Goal: Task Accomplishment & Management: Manage account settings

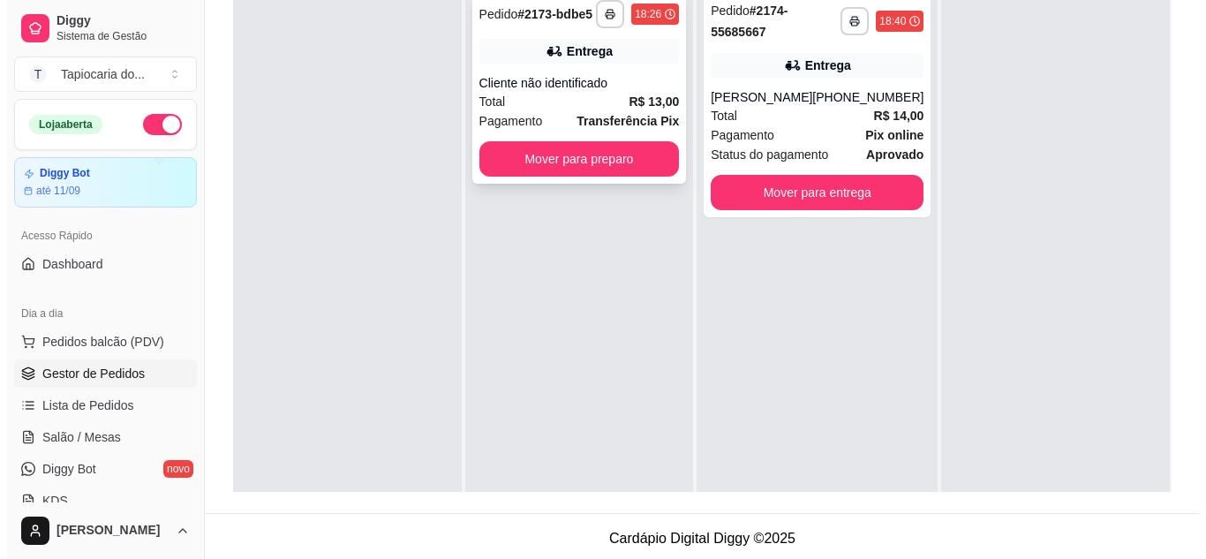
scroll to position [49, 0]
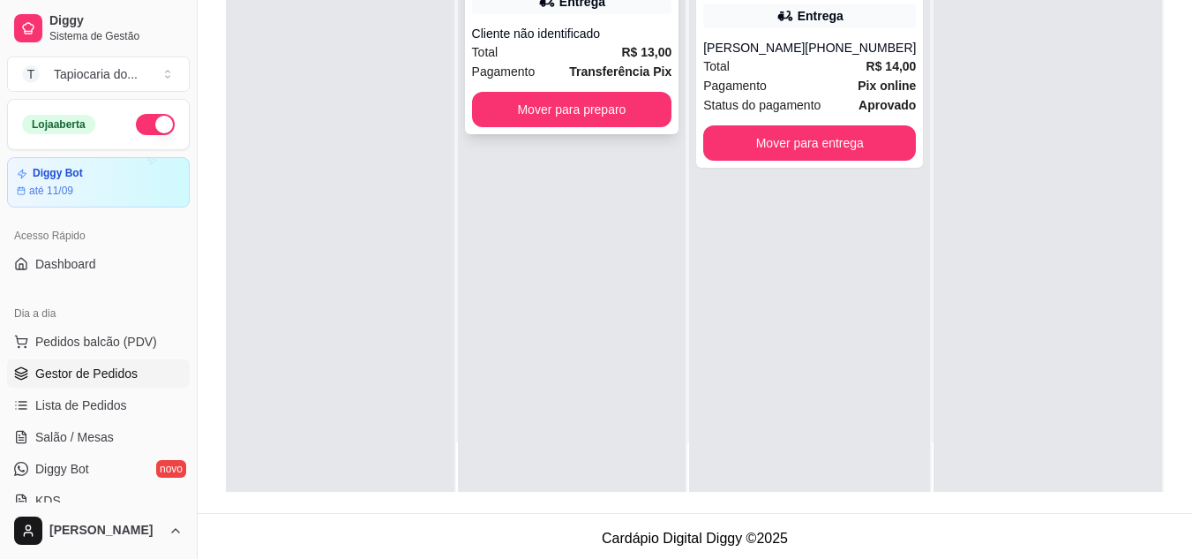
click at [579, 55] on div "Total R$ 13,00" at bounding box center [572, 51] width 200 height 19
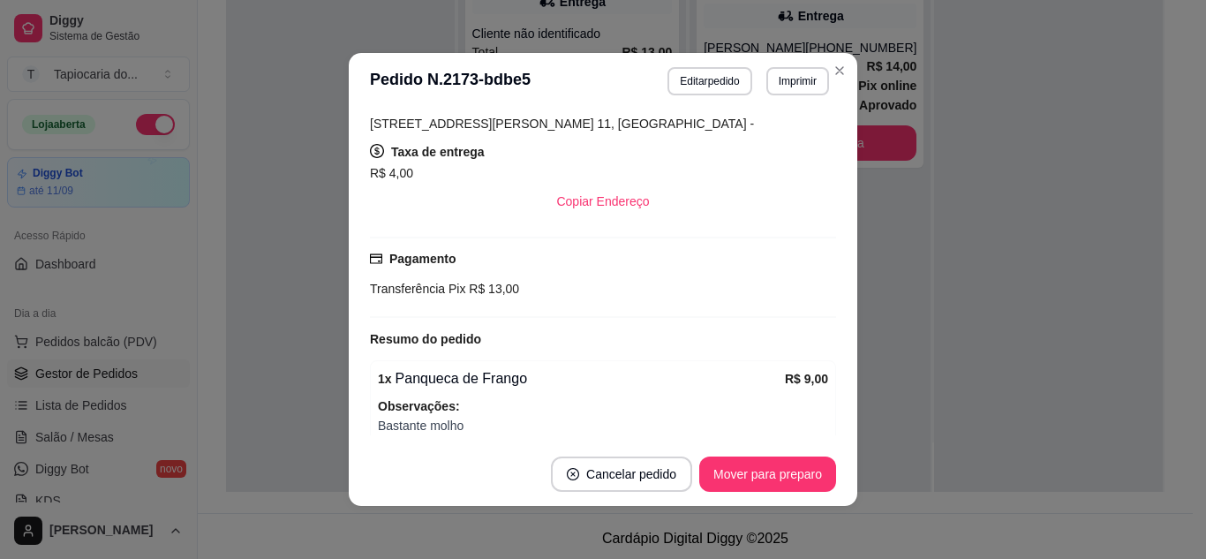
scroll to position [321, 0]
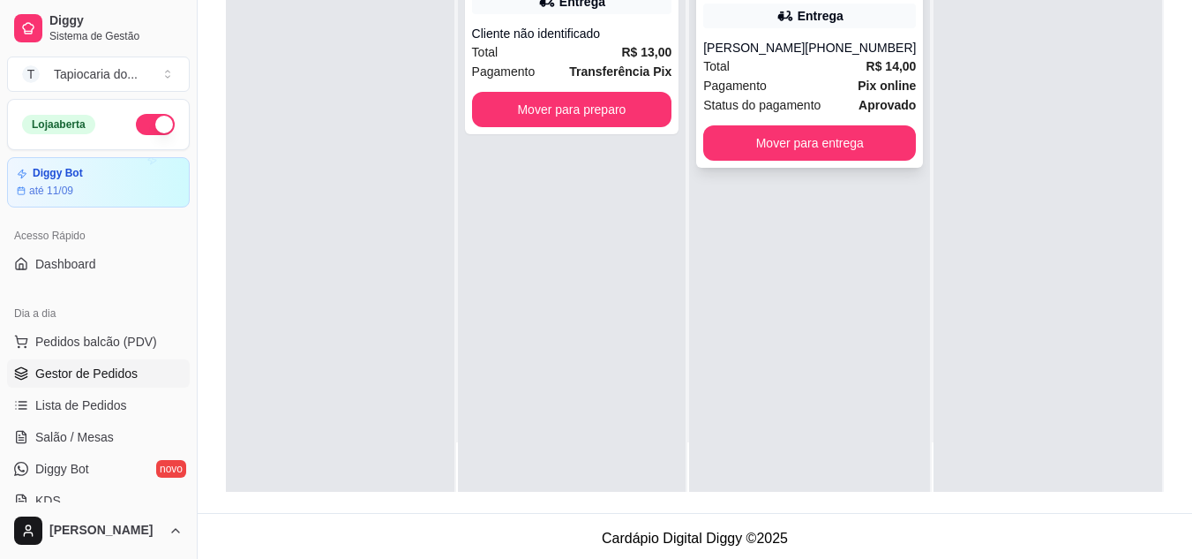
click at [868, 63] on strong "R$ 14,00" at bounding box center [892, 66] width 50 height 14
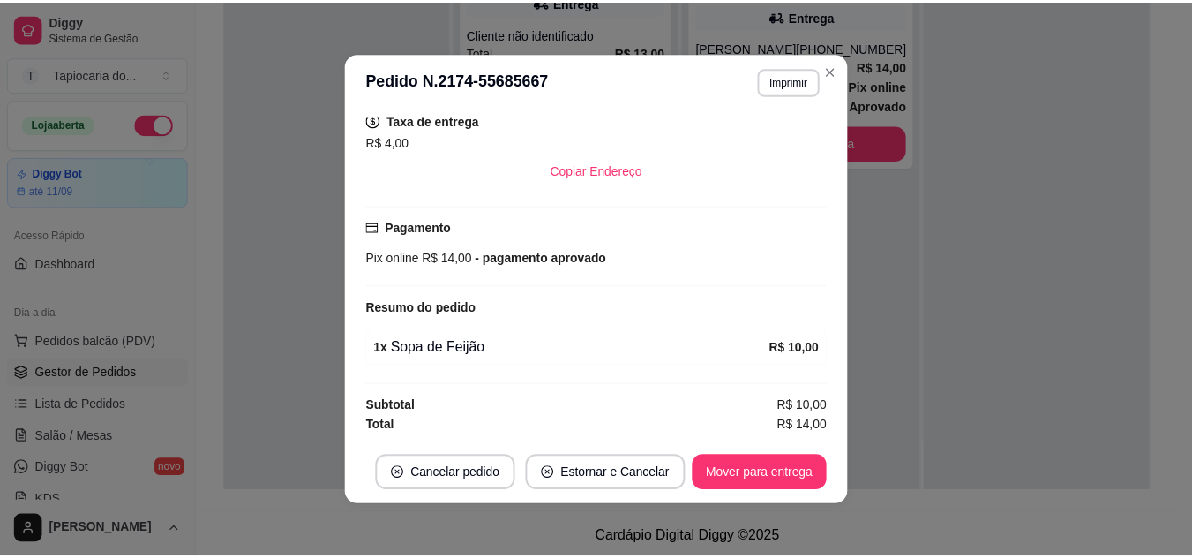
scroll to position [4, 0]
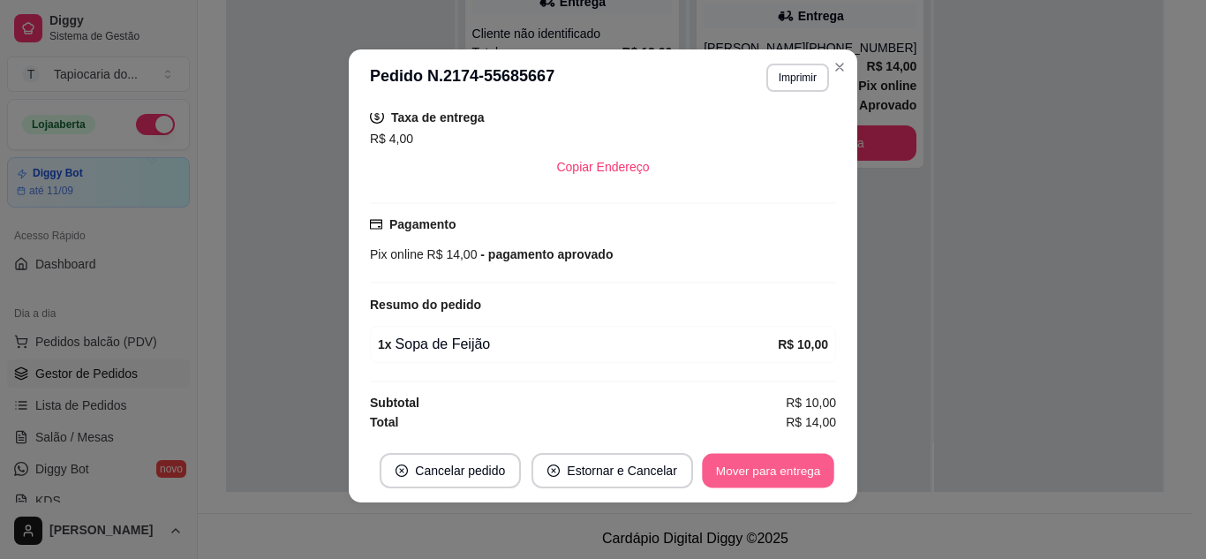
click at [771, 467] on button "Mover para entrega" at bounding box center [768, 471] width 132 height 34
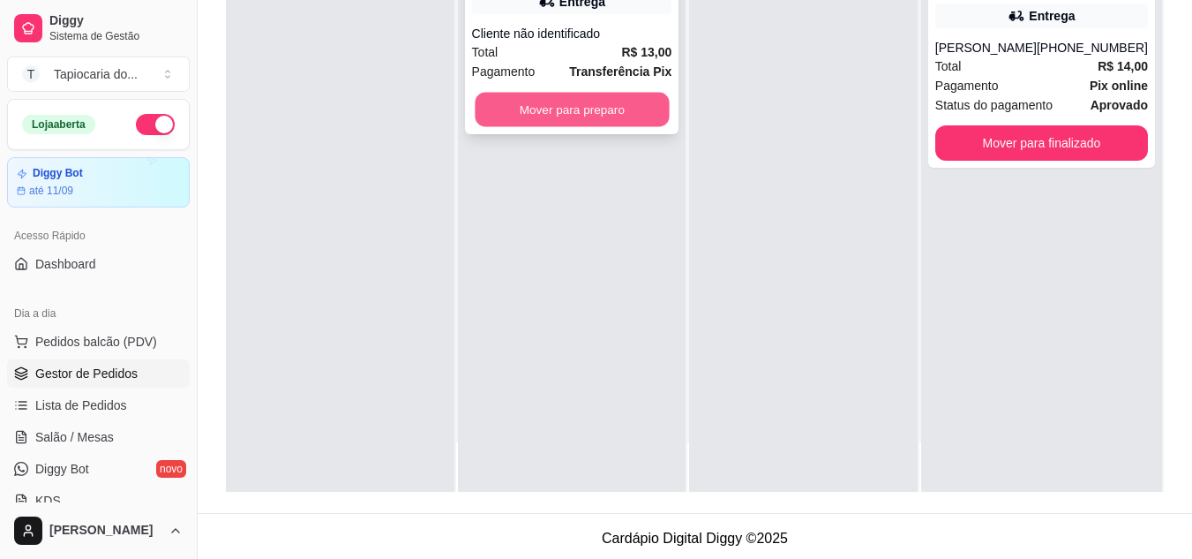
click at [625, 120] on button "Mover para preparo" at bounding box center [572, 110] width 194 height 34
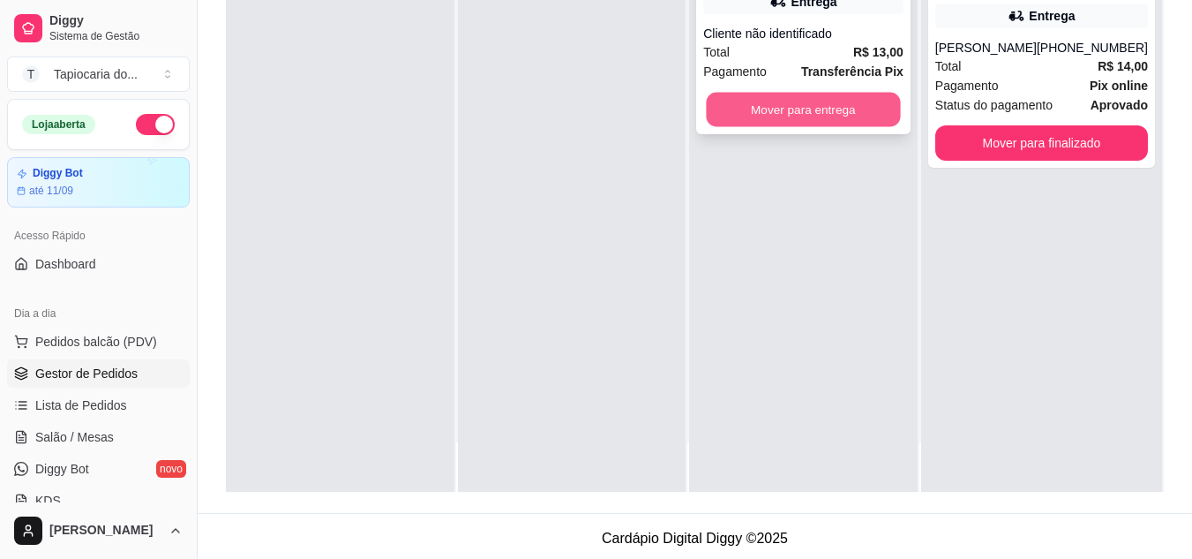
click at [795, 104] on button "Mover para entrega" at bounding box center [804, 110] width 194 height 34
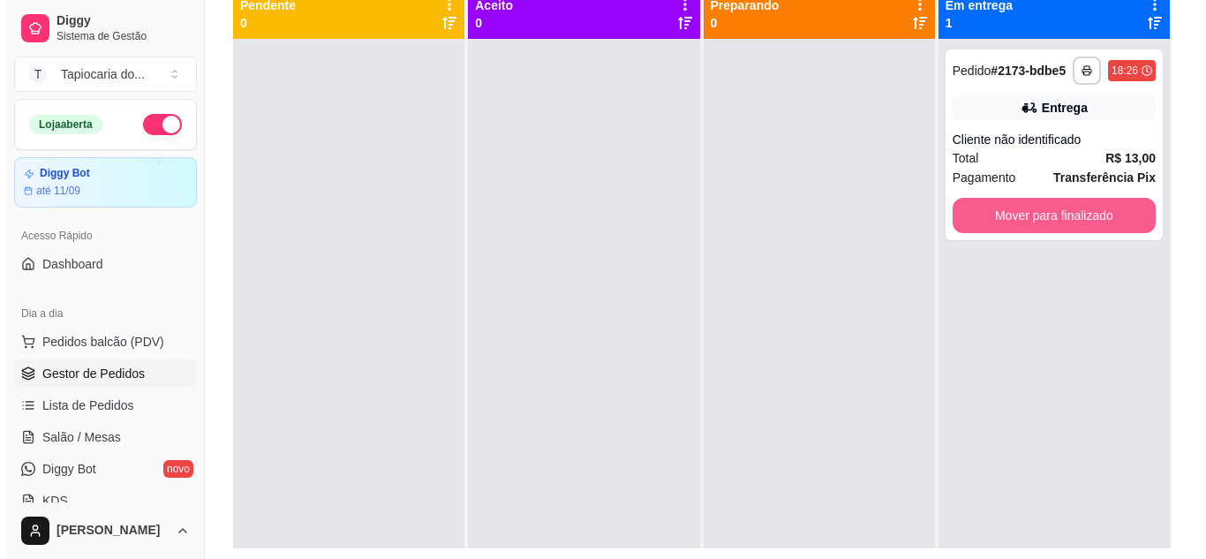
scroll to position [0, 0]
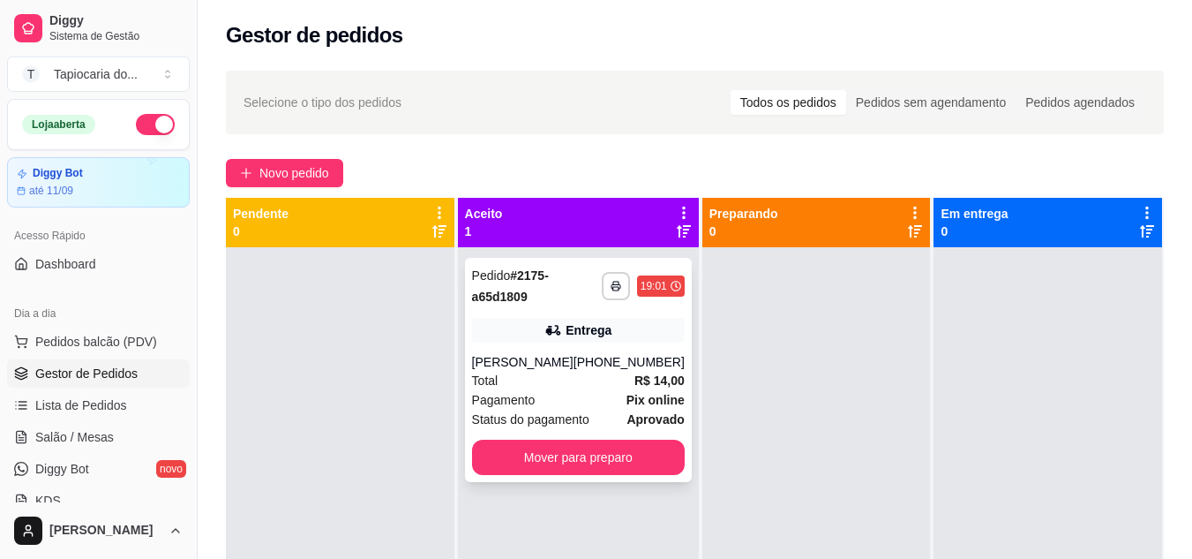
click at [608, 389] on div "Total R$ 14,00" at bounding box center [578, 380] width 213 height 19
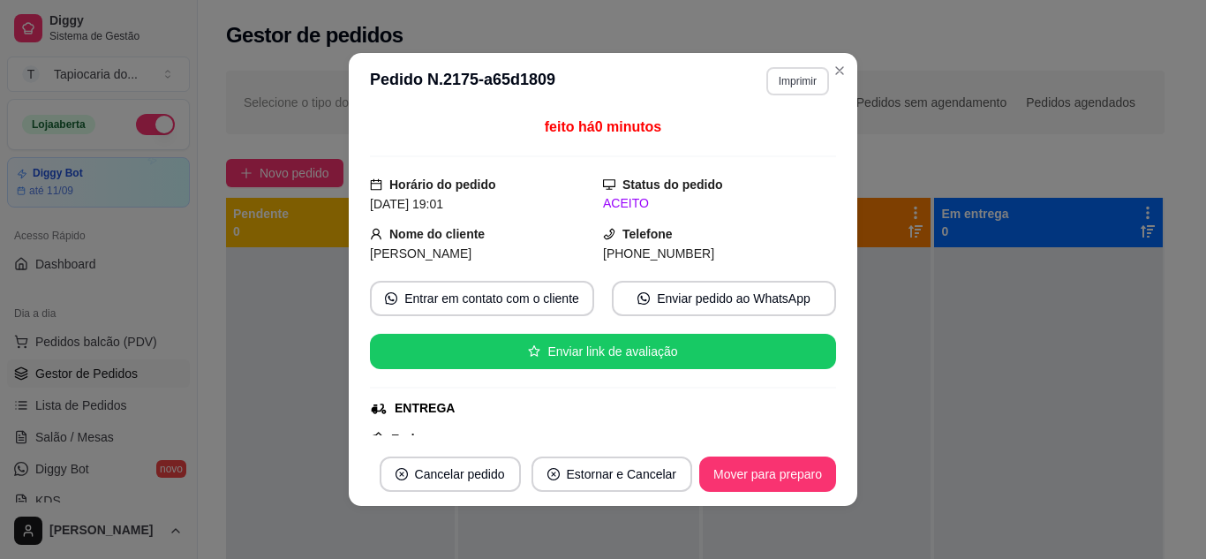
click at [781, 87] on button "Imprimir" at bounding box center [797, 81] width 63 height 28
click at [747, 148] on button "Impressora" at bounding box center [759, 142] width 124 height 27
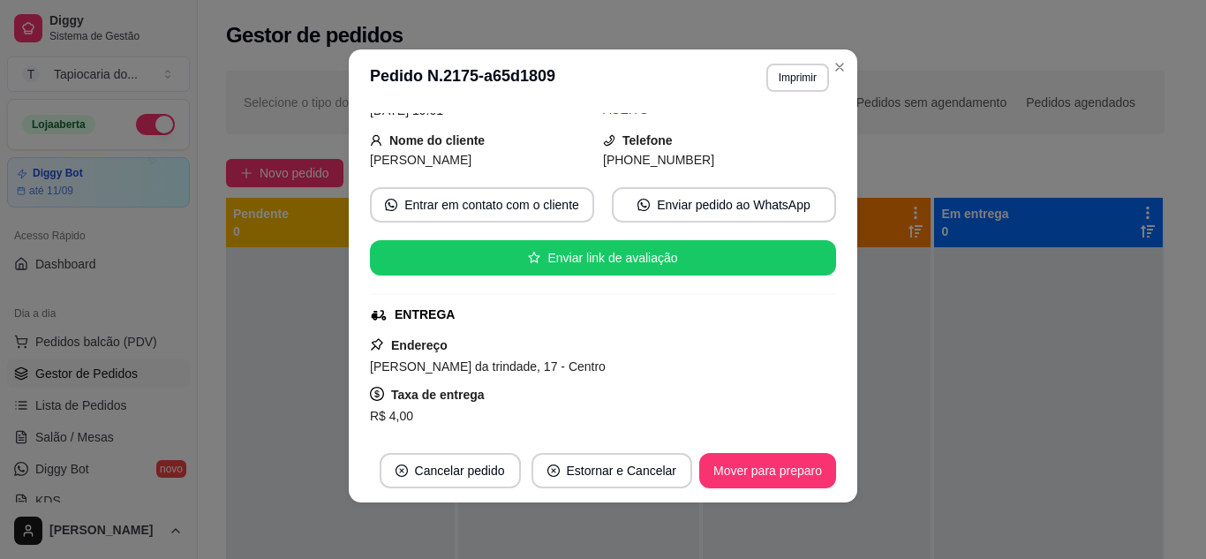
scroll to position [353, 0]
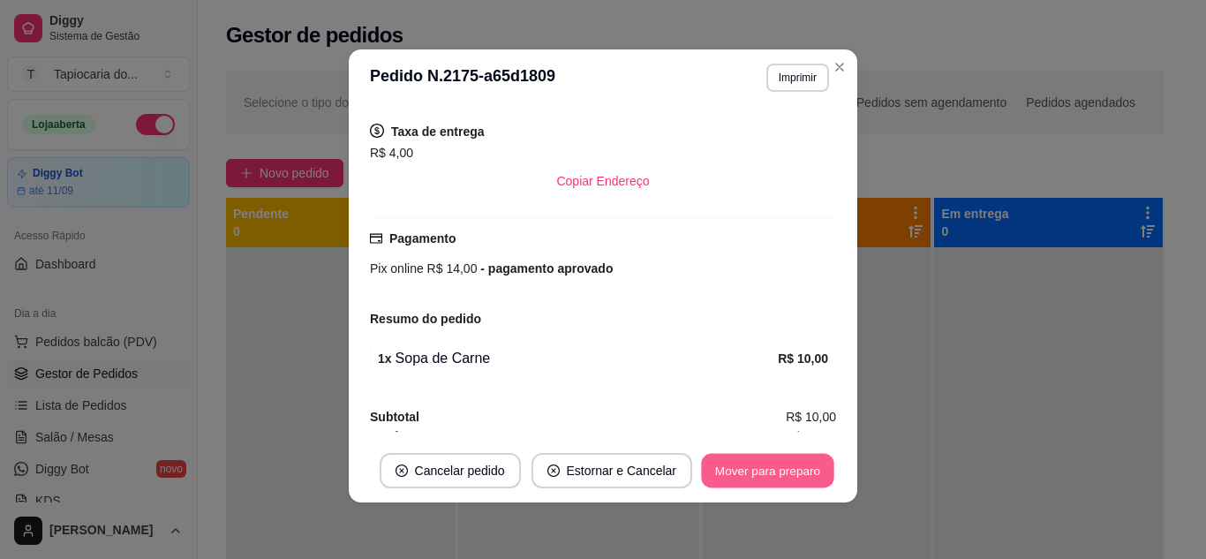
click at [764, 463] on button "Mover para preparo" at bounding box center [767, 471] width 132 height 34
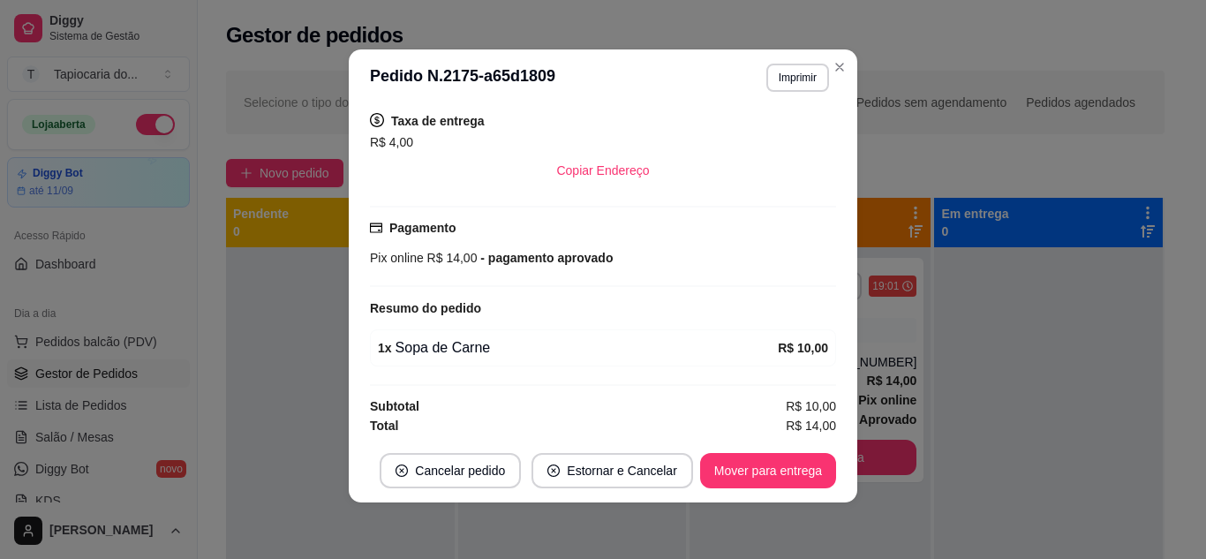
scroll to position [367, 0]
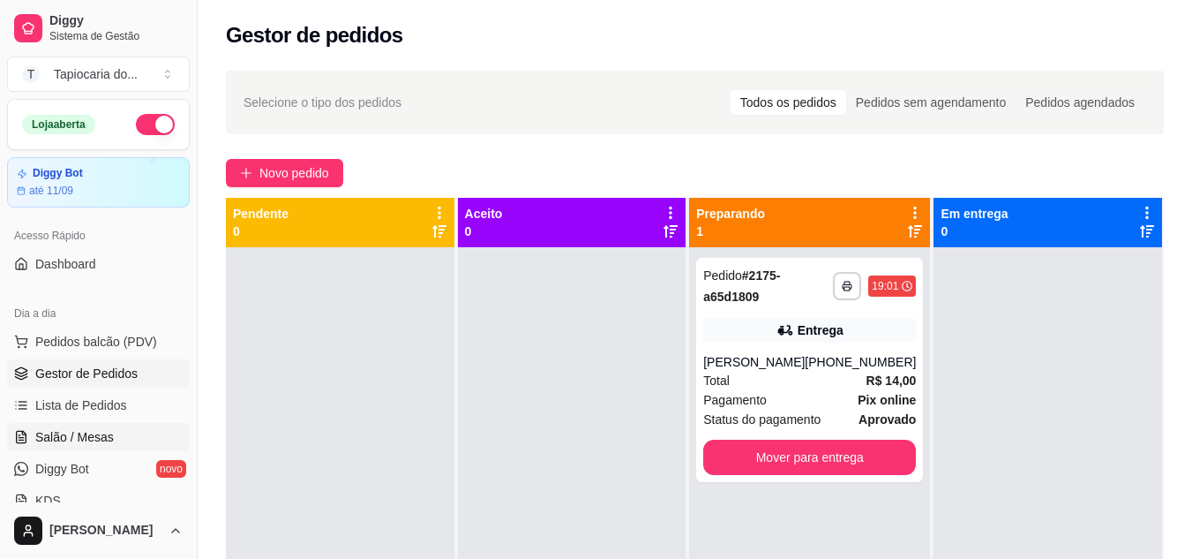
click at [149, 426] on link "Salão / Mesas" at bounding box center [98, 437] width 183 height 28
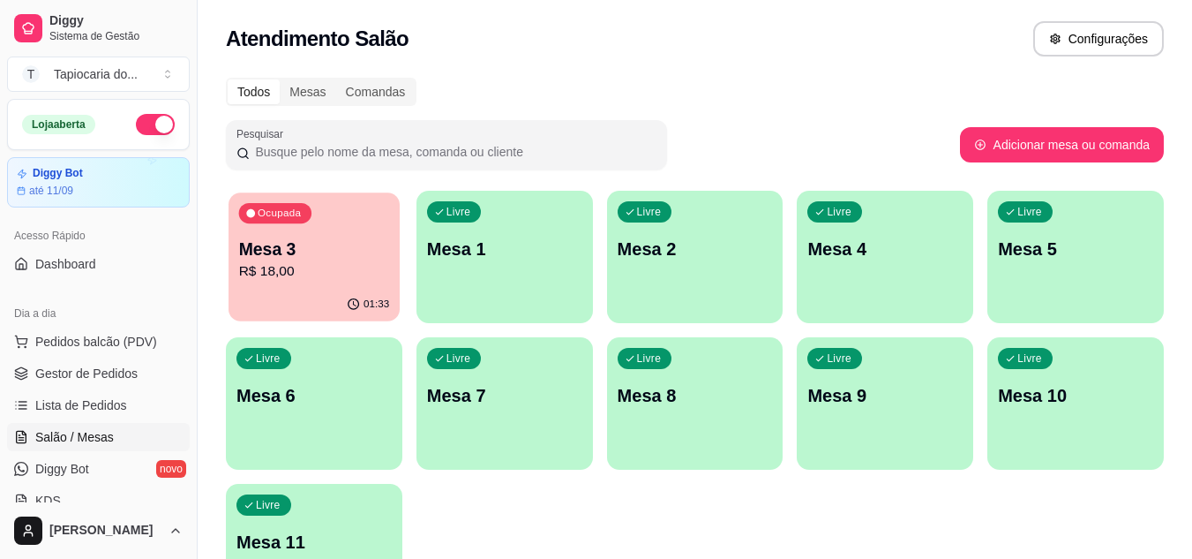
click at [343, 232] on div "Ocupada Mesa 3 R$ 18,00" at bounding box center [314, 239] width 171 height 95
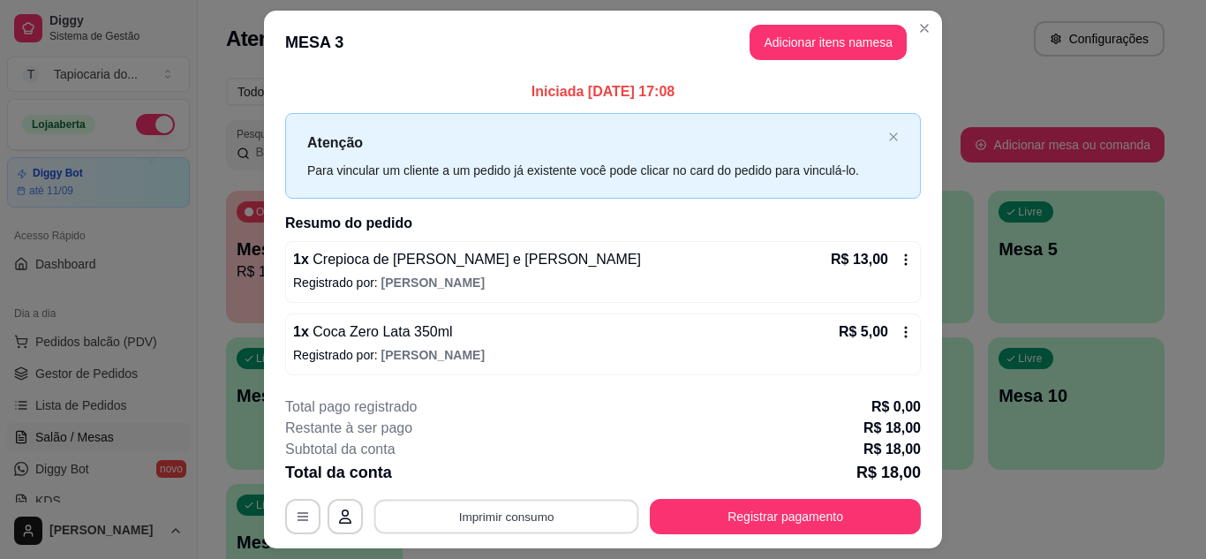
click at [566, 527] on button "Imprimir consumo" at bounding box center [506, 517] width 265 height 34
click at [917, 25] on icon "Close" at bounding box center [924, 28] width 14 height 14
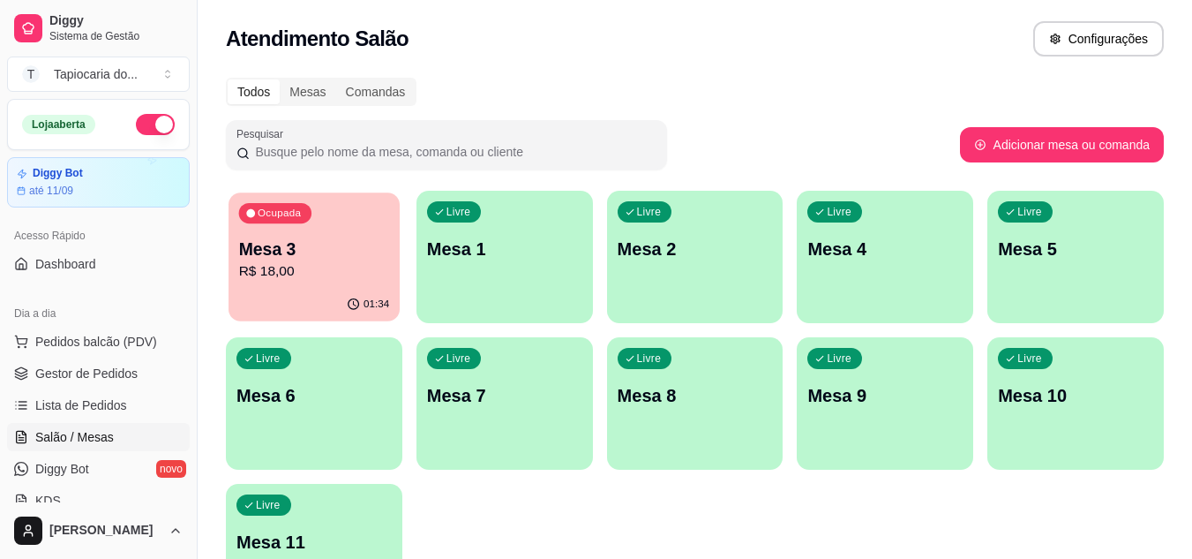
click at [325, 279] on p "R$ 18,00" at bounding box center [314, 271] width 151 height 20
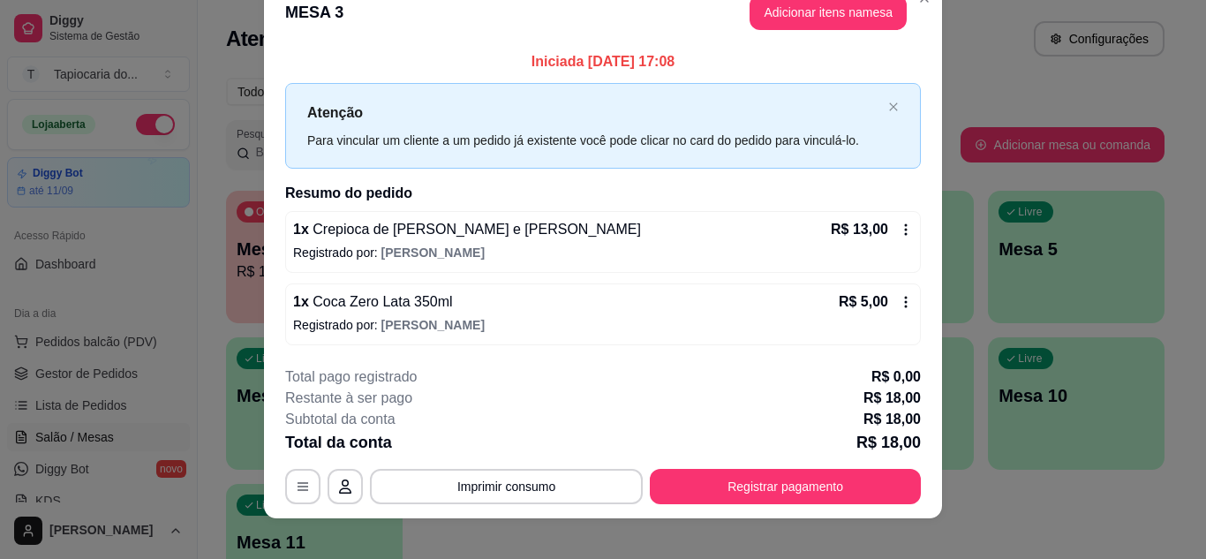
scroll to position [46, 0]
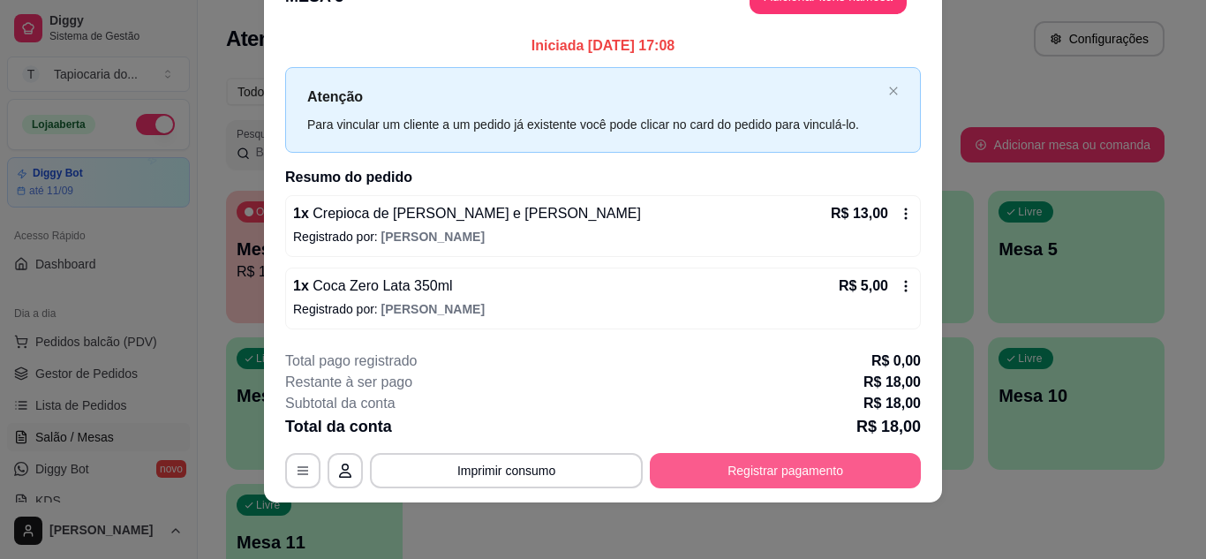
click at [867, 460] on button "Registrar pagamento" at bounding box center [785, 470] width 271 height 35
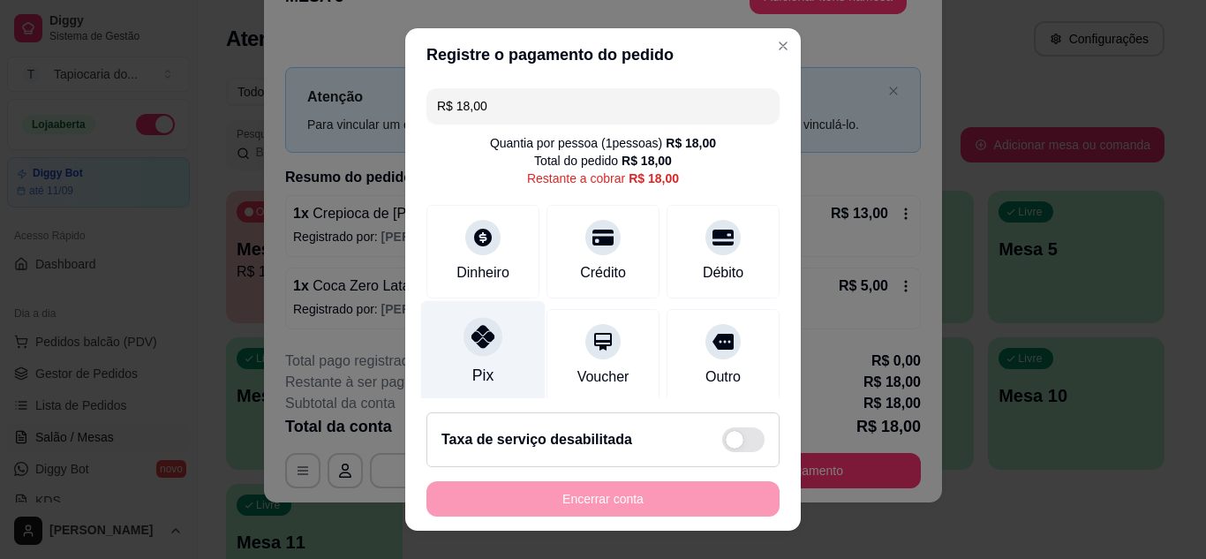
click at [500, 335] on div "Pix" at bounding box center [483, 351] width 124 height 103
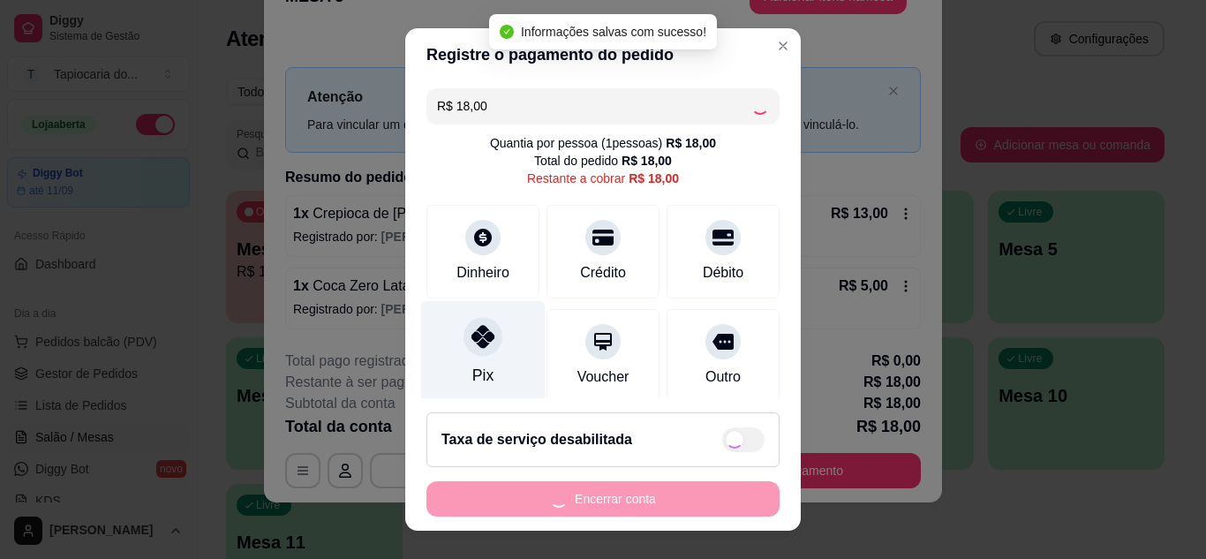
type input "R$ 0,00"
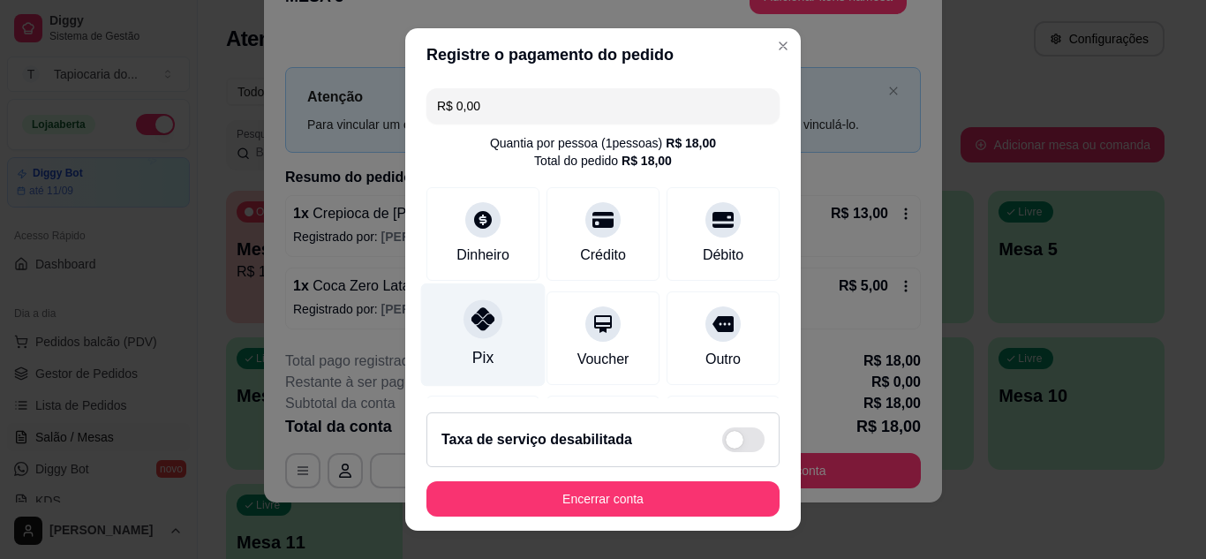
click at [490, 333] on div "Pix" at bounding box center [483, 333] width 124 height 103
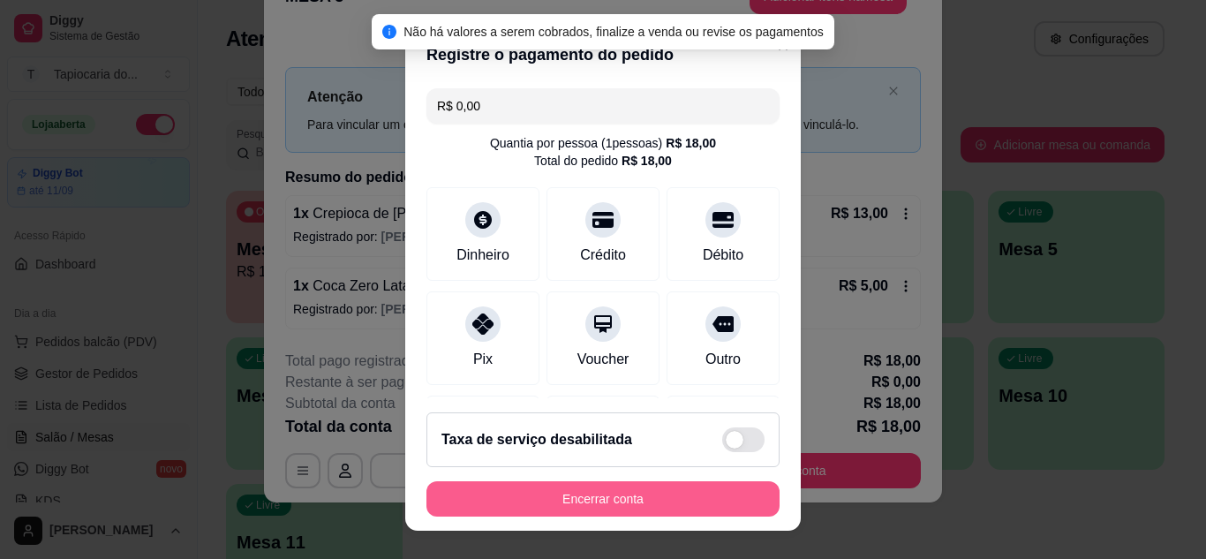
click at [611, 508] on button "Encerrar conta" at bounding box center [602, 498] width 353 height 35
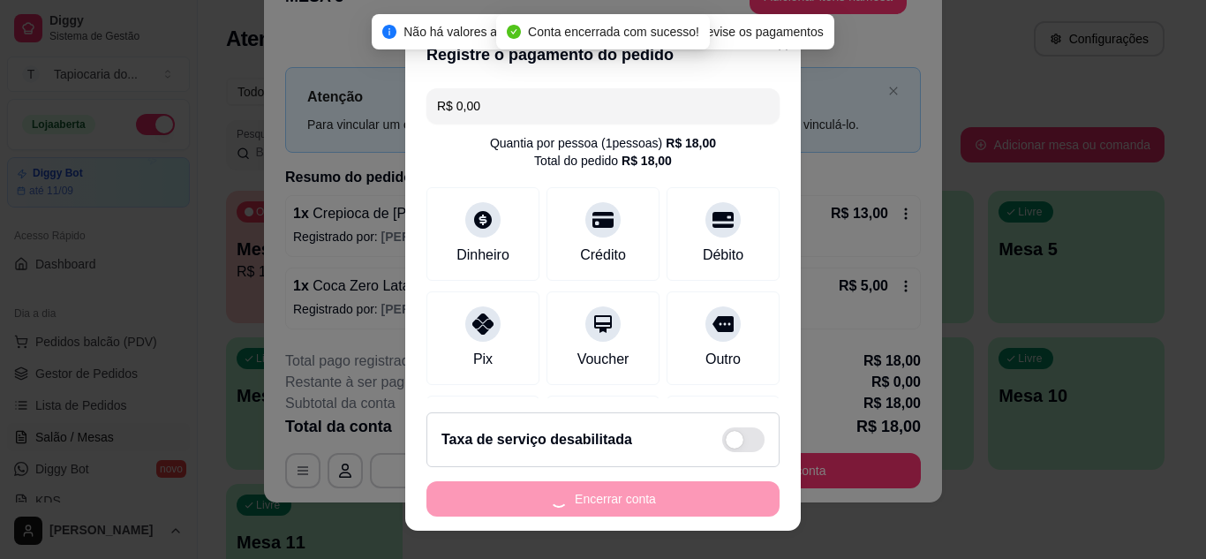
scroll to position [0, 0]
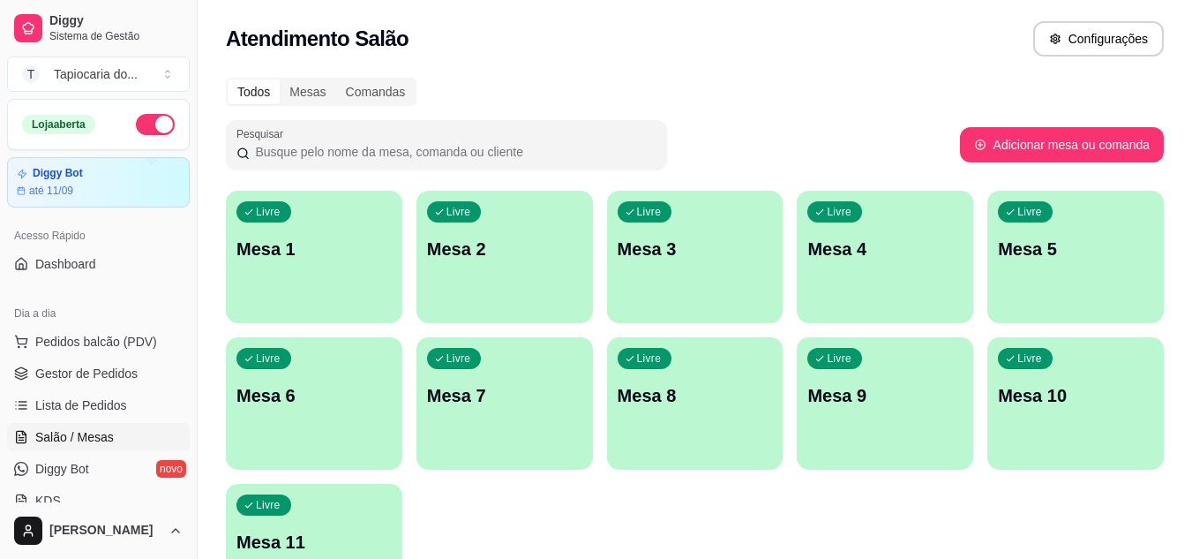
click at [553, 261] on div "Livre Mesa 2" at bounding box center [505, 246] width 177 height 111
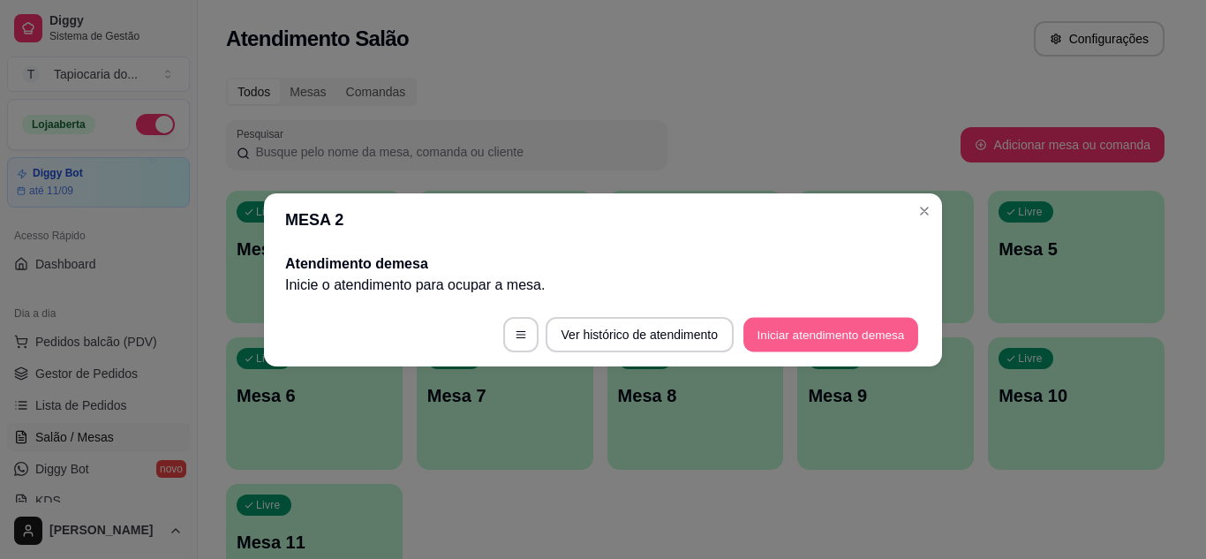
click at [774, 327] on button "Iniciar atendimento de mesa" at bounding box center [830, 334] width 175 height 34
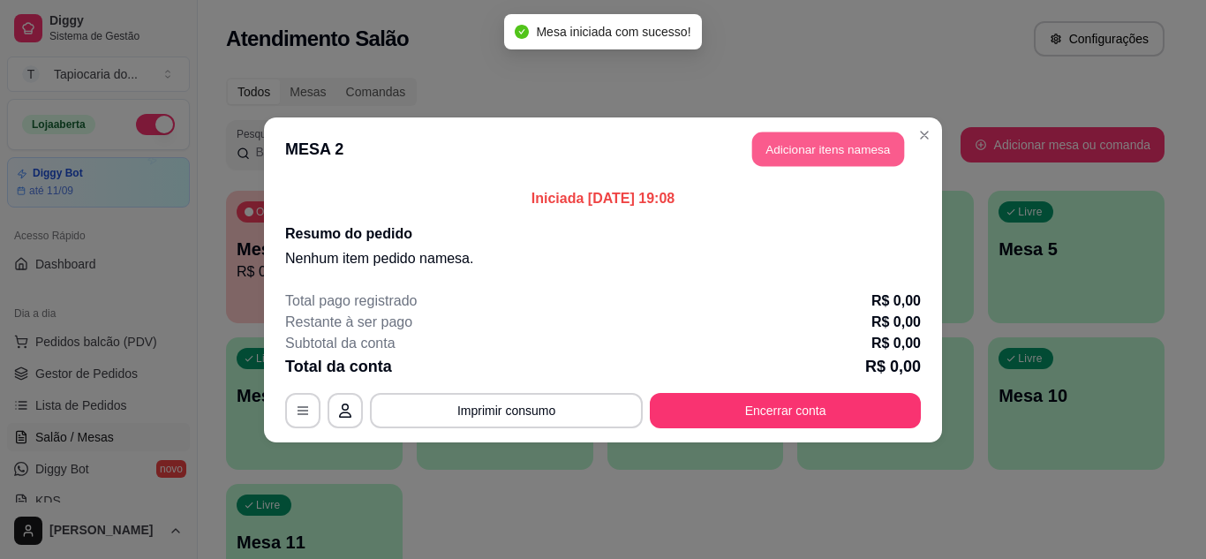
click at [819, 146] on button "Adicionar itens na mesa" at bounding box center [828, 148] width 152 height 34
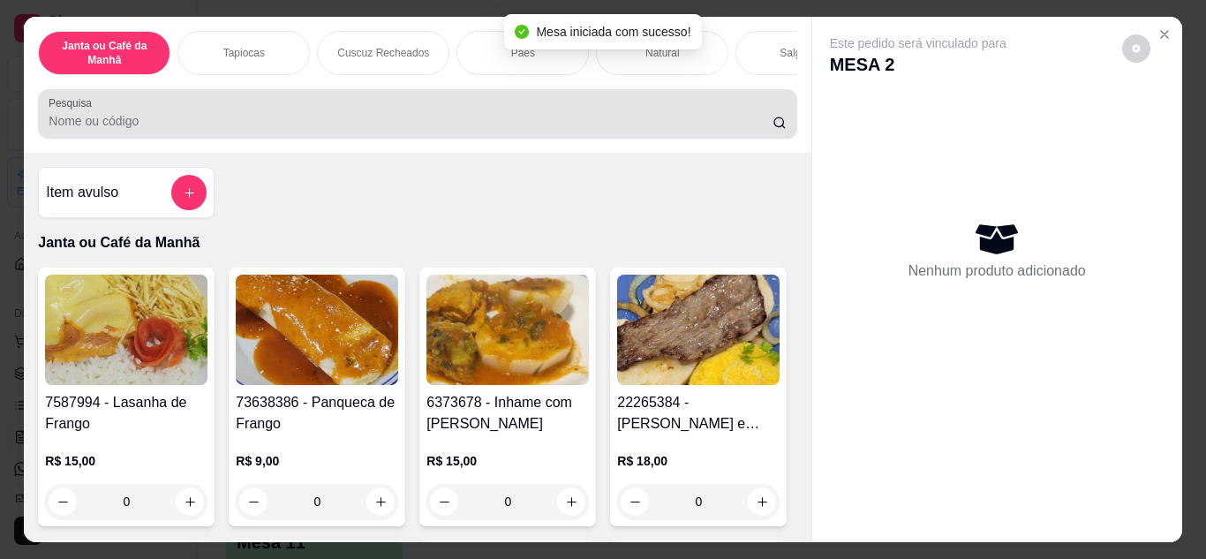
click at [726, 131] on div at bounding box center [417, 113] width 737 height 35
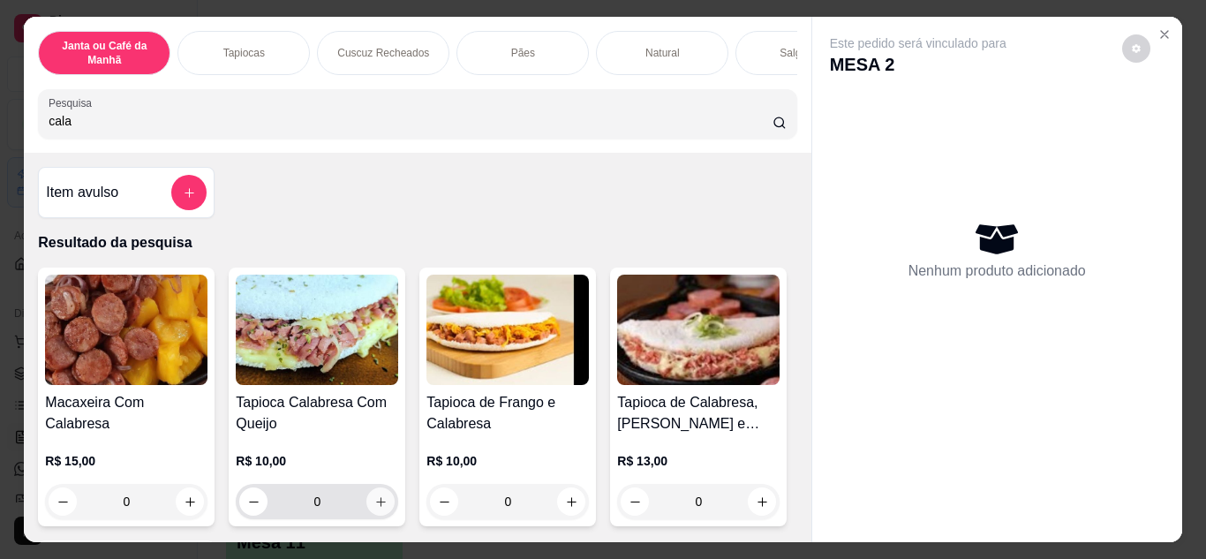
type input "cala"
click at [374, 503] on icon "increase-product-quantity" at bounding box center [380, 501] width 13 height 13
type input "1"
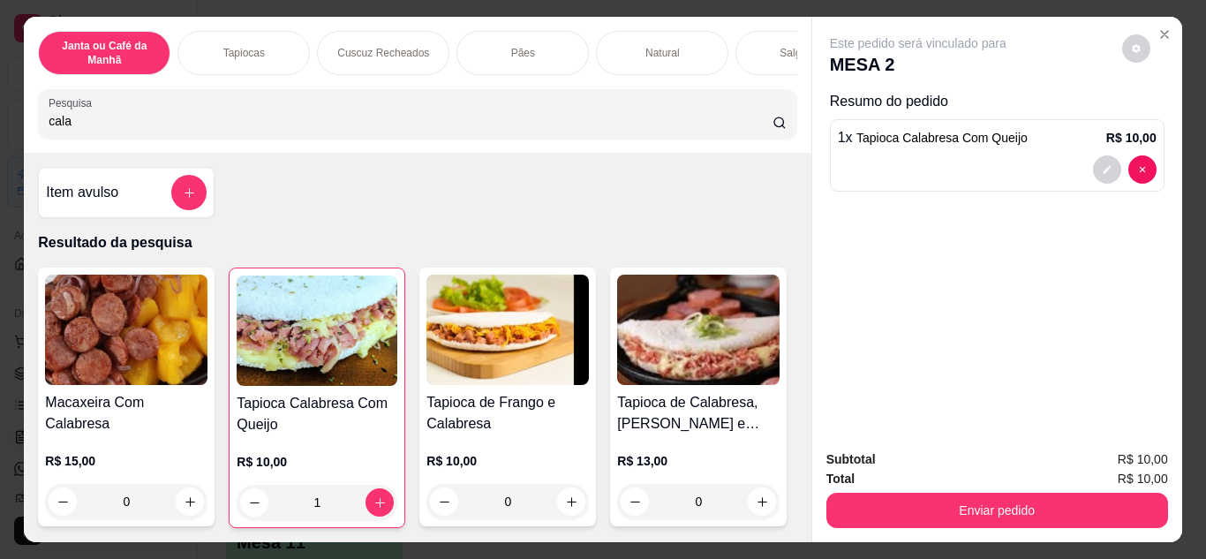
click at [646, 130] on input "cala" at bounding box center [411, 121] width 724 height 18
click at [755, 126] on input "cala" at bounding box center [411, 121] width 724 height 18
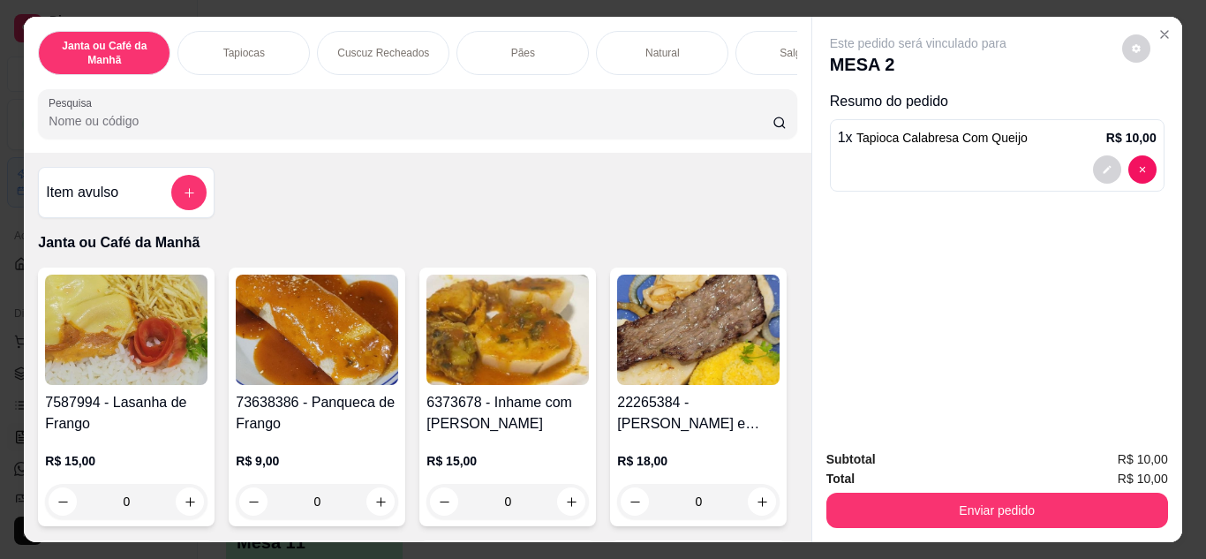
click at [690, 127] on input "Pesquisa" at bounding box center [411, 121] width 724 height 18
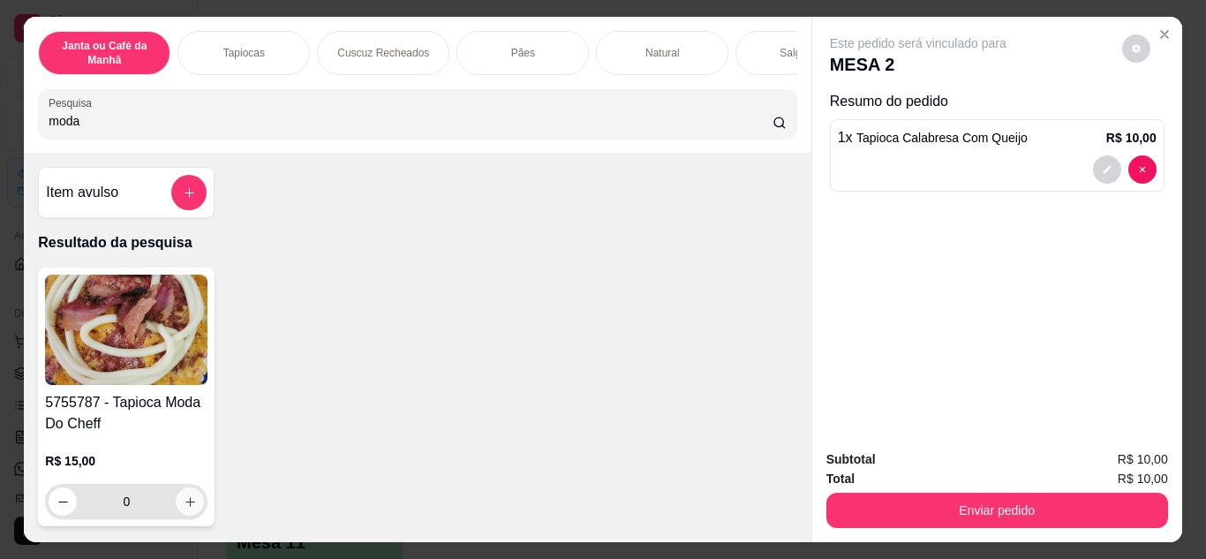
type input "moda"
click at [184, 508] on icon "increase-product-quantity" at bounding box center [190, 501] width 13 height 13
type input "1"
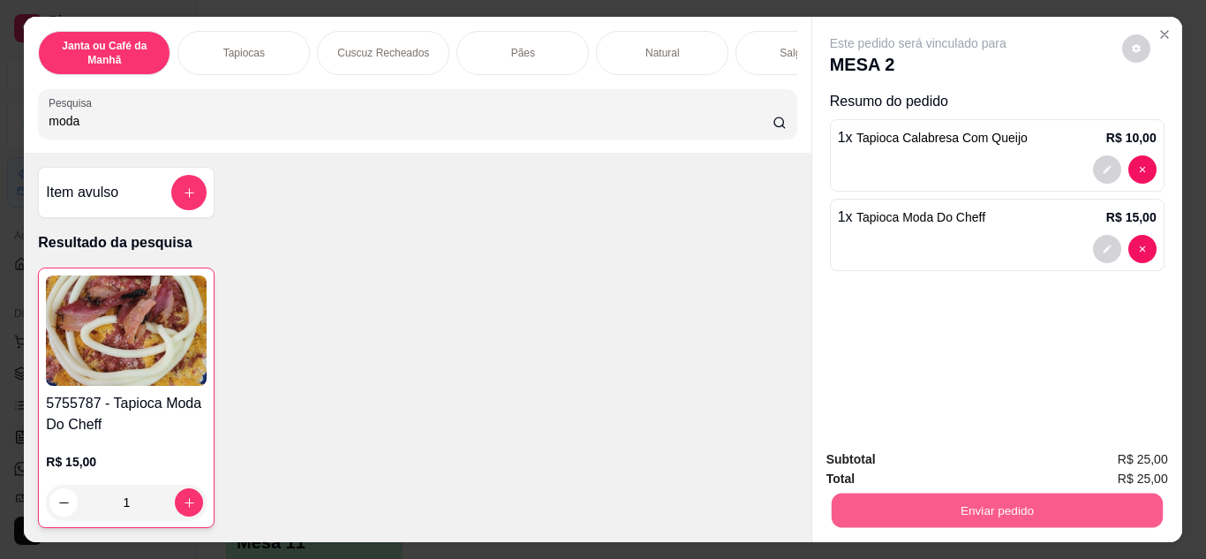
click at [976, 507] on button "Enviar pedido" at bounding box center [995, 510] width 331 height 34
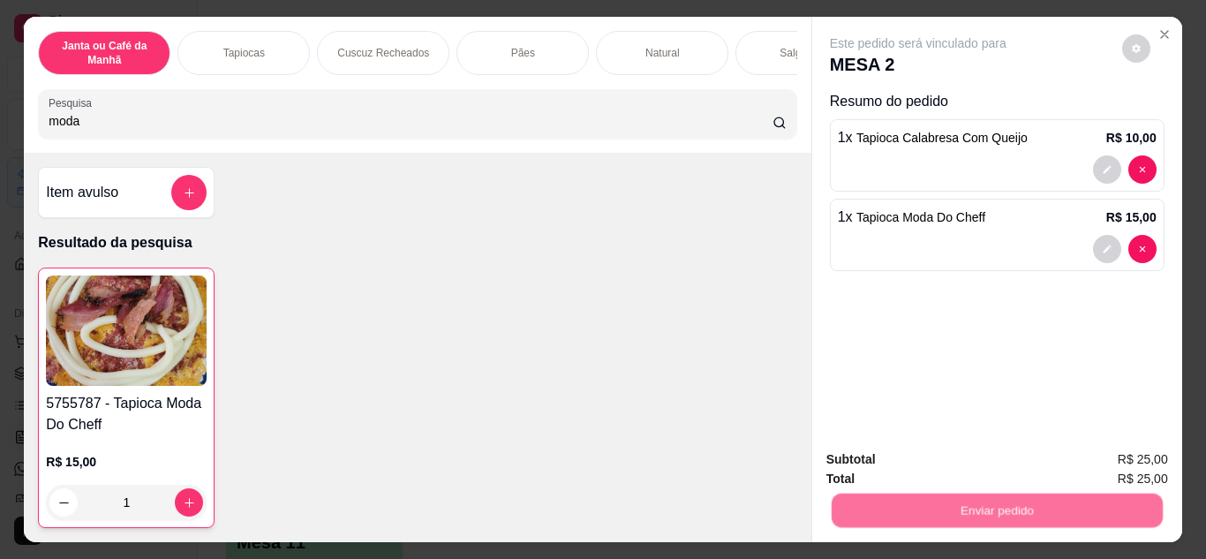
click at [933, 475] on button "Não registrar e enviar pedido" at bounding box center [938, 460] width 178 height 33
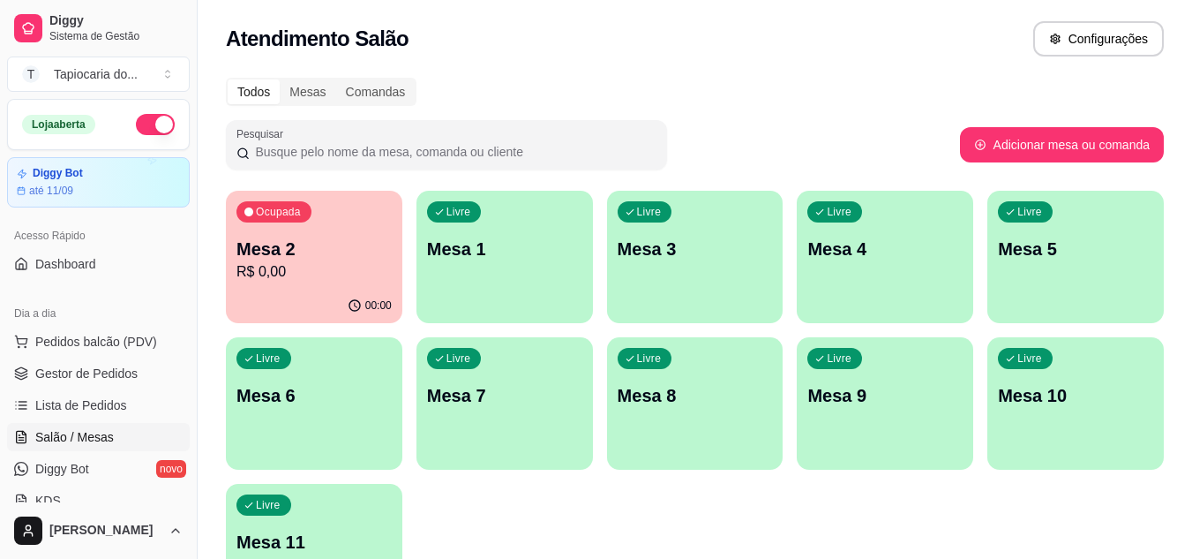
click at [502, 426] on div "Livre Mesa 7" at bounding box center [505, 392] width 177 height 111
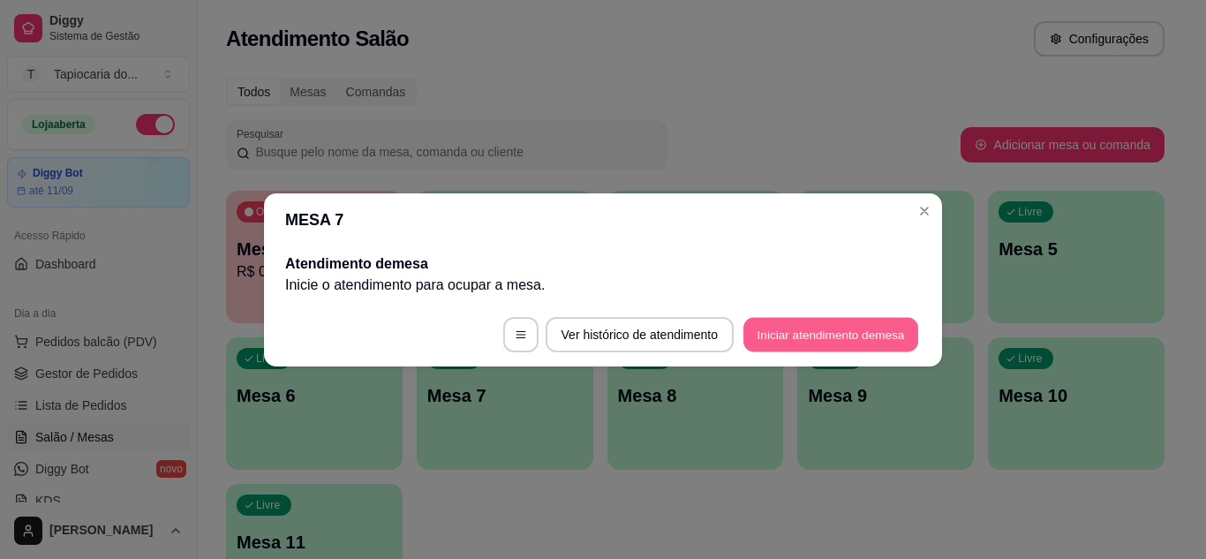
click at [765, 329] on button "Iniciar atendimento de mesa" at bounding box center [830, 334] width 175 height 34
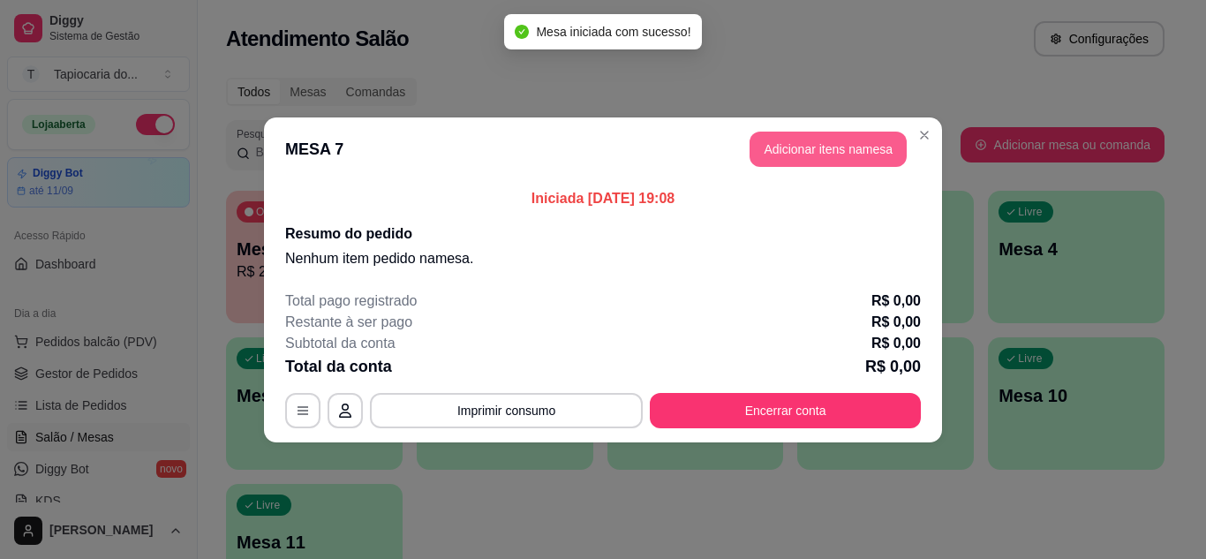
click at [789, 146] on button "Adicionar itens na mesa" at bounding box center [827, 148] width 157 height 35
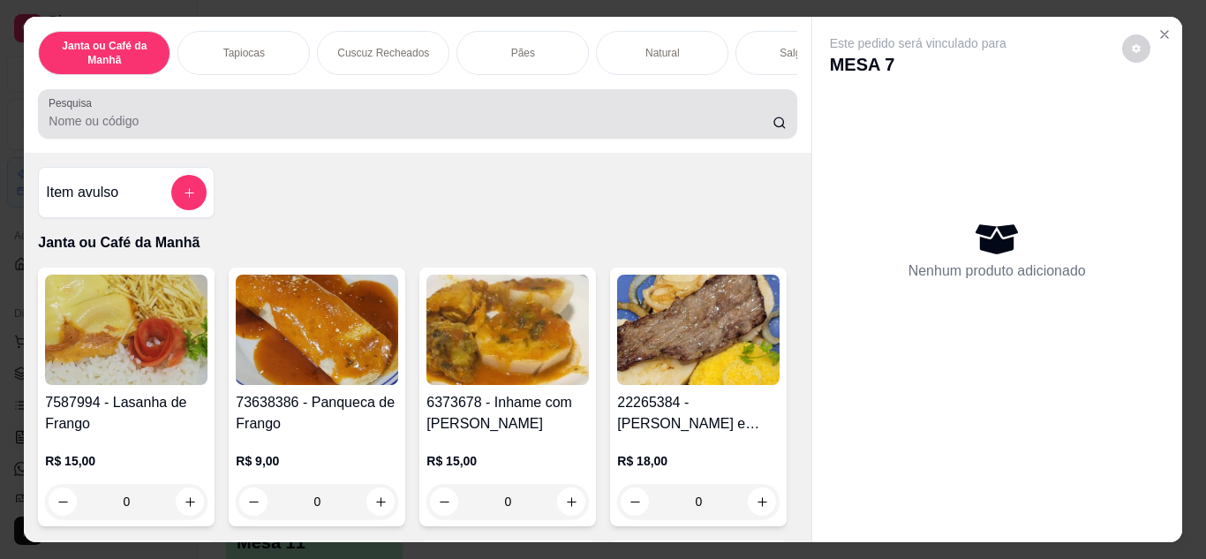
click at [444, 108] on div at bounding box center [417, 113] width 737 height 35
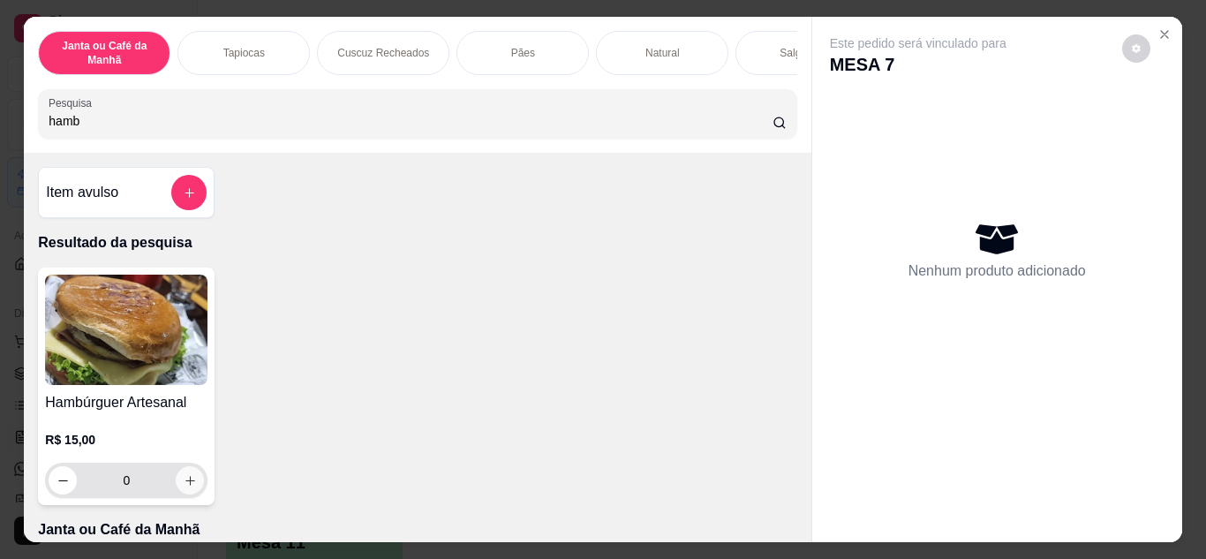
type input "hamb"
click at [192, 486] on button "increase-product-quantity" at bounding box center [190, 479] width 27 height 27
type input "1"
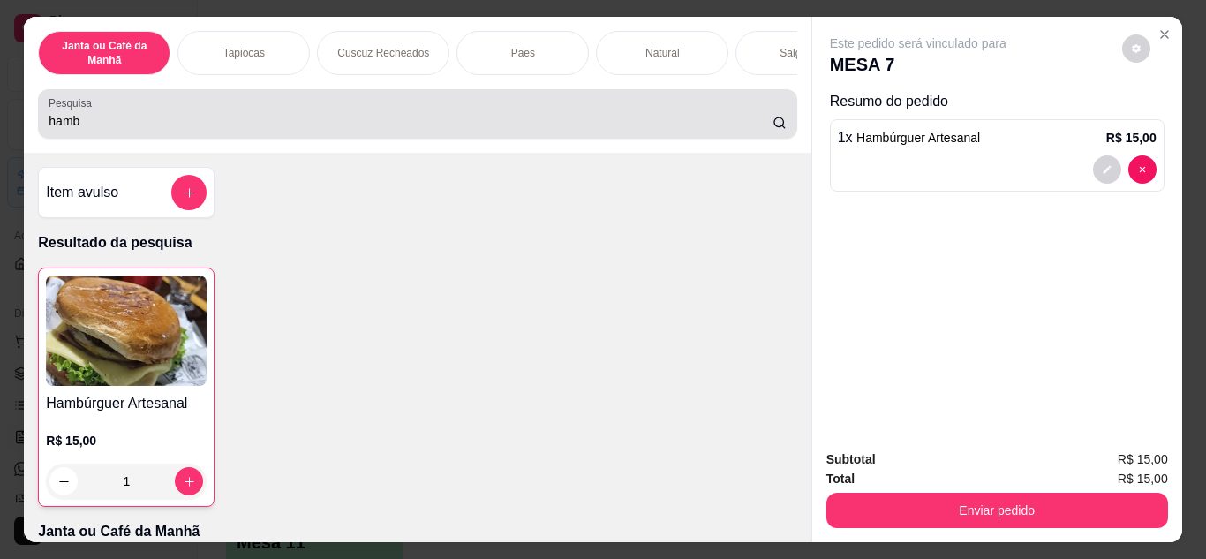
click at [342, 139] on div "Pesquisa hamb" at bounding box center [417, 113] width 758 height 49
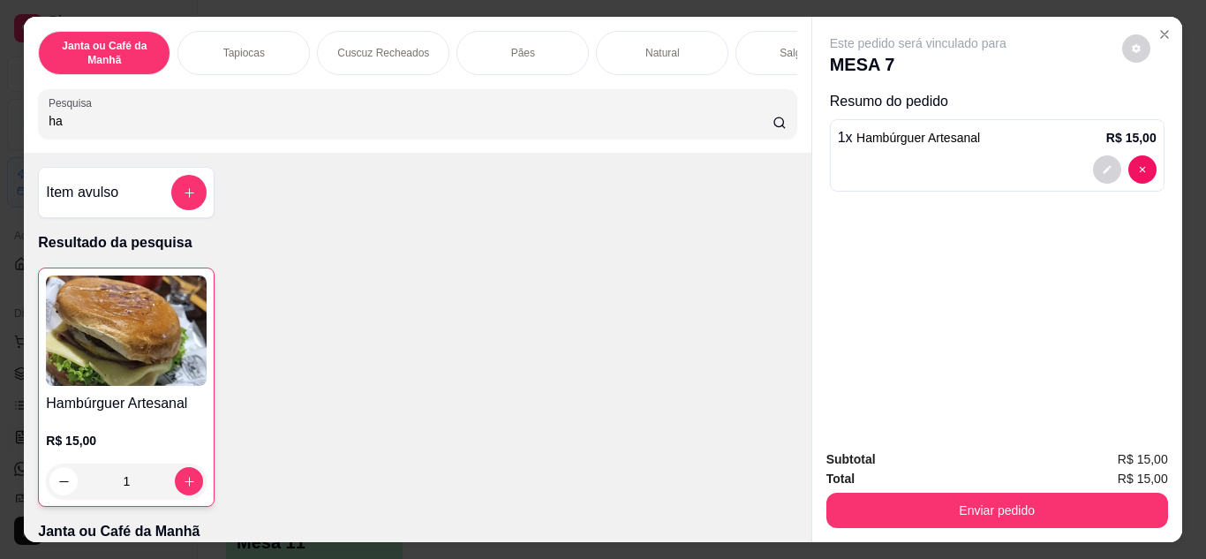
type input "h"
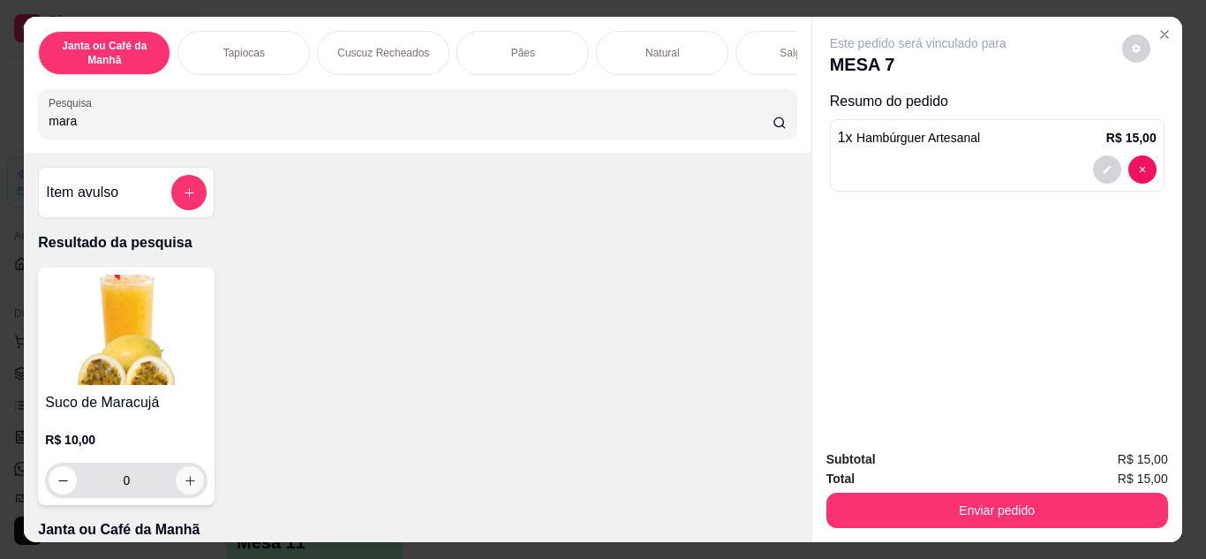
type input "mara"
click at [184, 493] on button "increase-product-quantity" at bounding box center [190, 479] width 27 height 27
type input "1"
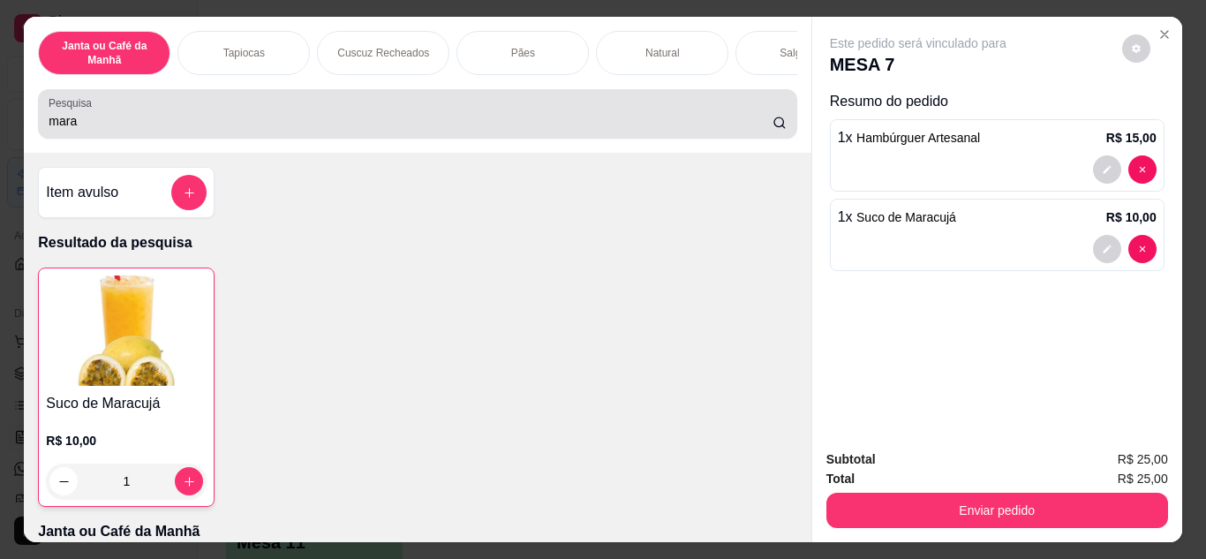
click at [444, 116] on div "mara" at bounding box center [417, 113] width 737 height 35
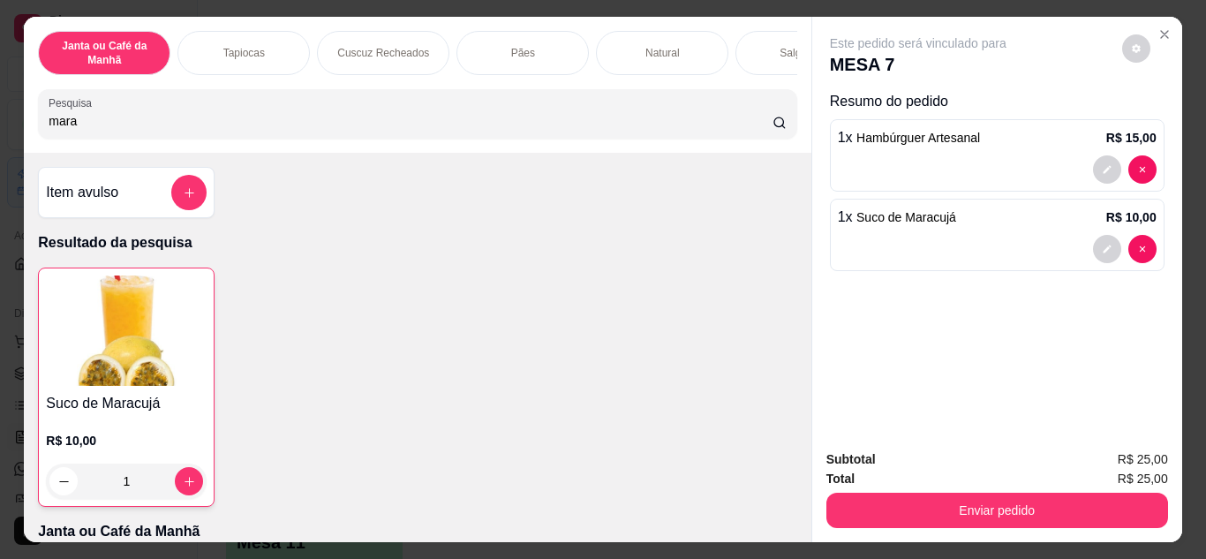
click at [753, 130] on input "mara" at bounding box center [411, 121] width 724 height 18
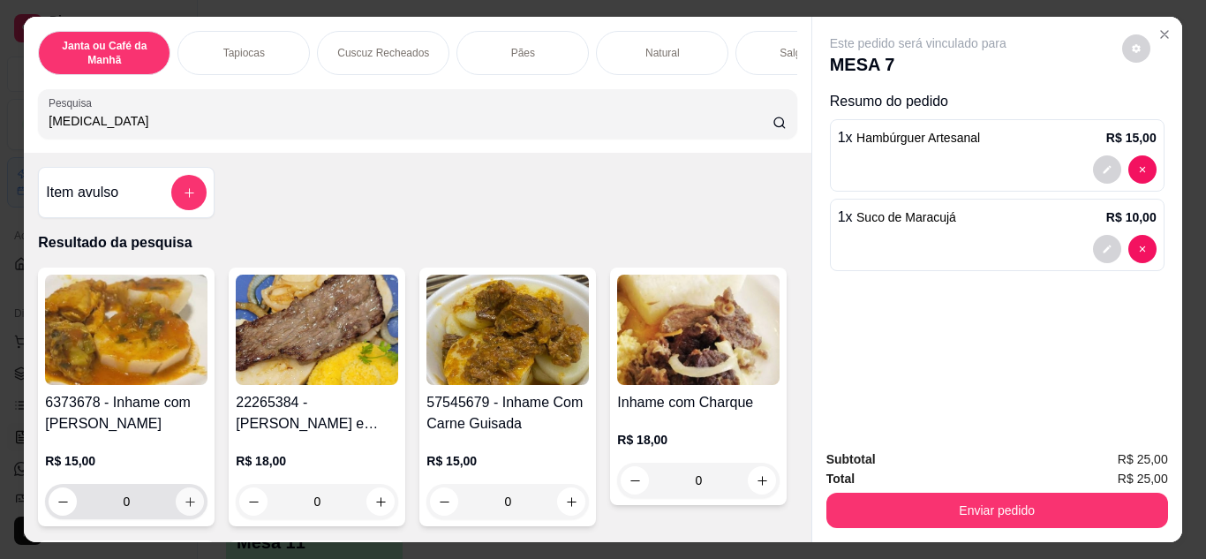
type input "[MEDICAL_DATA]"
click at [181, 497] on button "increase-product-quantity" at bounding box center [190, 501] width 28 height 28
type input "1"
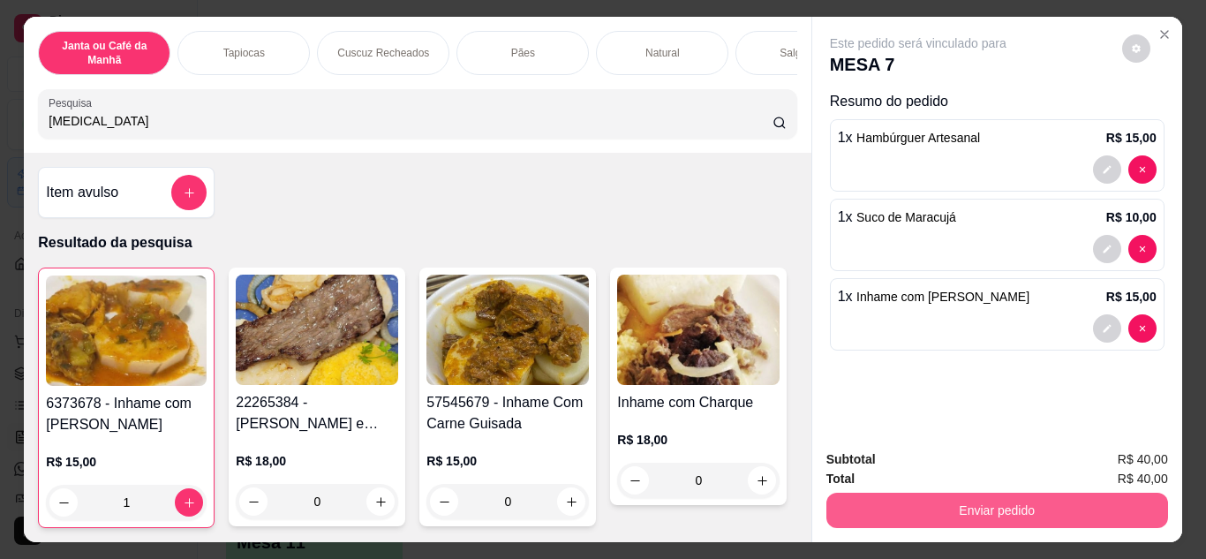
click at [986, 514] on button "Enviar pedido" at bounding box center [997, 509] width 342 height 35
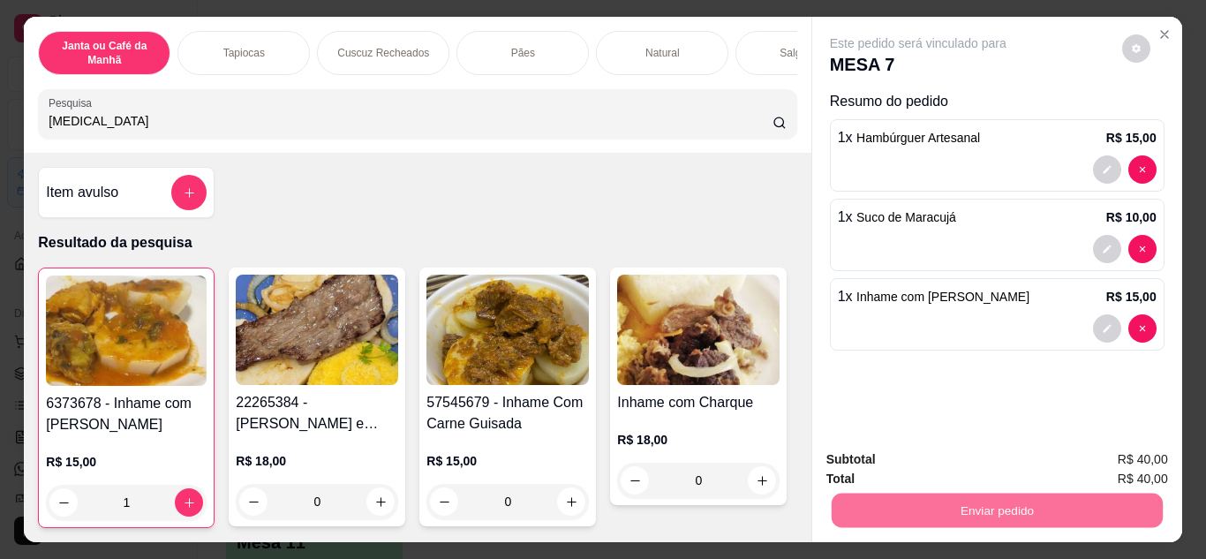
click at [979, 457] on button "Não registrar e enviar pedido" at bounding box center [938, 460] width 178 height 33
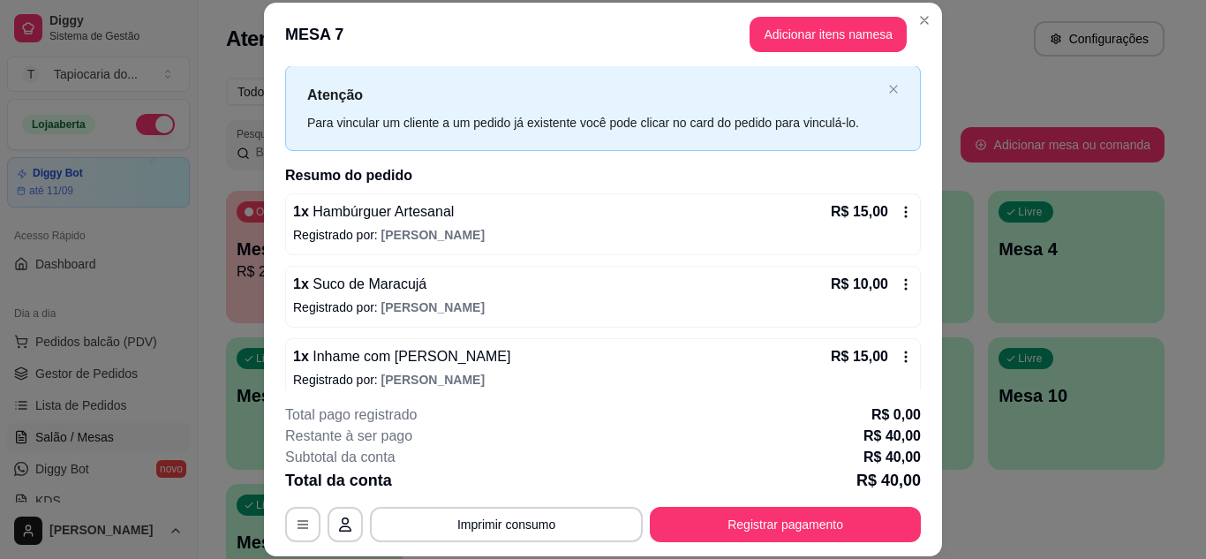
scroll to position [56, 0]
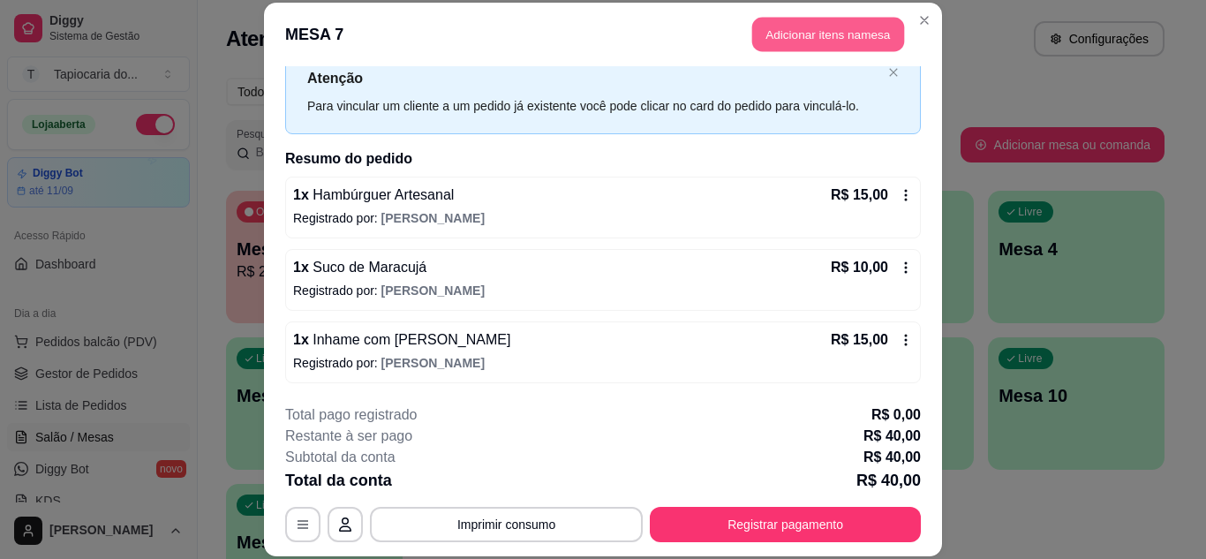
click at [806, 38] on button "Adicionar itens na mesa" at bounding box center [828, 35] width 152 height 34
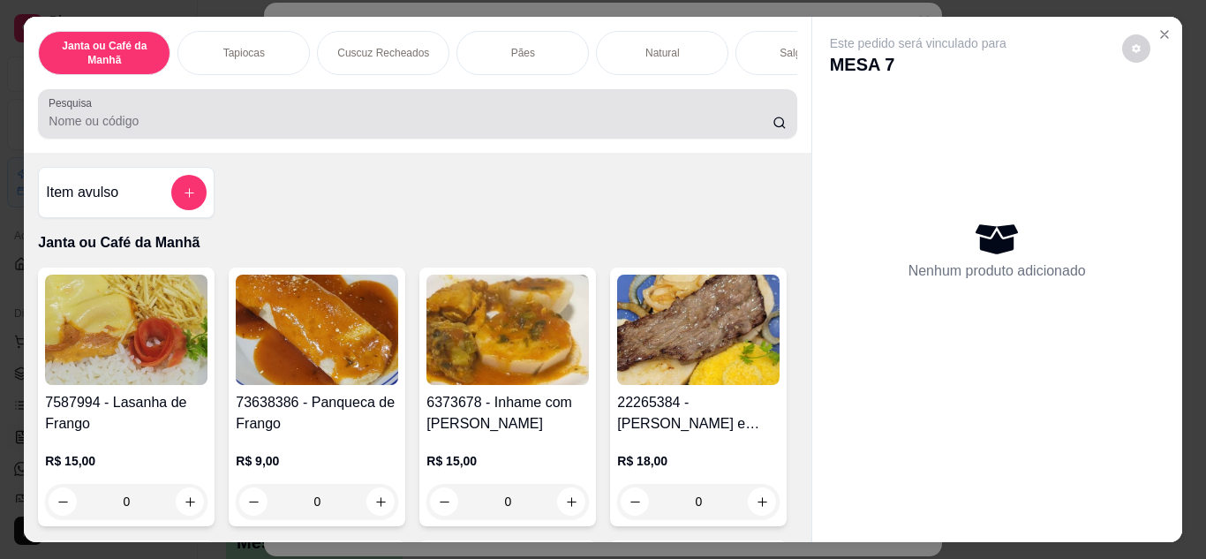
click at [552, 125] on input "Pesquisa" at bounding box center [411, 121] width 724 height 18
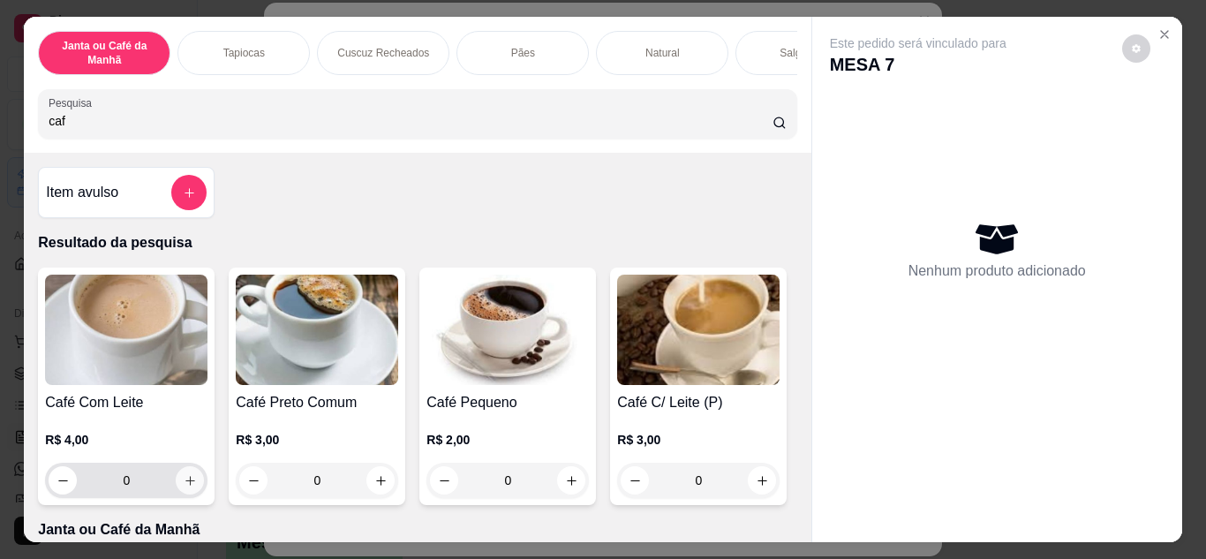
type input "caf"
click at [186, 484] on icon "increase-product-quantity" at bounding box center [190, 480] width 13 height 13
type input "1"
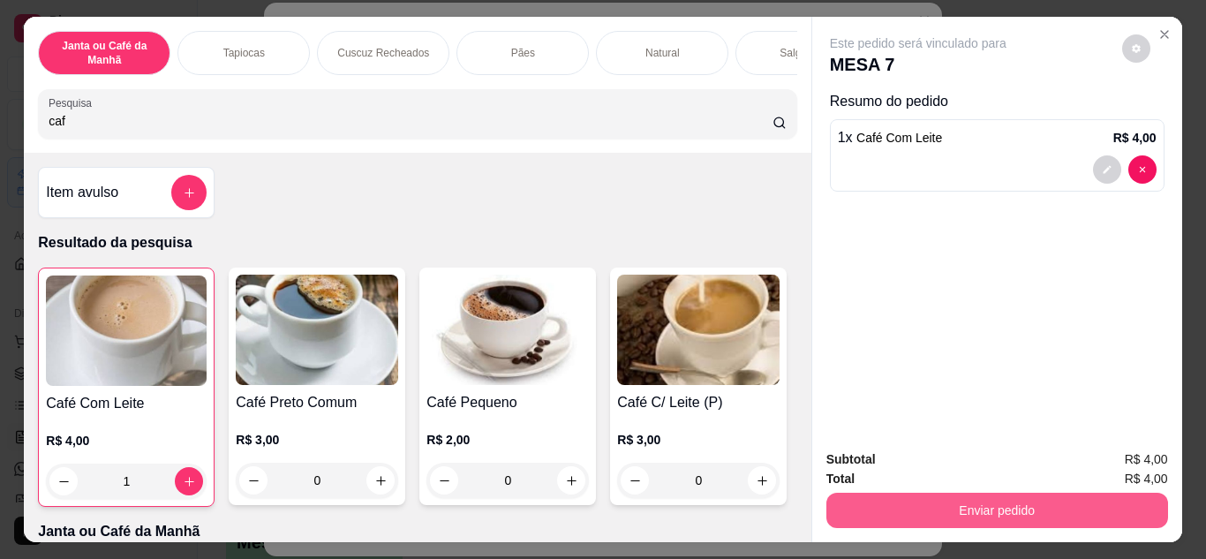
click at [895, 513] on button "Enviar pedido" at bounding box center [997, 509] width 342 height 35
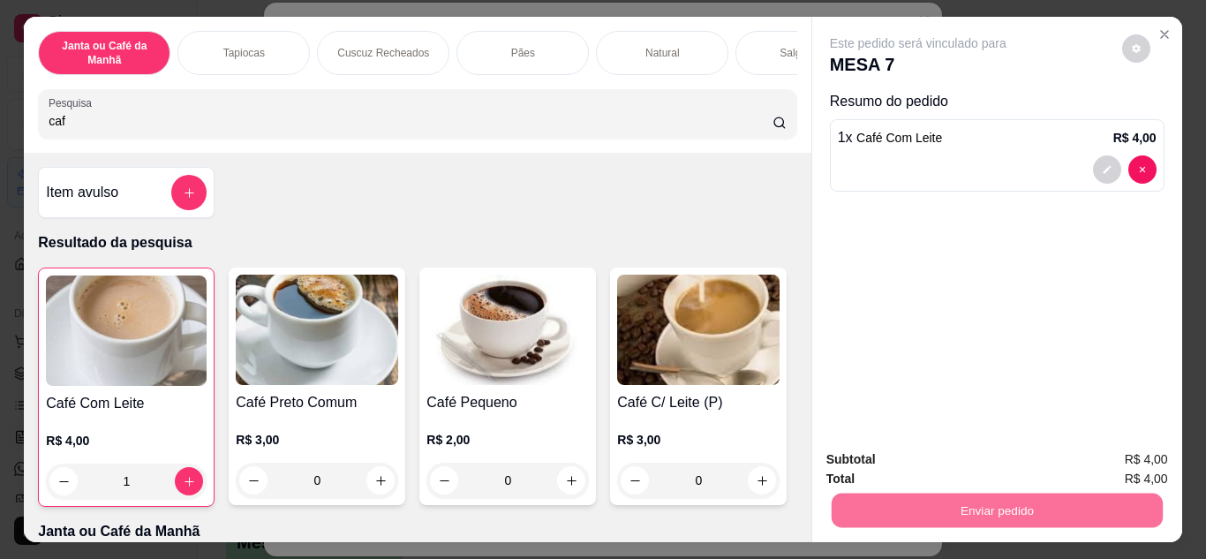
click at [974, 454] on button "Não registrar e enviar pedido" at bounding box center [938, 461] width 184 height 34
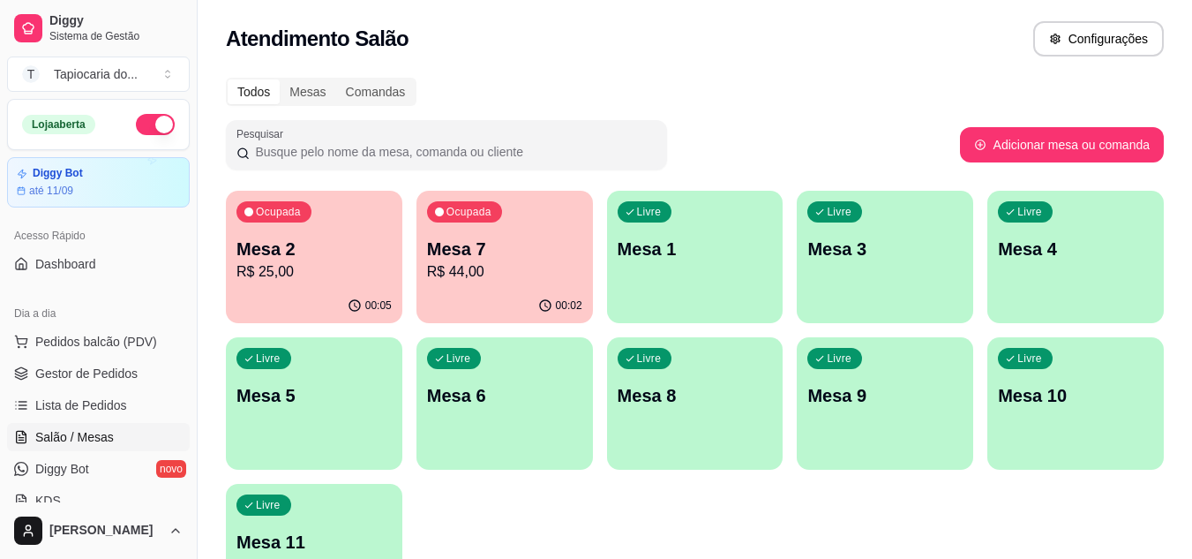
click at [293, 249] on p "Mesa 2" at bounding box center [314, 249] width 155 height 25
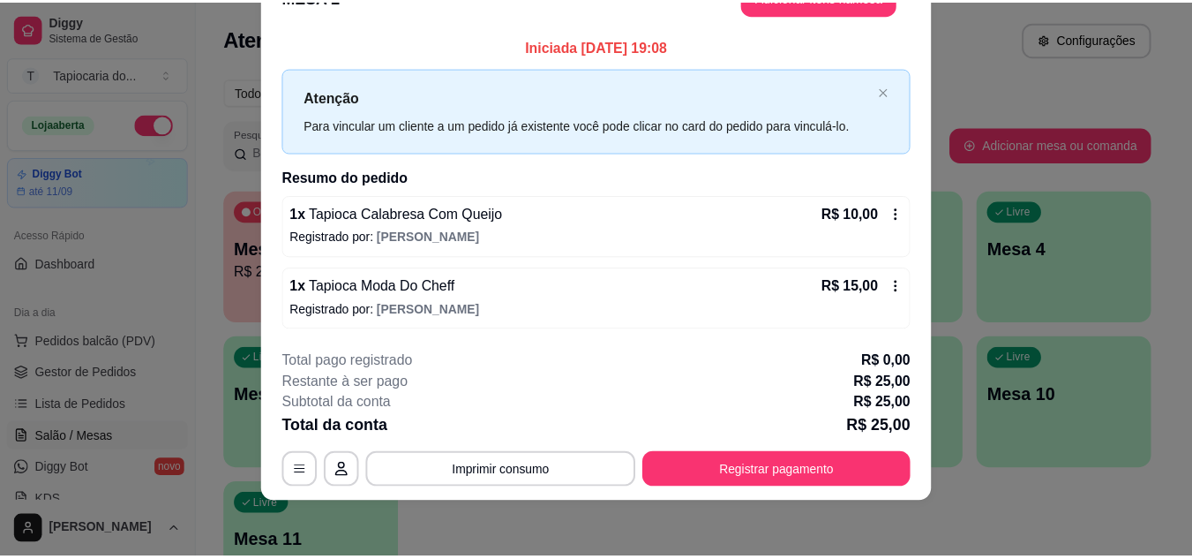
scroll to position [0, 0]
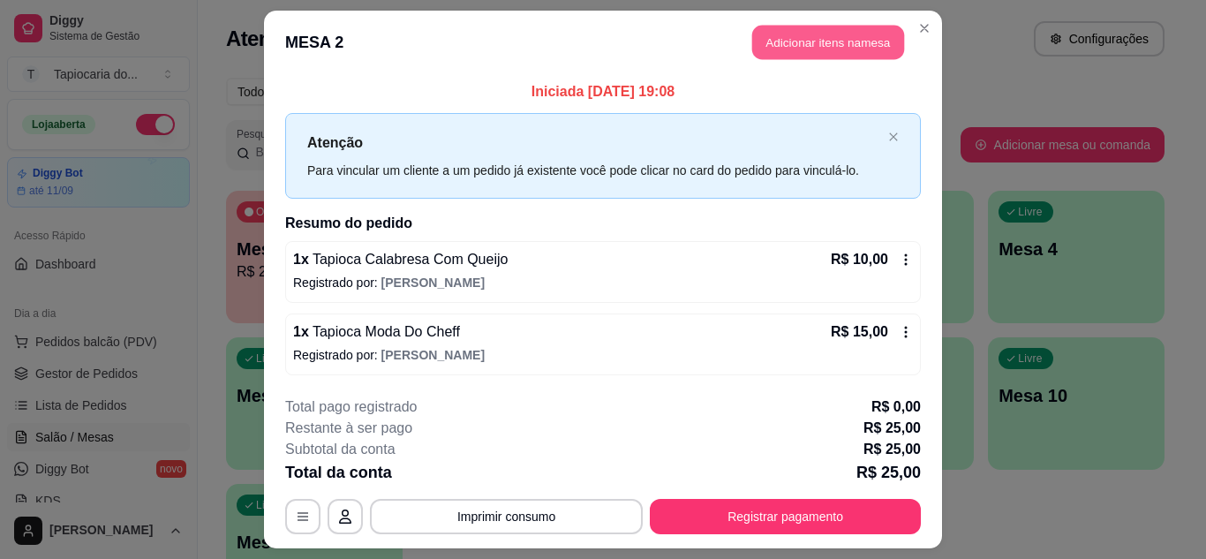
click at [838, 47] on button "Adicionar itens na mesa" at bounding box center [828, 43] width 152 height 34
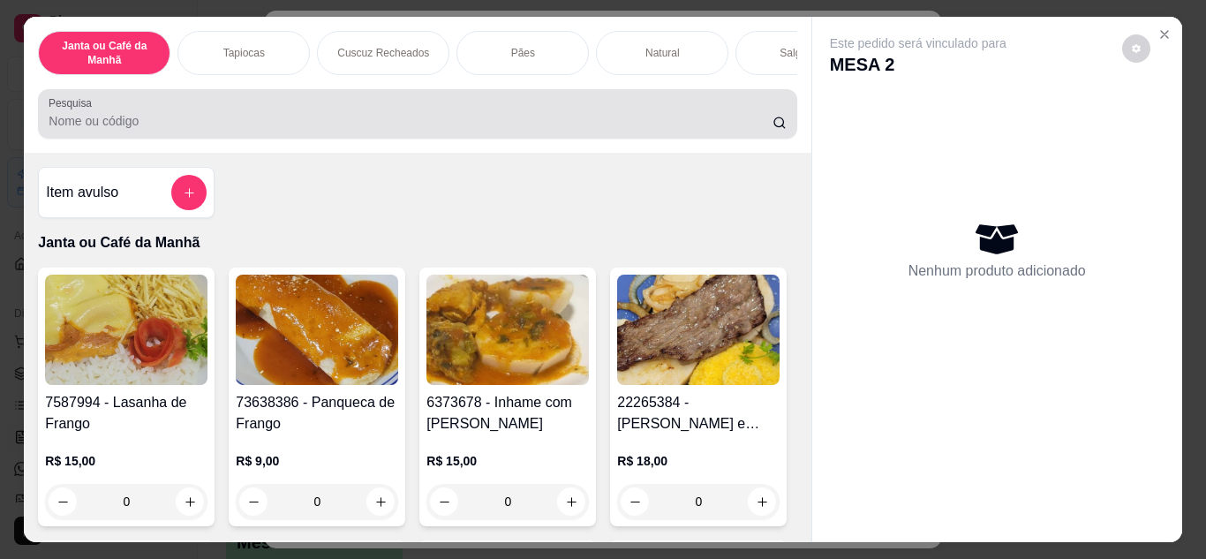
click at [745, 111] on div at bounding box center [417, 113] width 737 height 35
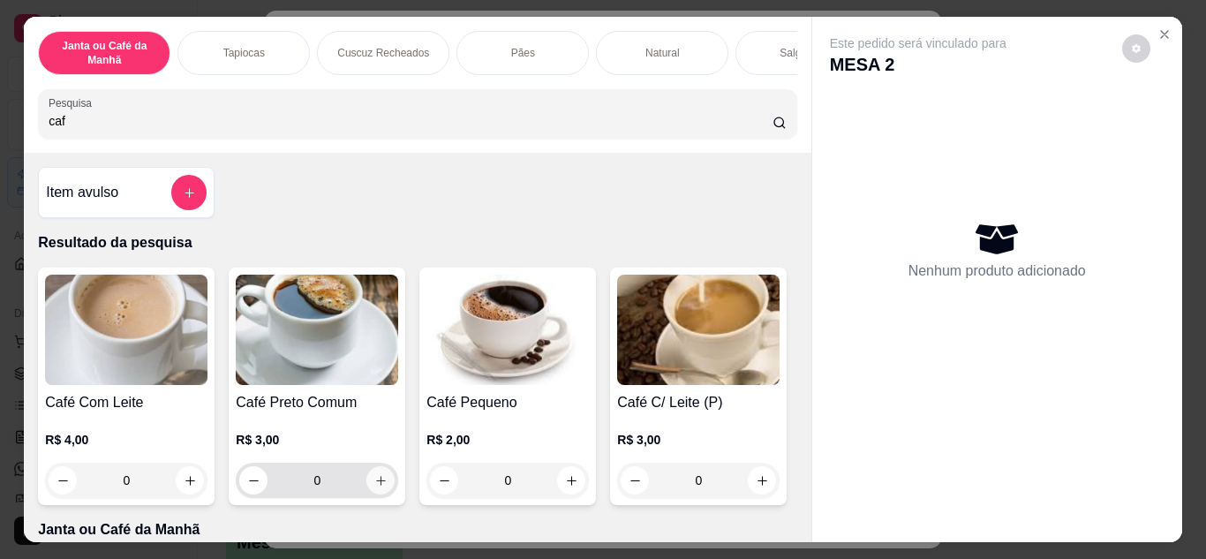
type input "caf"
click at [379, 487] on icon "increase-product-quantity" at bounding box center [380, 480] width 13 height 13
type input "1"
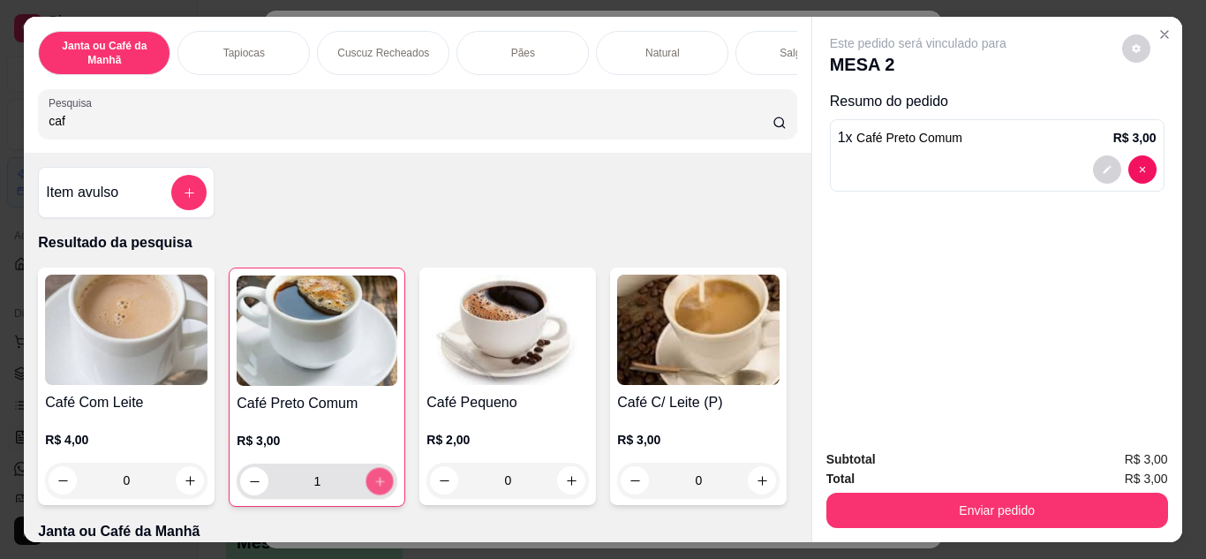
click at [379, 488] on icon "increase-product-quantity" at bounding box center [379, 481] width 13 height 13
type input "2"
click at [995, 523] on div "Subtotal R$ 6,00 Total R$ 6,00 Enviar pedido" at bounding box center [997, 488] width 370 height 107
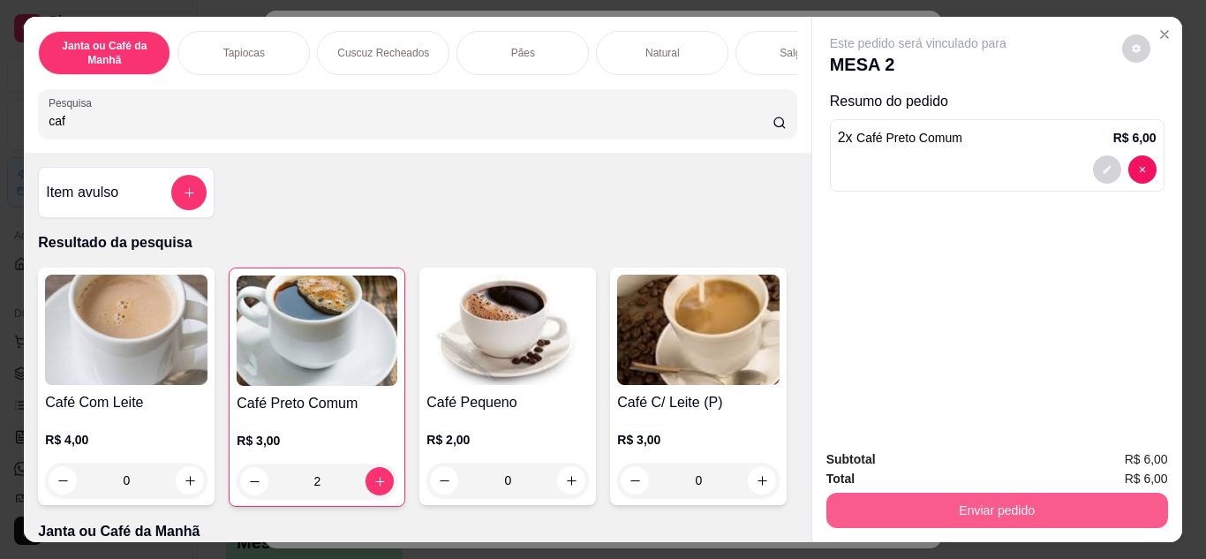
click at [980, 509] on button "Enviar pedido" at bounding box center [997, 509] width 342 height 35
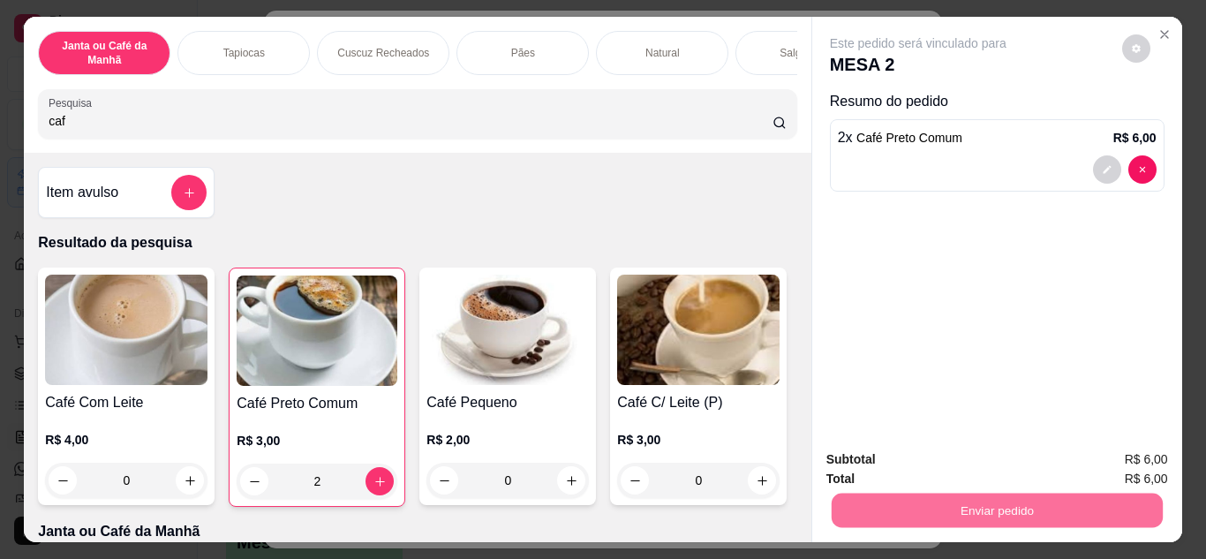
click at [960, 470] on button "Não registrar e enviar pedido" at bounding box center [938, 461] width 184 height 34
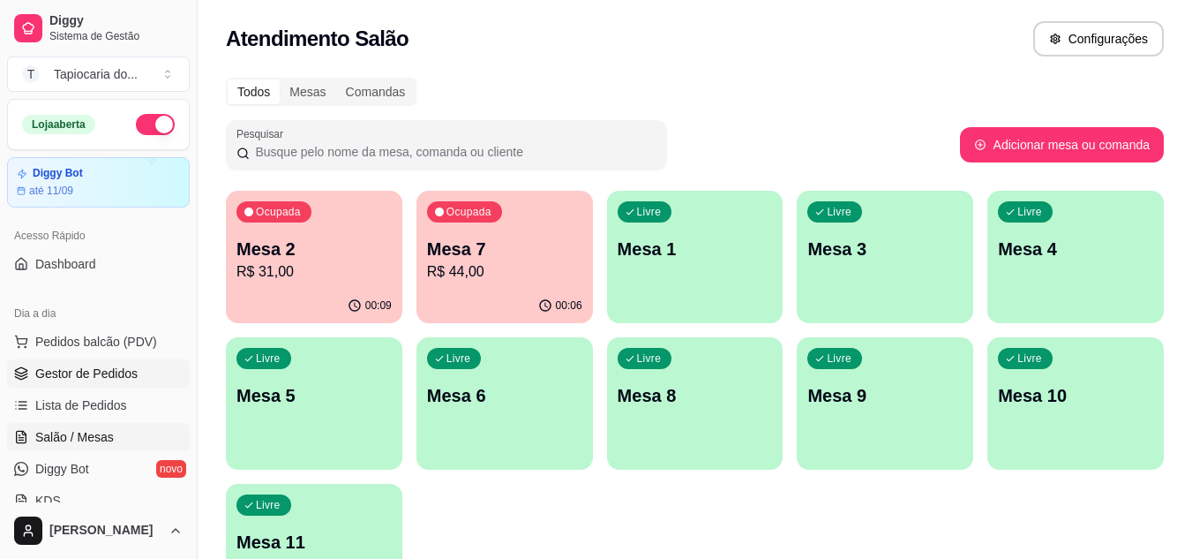
click at [87, 367] on span "Gestor de Pedidos" at bounding box center [86, 373] width 102 height 18
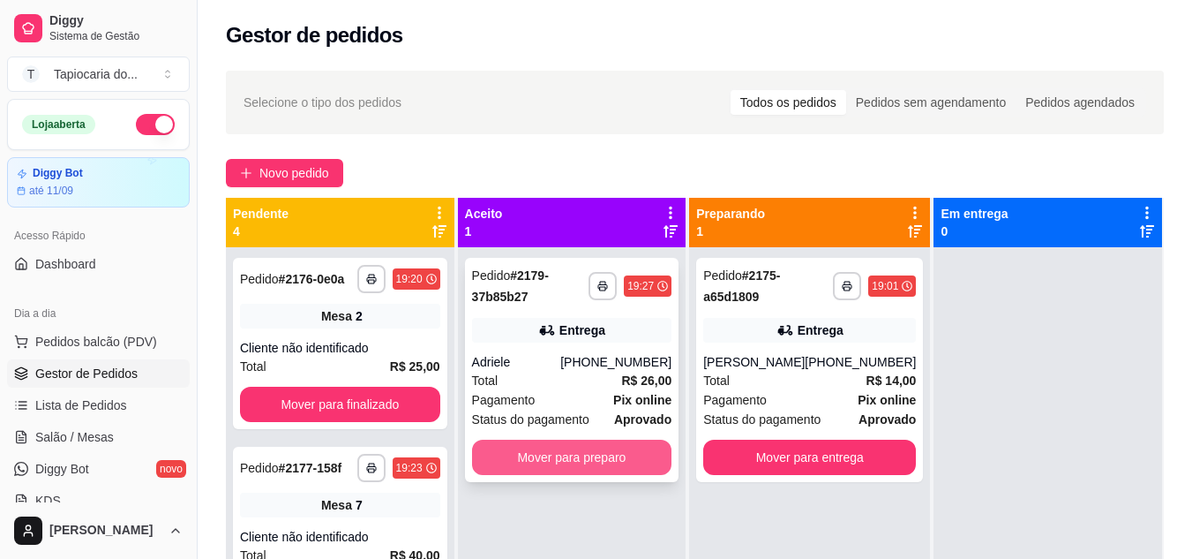
click at [526, 453] on button "Mover para preparo" at bounding box center [572, 456] width 200 height 35
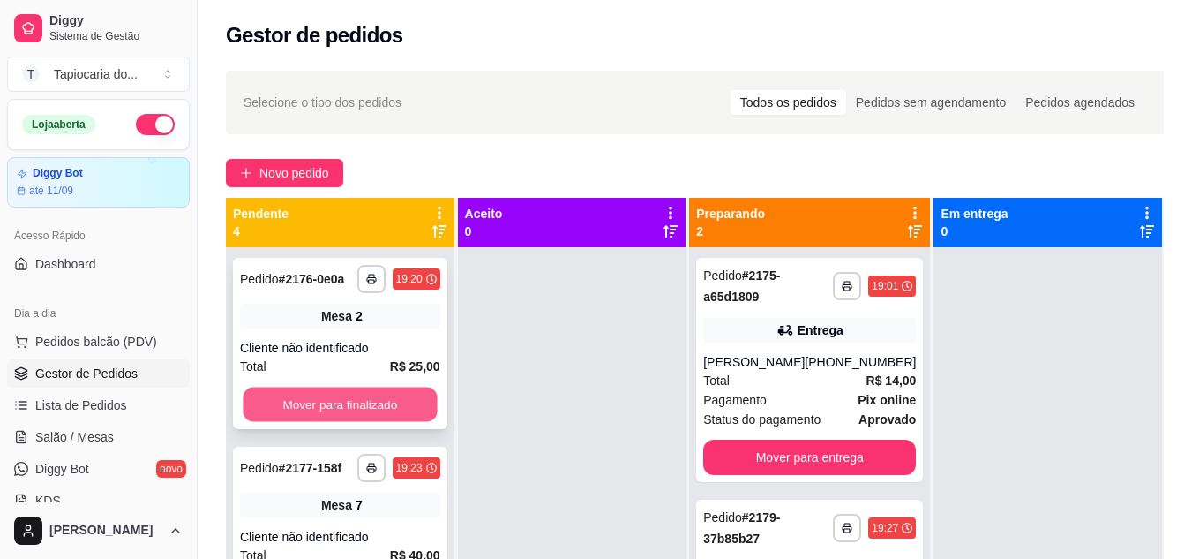
click at [301, 415] on button "Mover para finalizado" at bounding box center [340, 404] width 194 height 34
click at [301, 415] on button "Mover para finalizado" at bounding box center [340, 404] width 200 height 35
click at [345, 403] on button "Mover para finalizado" at bounding box center [340, 404] width 194 height 34
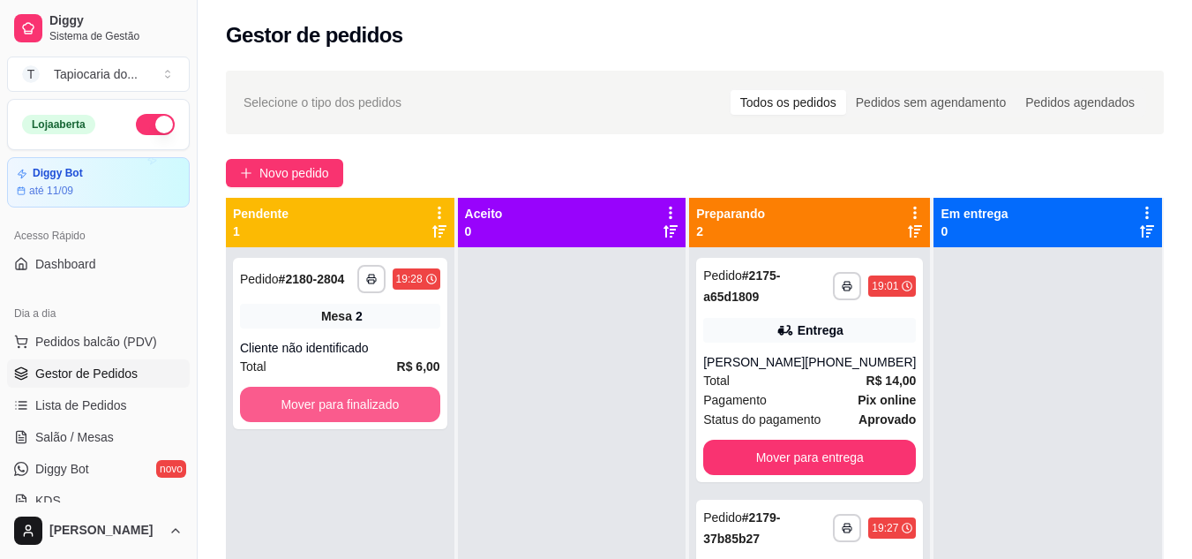
click at [345, 403] on button "Mover para finalizado" at bounding box center [340, 404] width 200 height 35
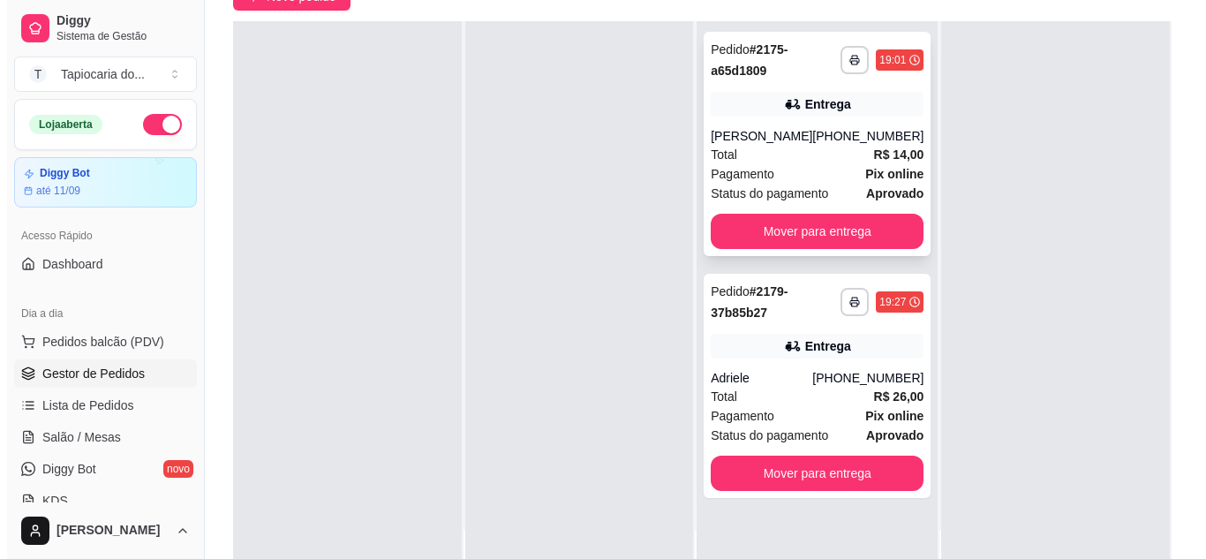
scroll to position [269, 0]
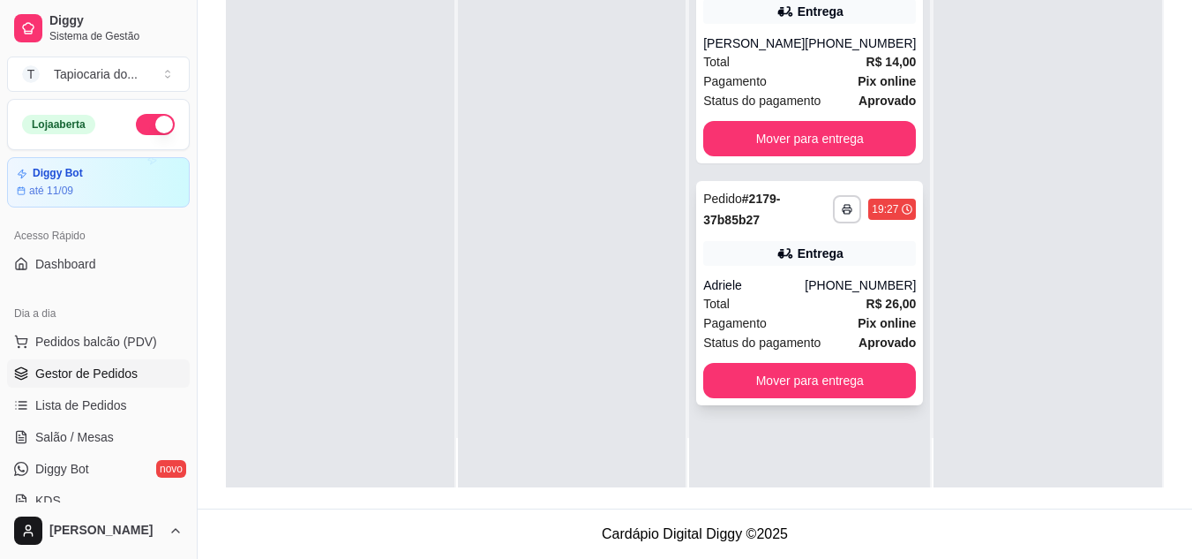
click at [753, 260] on div "Entrega" at bounding box center [809, 253] width 213 height 25
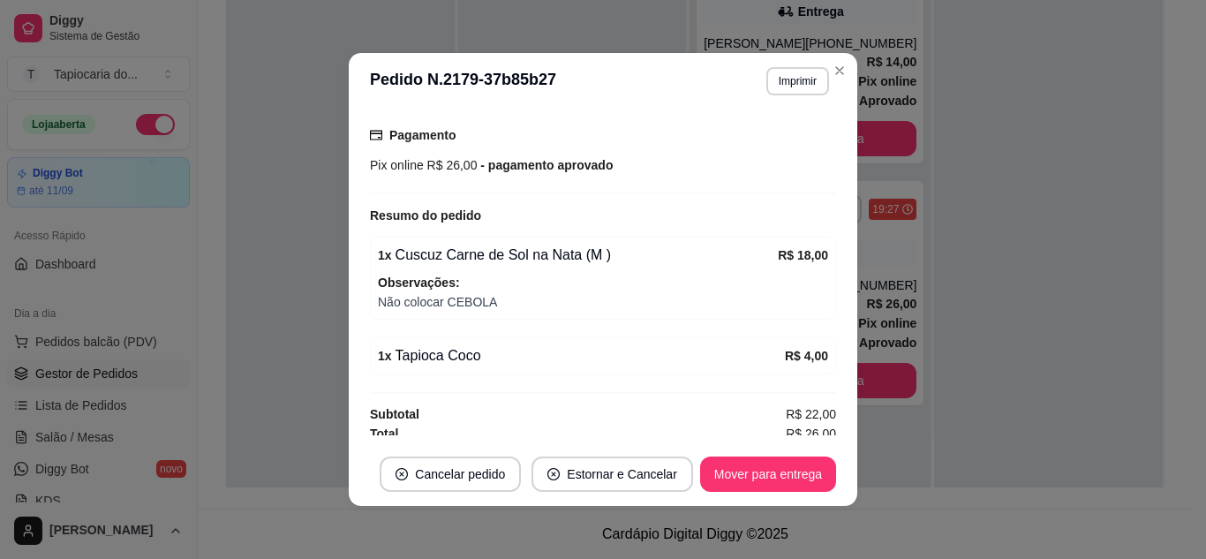
scroll to position [489, 0]
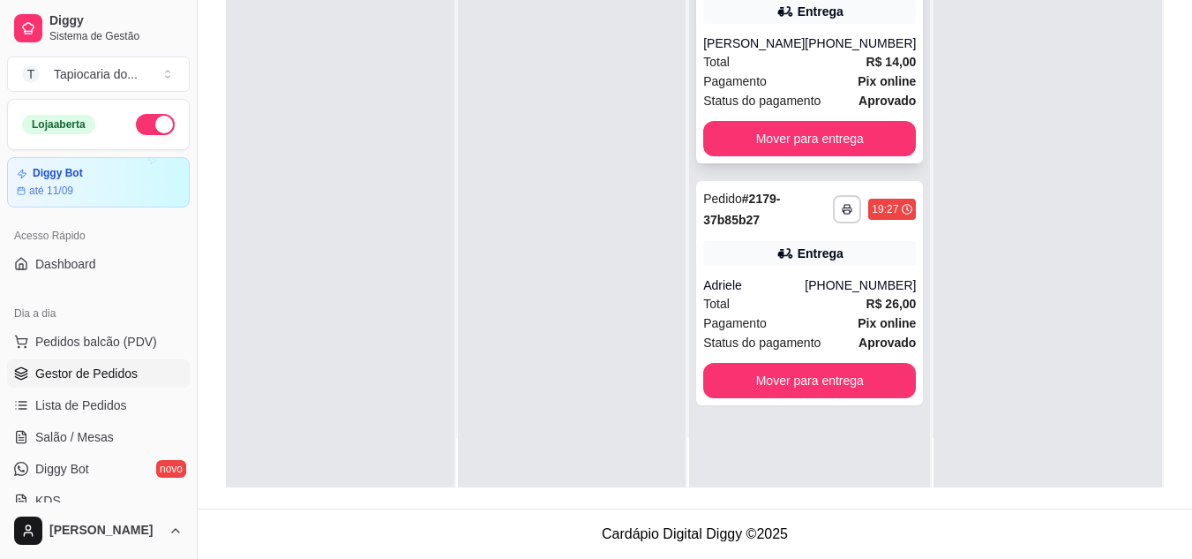
click at [812, 56] on div "Total R$ 14,00" at bounding box center [809, 61] width 213 height 19
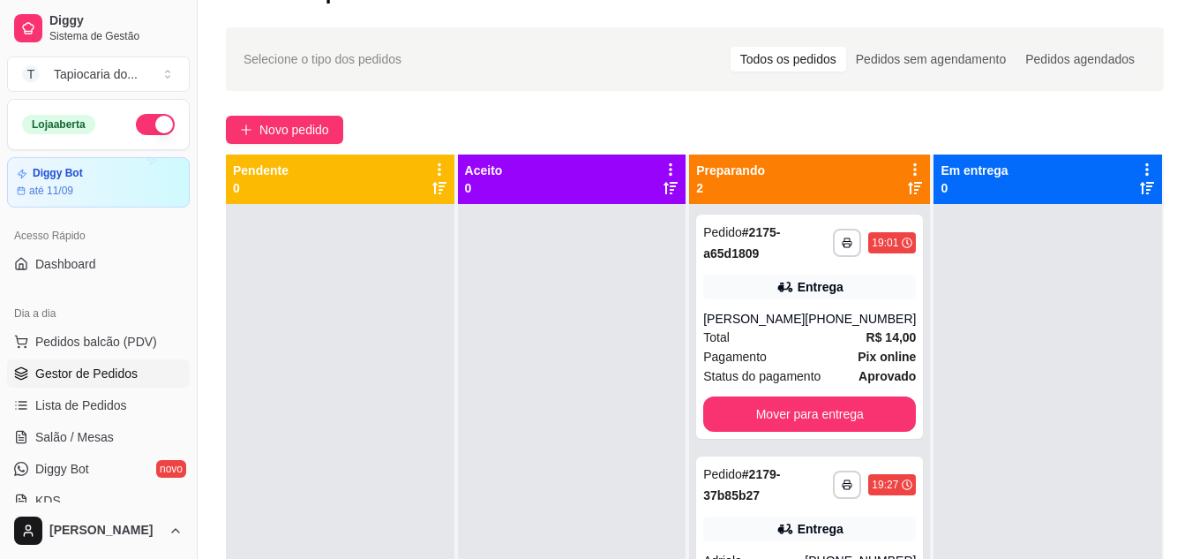
scroll to position [4, 0]
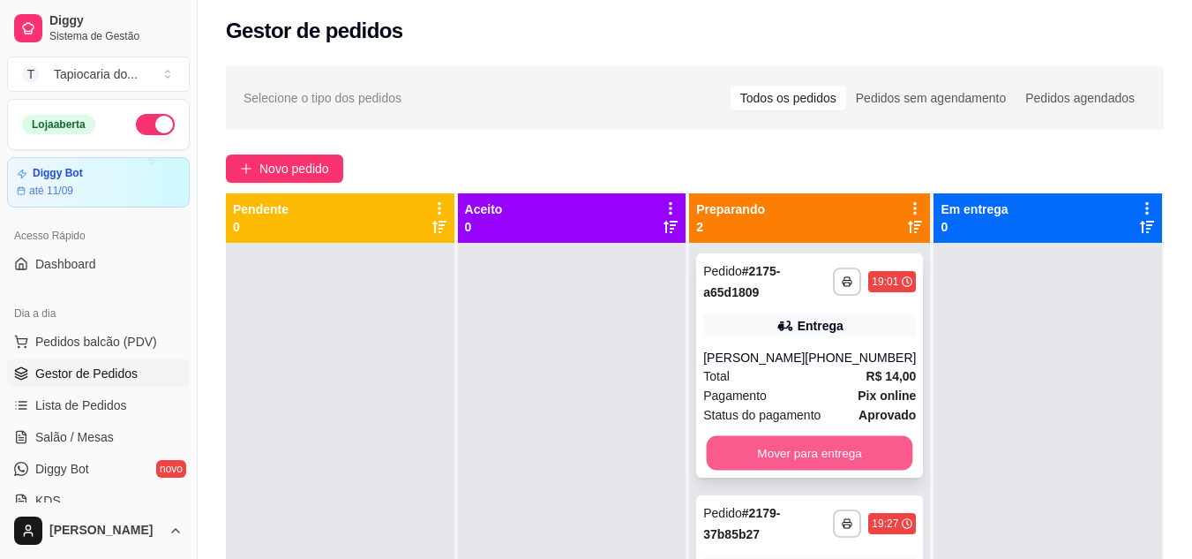
click at [766, 445] on button "Mover para entrega" at bounding box center [810, 453] width 207 height 34
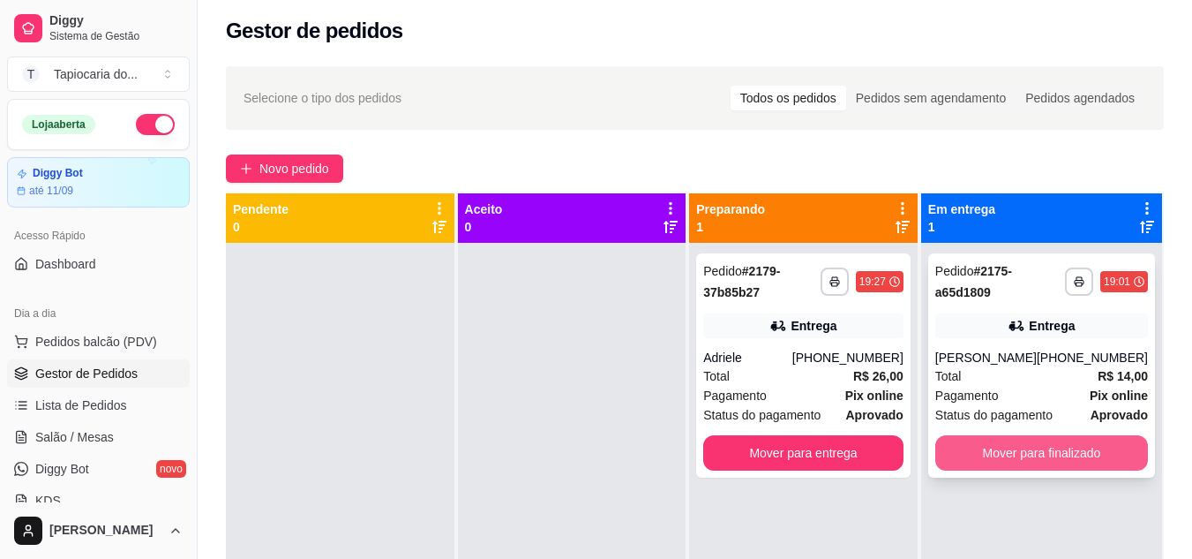
click at [1005, 452] on button "Mover para finalizado" at bounding box center [1041, 452] width 213 height 35
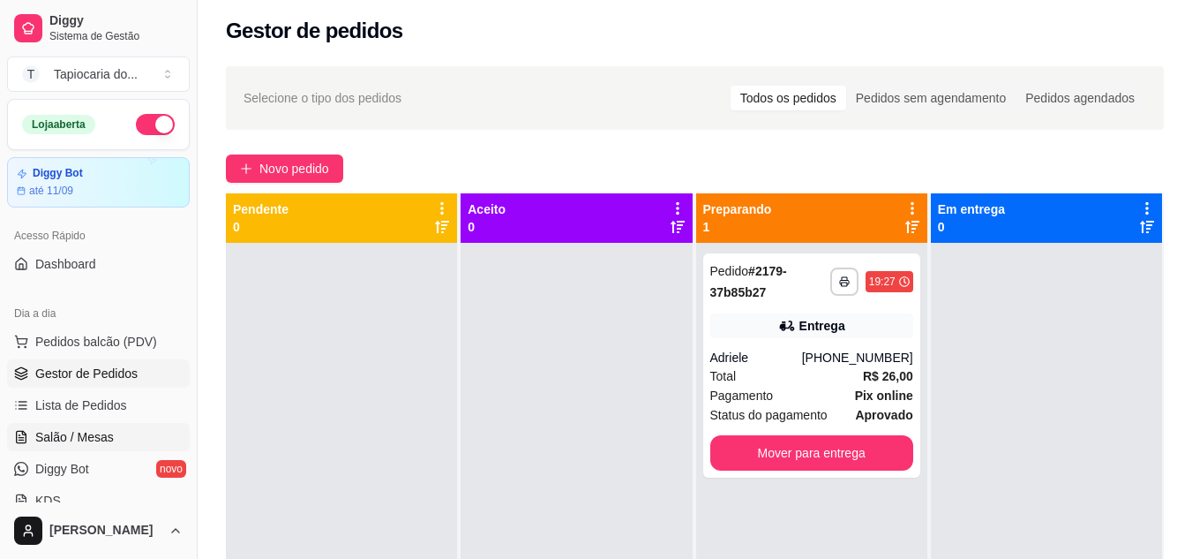
click at [146, 432] on link "Salão / Mesas" at bounding box center [98, 437] width 183 height 28
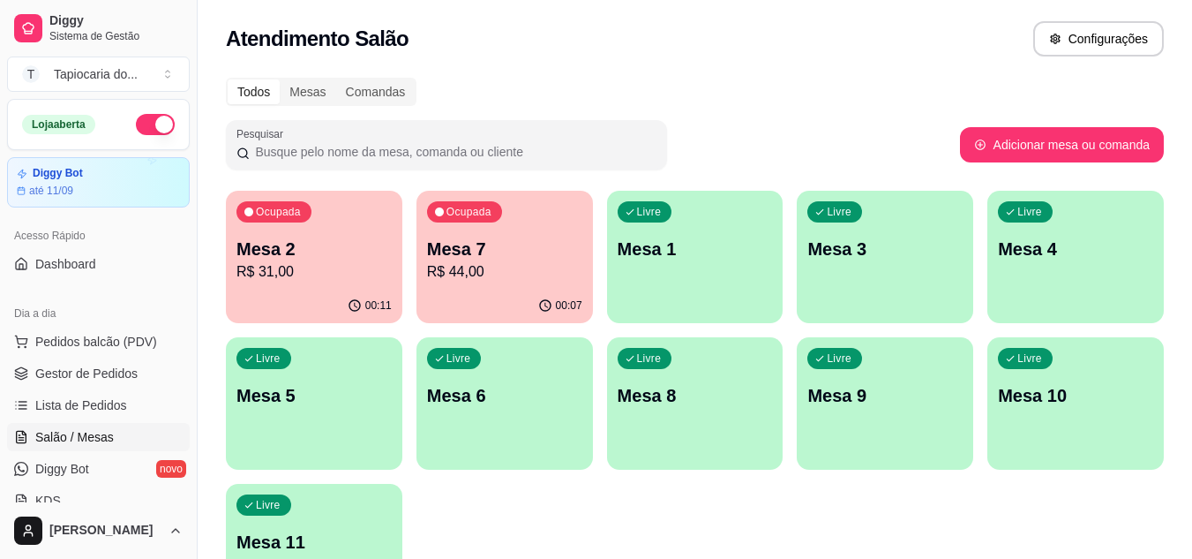
click at [317, 262] on p "R$ 31,00" at bounding box center [314, 271] width 155 height 21
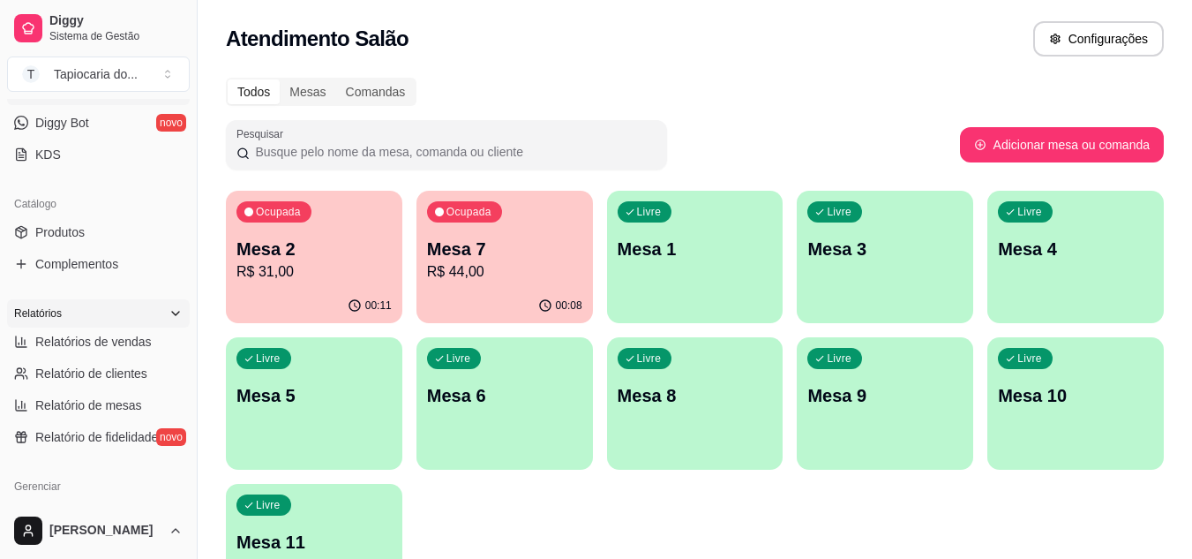
scroll to position [353, 0]
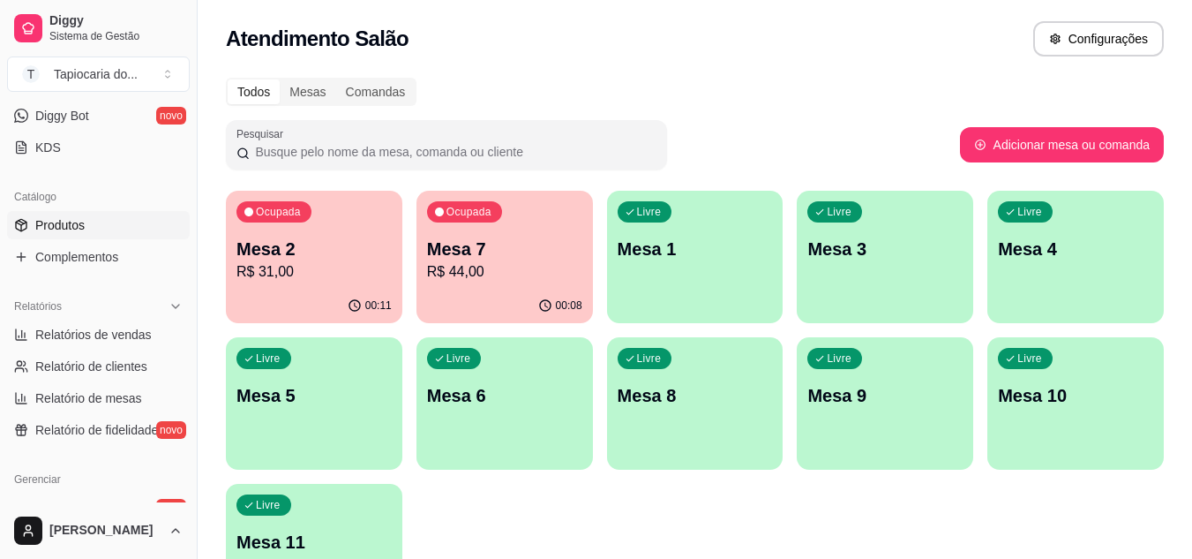
click at [101, 229] on link "Produtos" at bounding box center [98, 225] width 183 height 28
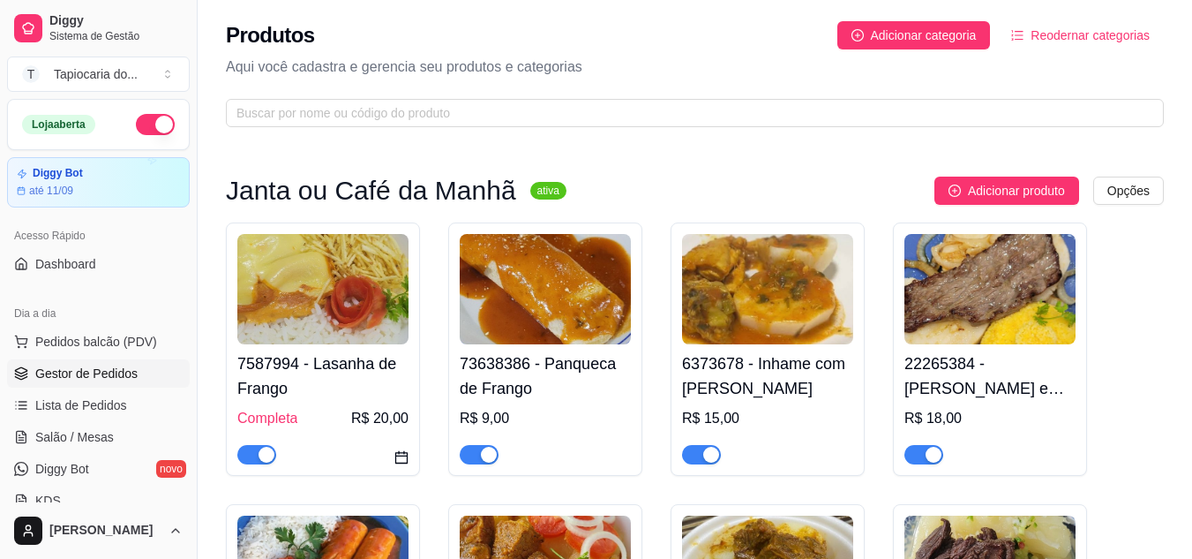
click at [62, 365] on span "Gestor de Pedidos" at bounding box center [86, 373] width 102 height 18
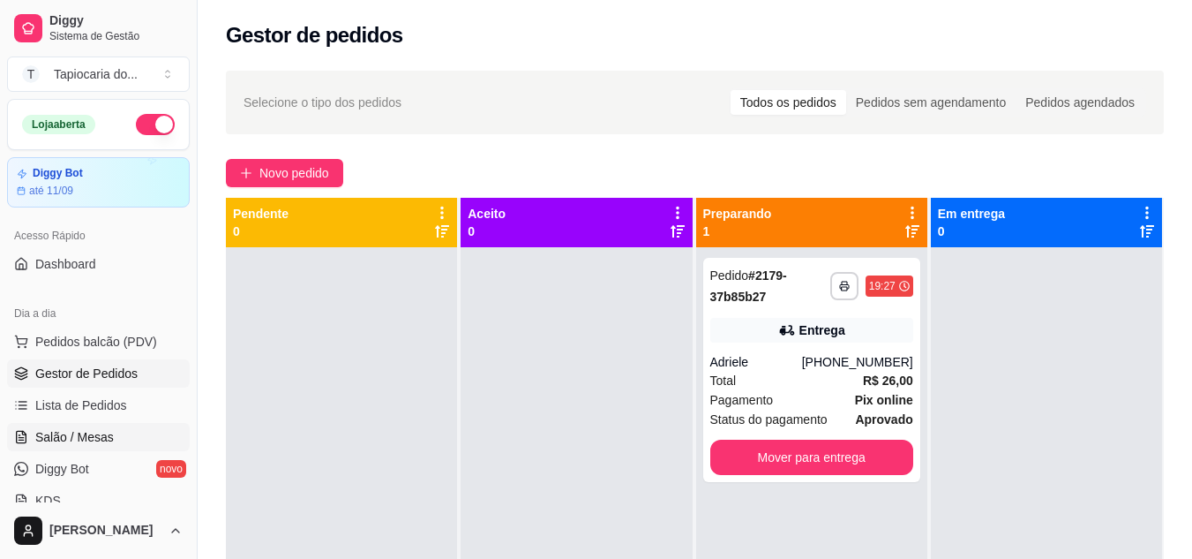
click at [101, 427] on link "Salão / Mesas" at bounding box center [98, 437] width 183 height 28
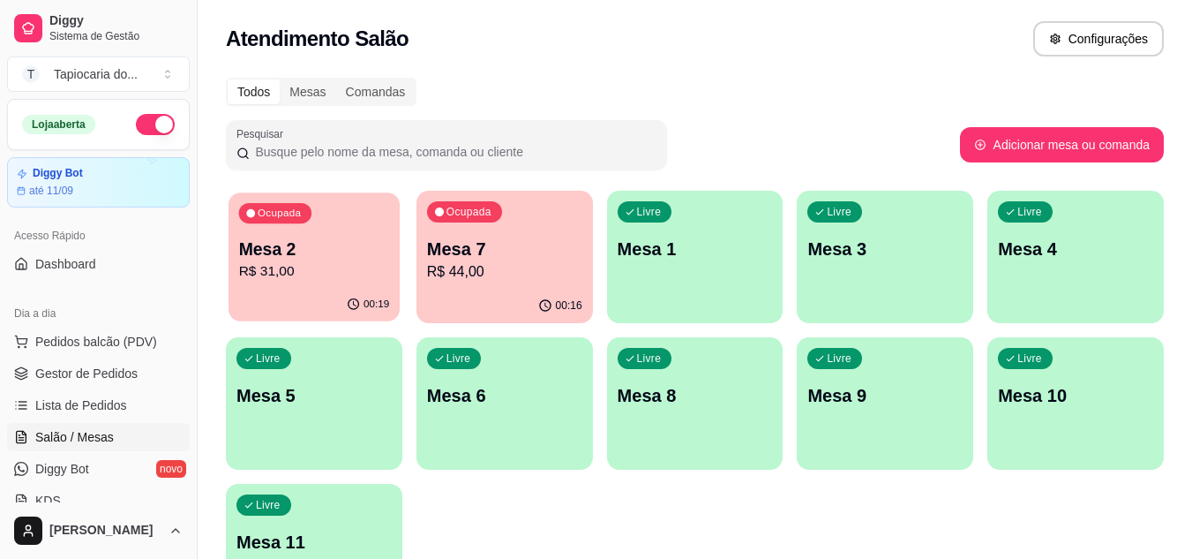
click at [387, 259] on p "Mesa 2" at bounding box center [314, 249] width 151 height 24
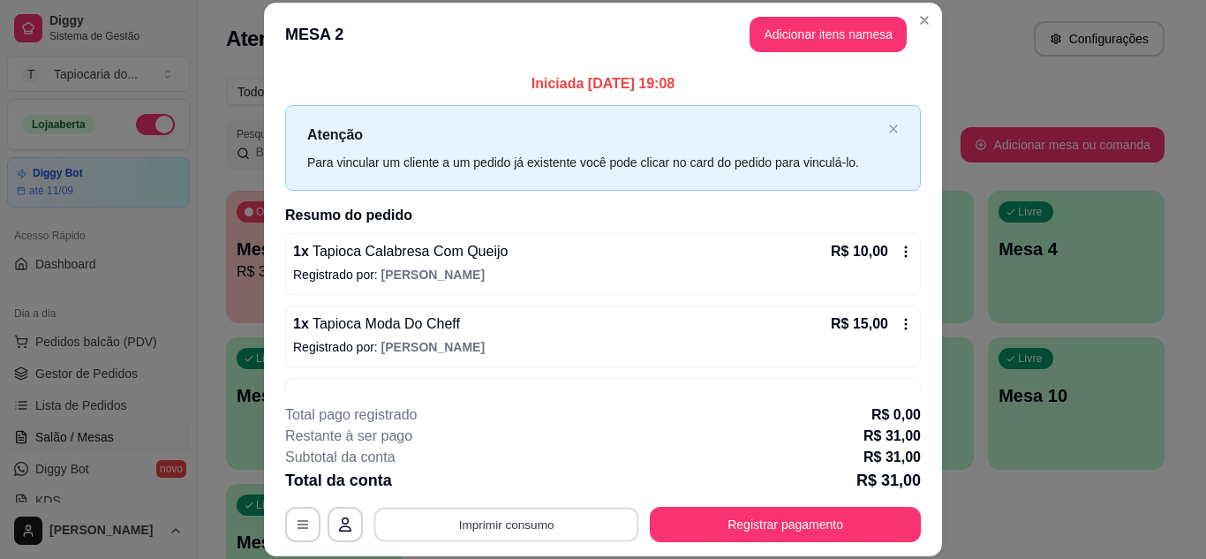
click at [567, 521] on button "Imprimir consumo" at bounding box center [506, 524] width 265 height 34
click at [509, 485] on button "Impressora" at bounding box center [505, 482] width 124 height 27
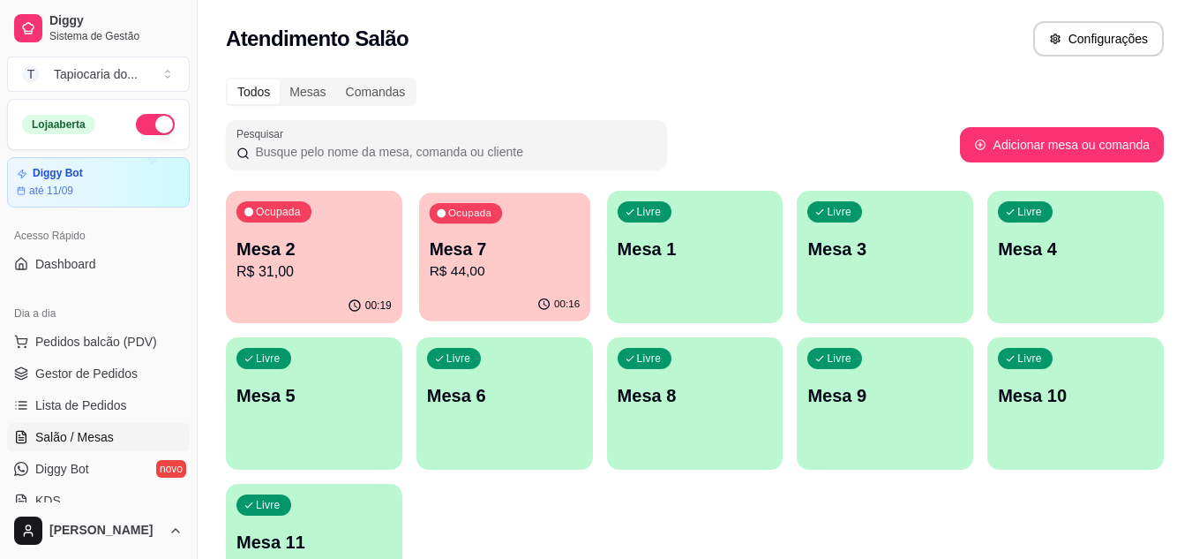
click at [457, 231] on div "Ocupada Mesa 7 R$ 44,00" at bounding box center [504, 239] width 171 height 95
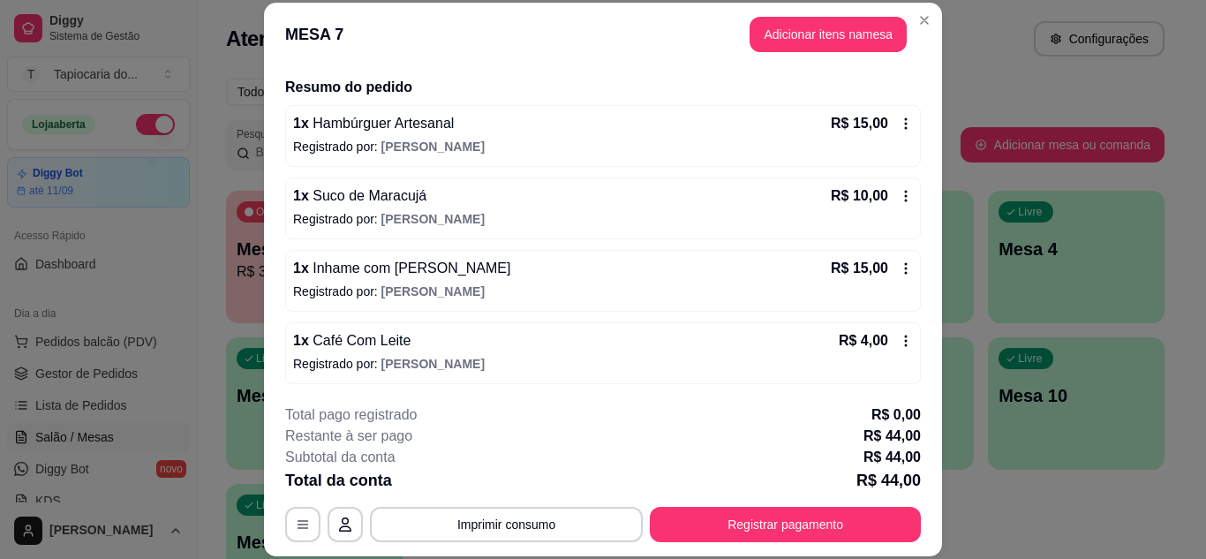
scroll to position [129, 0]
click at [830, 47] on button "Adicionar itens na mesa" at bounding box center [827, 34] width 157 height 35
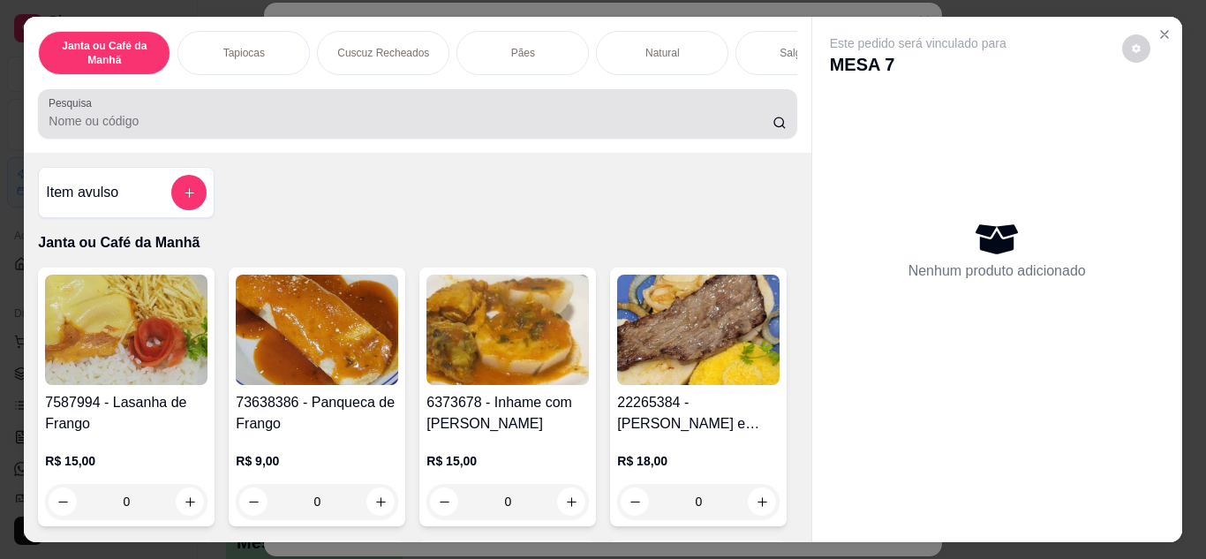
click at [720, 131] on div at bounding box center [417, 113] width 737 height 35
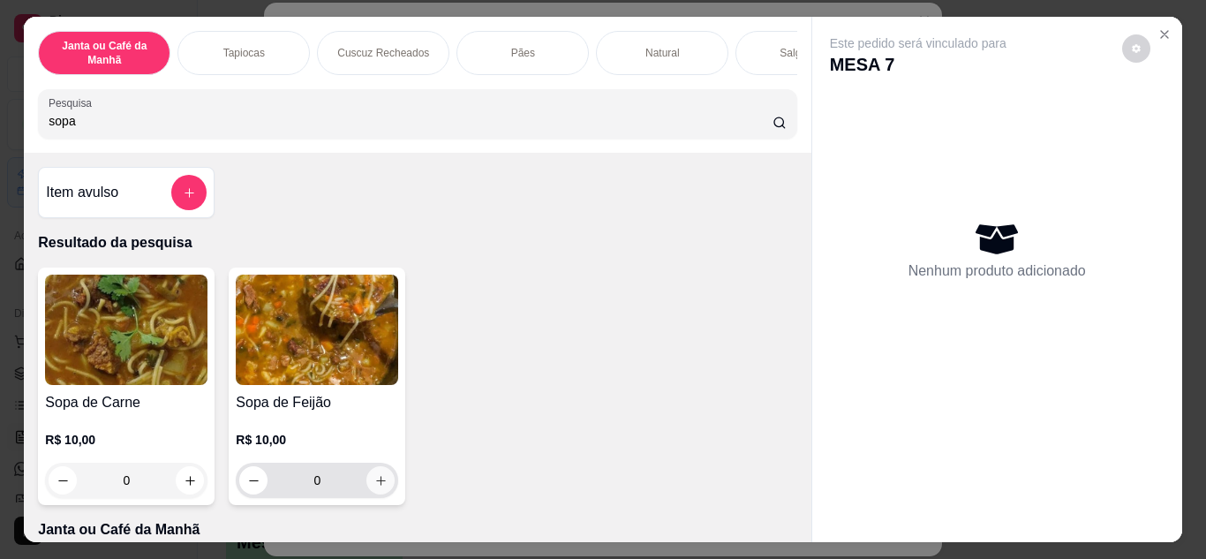
type input "sopa"
click at [377, 487] on icon "increase-product-quantity" at bounding box center [380, 480] width 13 height 13
type input "1"
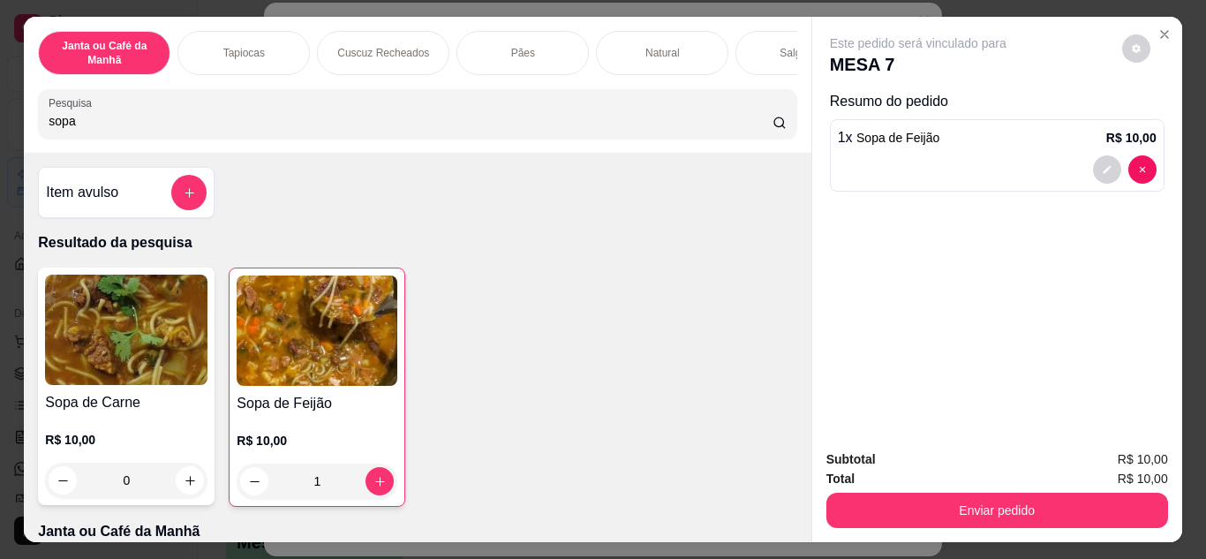
click at [1163, 510] on div "Subtotal R$ 10,00 Total R$ 10,00 Enviar pedido" at bounding box center [997, 488] width 370 height 107
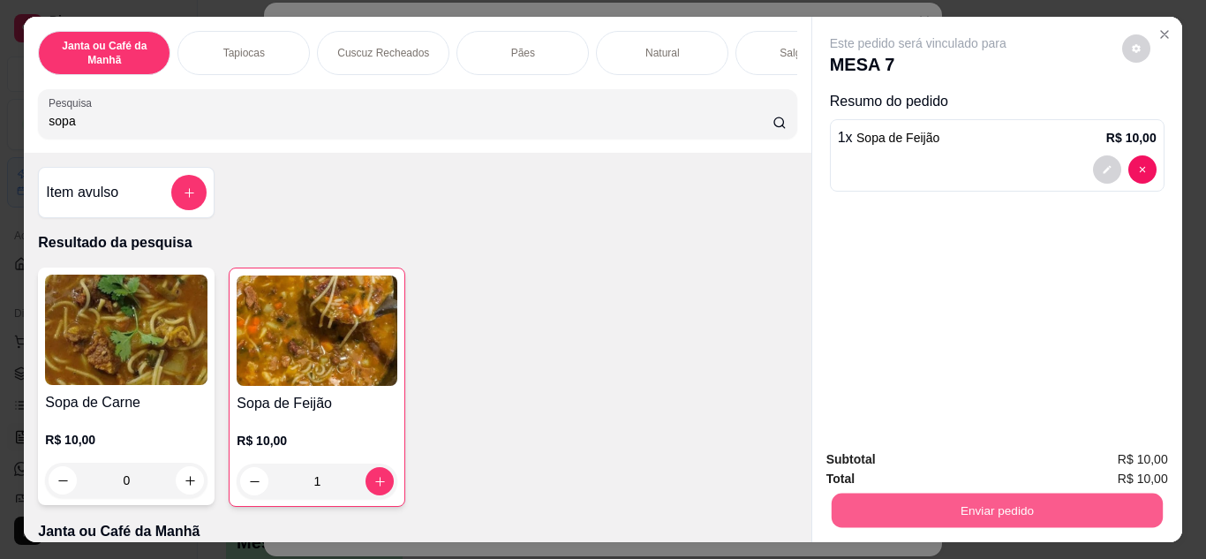
click at [1143, 509] on button "Enviar pedido" at bounding box center [995, 510] width 331 height 34
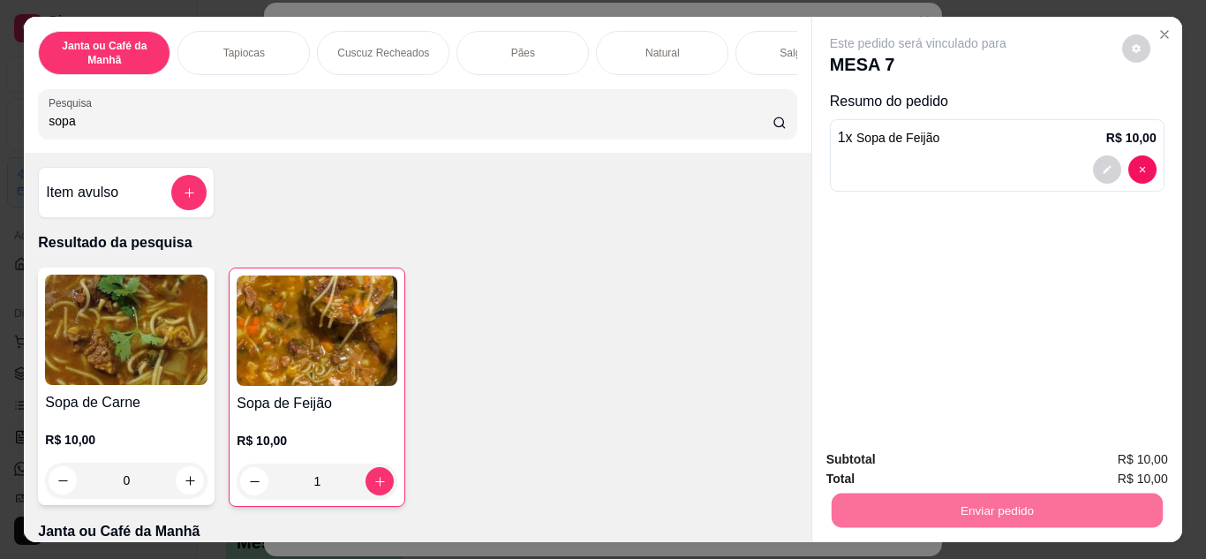
click at [986, 454] on button "Não registrar e enviar pedido" at bounding box center [938, 460] width 178 height 33
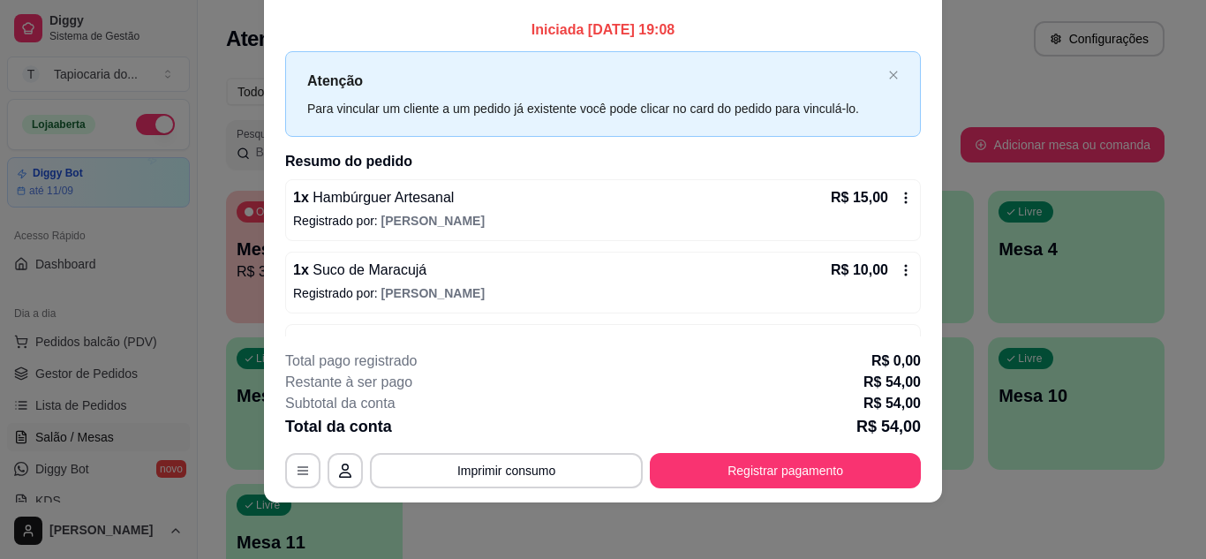
scroll to position [0, 0]
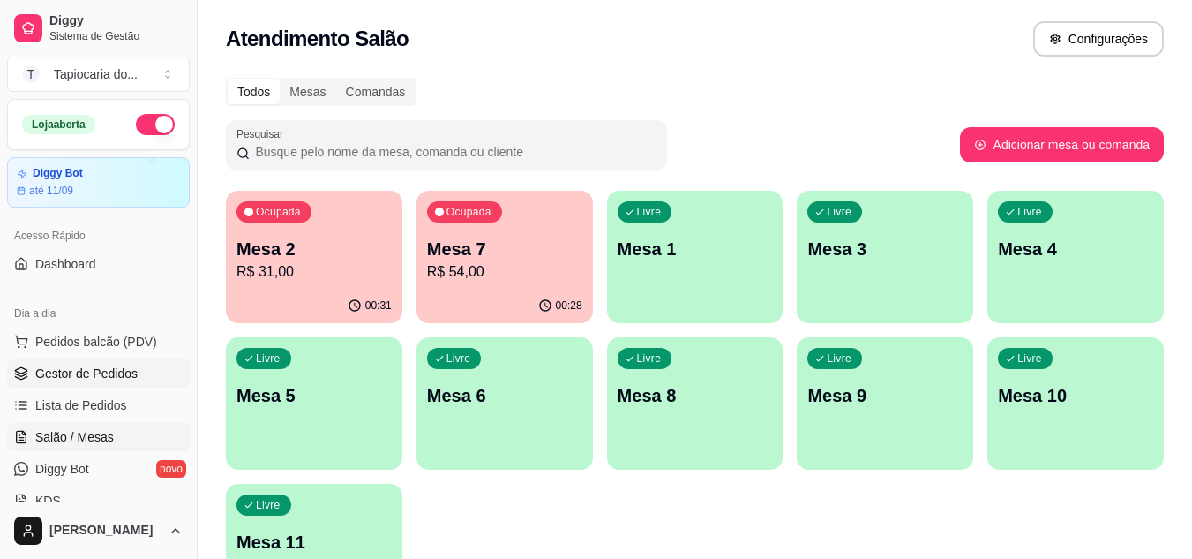
click at [57, 382] on link "Gestor de Pedidos" at bounding box center [98, 373] width 183 height 28
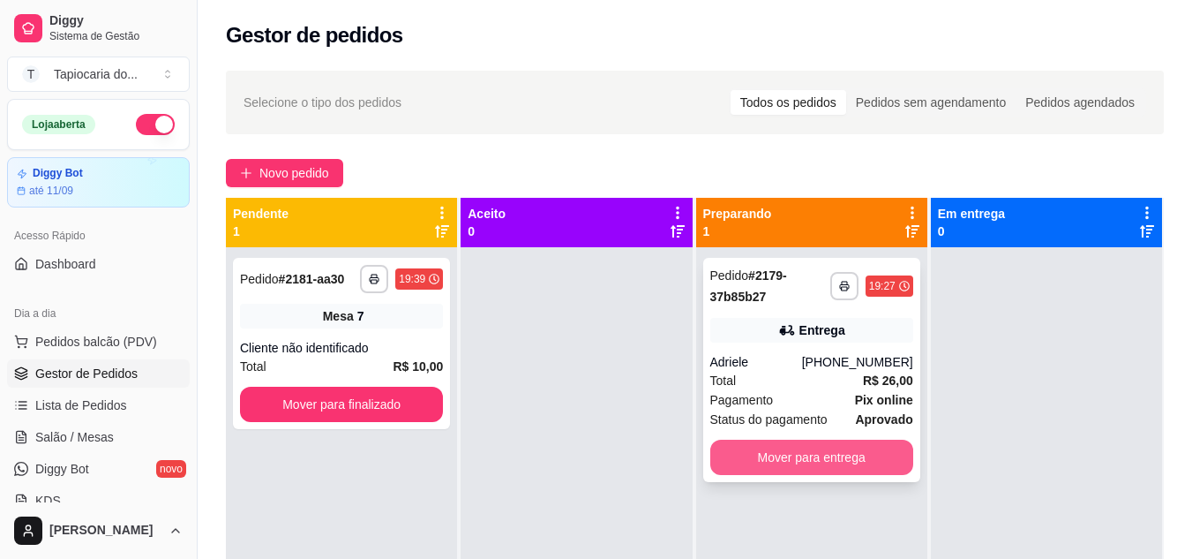
click at [844, 468] on button "Mover para entrega" at bounding box center [811, 456] width 203 height 35
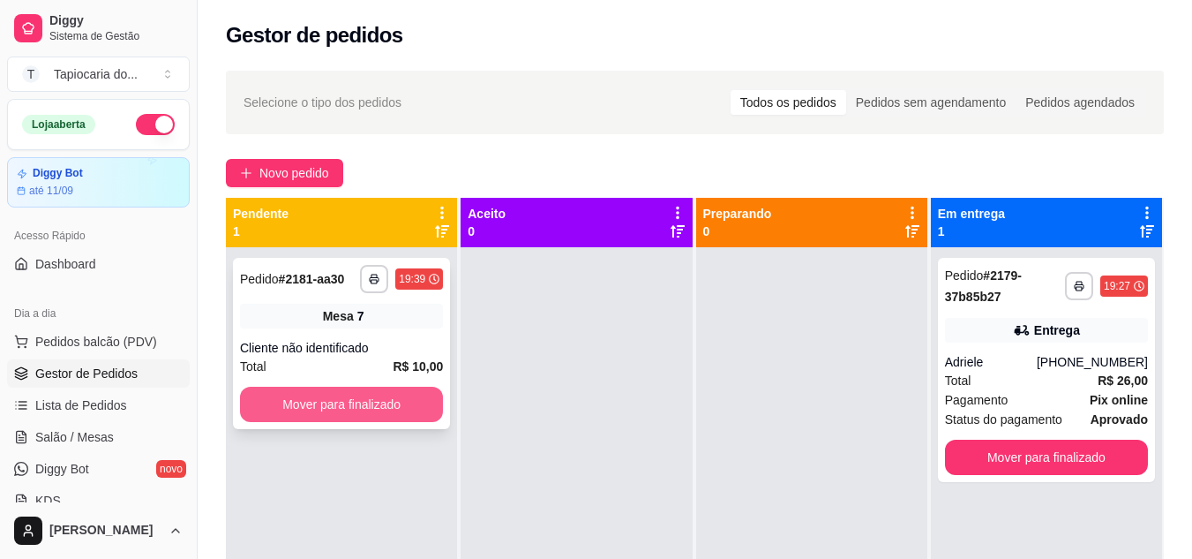
click at [366, 394] on button "Mover para finalizado" at bounding box center [341, 404] width 203 height 35
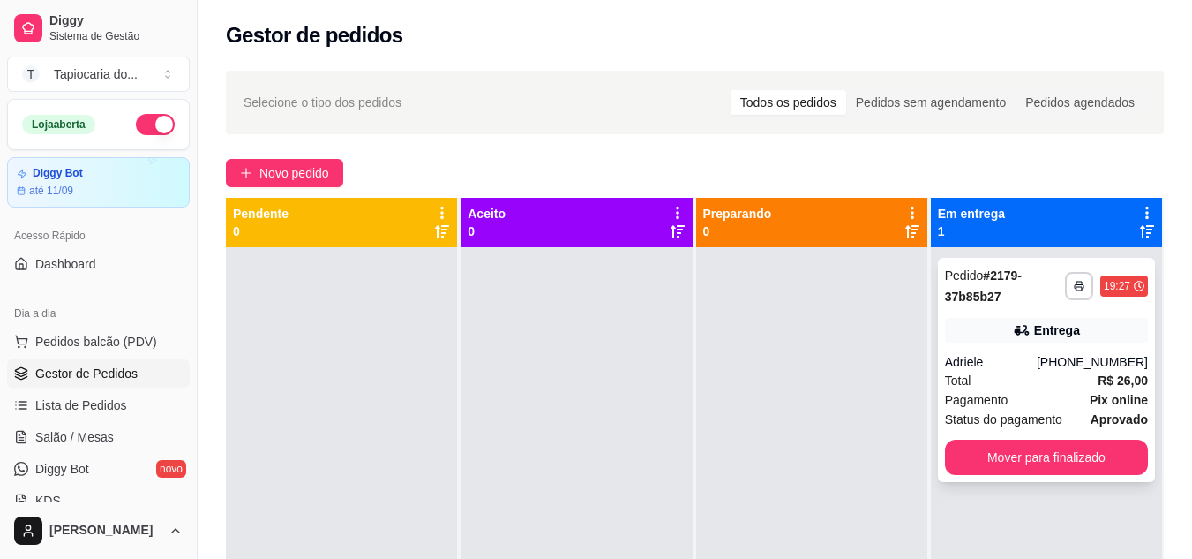
click at [1012, 385] on div "Total R$ 26,00" at bounding box center [1046, 380] width 203 height 19
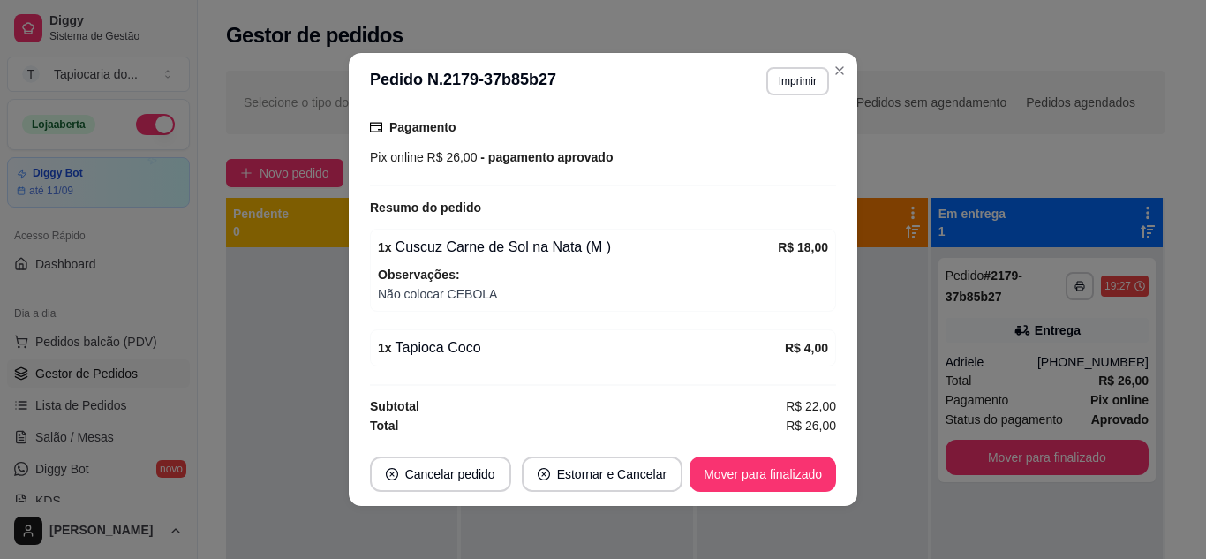
scroll to position [4, 0]
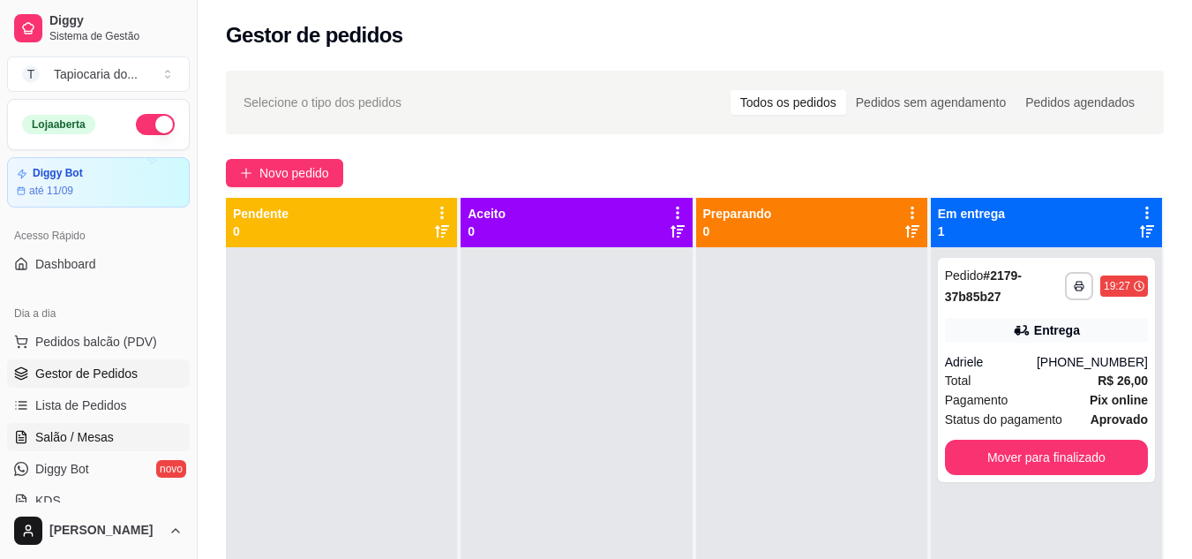
click at [48, 440] on span "Salão / Mesas" at bounding box center [74, 437] width 79 height 18
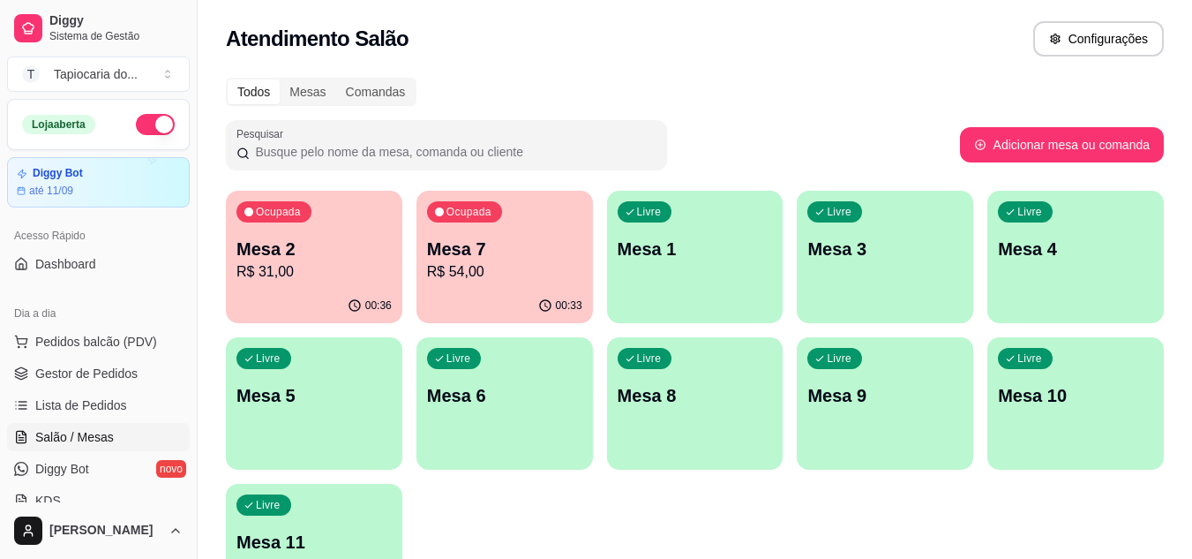
click at [468, 239] on p "Mesa 7" at bounding box center [504, 249] width 155 height 25
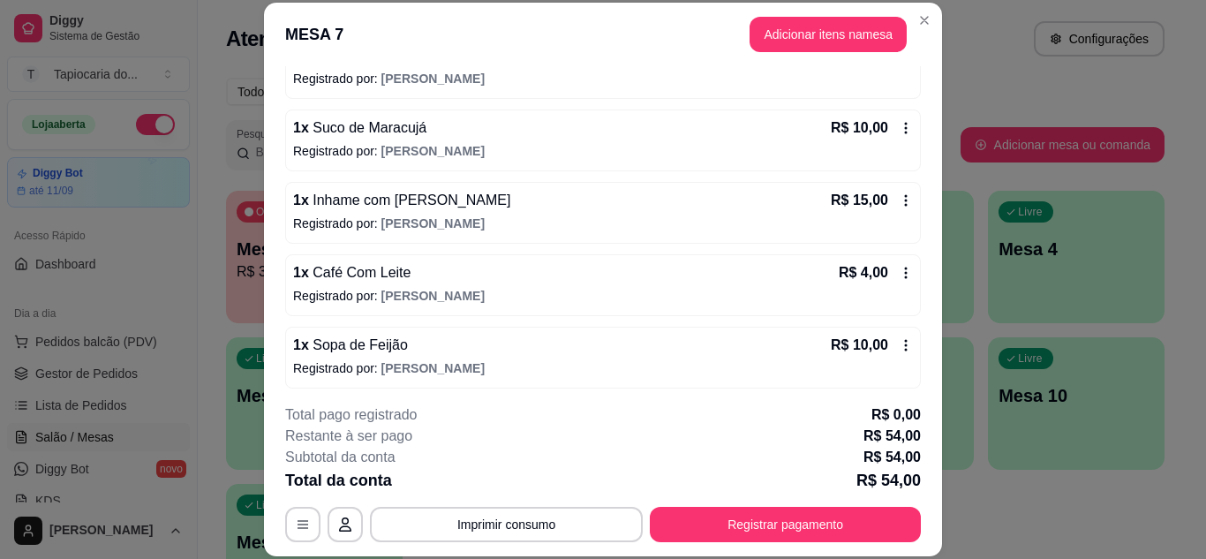
scroll to position [201, 0]
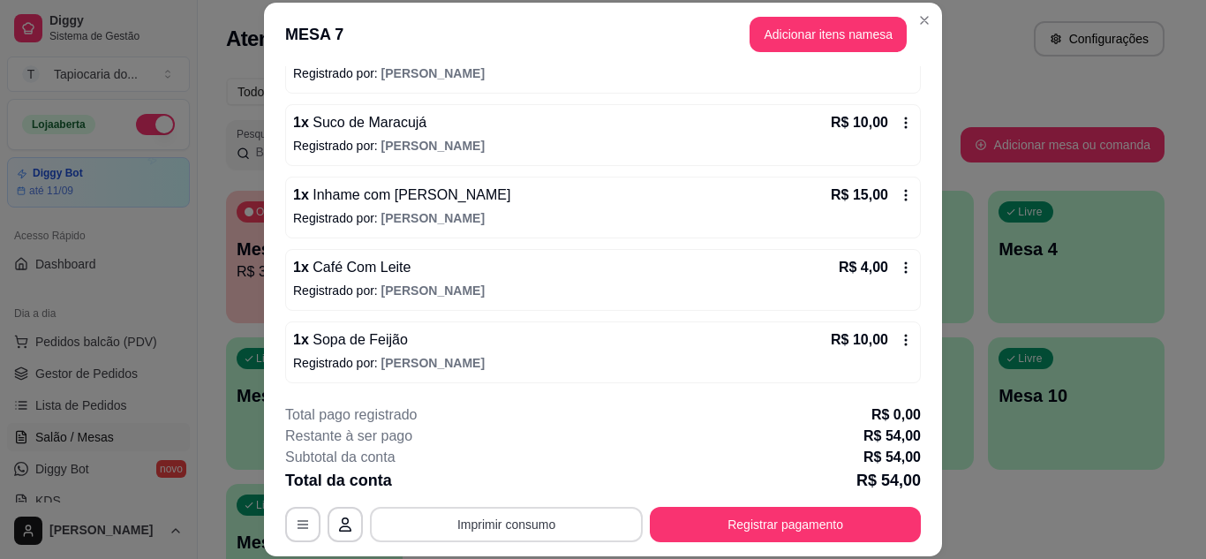
click at [541, 514] on button "Imprimir consumo" at bounding box center [506, 524] width 273 height 35
click at [541, 480] on button "Impressora" at bounding box center [505, 482] width 124 height 27
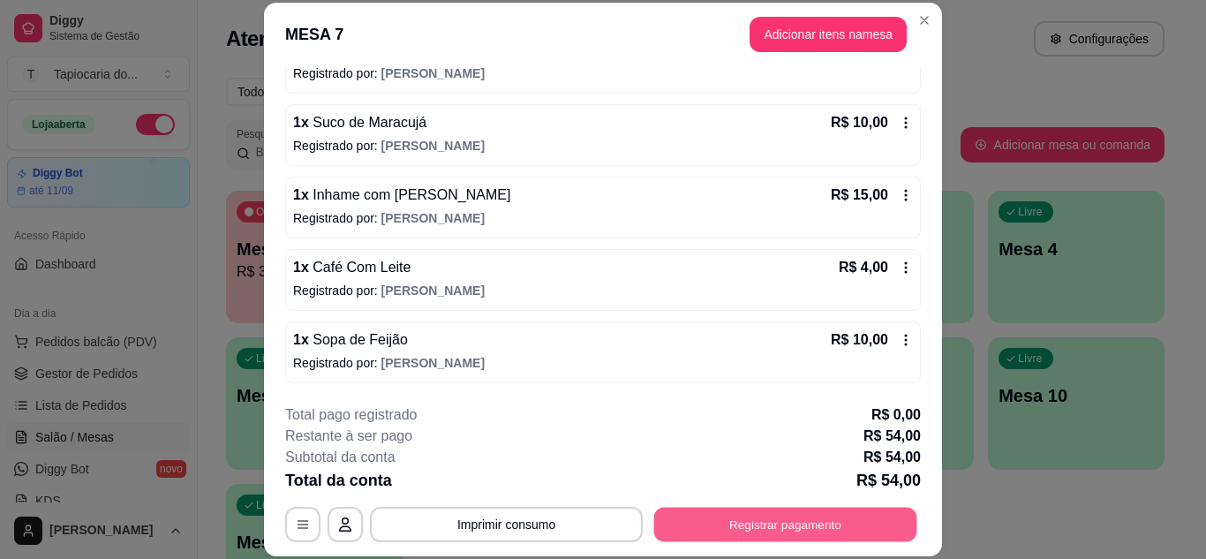
click at [795, 507] on button "Registrar pagamento" at bounding box center [785, 524] width 263 height 34
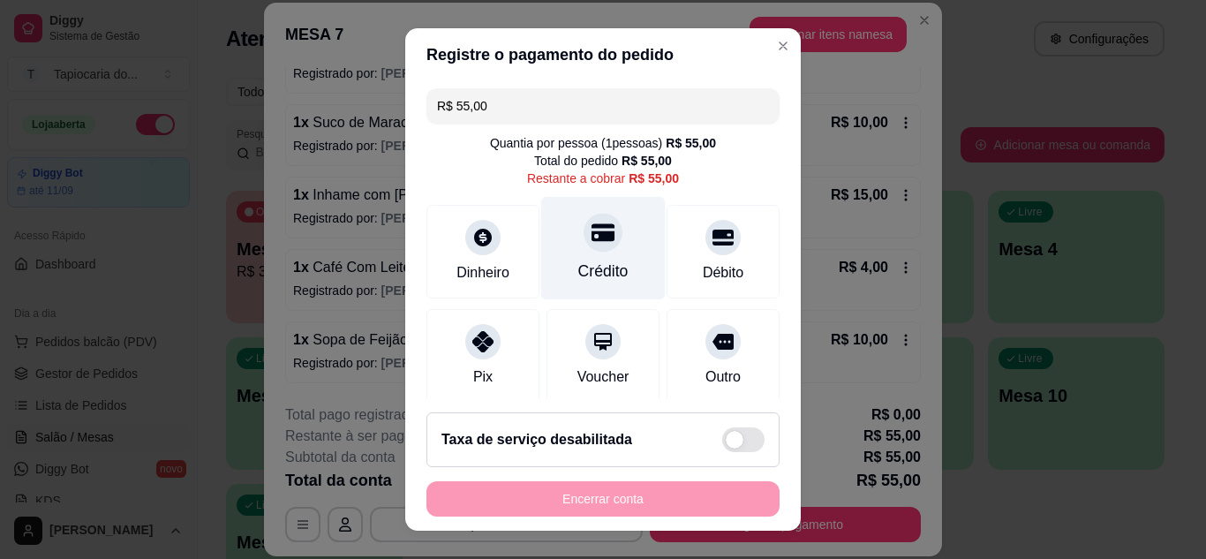
click at [603, 261] on div "Crédito" at bounding box center [603, 270] width 50 height 23
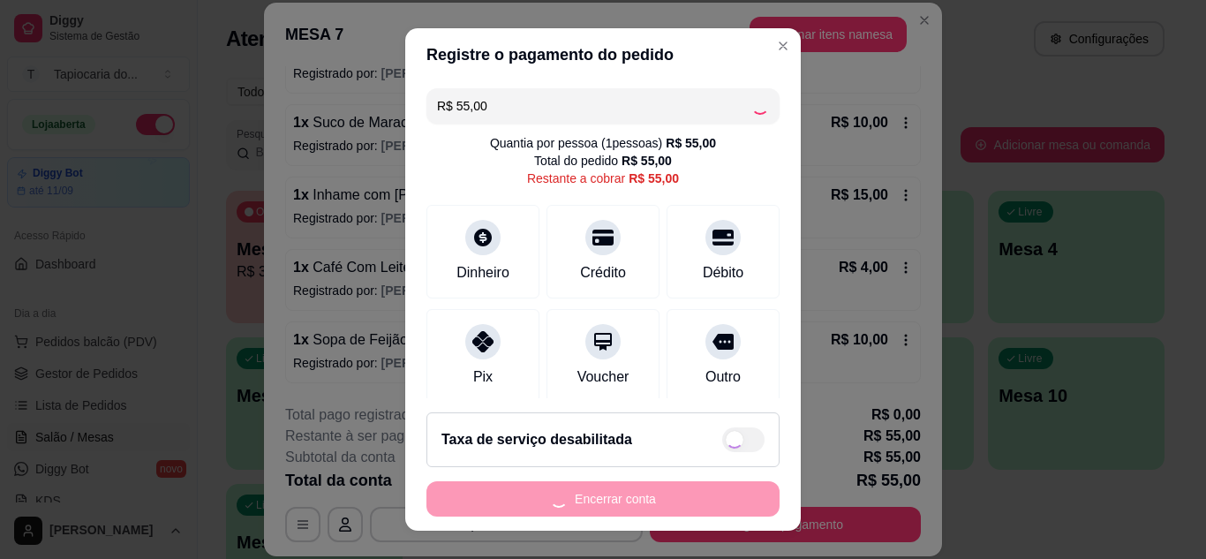
type input "R$ 0,00"
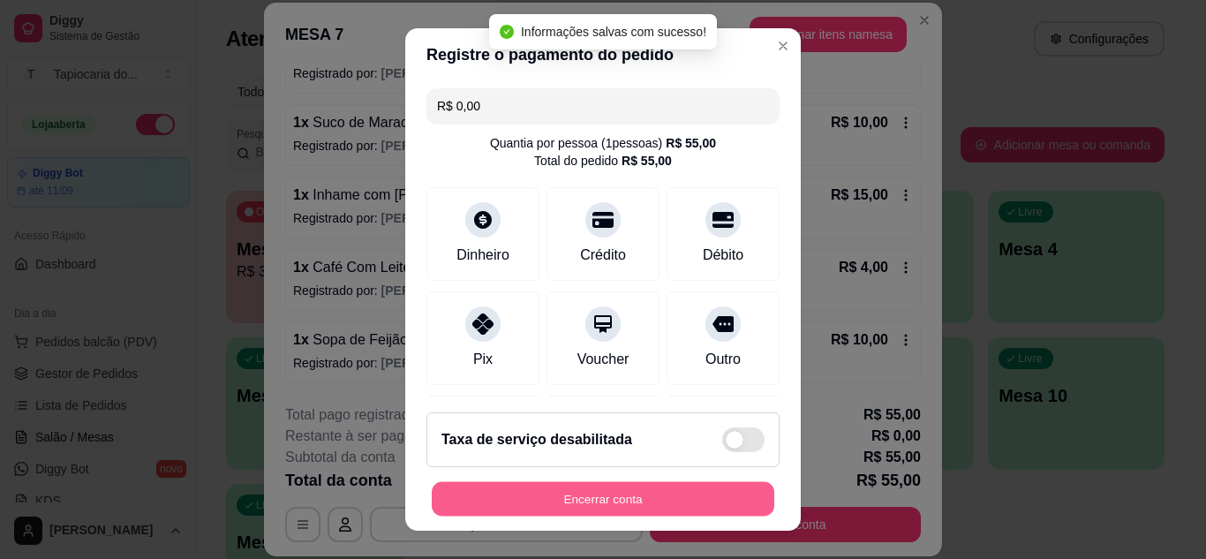
click at [751, 482] on div "Encerrar conta" at bounding box center [602, 498] width 353 height 35
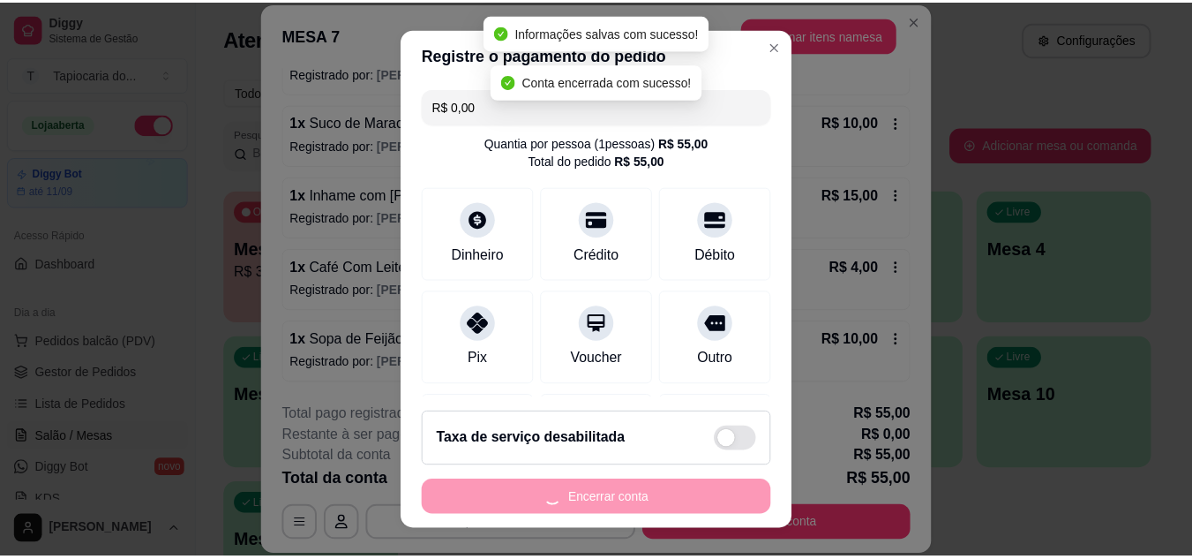
scroll to position [0, 0]
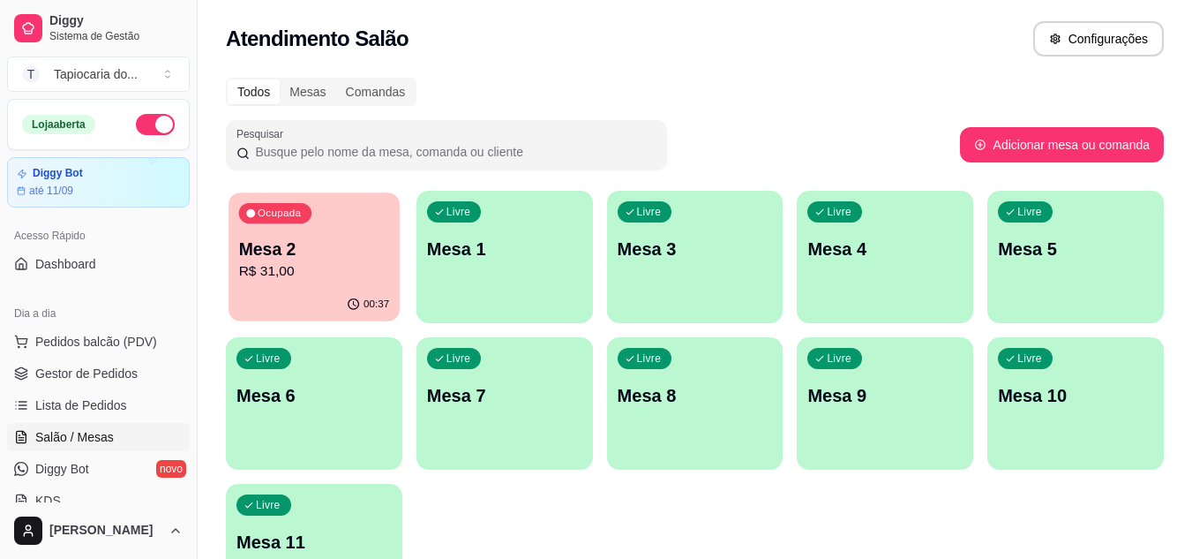
click at [170, 264] on div "Diggy Sistema de Gestão T Tapiocaria do ... Loja aberta Diggy Bot até 11/09 Ace…" at bounding box center [596, 343] width 1192 height 687
click at [354, 308] on div "00:37" at bounding box center [314, 305] width 171 height 34
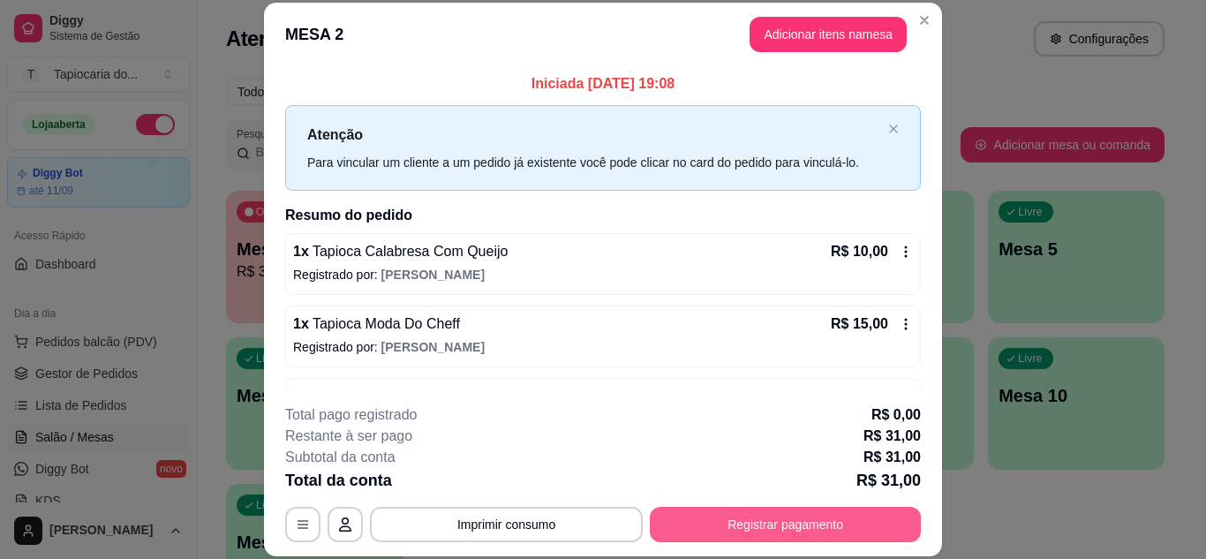
click at [842, 514] on button "Registrar pagamento" at bounding box center [785, 524] width 271 height 35
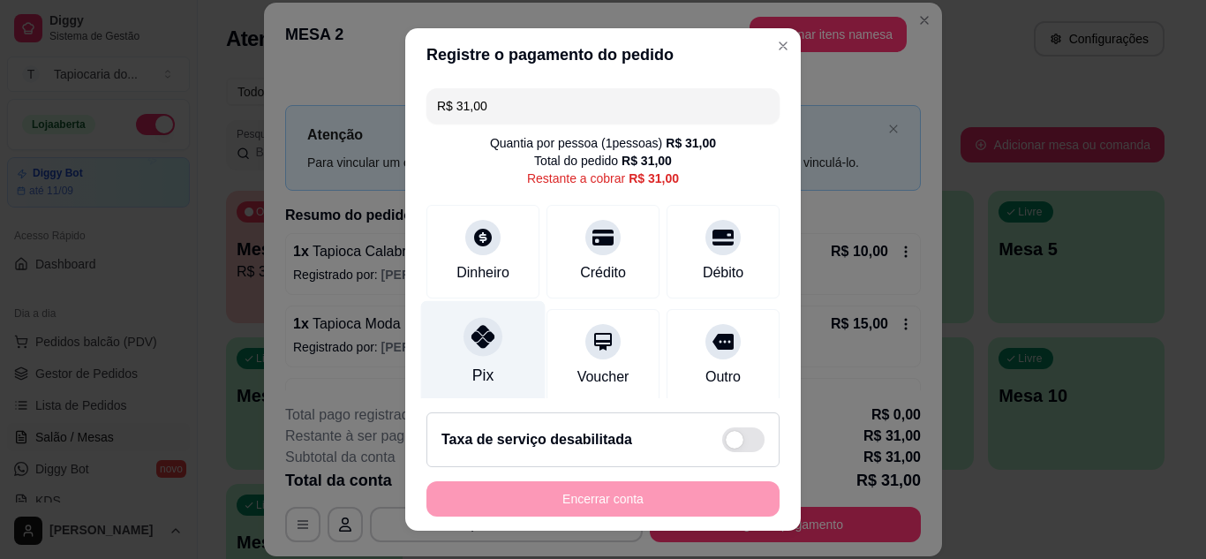
click at [497, 347] on div "Pix" at bounding box center [483, 351] width 124 height 103
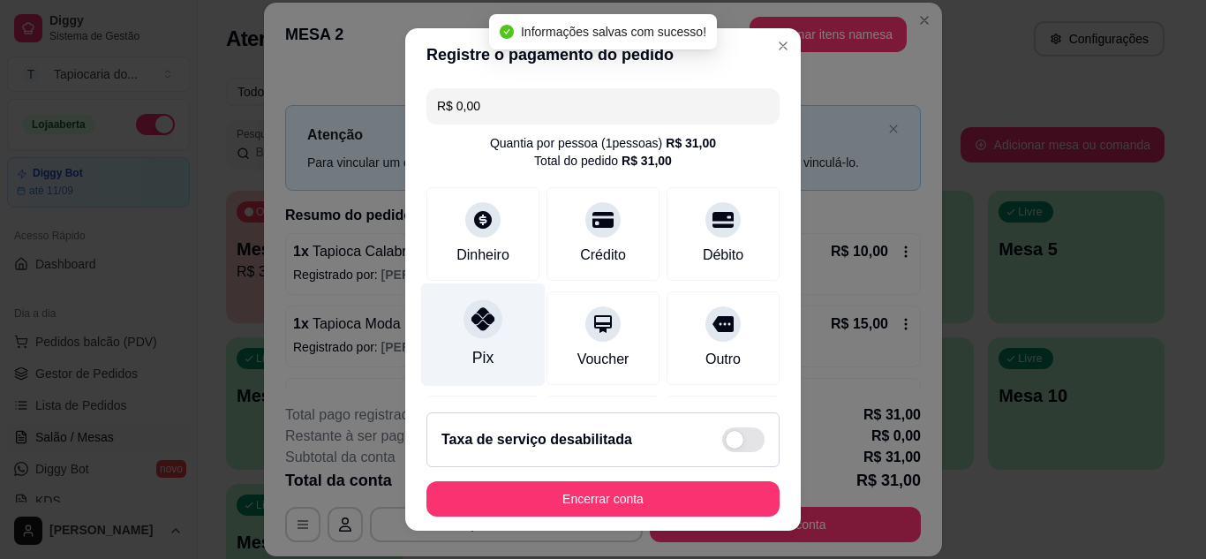
type input "R$ 0,00"
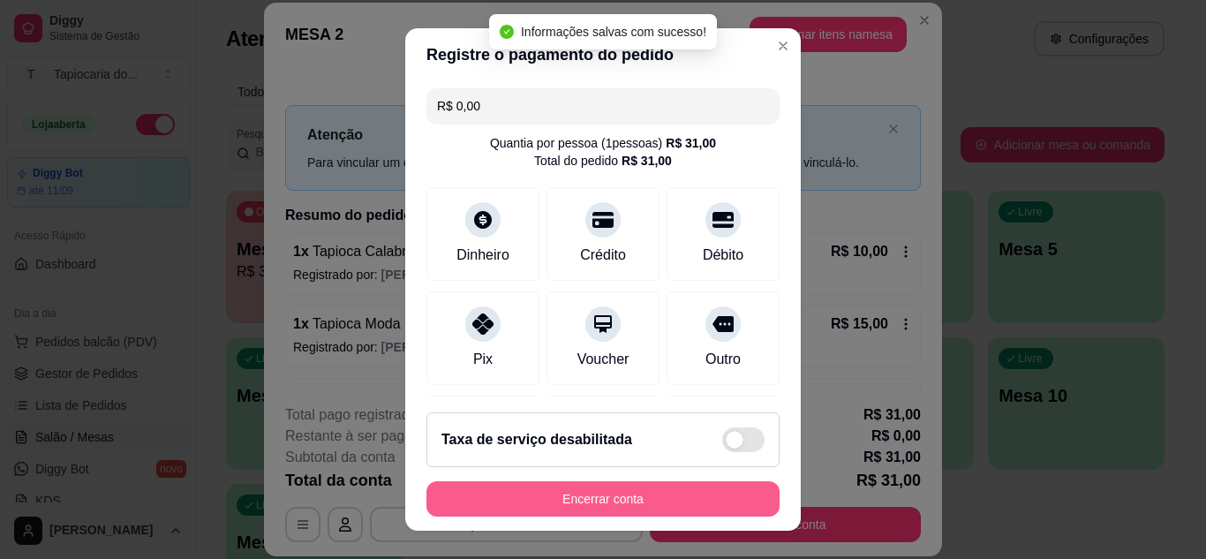
click at [620, 501] on button "Encerrar conta" at bounding box center [602, 498] width 353 height 35
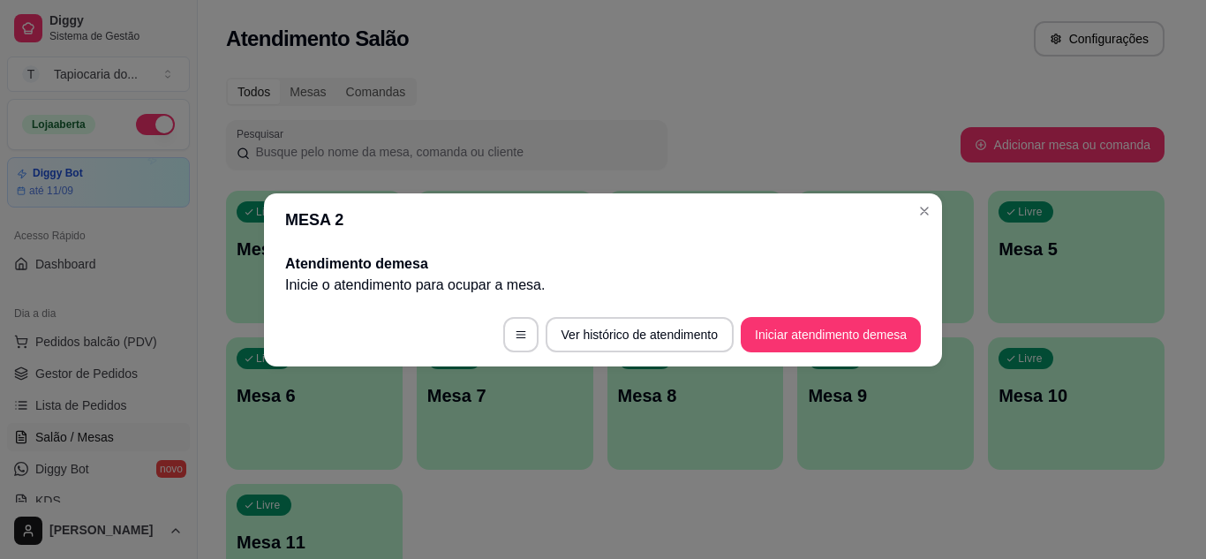
drag, startPoint x: 916, startPoint y: 194, endPoint x: 928, endPoint y: 228, distance: 35.7
click at [916, 200] on section "MESA 2 Atendimento de mesa Inicie o atendimento para ocupar a mesa . Ver histór…" at bounding box center [603, 279] width 678 height 173
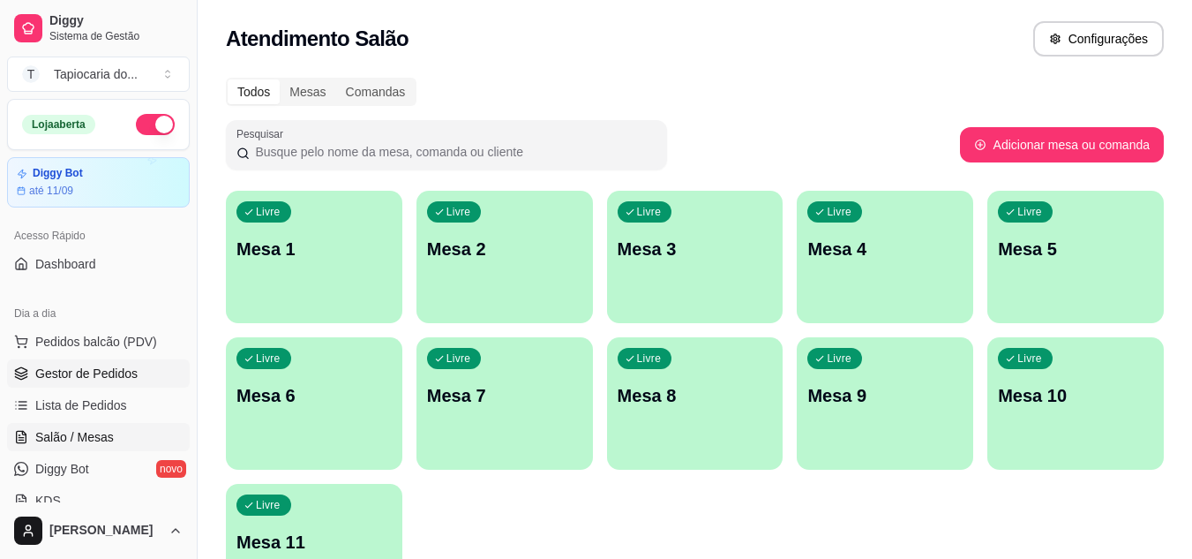
click at [161, 372] on link "Gestor de Pedidos" at bounding box center [98, 373] width 183 height 28
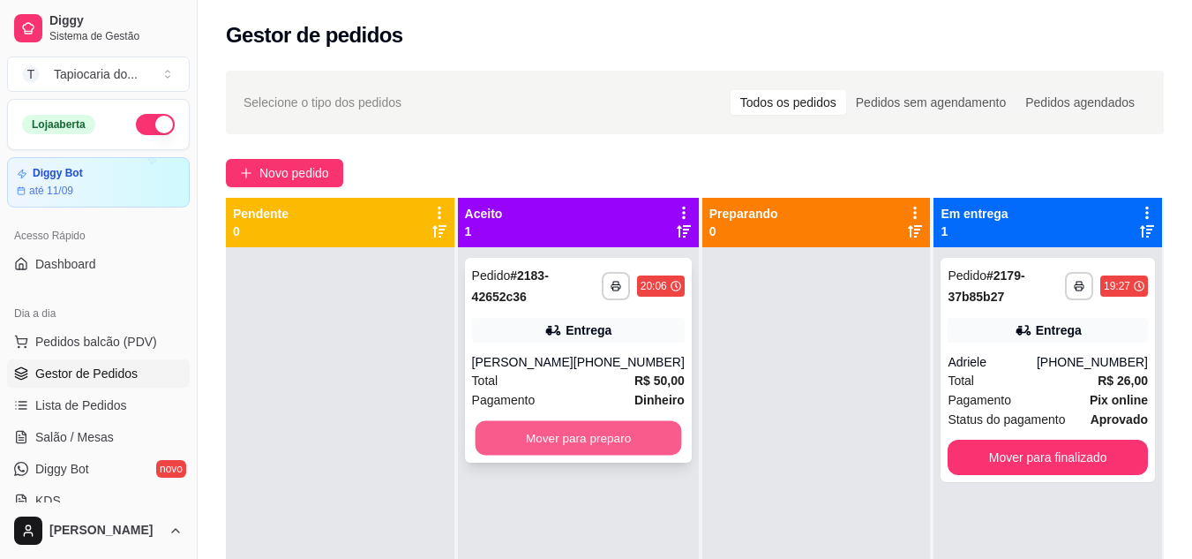
click at [658, 454] on button "Mover para preparo" at bounding box center [578, 438] width 207 height 34
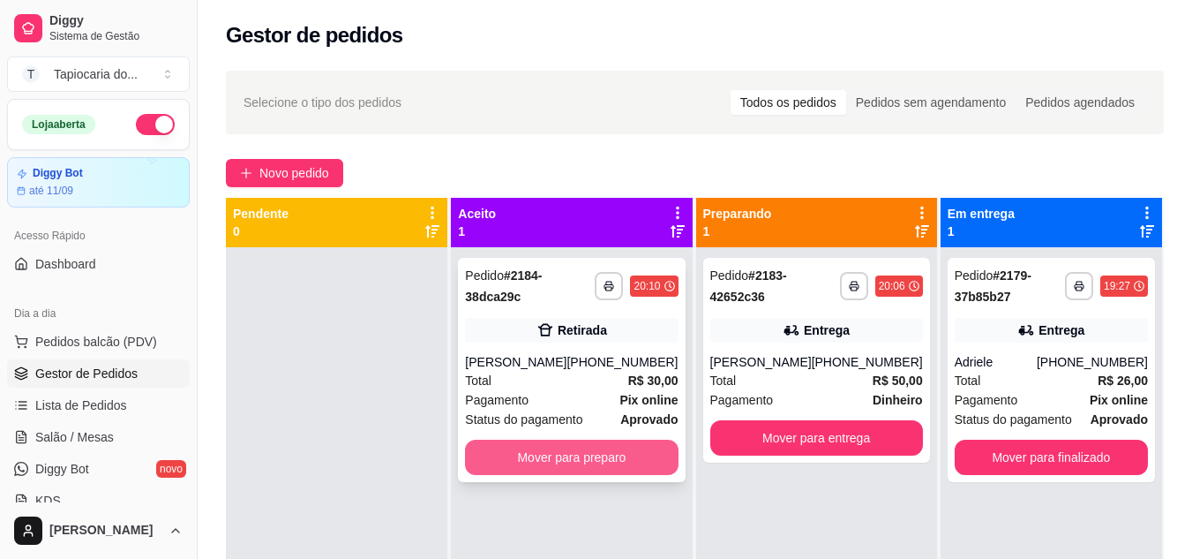
click at [607, 447] on button "Mover para preparo" at bounding box center [571, 456] width 213 height 35
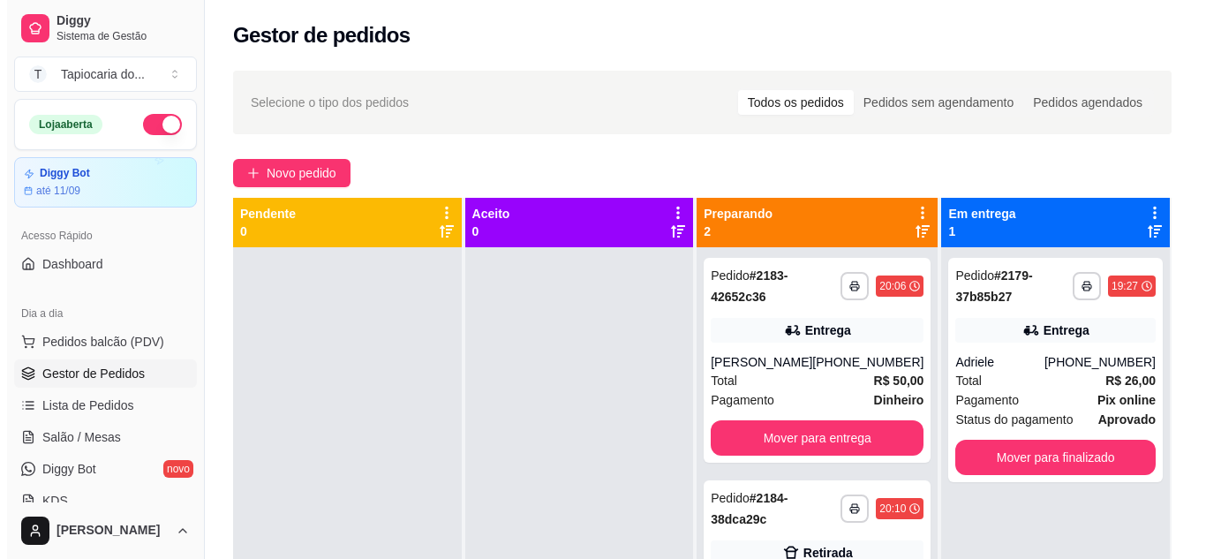
scroll to position [49, 0]
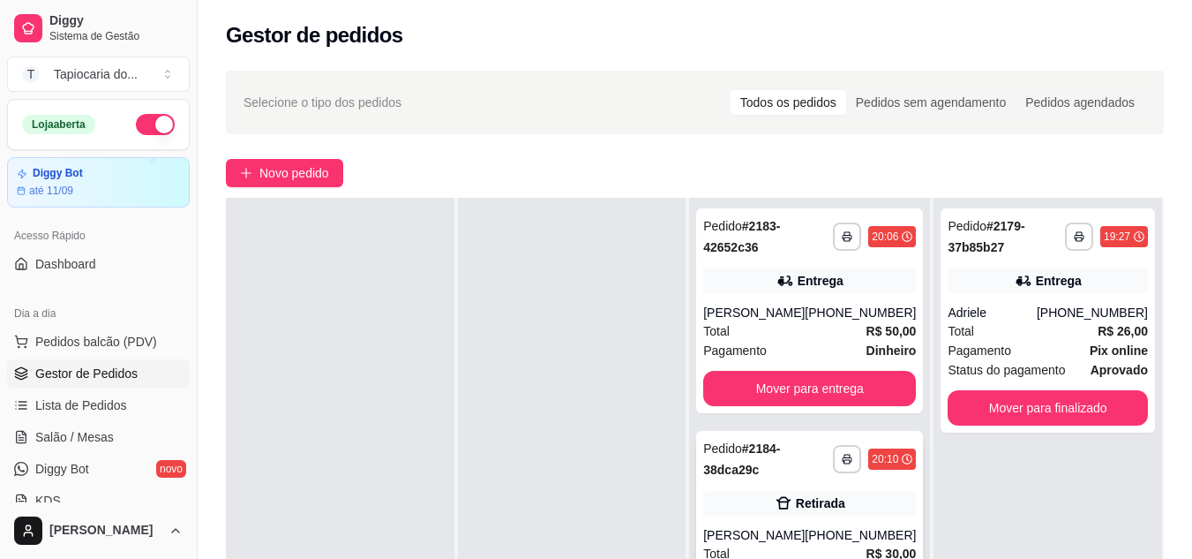
click at [747, 477] on strong "# 2184-38dca29c" at bounding box center [741, 458] width 77 height 35
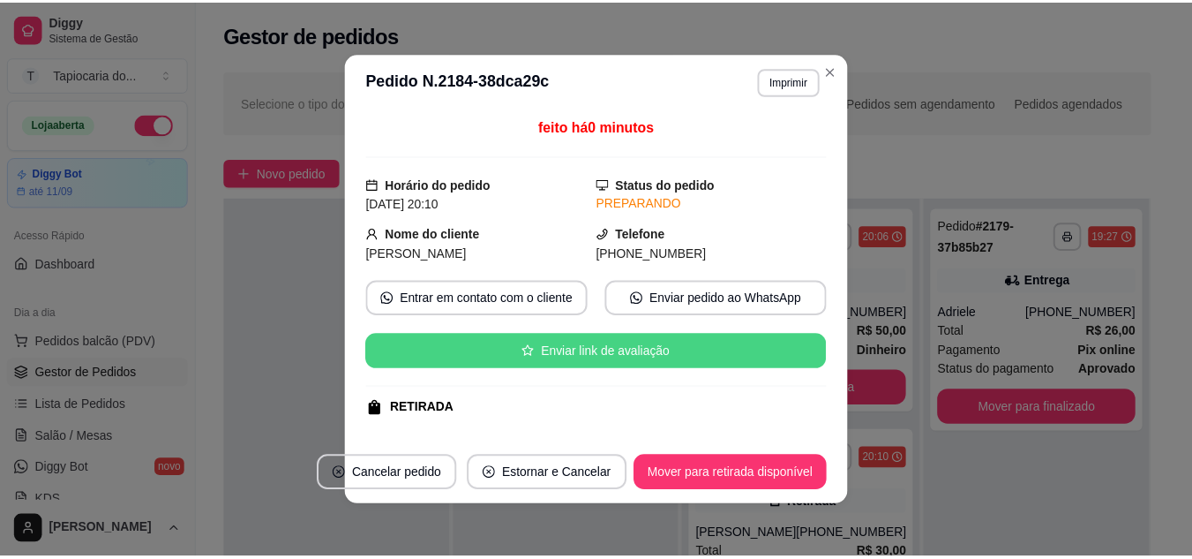
scroll to position [339, 0]
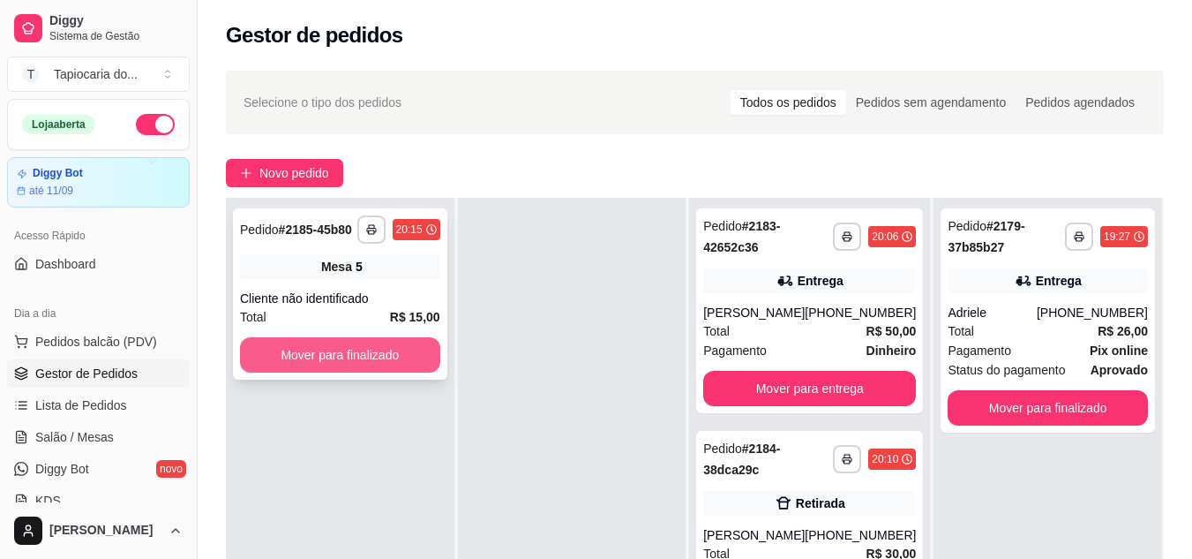
click at [310, 352] on button "Mover para finalizado" at bounding box center [340, 354] width 200 height 35
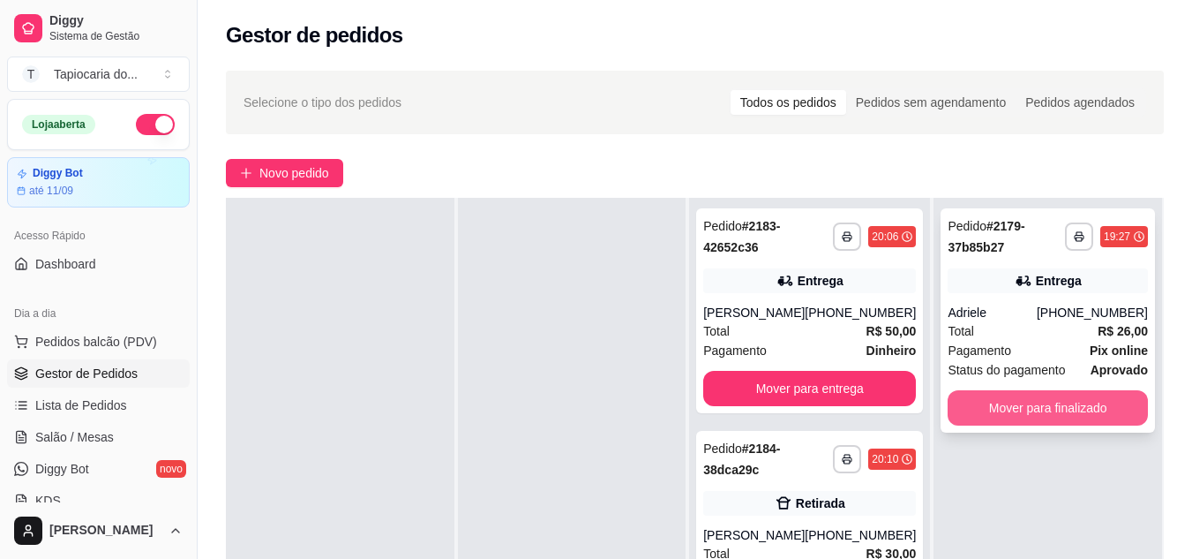
click at [1029, 401] on button "Mover para finalizado" at bounding box center [1048, 407] width 200 height 35
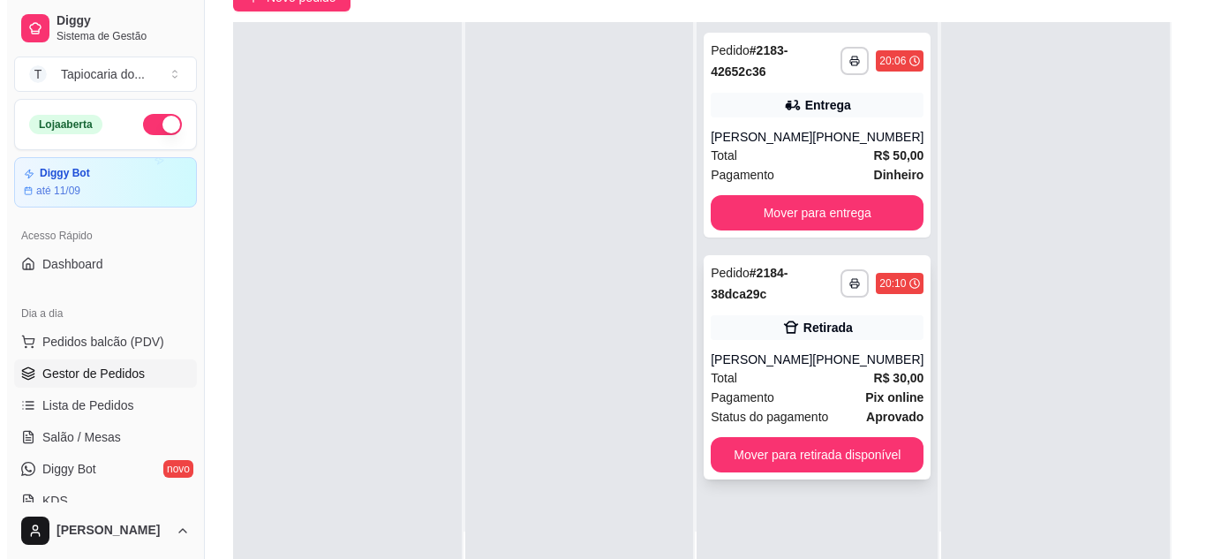
scroll to position [177, 0]
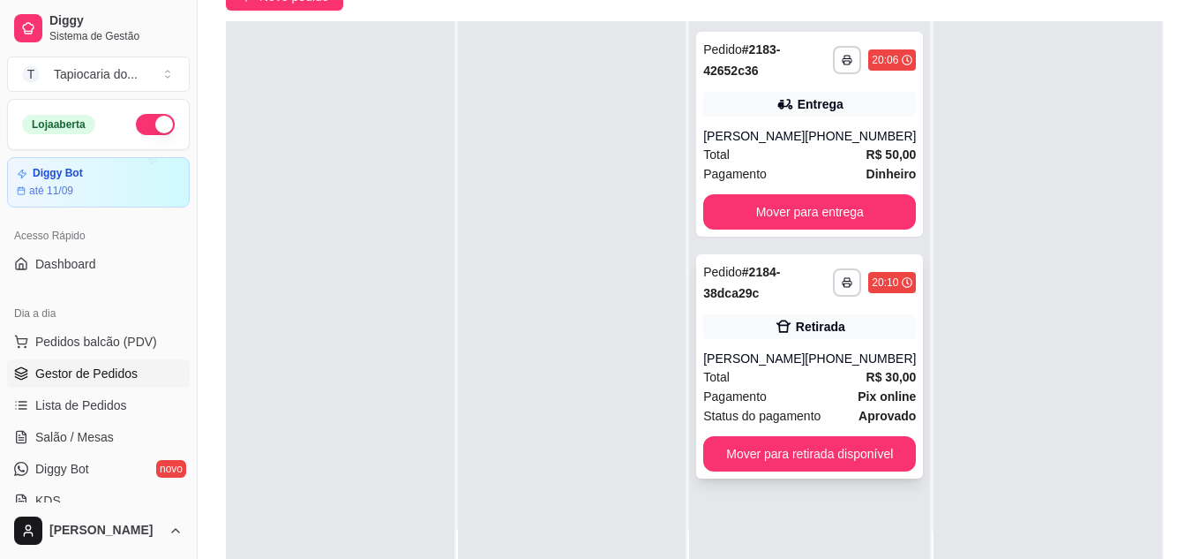
click at [845, 406] on div "Pagamento Pix online" at bounding box center [809, 396] width 213 height 19
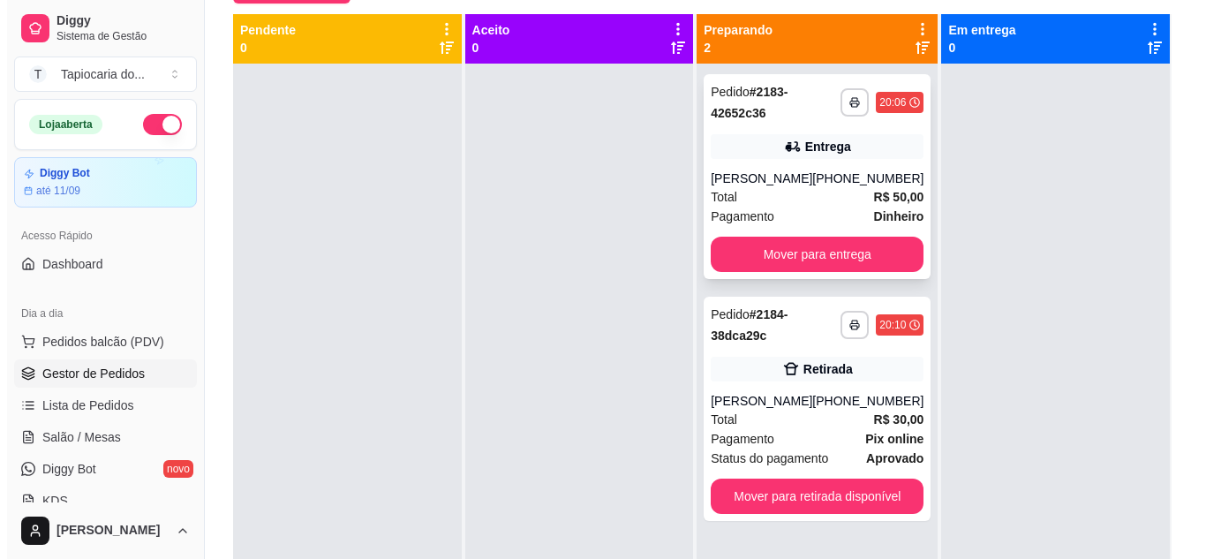
scroll to position [269, 0]
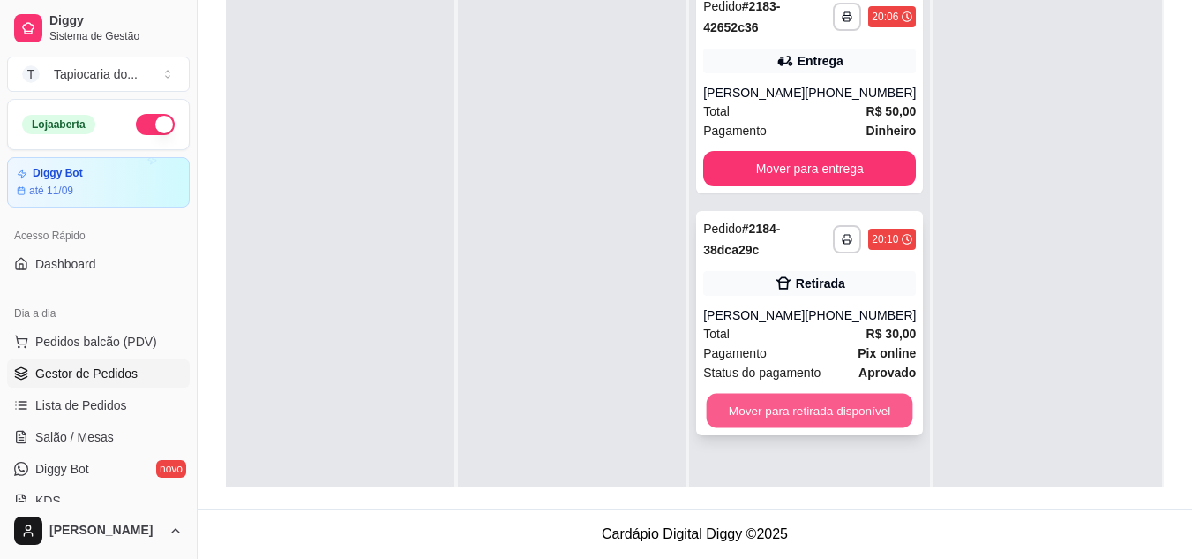
click at [784, 428] on button "Mover para retirada disponível" at bounding box center [810, 411] width 207 height 34
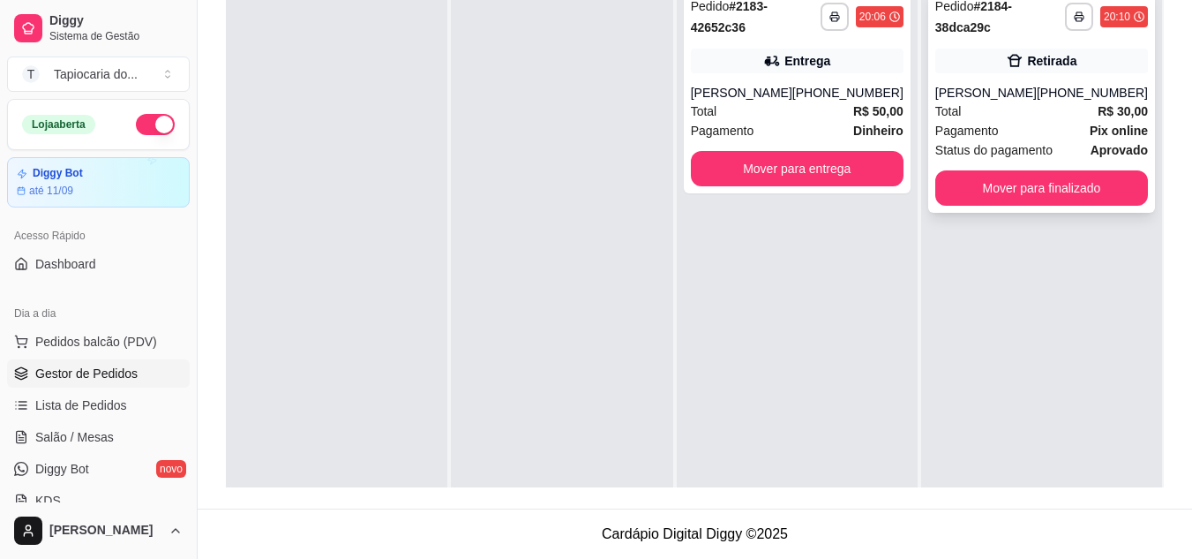
click at [1056, 97] on div "[PHONE_NUMBER]" at bounding box center [1092, 93] width 111 height 18
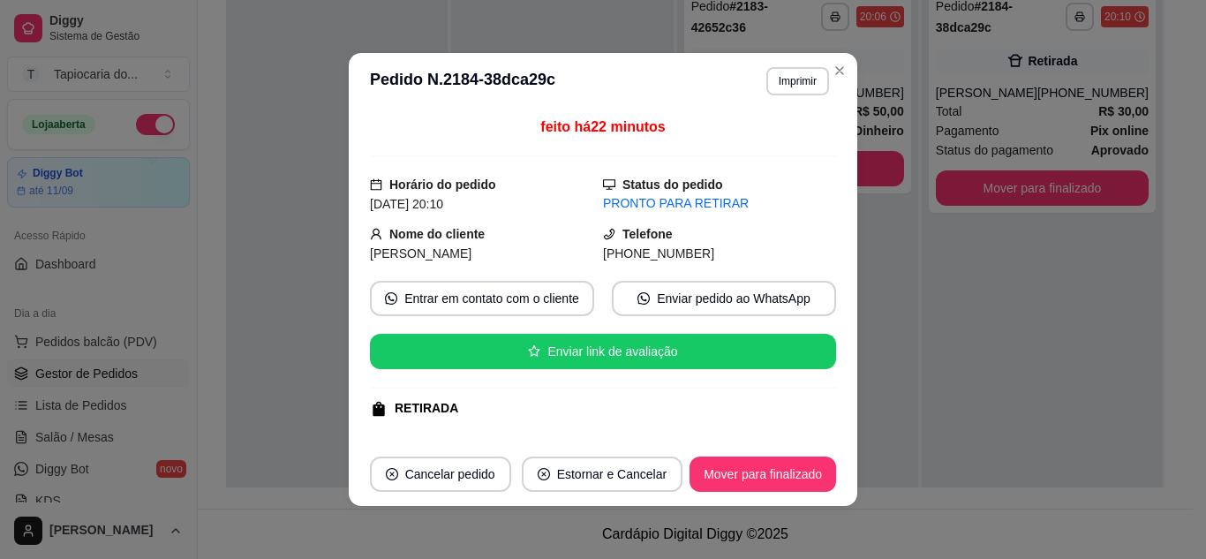
scroll to position [339, 0]
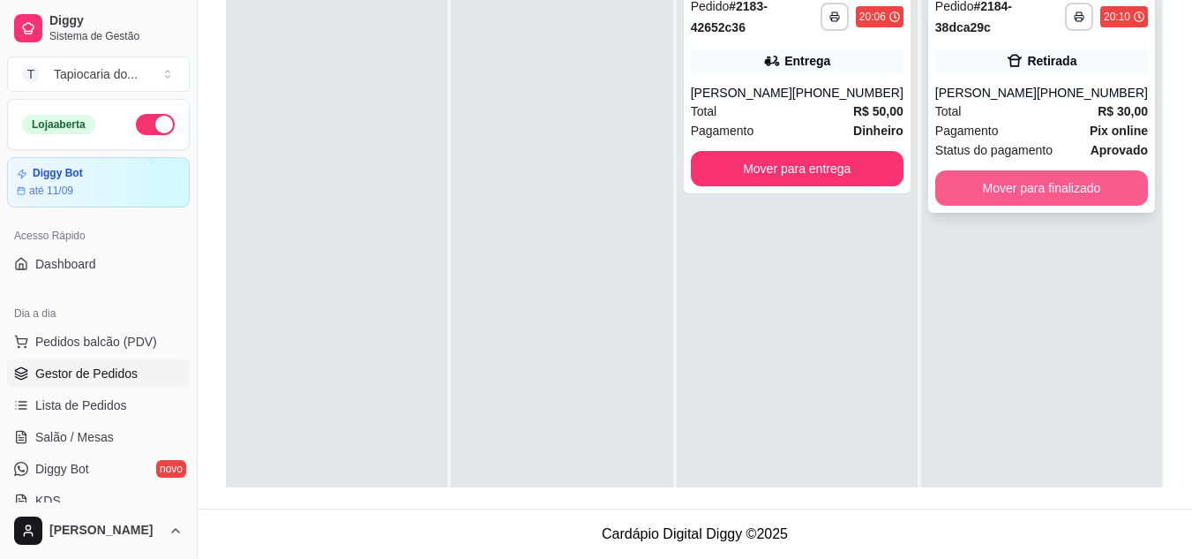
click at [1016, 179] on button "Mover para finalizado" at bounding box center [1041, 187] width 213 height 35
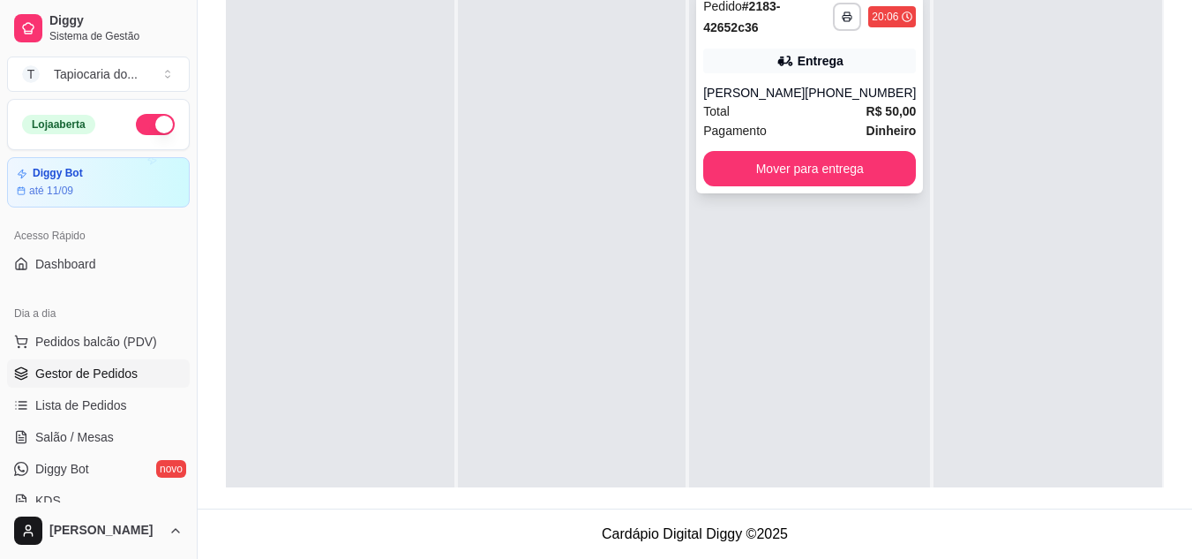
click at [764, 101] on div "[PERSON_NAME]" at bounding box center [753, 93] width 101 height 18
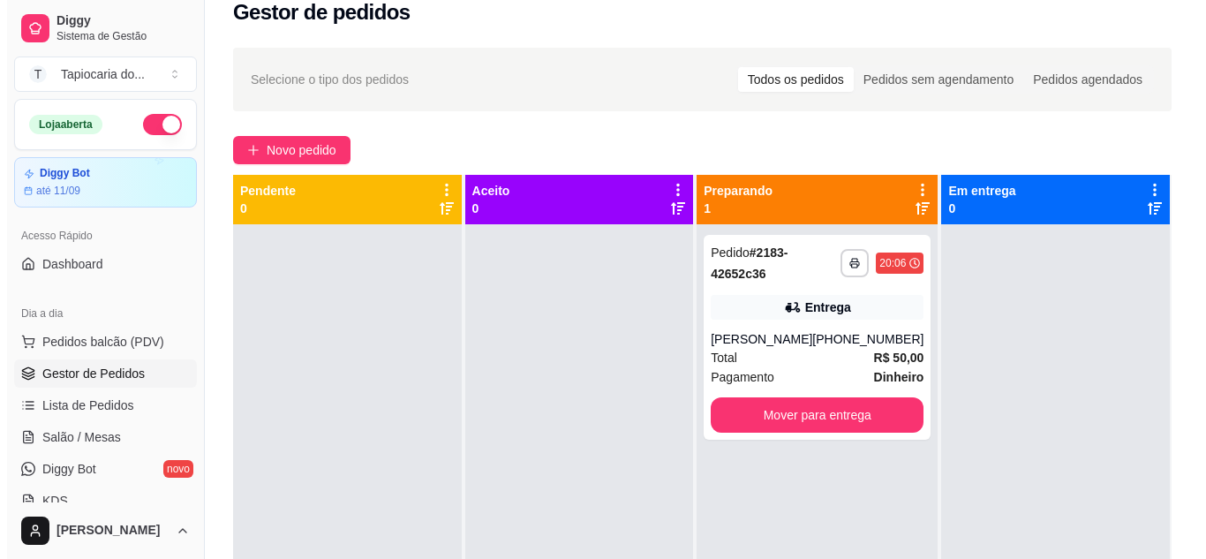
scroll to position [0, 0]
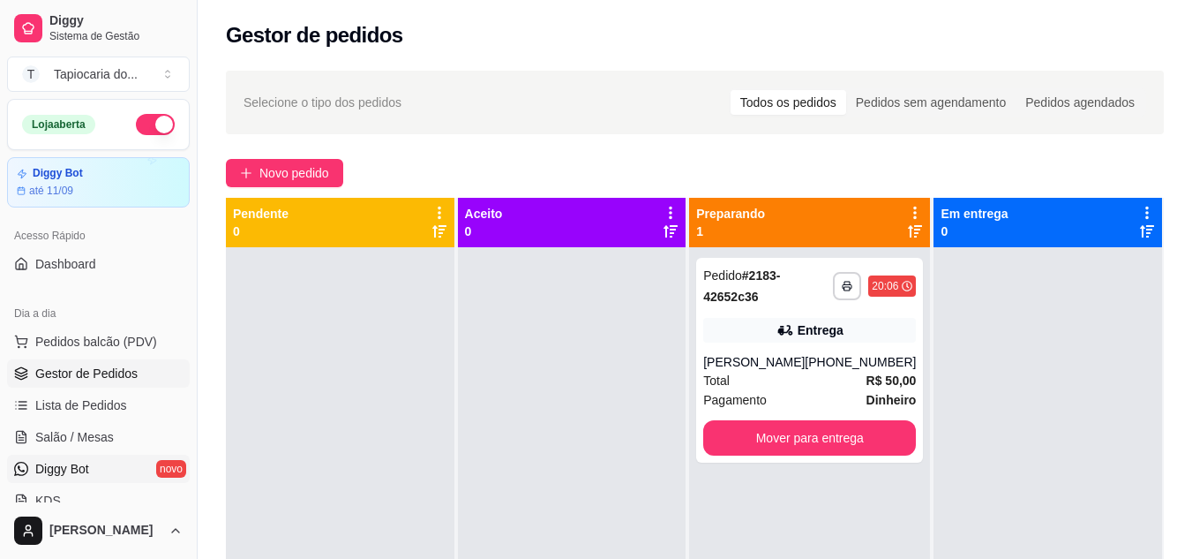
click at [100, 454] on link "Diggy Bot novo" at bounding box center [98, 468] width 183 height 28
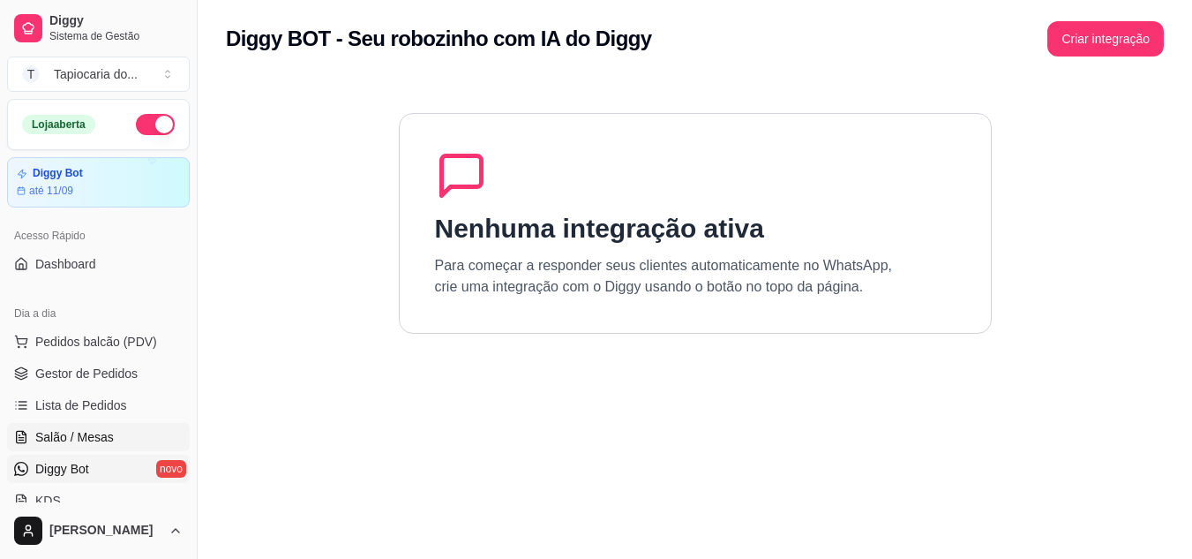
click at [97, 443] on span "Salão / Mesas" at bounding box center [74, 437] width 79 height 18
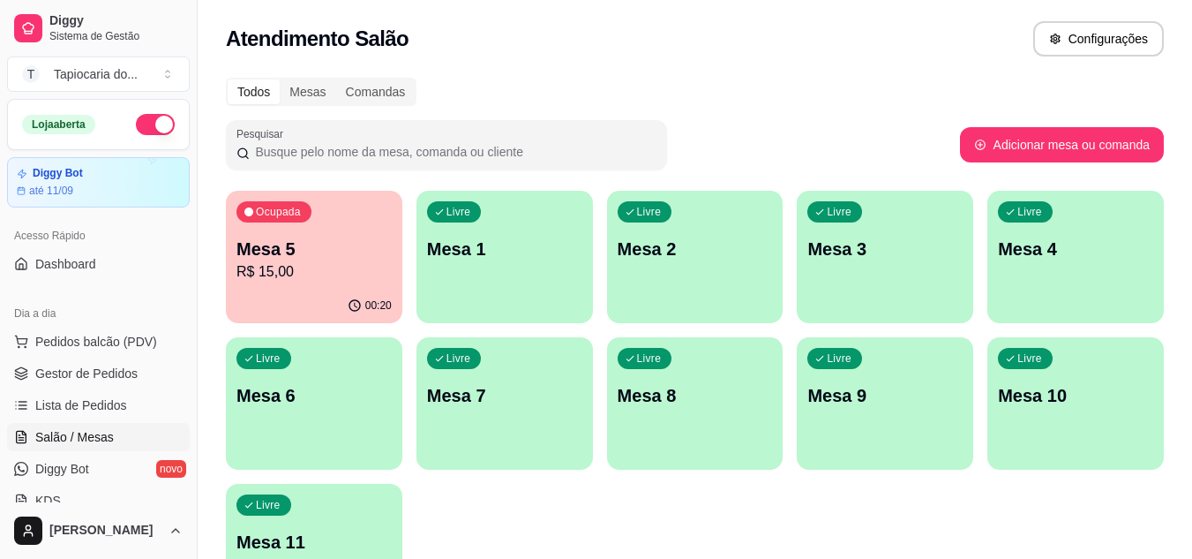
click at [552, 285] on div "Livre Mesa 1" at bounding box center [505, 246] width 177 height 111
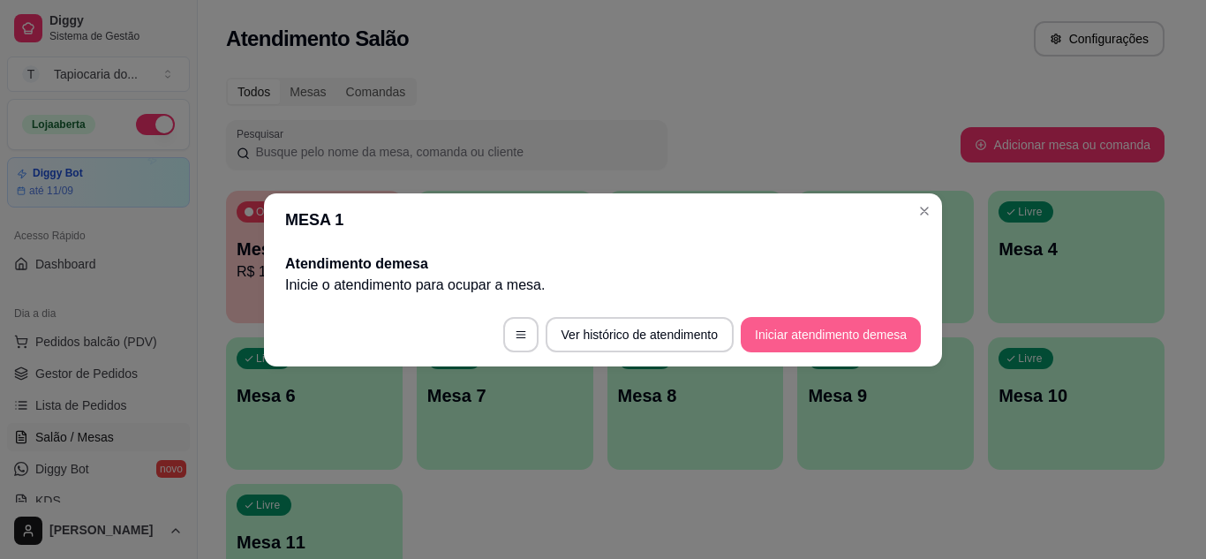
click at [835, 334] on button "Iniciar atendimento de mesa" at bounding box center [830, 334] width 180 height 35
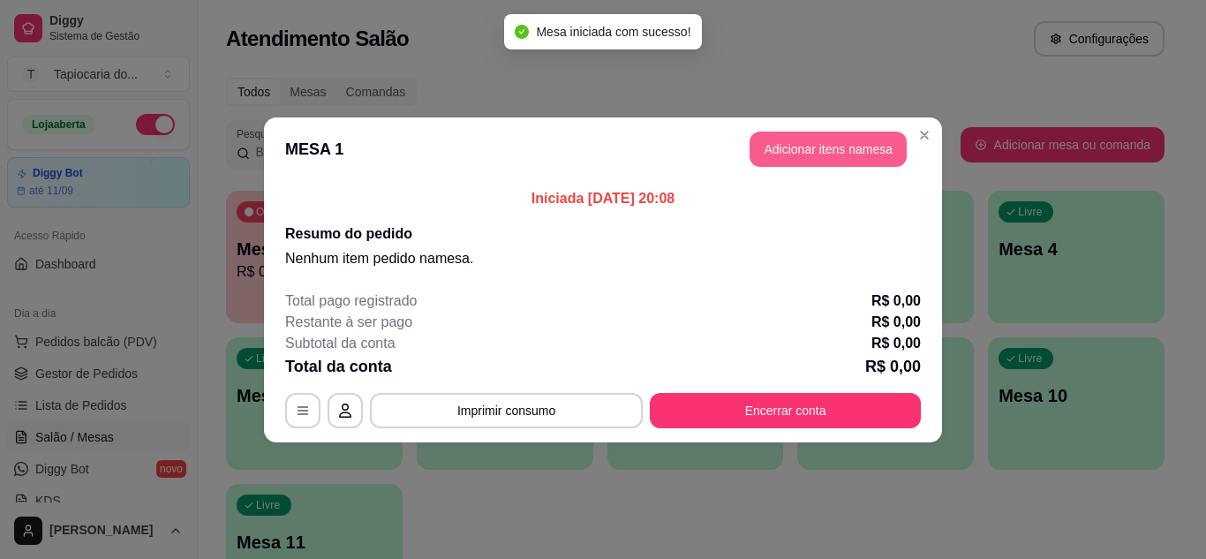
click at [790, 140] on button "Adicionar itens na mesa" at bounding box center [827, 148] width 157 height 35
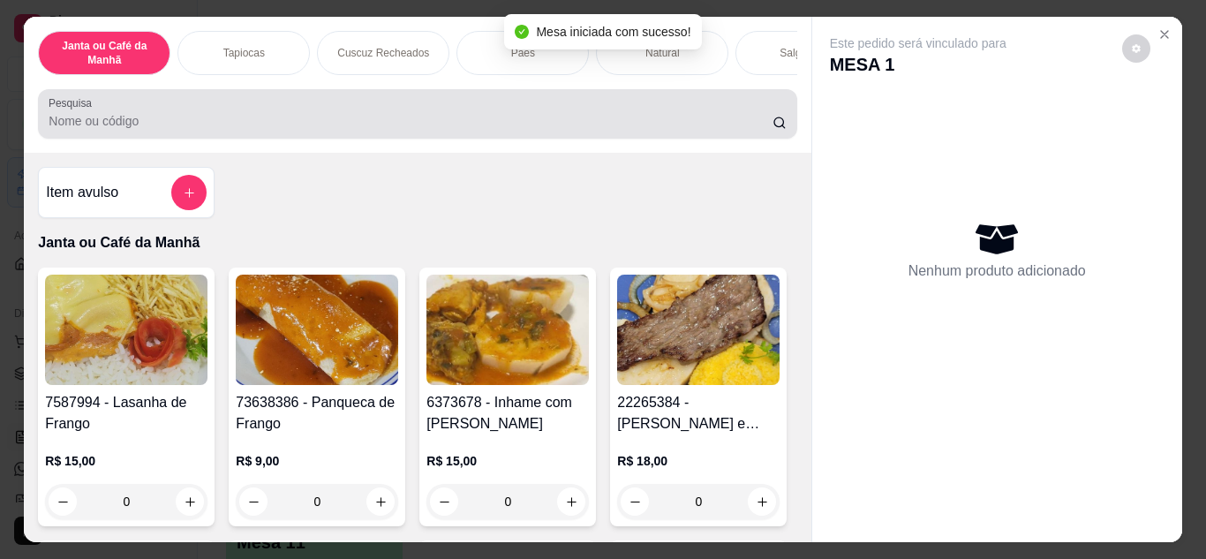
click at [600, 115] on div at bounding box center [417, 113] width 737 height 35
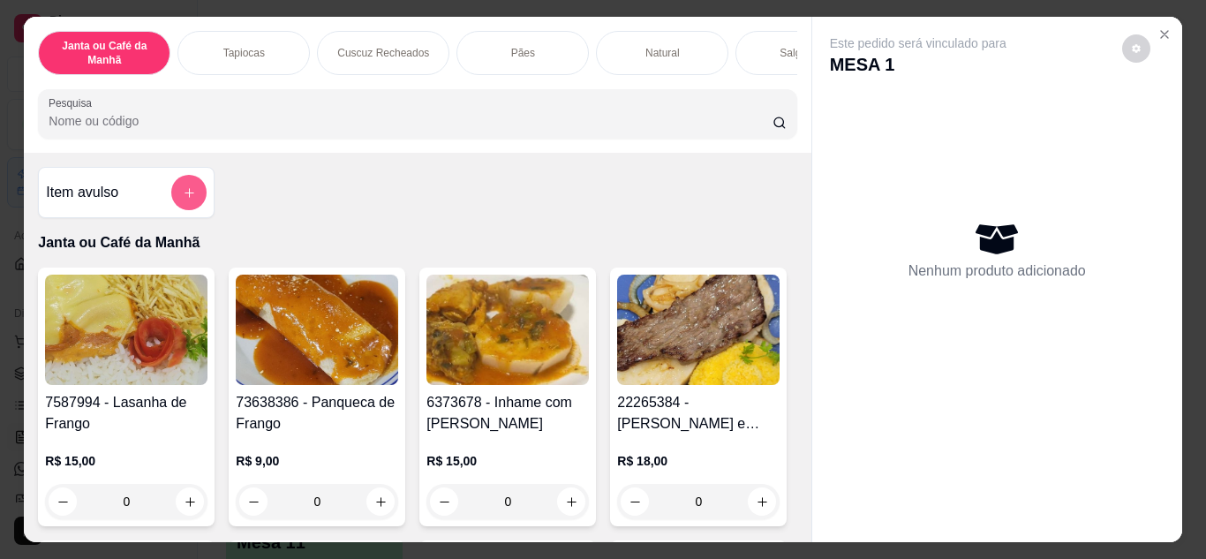
click at [174, 196] on button "add-separate-item" at bounding box center [188, 192] width 35 height 35
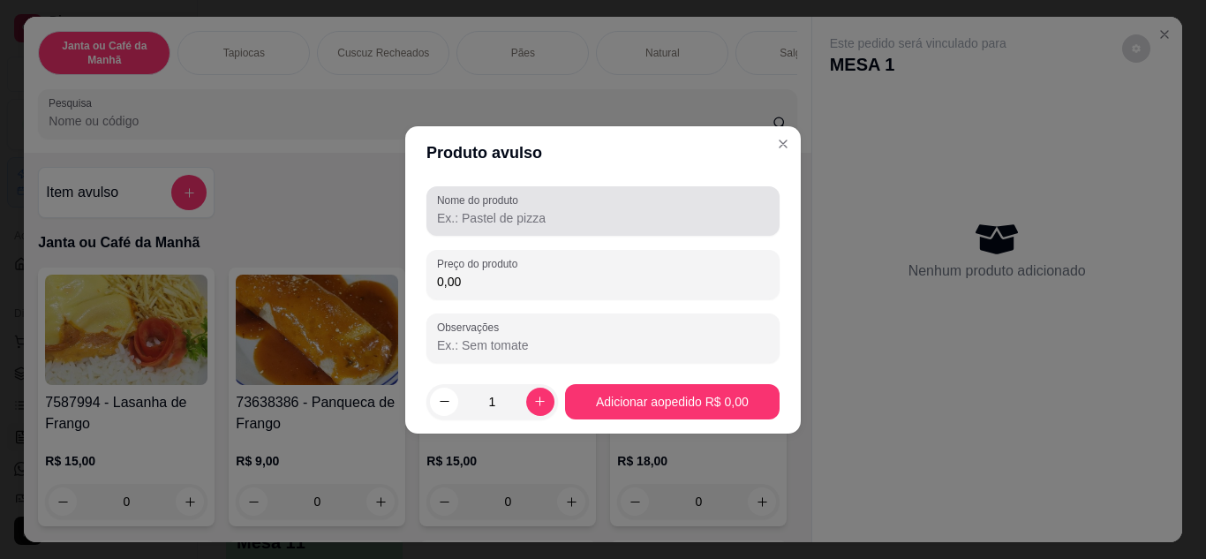
click at [531, 220] on input "Nome do produto" at bounding box center [603, 218] width 332 height 18
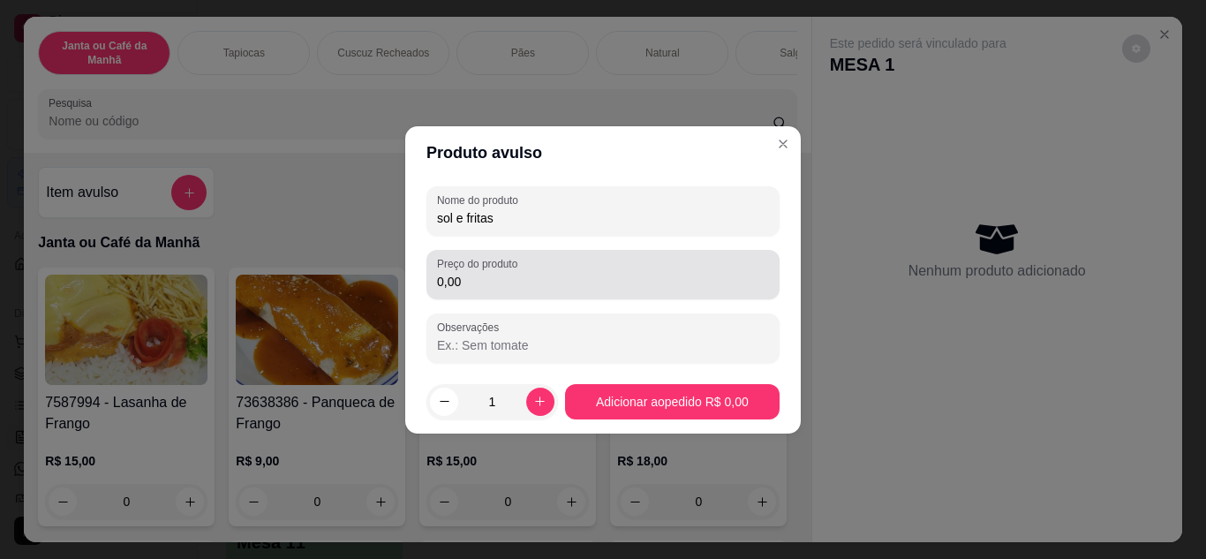
type input "sol e fritas"
drag, startPoint x: 506, startPoint y: 292, endPoint x: 510, endPoint y: 277, distance: 15.6
click at [506, 288] on div "Preço do produto 0,00" at bounding box center [602, 274] width 353 height 49
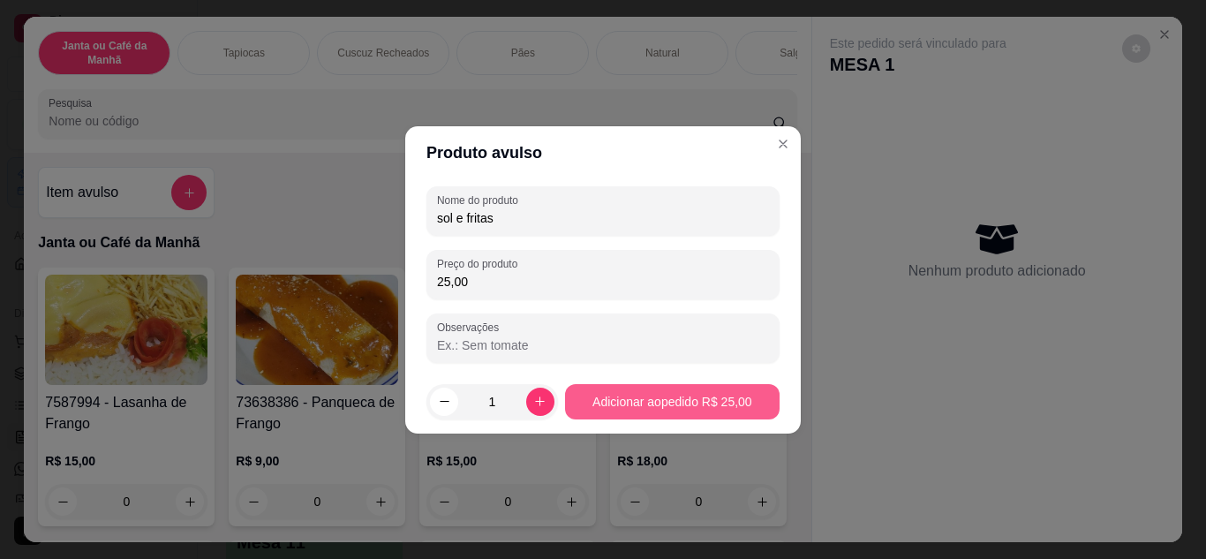
type input "25,00"
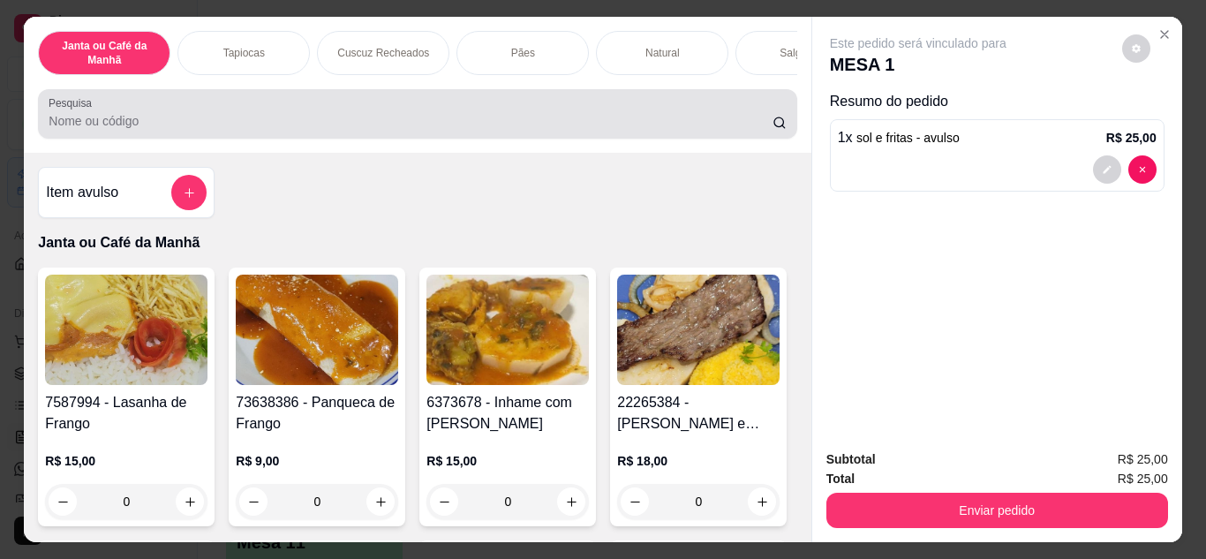
click at [319, 127] on input "Pesquisa" at bounding box center [411, 121] width 724 height 18
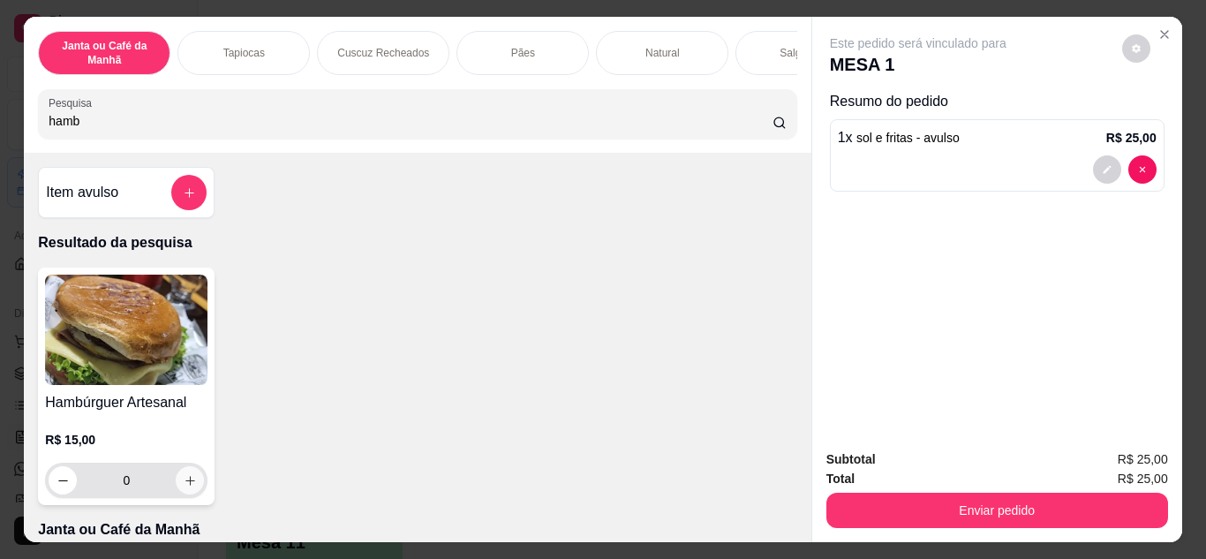
type input "hamb"
click at [184, 493] on button "increase-product-quantity" at bounding box center [190, 479] width 27 height 27
type input "1"
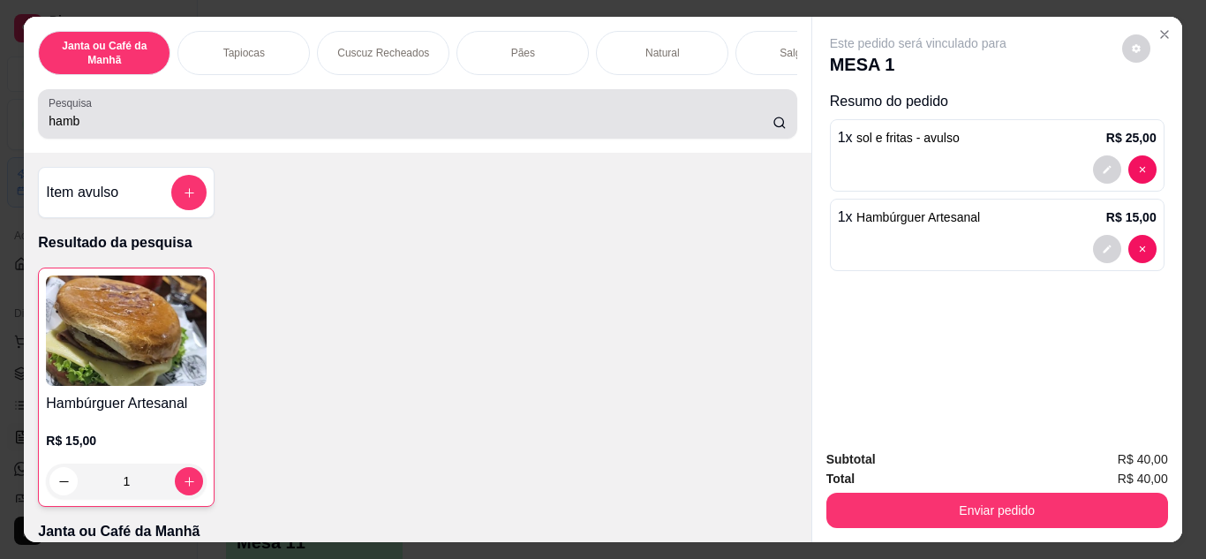
click at [317, 116] on div "hamb" at bounding box center [417, 113] width 737 height 35
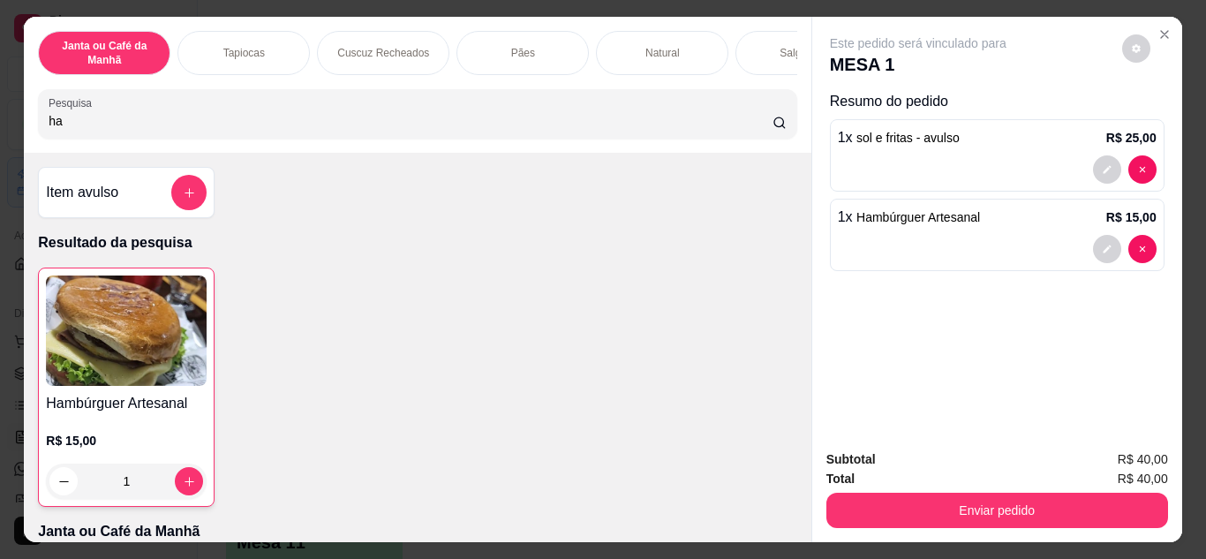
type input "h"
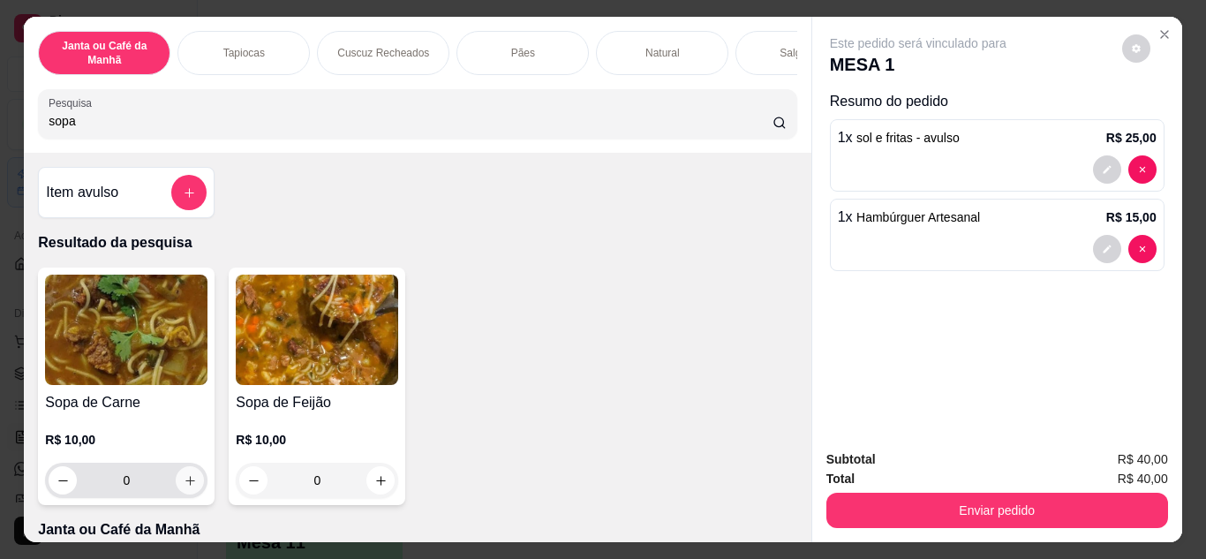
type input "sopa"
click at [186, 485] on icon "increase-product-quantity" at bounding box center [190, 480] width 13 height 13
type input "1"
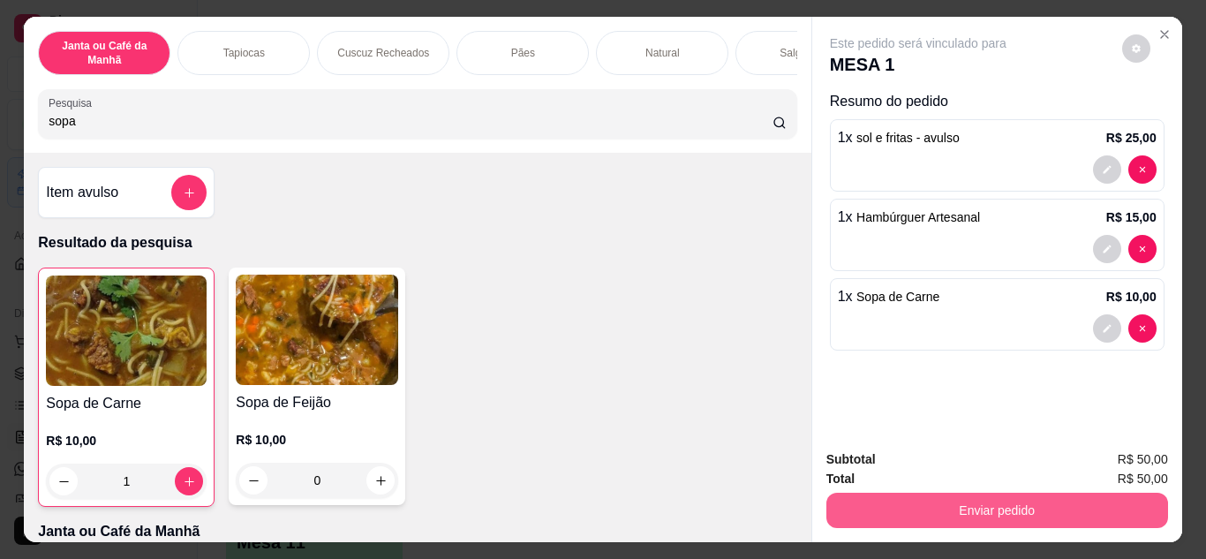
click at [1082, 498] on button "Enviar pedido" at bounding box center [997, 509] width 342 height 35
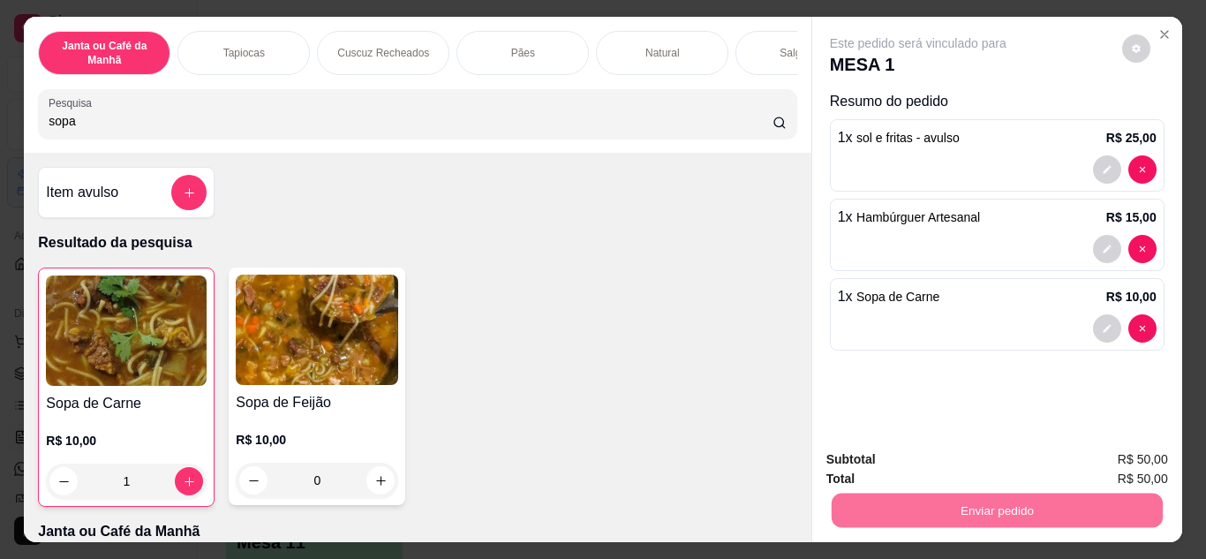
click at [989, 459] on button "Não registrar e enviar pedido" at bounding box center [938, 461] width 184 height 34
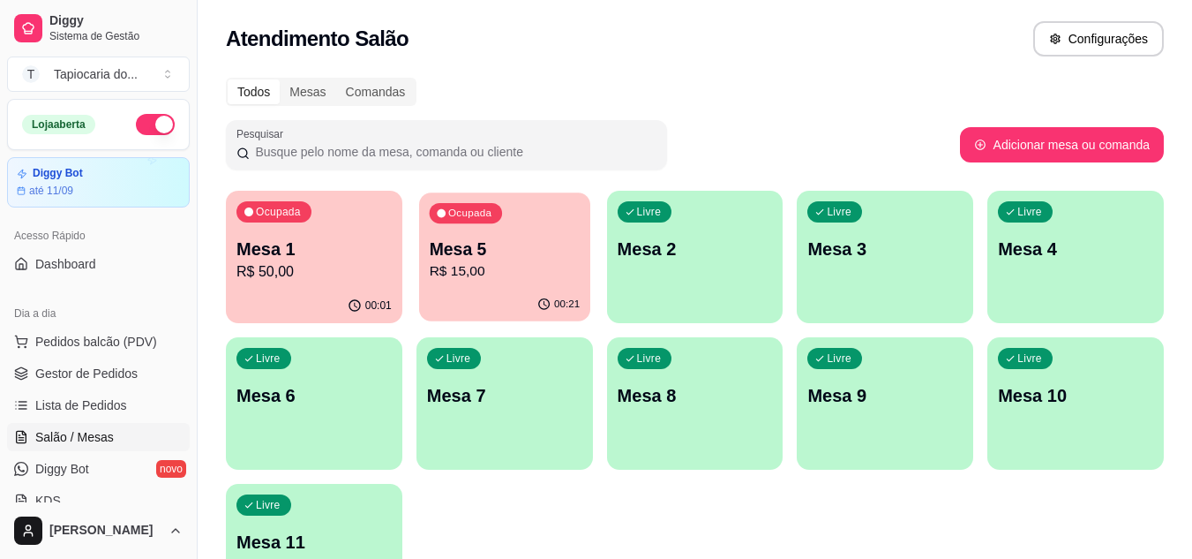
click at [528, 269] on p "R$ 15,00" at bounding box center [504, 271] width 151 height 20
click at [515, 258] on p "Mesa 5" at bounding box center [504, 249] width 155 height 25
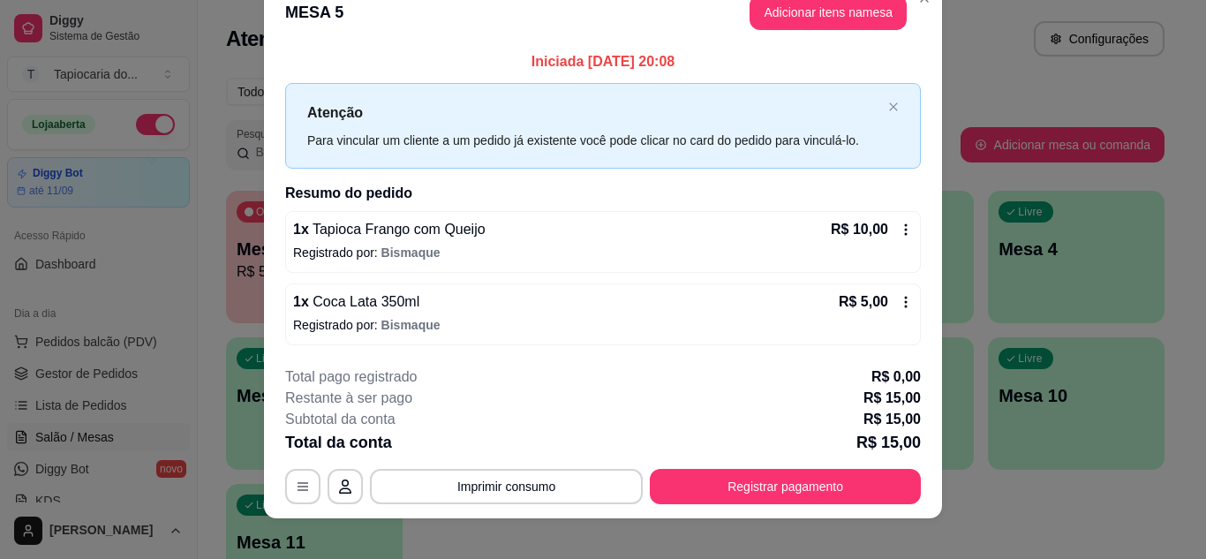
scroll to position [46, 0]
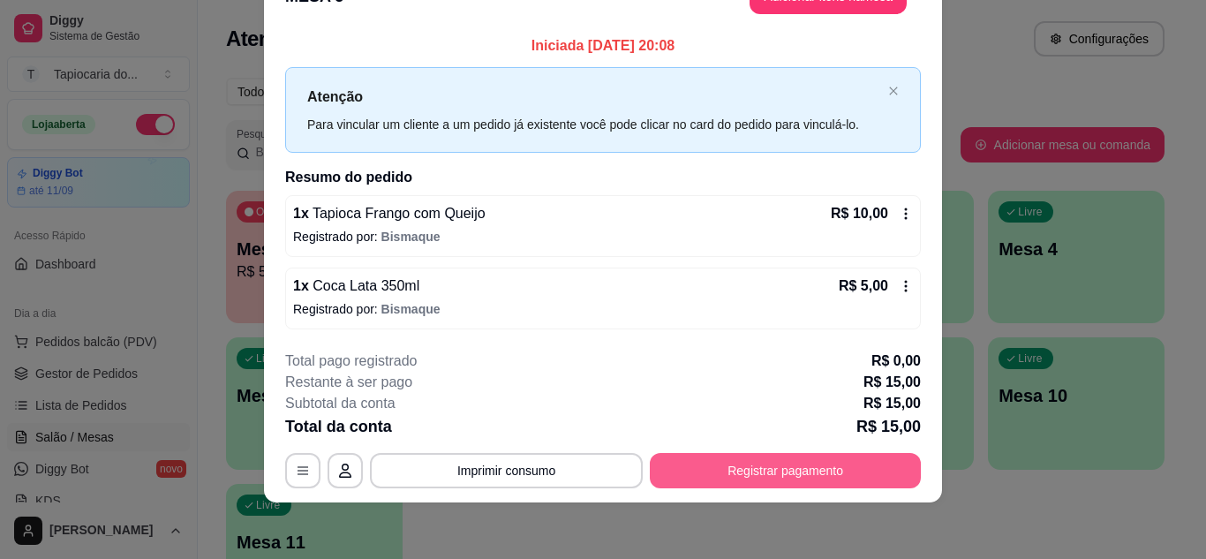
click at [788, 464] on button "Registrar pagamento" at bounding box center [785, 470] width 271 height 35
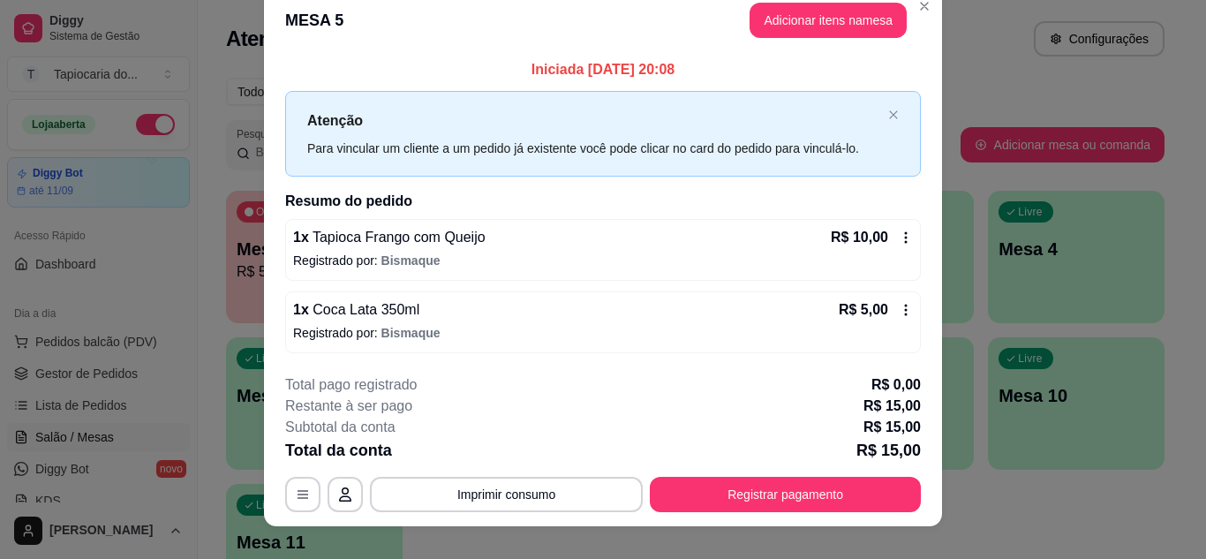
scroll to position [0, 0]
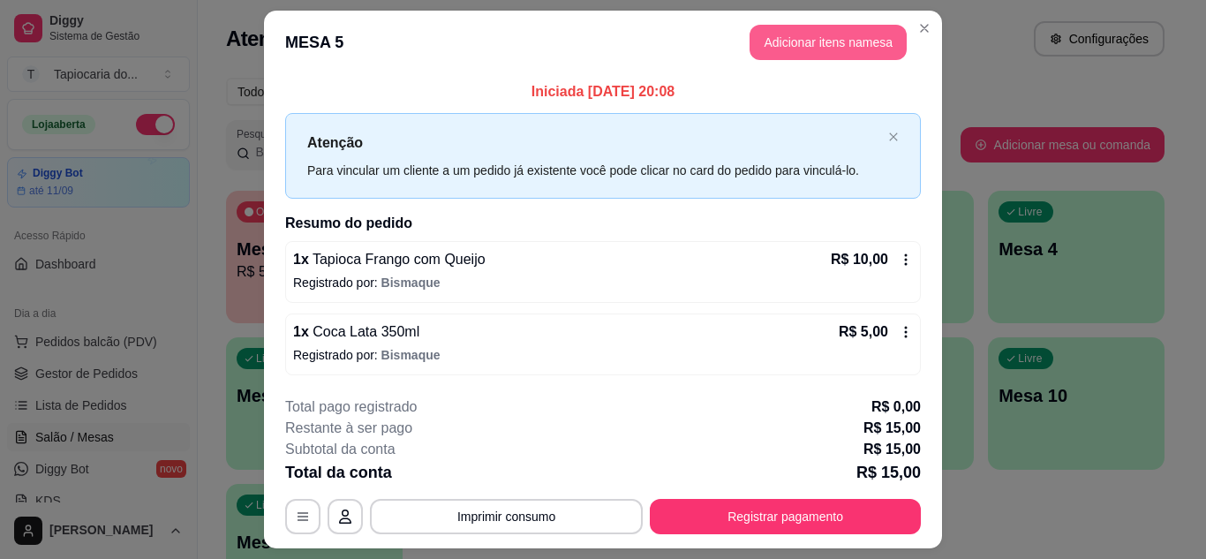
click at [800, 32] on button "Adicionar itens na mesa" at bounding box center [827, 42] width 157 height 35
click at [791, 39] on div "Janta ou Café da Manhã Tapiocas Cuscuz Recheados Pães Natural Salgados Tapiocas…" at bounding box center [417, 85] width 786 height 136
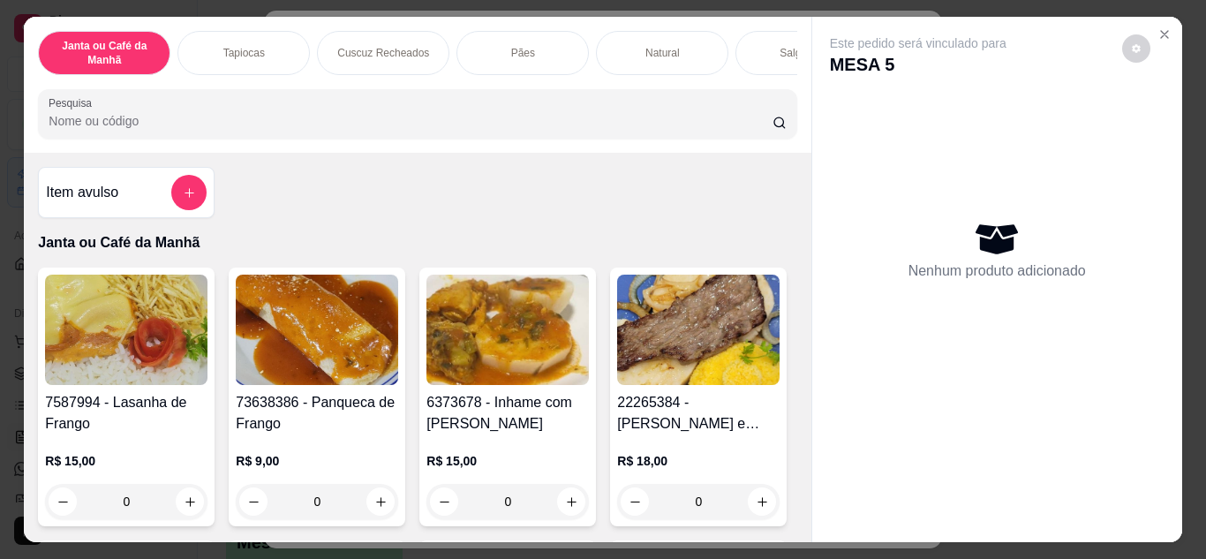
click at [642, 127] on input "Pesquisa" at bounding box center [411, 121] width 724 height 18
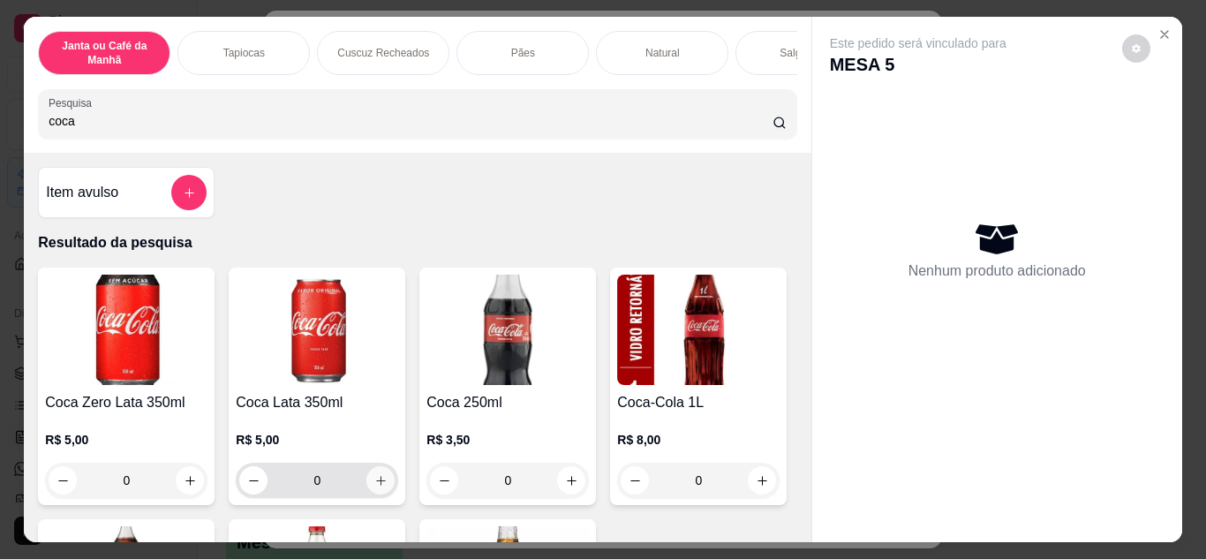
type input "coca"
click at [381, 489] on button "increase-product-quantity" at bounding box center [380, 479] width 27 height 27
type input "1"
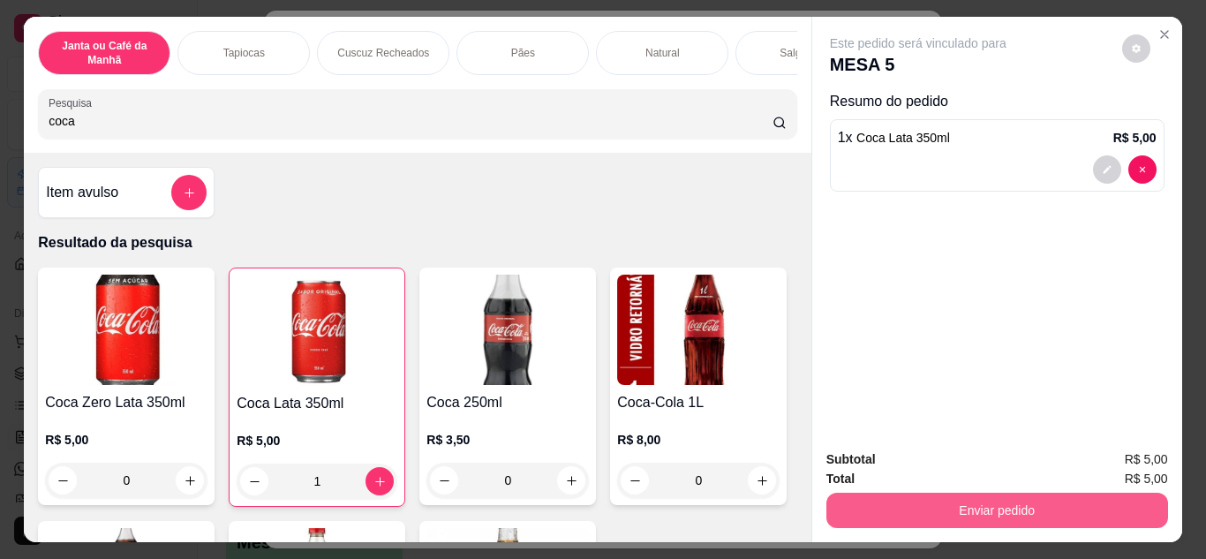
click at [1137, 519] on button "Enviar pedido" at bounding box center [997, 509] width 342 height 35
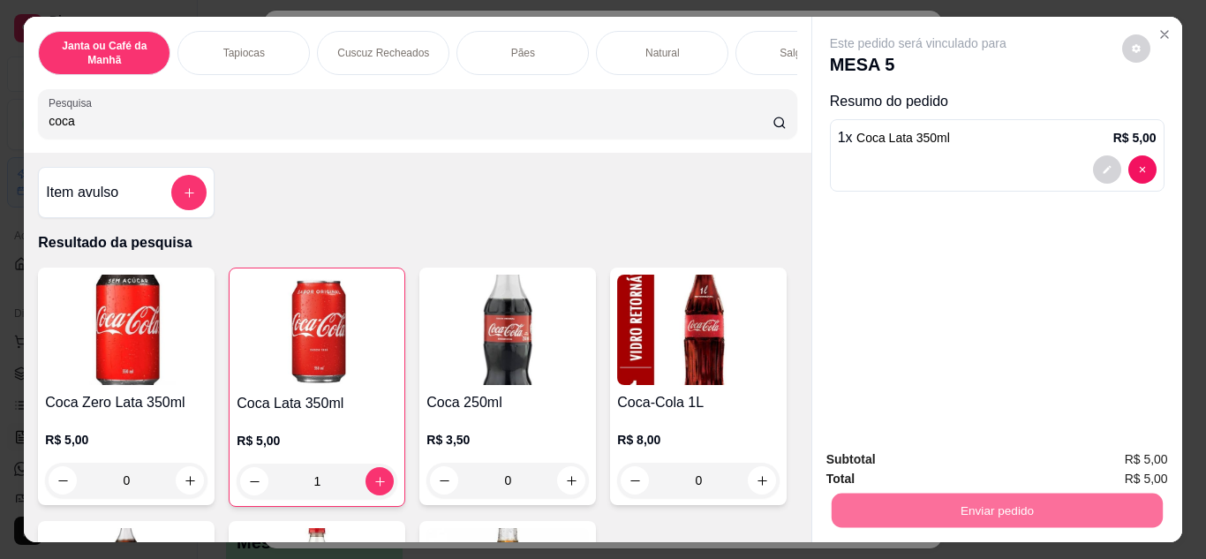
click at [969, 453] on button "Não registrar e enviar pedido" at bounding box center [938, 461] width 184 height 34
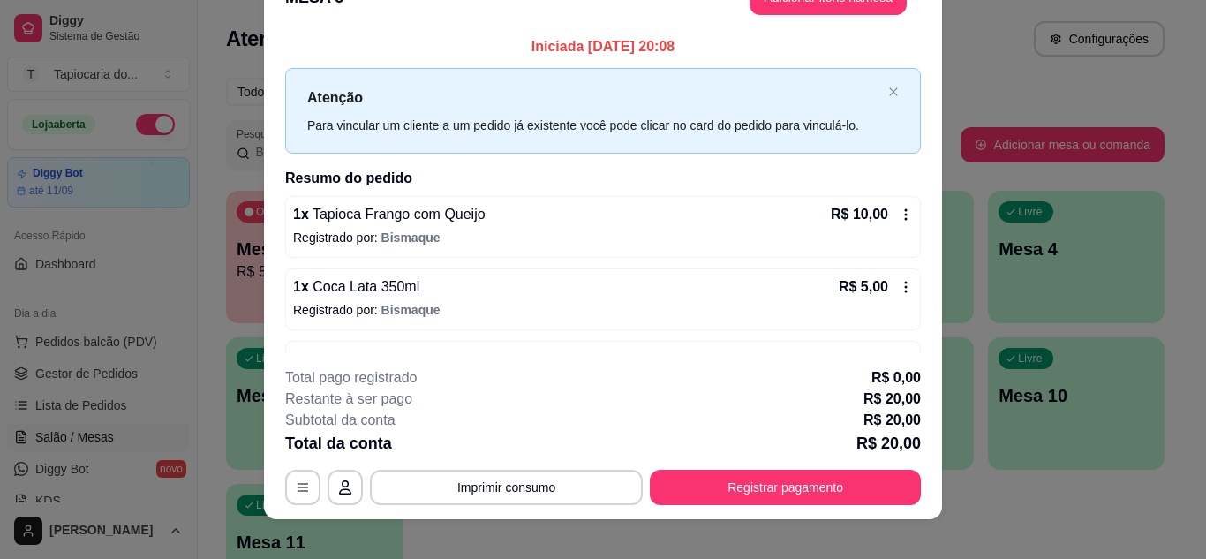
scroll to position [54, 0]
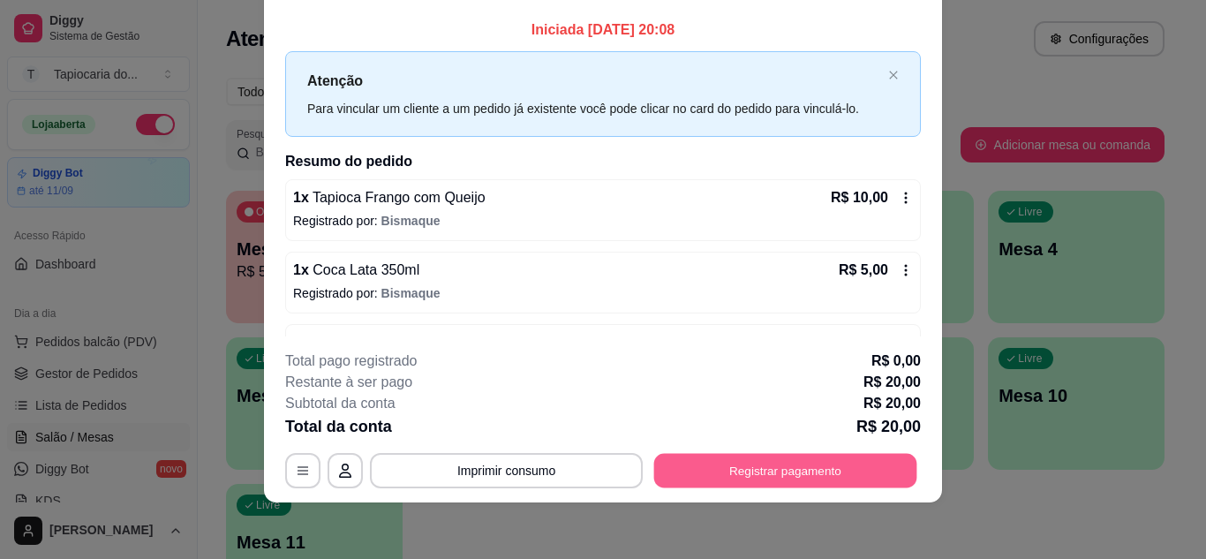
click at [794, 460] on button "Registrar pagamento" at bounding box center [785, 470] width 263 height 34
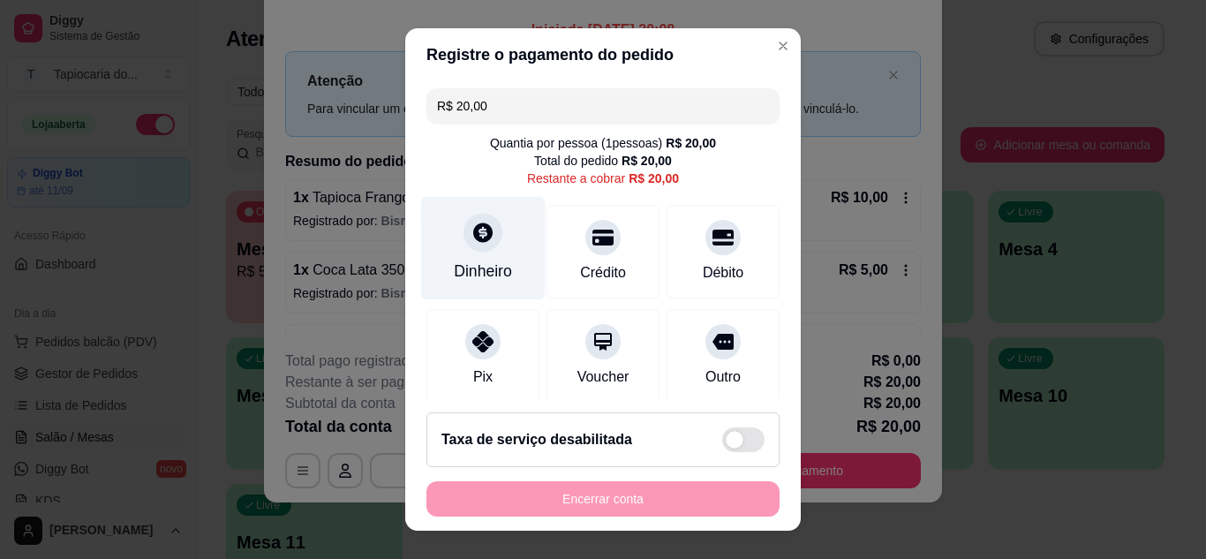
click at [476, 281] on div "Dinheiro" at bounding box center [483, 270] width 58 height 23
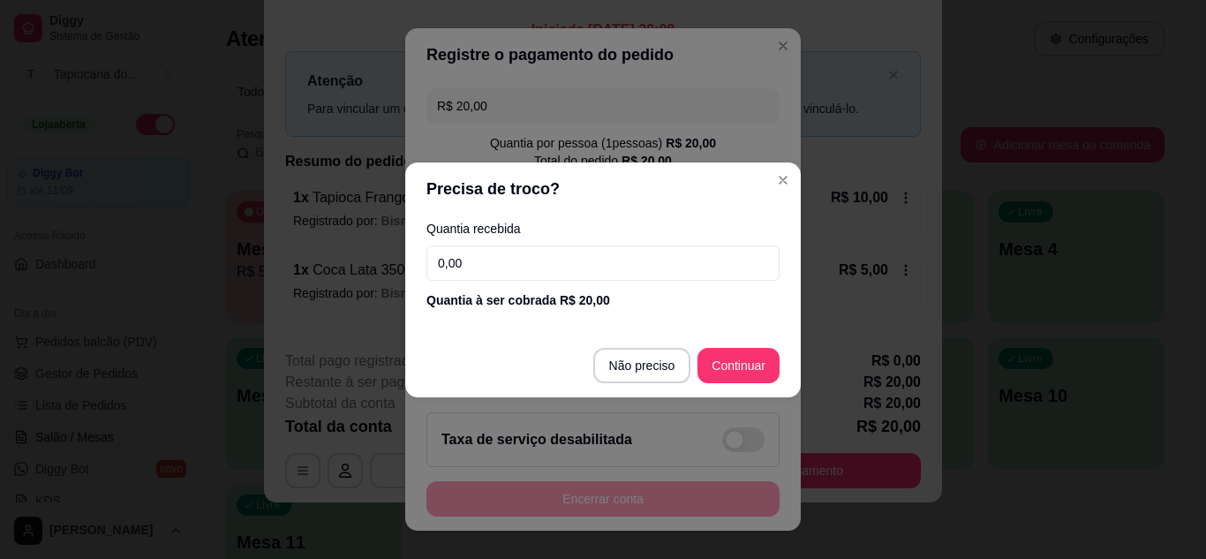
click at [582, 264] on input "0,00" at bounding box center [602, 262] width 353 height 35
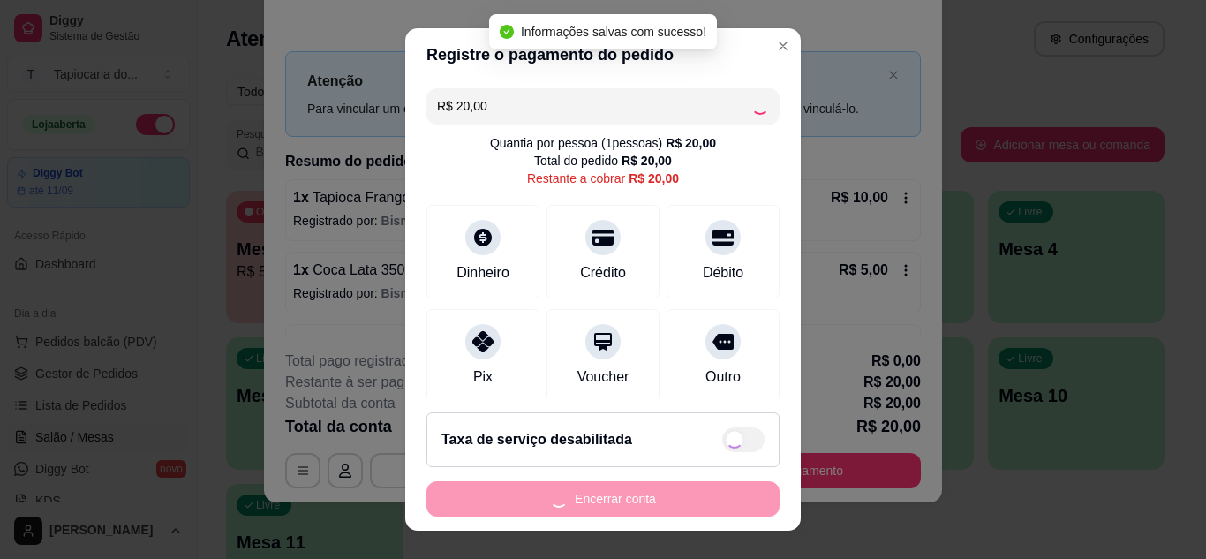
type input "R$ 0,00"
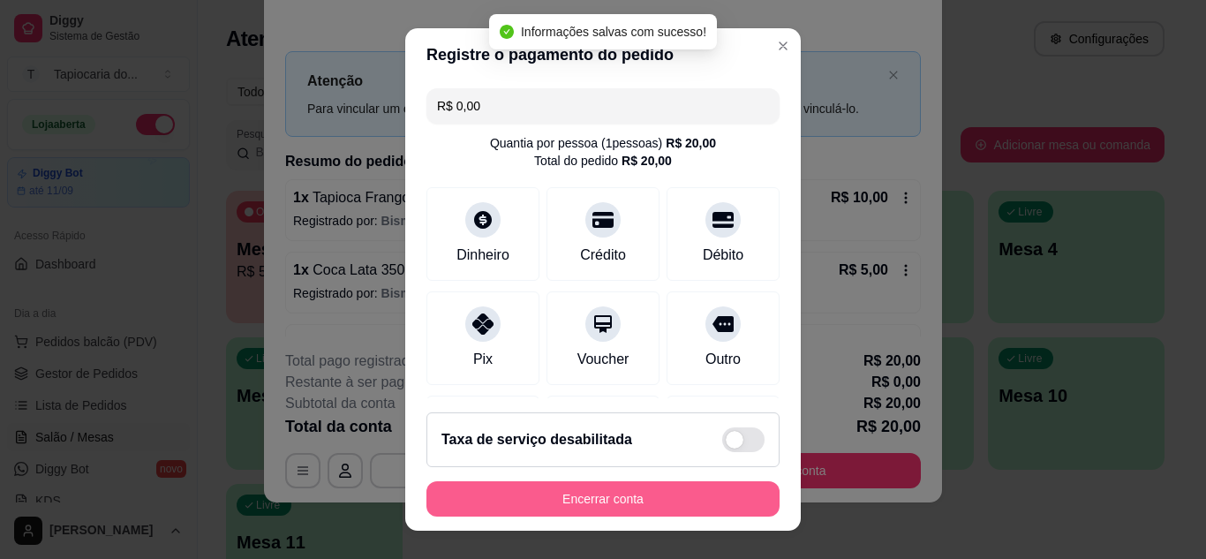
click at [704, 504] on button "Encerrar conta" at bounding box center [602, 498] width 353 height 35
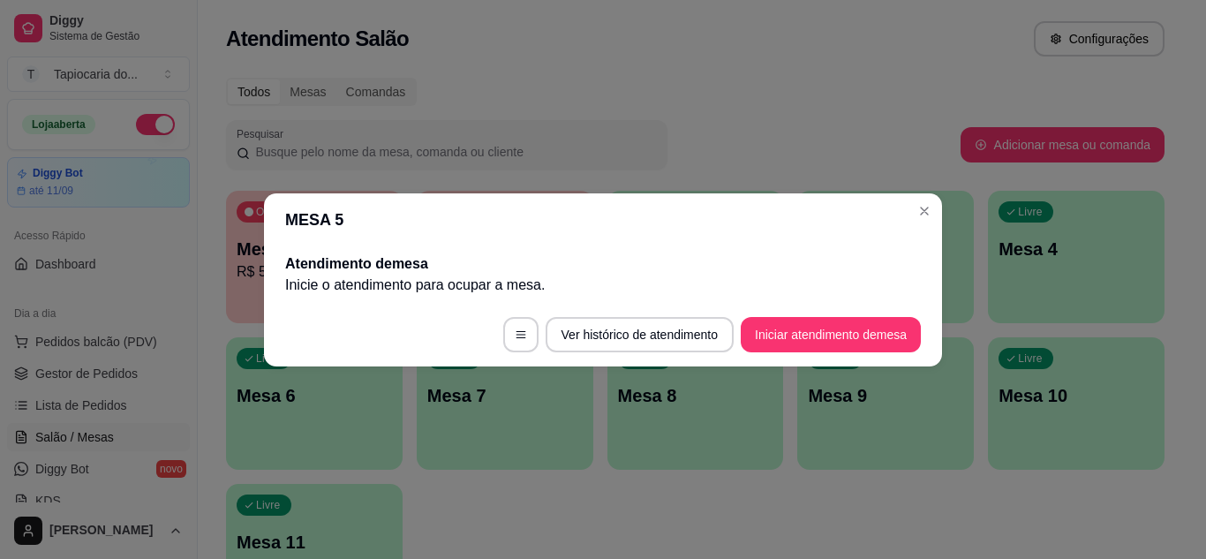
scroll to position [0, 0]
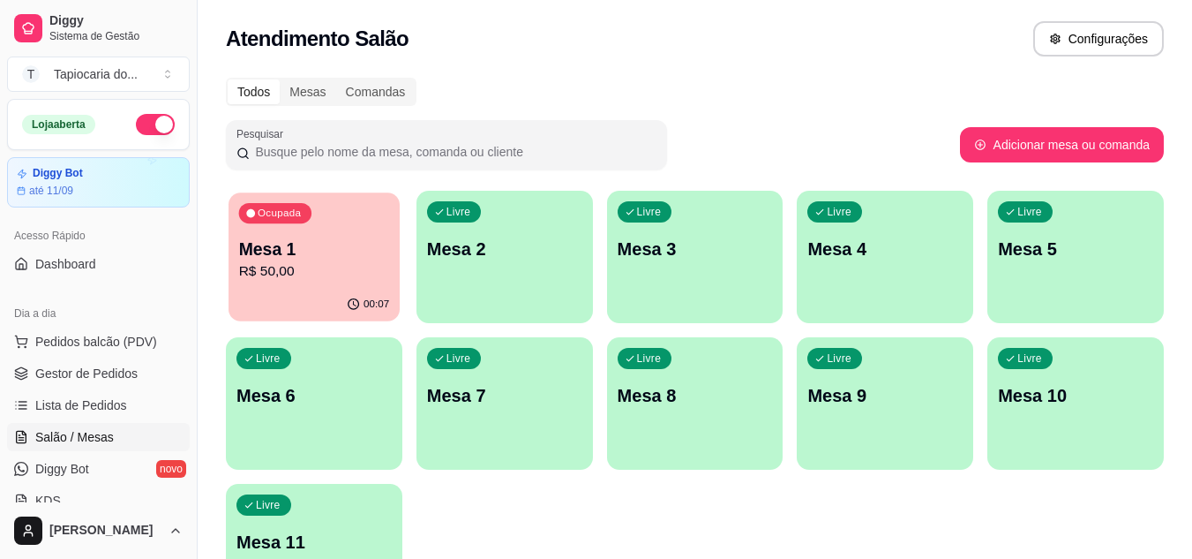
click at [327, 281] on p "R$ 50,00" at bounding box center [314, 271] width 151 height 20
click at [35, 376] on span "Gestor de Pedidos" at bounding box center [86, 373] width 102 height 18
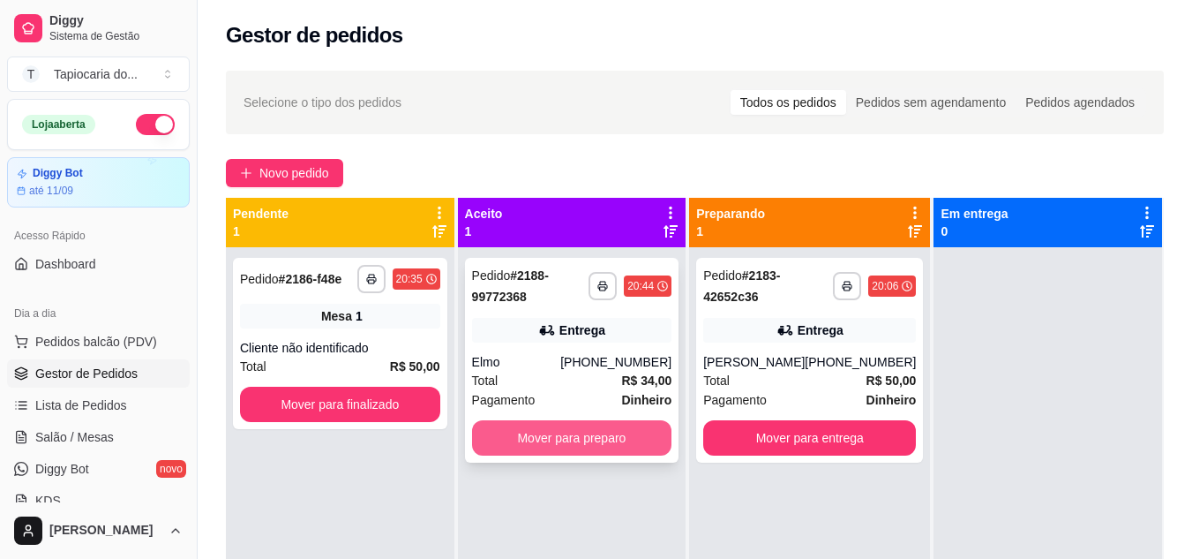
click at [593, 442] on button "Mover para preparo" at bounding box center [572, 437] width 200 height 35
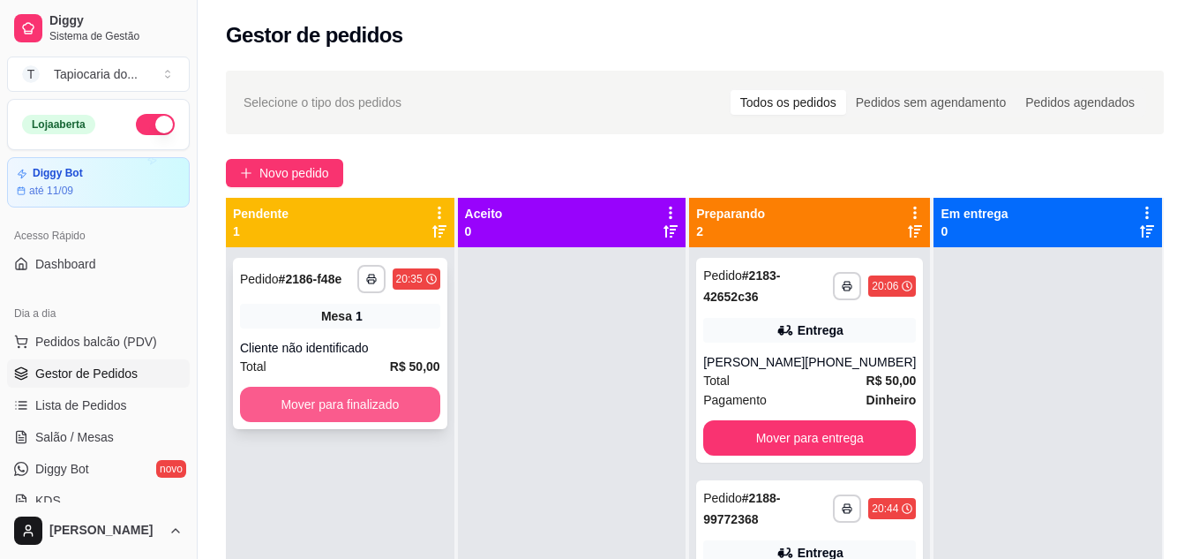
click at [298, 402] on button "Mover para finalizado" at bounding box center [340, 404] width 200 height 35
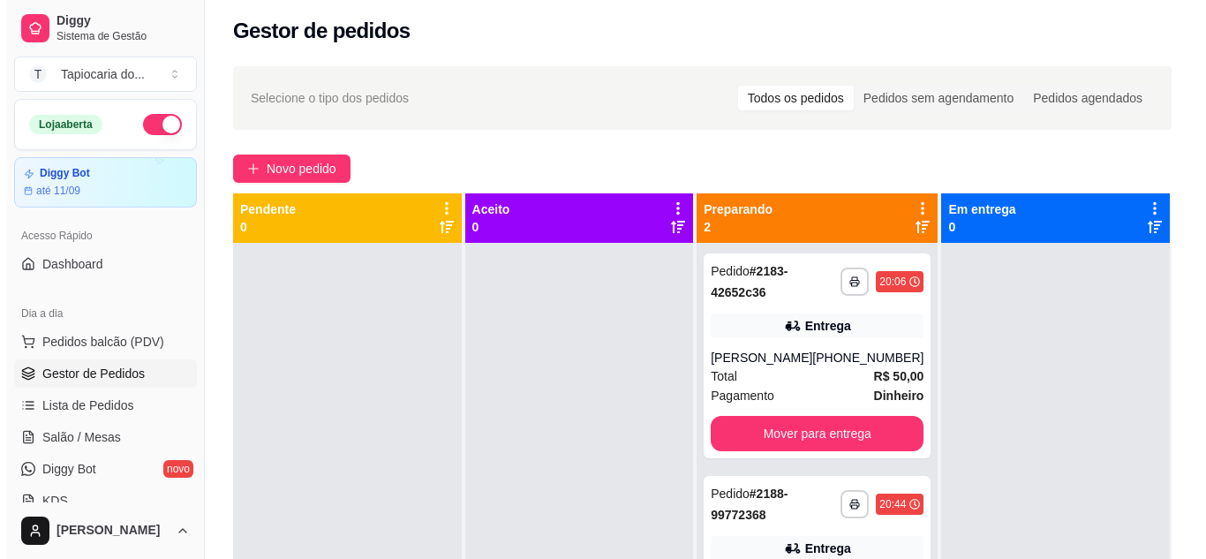
scroll to position [93, 0]
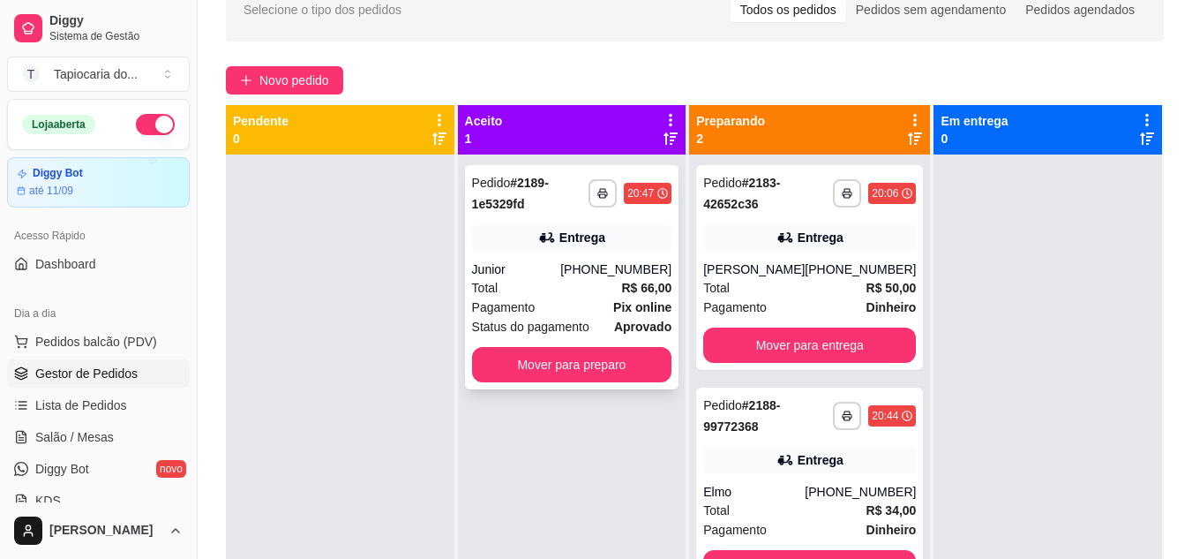
click at [594, 292] on div "Total R$ 66,00" at bounding box center [572, 287] width 200 height 19
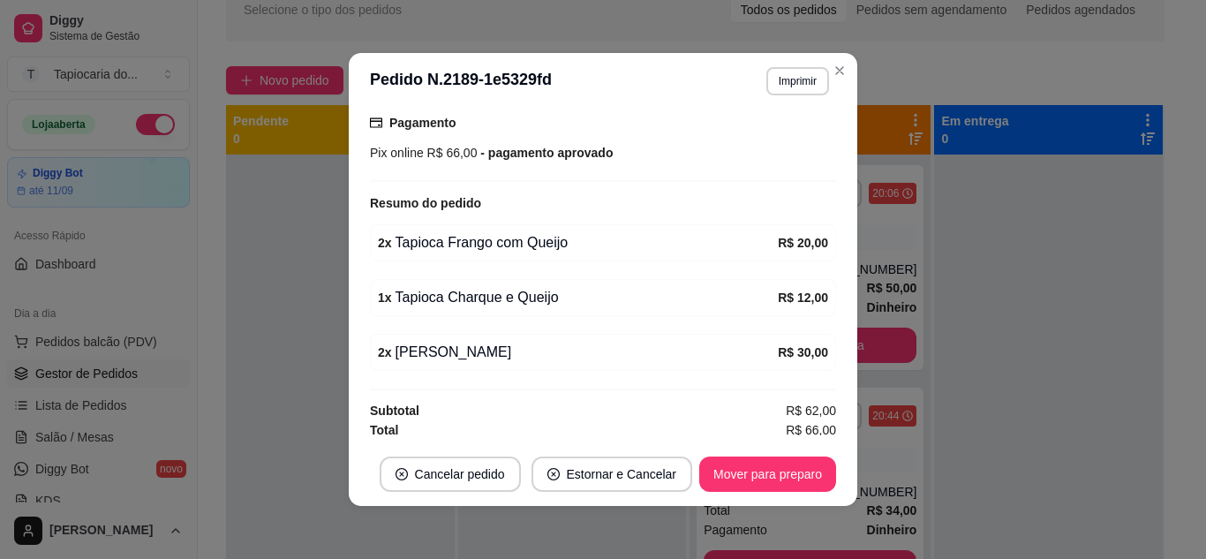
scroll to position [477, 0]
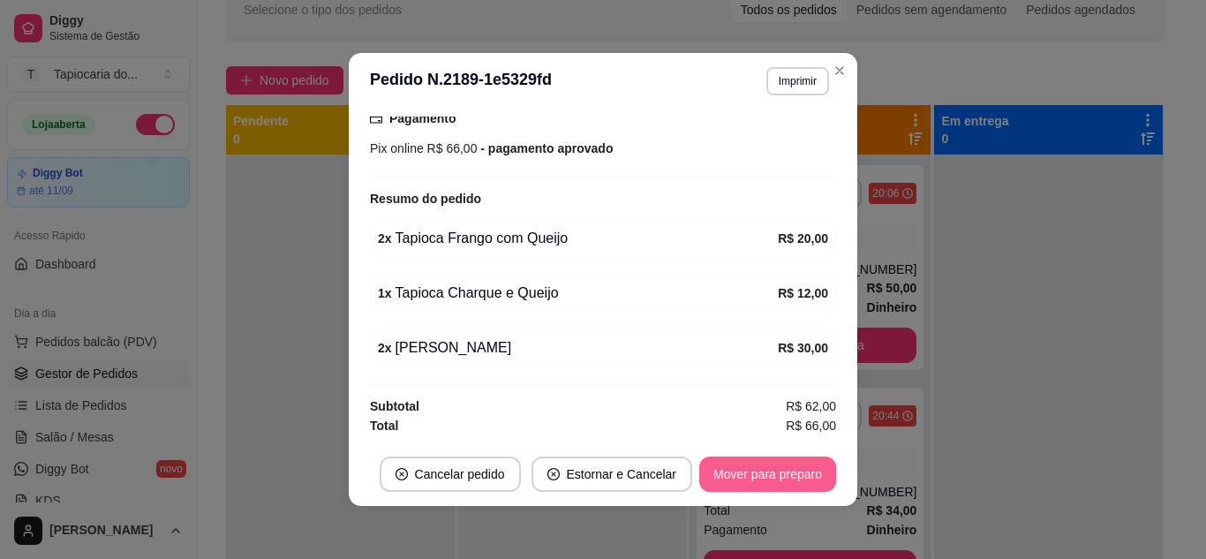
click at [811, 462] on button "Mover para preparo" at bounding box center [767, 473] width 137 height 35
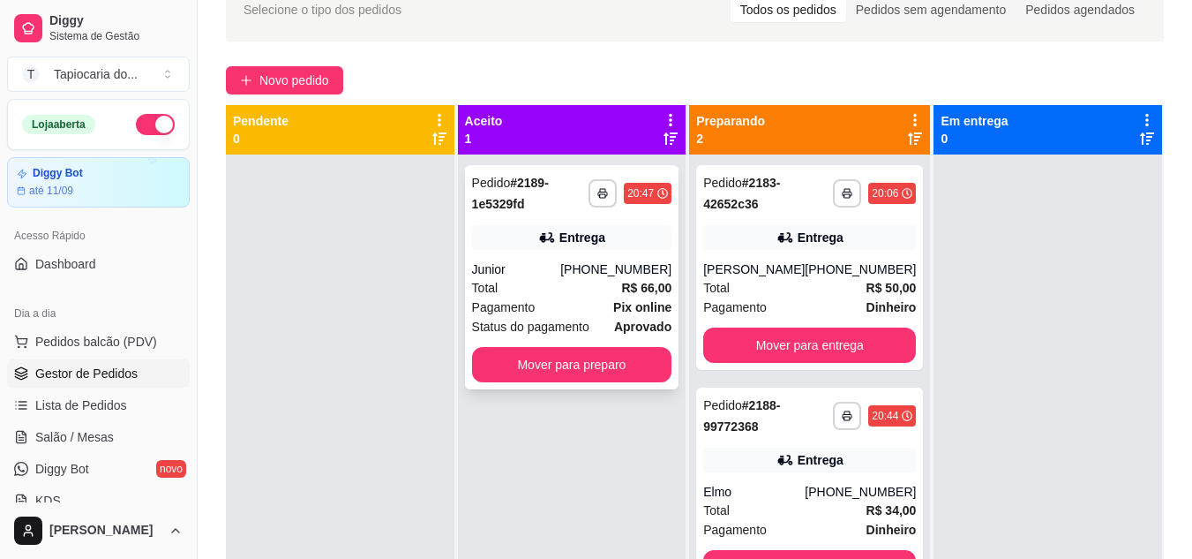
click at [576, 289] on div "Total R$ 66,00" at bounding box center [572, 287] width 200 height 19
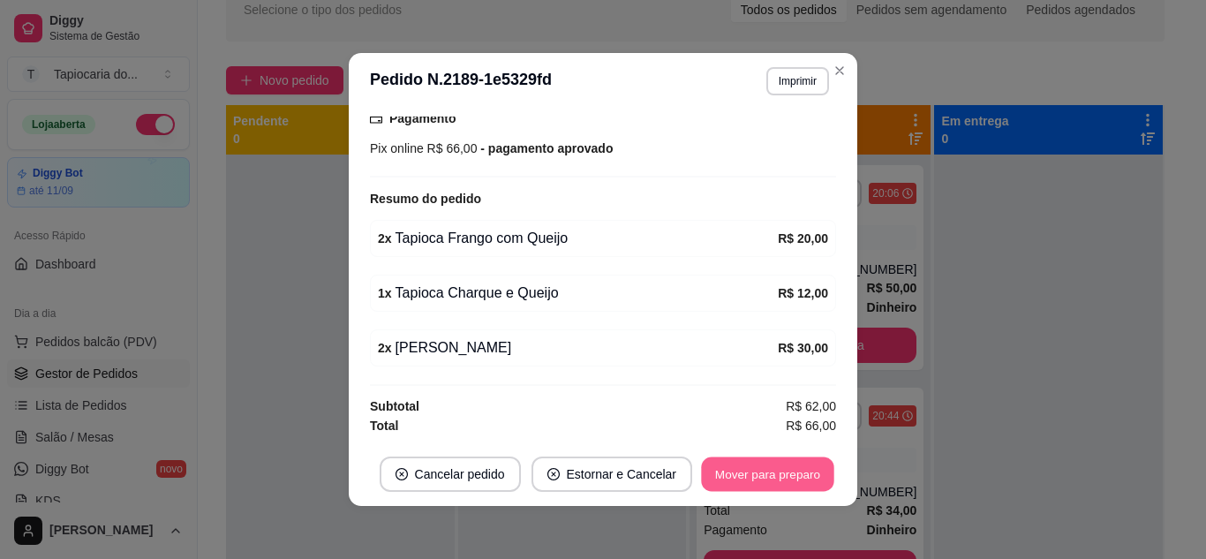
click at [753, 476] on button "Mover para preparo" at bounding box center [767, 474] width 132 height 34
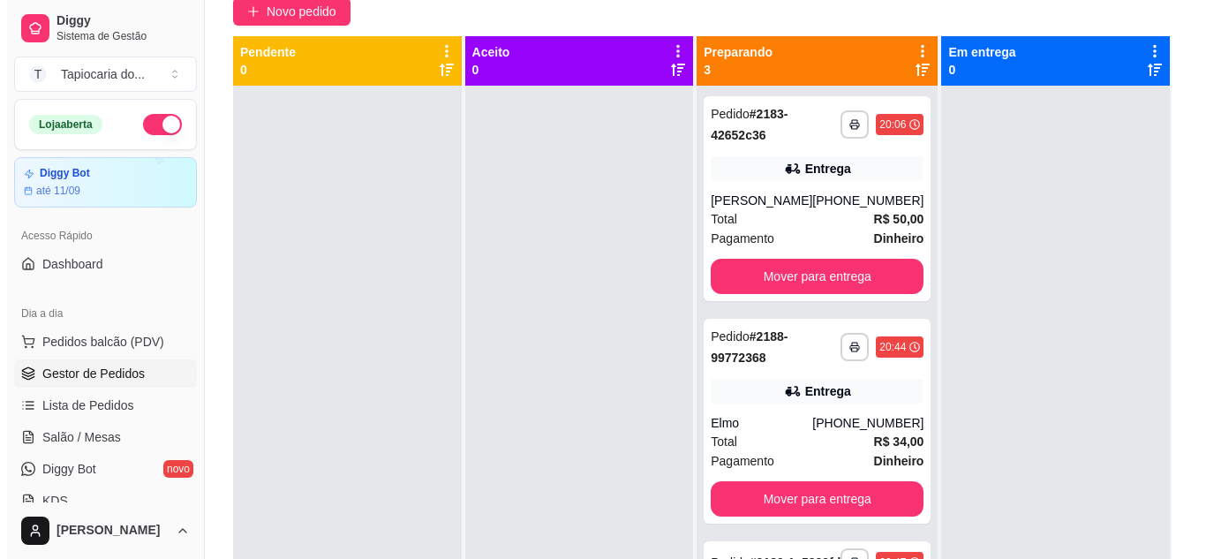
scroll to position [0, 0]
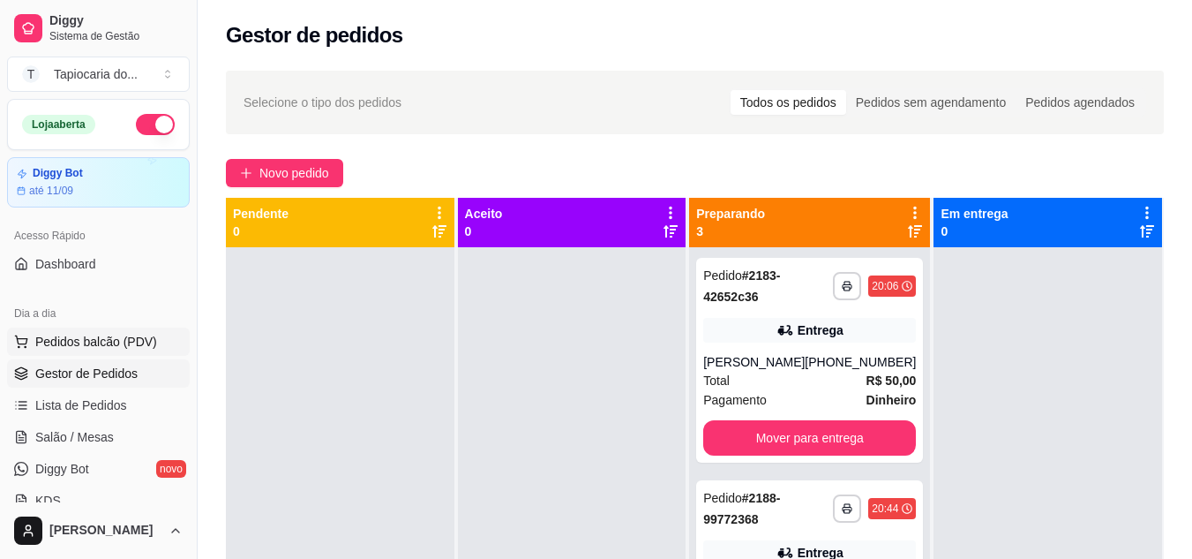
click at [109, 348] on span "Pedidos balcão (PDV)" at bounding box center [96, 342] width 122 height 18
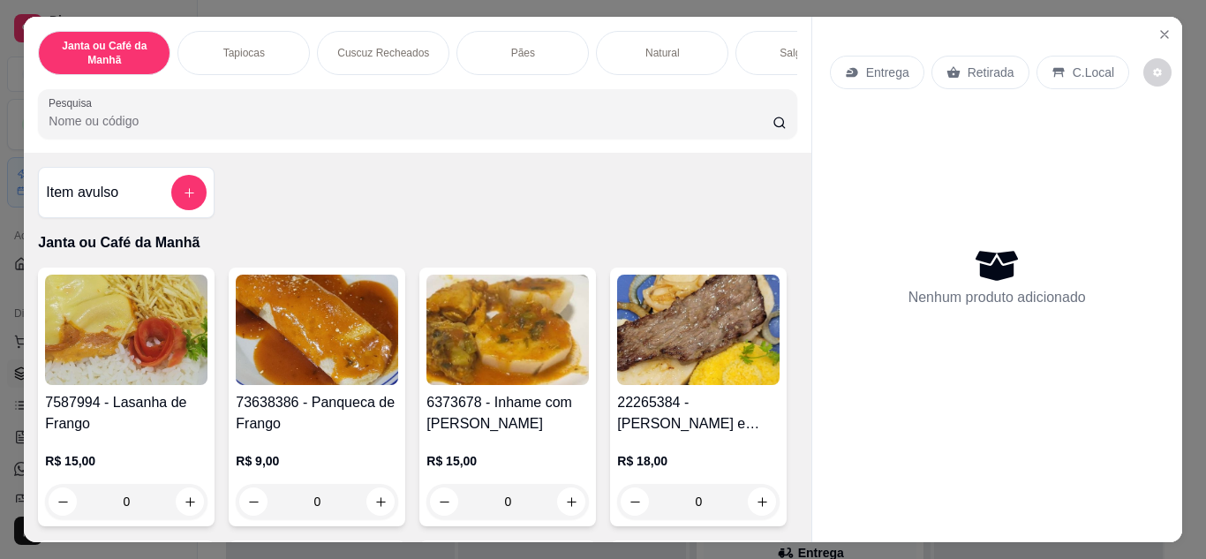
click at [436, 126] on input "Pesquisa" at bounding box center [411, 121] width 724 height 18
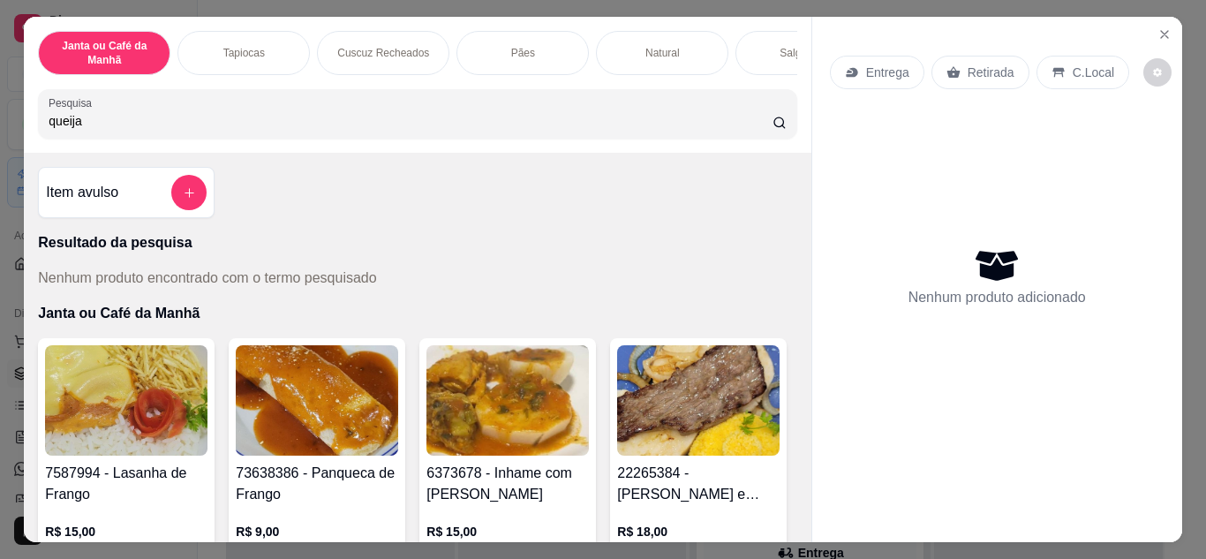
click at [187, 126] on input "queija" at bounding box center [411, 121] width 724 height 18
type input "q"
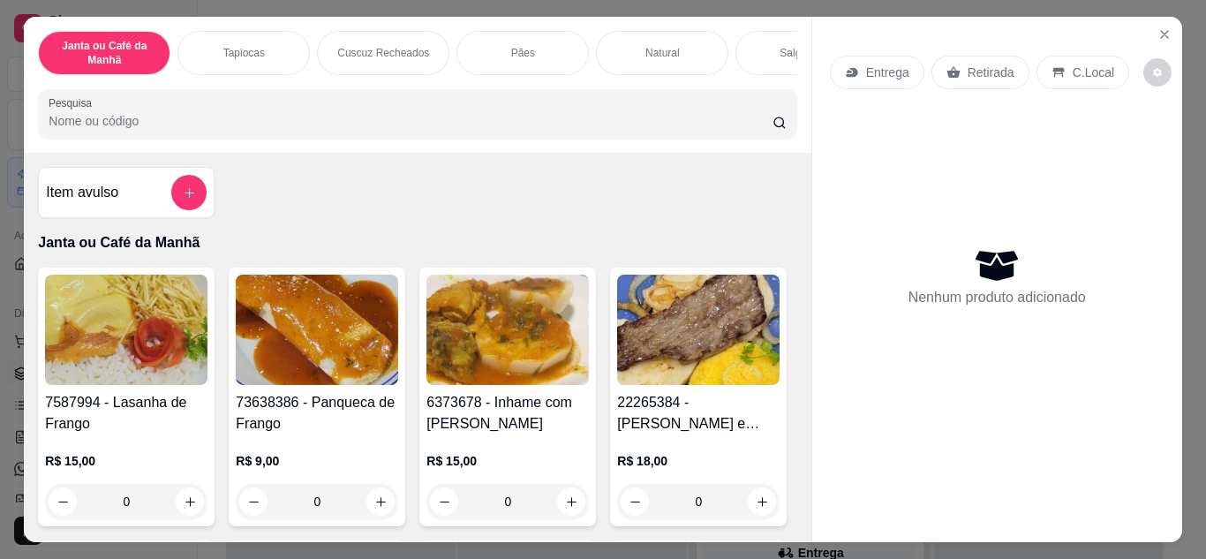
click at [187, 126] on input "Pesquisa" at bounding box center [411, 121] width 724 height 18
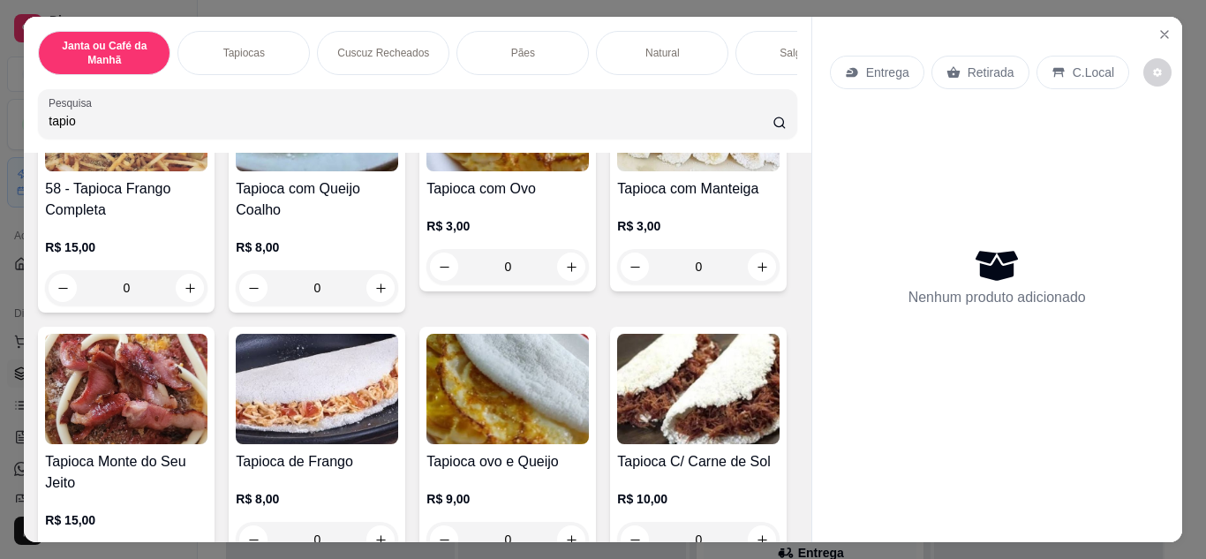
scroll to position [883, 0]
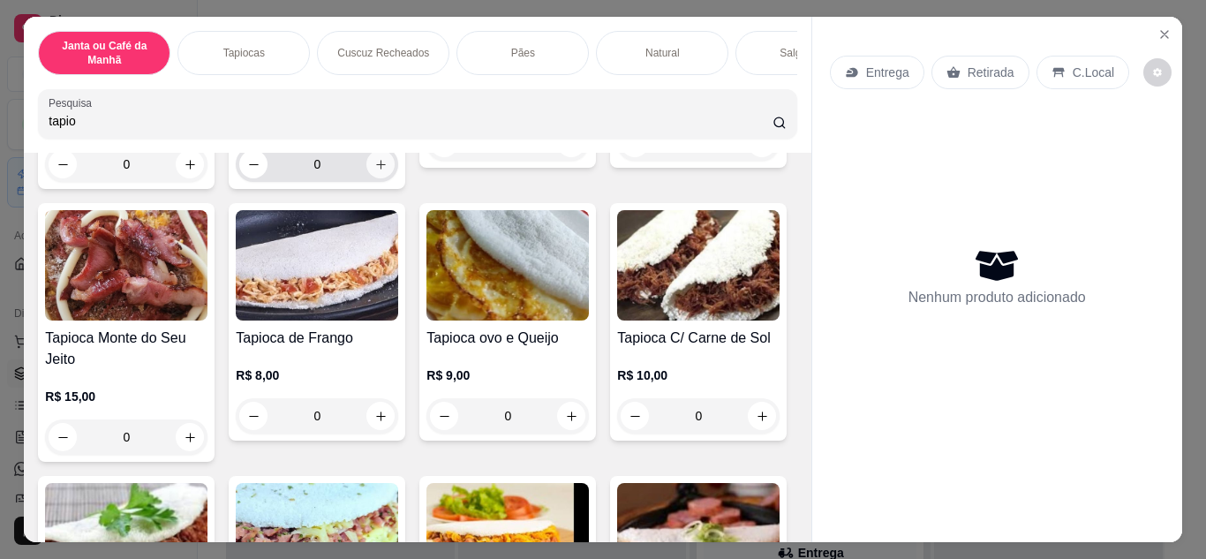
type input "tapio"
click at [367, 177] on button "increase-product-quantity" at bounding box center [380, 163] width 27 height 27
type input "1"
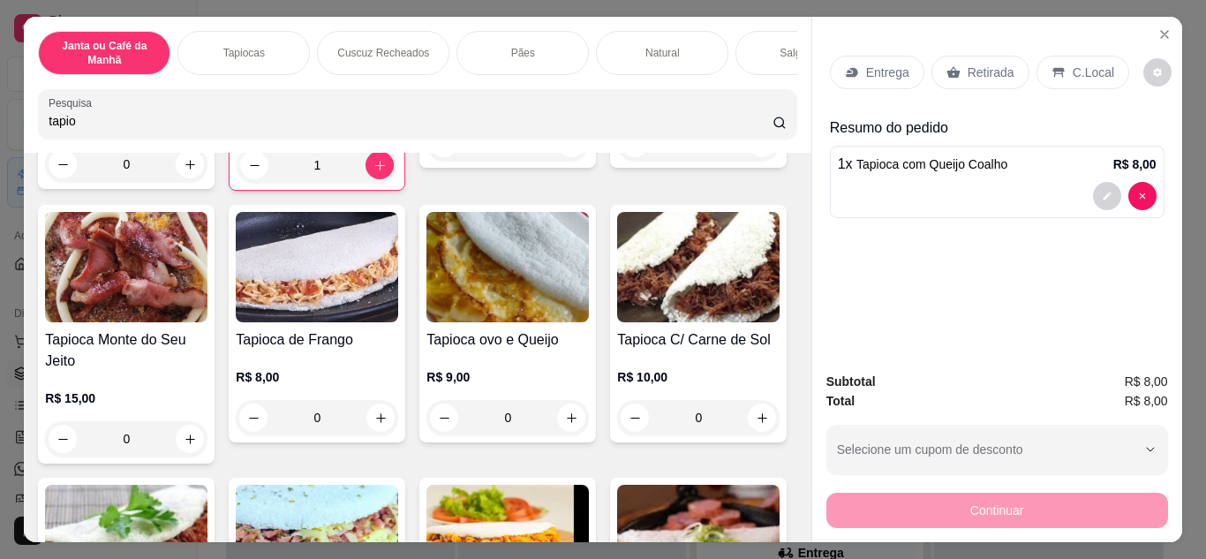
click at [172, 119] on input "tapio" at bounding box center [411, 121] width 724 height 18
type input "t"
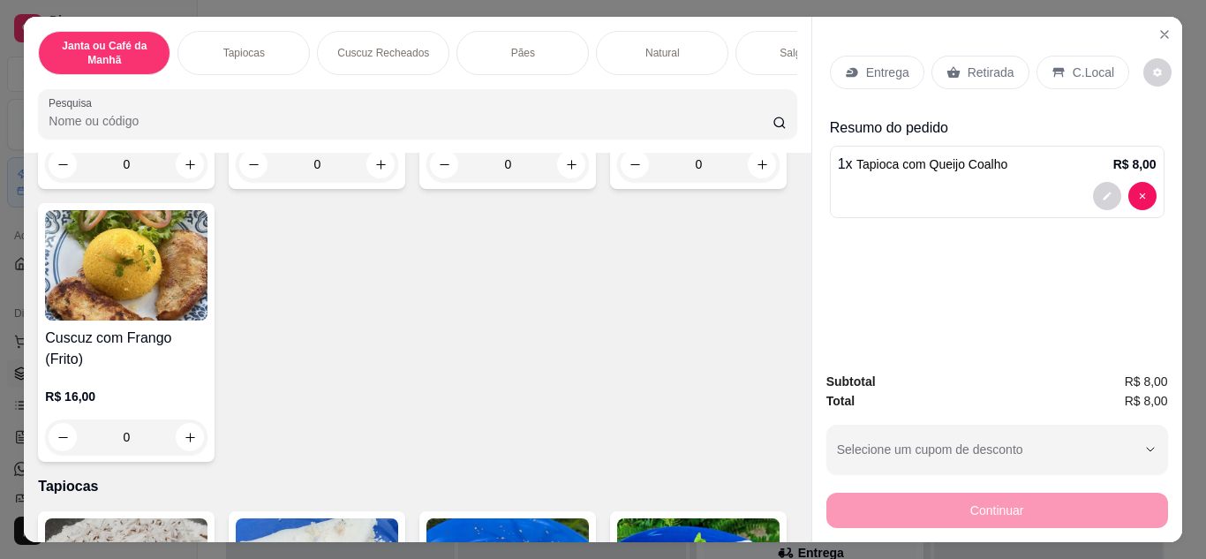
scroll to position [1428, 0]
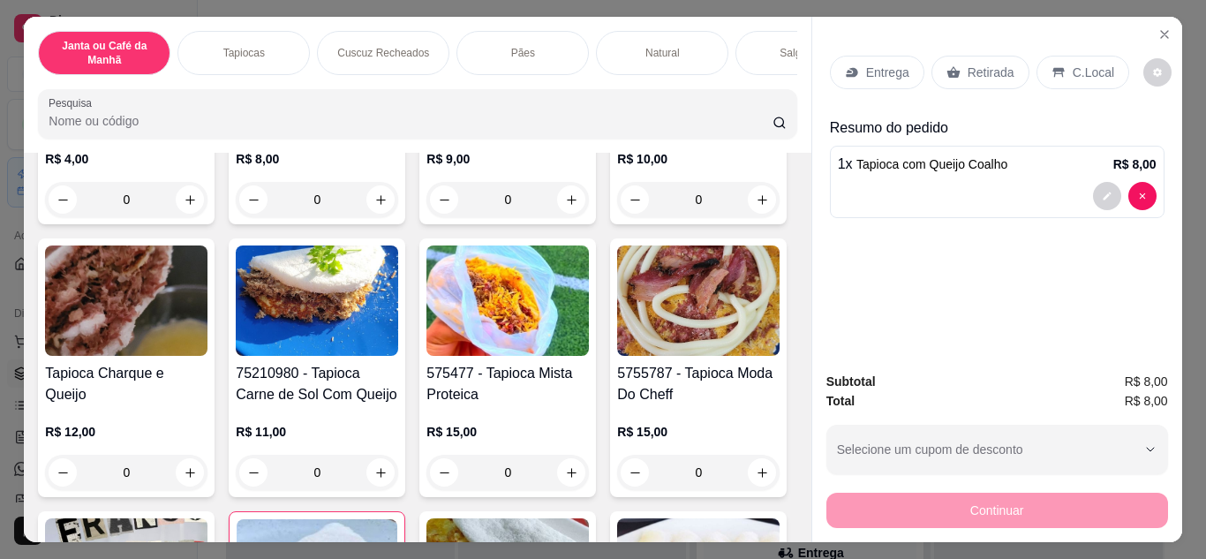
click at [263, 118] on input "Pesquisa" at bounding box center [411, 121] width 724 height 18
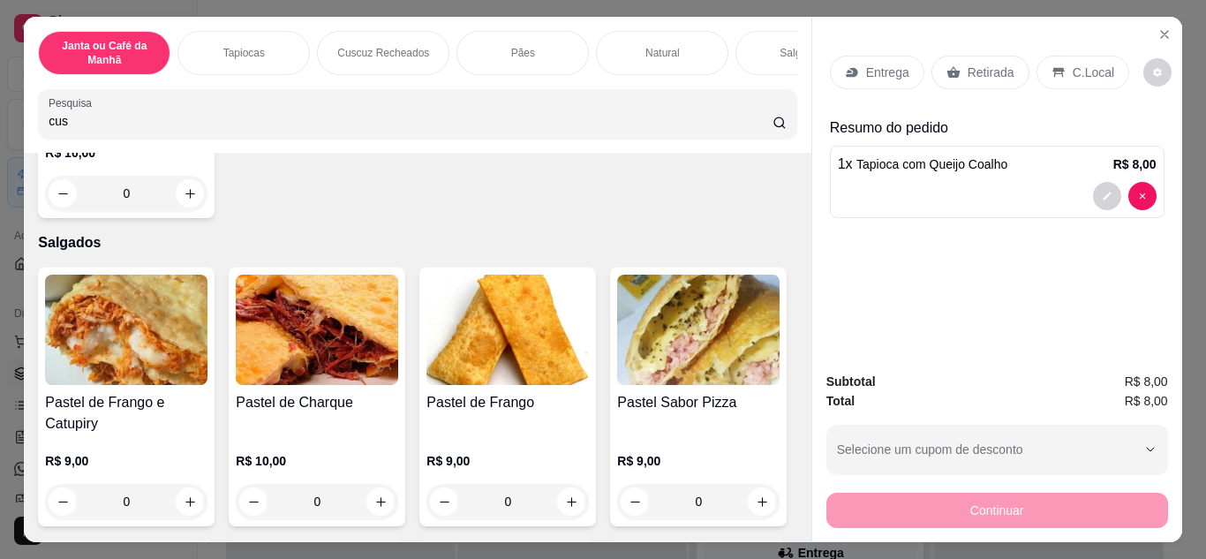
scroll to position [5651, 0]
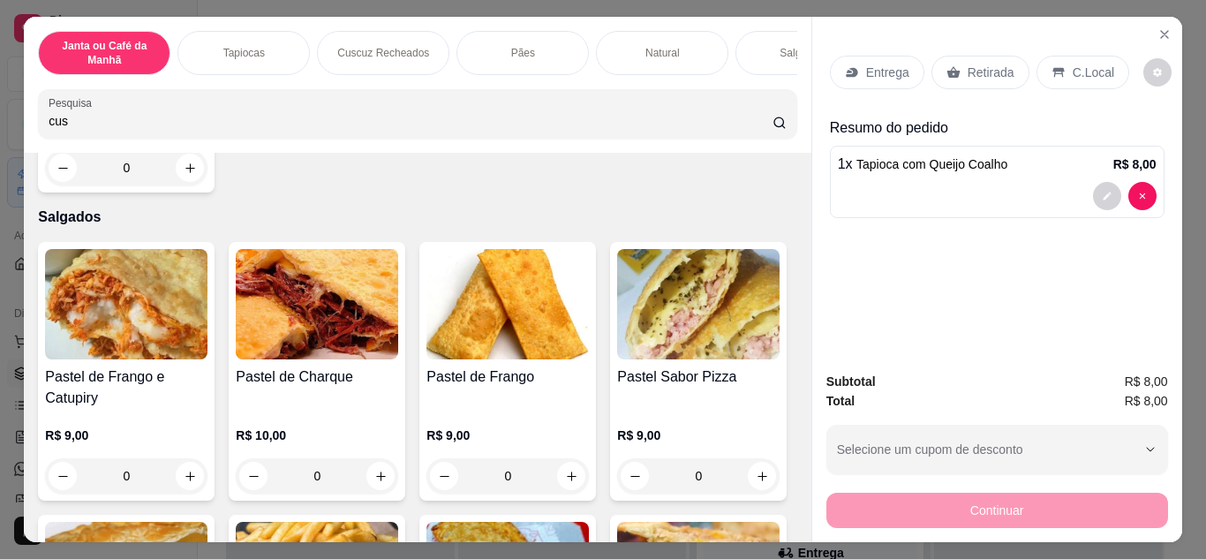
type input "cus"
type input "1"
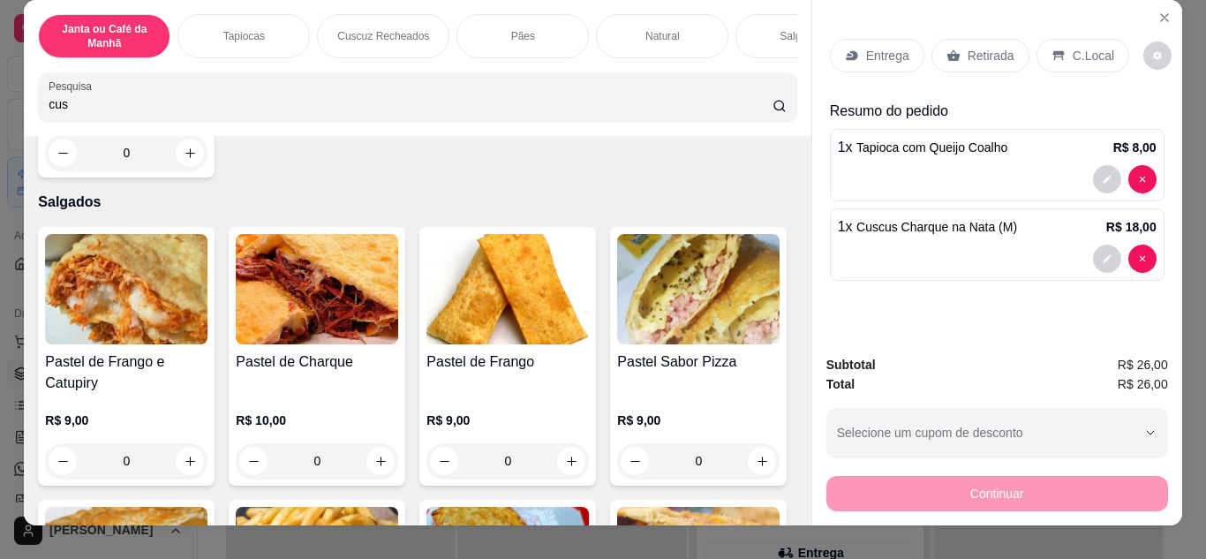
scroll to position [0, 0]
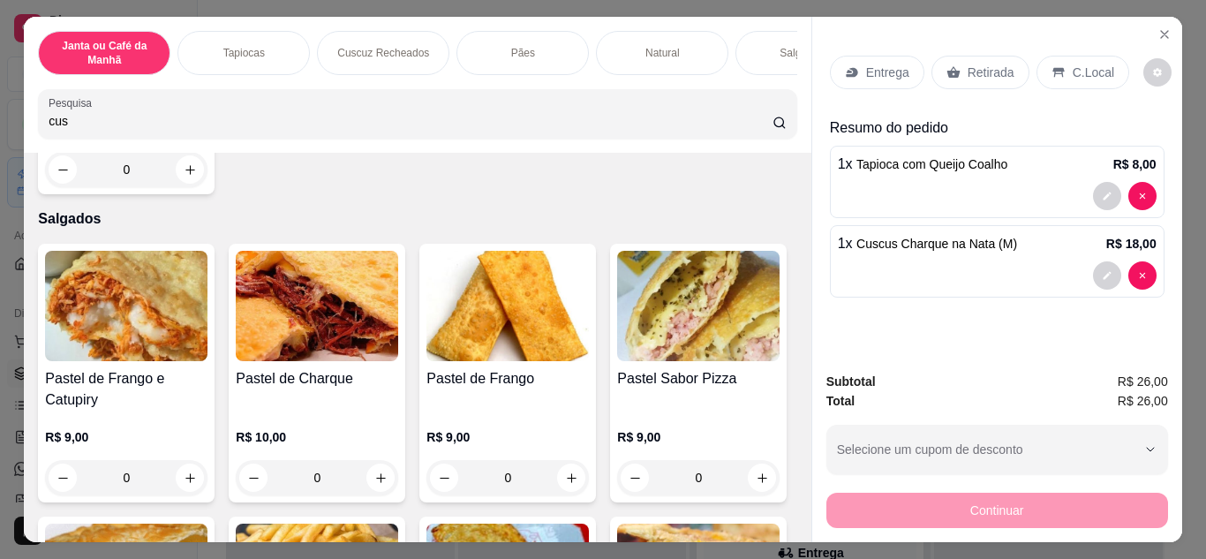
click at [868, 56] on div "Entrega" at bounding box center [877, 73] width 94 height 34
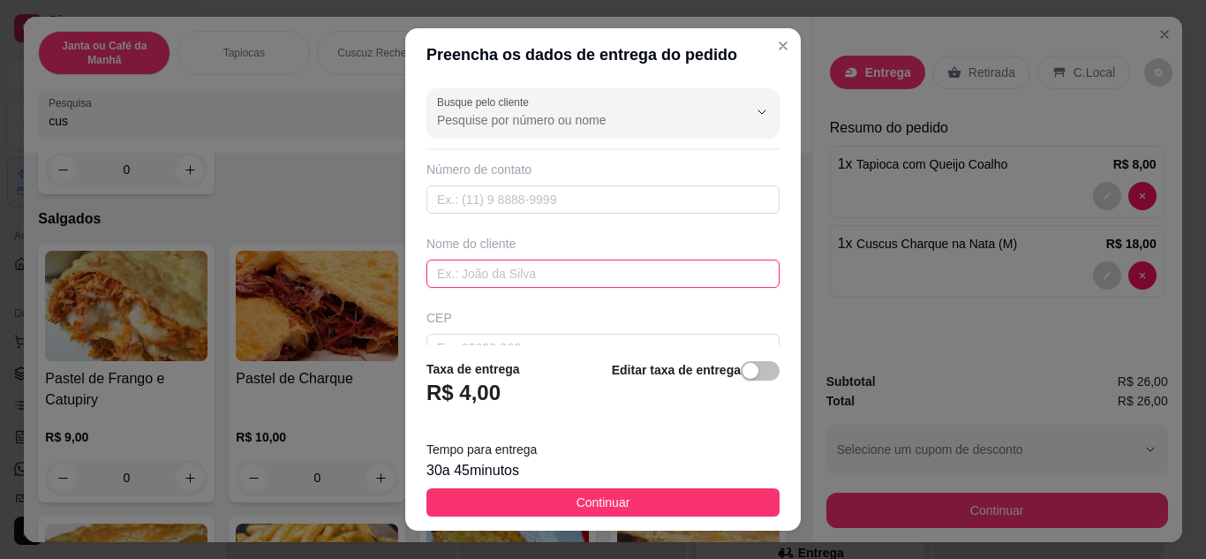
click at [464, 274] on input "text" at bounding box center [602, 273] width 353 height 28
type input "emanuela"
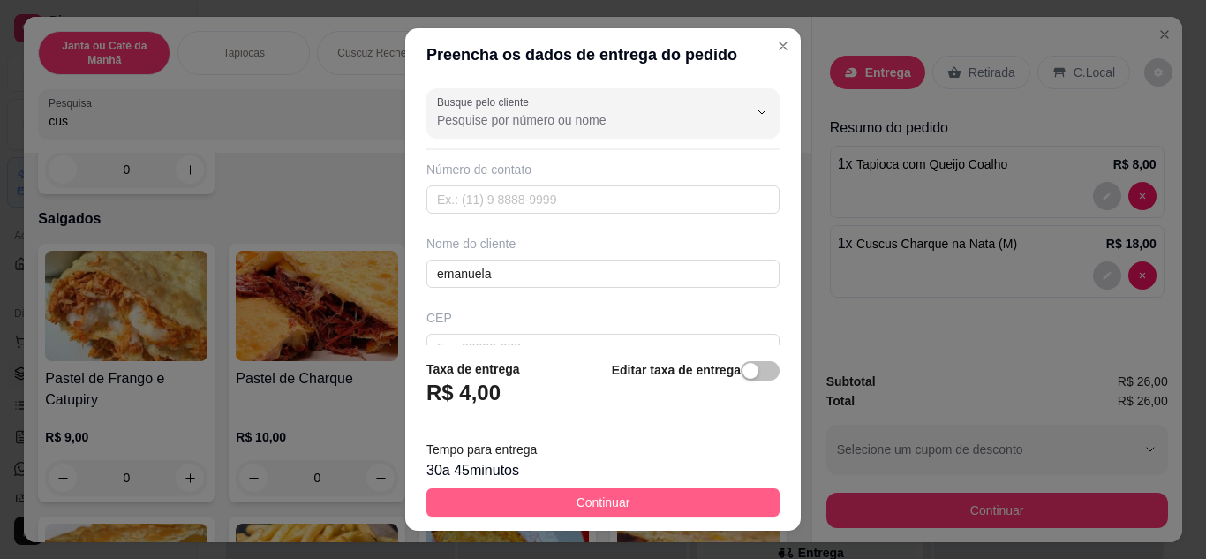
click at [602, 507] on span "Continuar" at bounding box center [603, 501] width 54 height 19
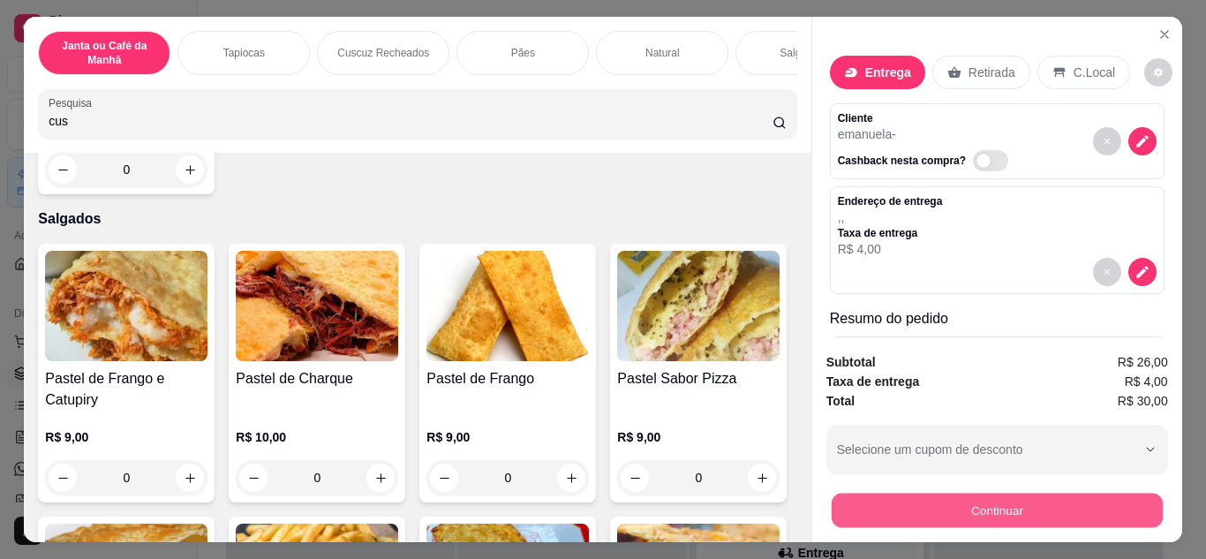
click at [926, 513] on button "Continuar" at bounding box center [995, 510] width 331 height 34
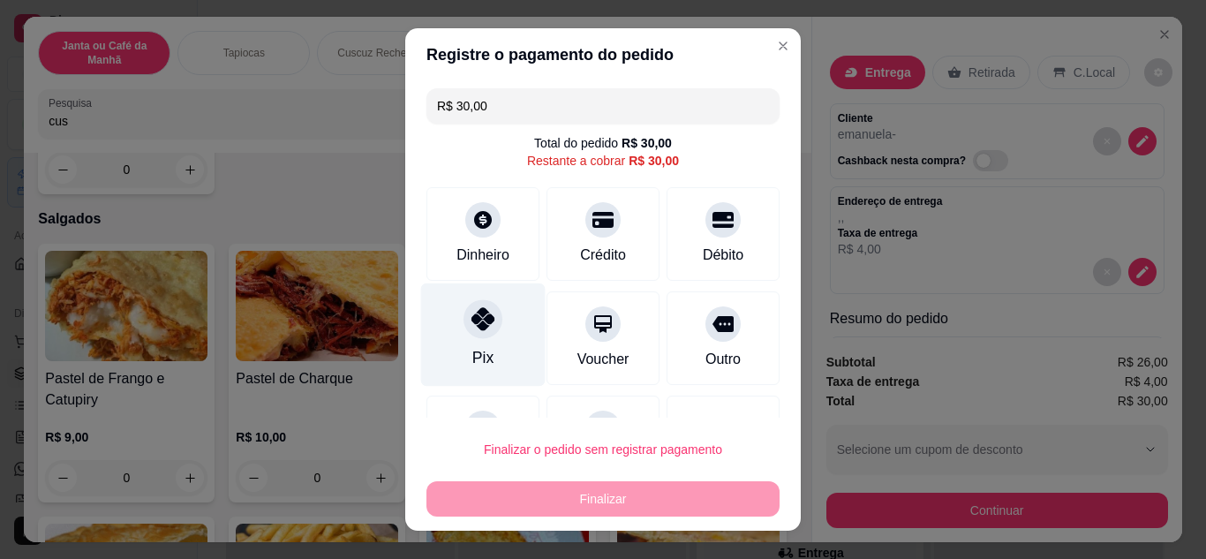
click at [436, 334] on div "Pix" at bounding box center [483, 333] width 124 height 103
type input "R$ 0,00"
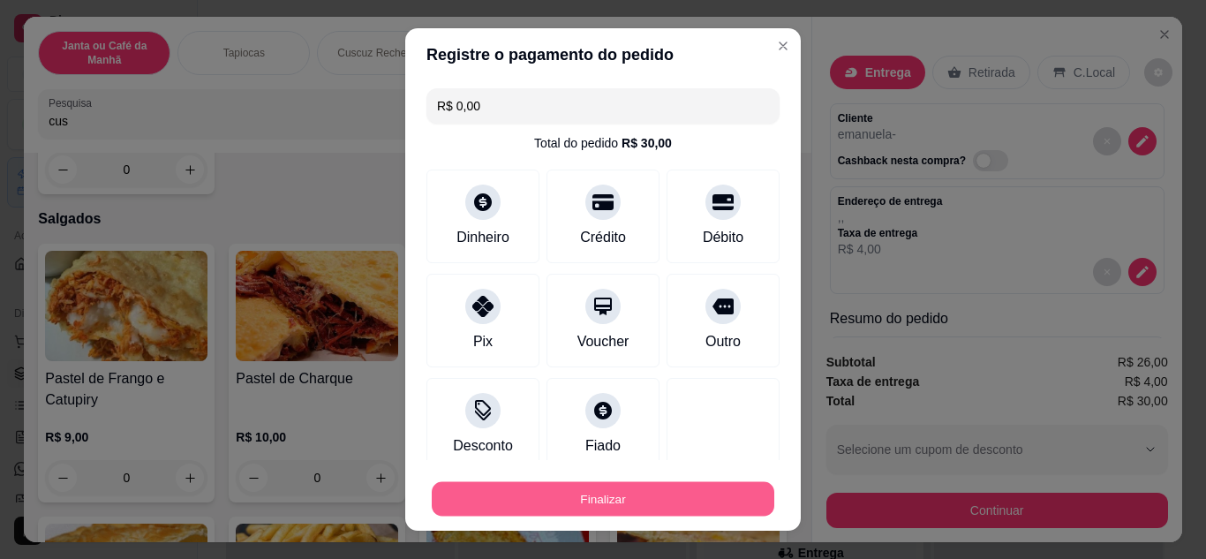
click at [597, 508] on button "Finalizar" at bounding box center [603, 499] width 342 height 34
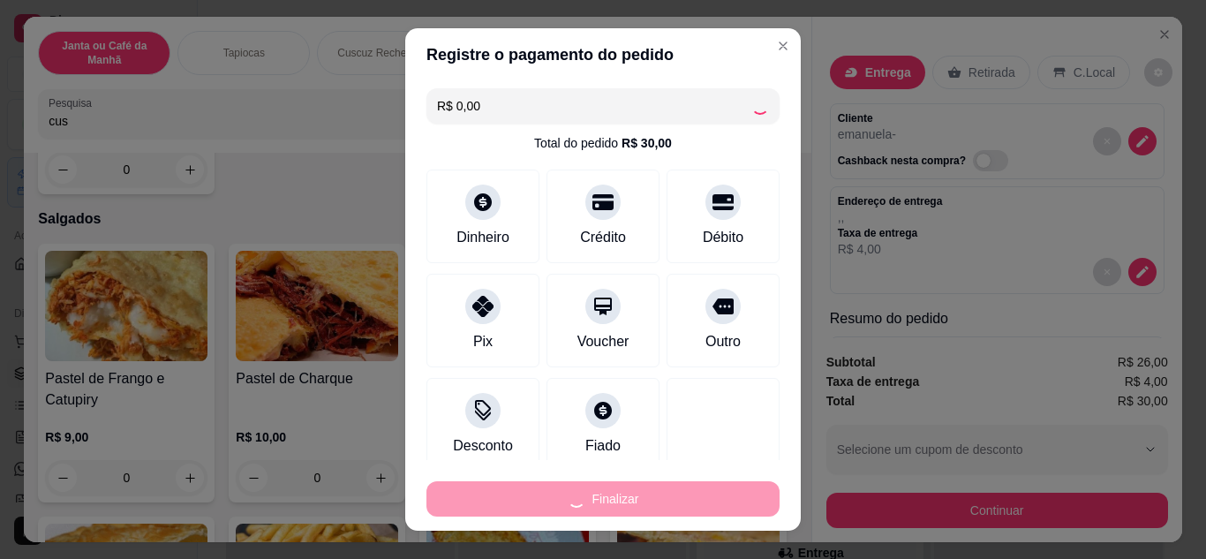
type input "0"
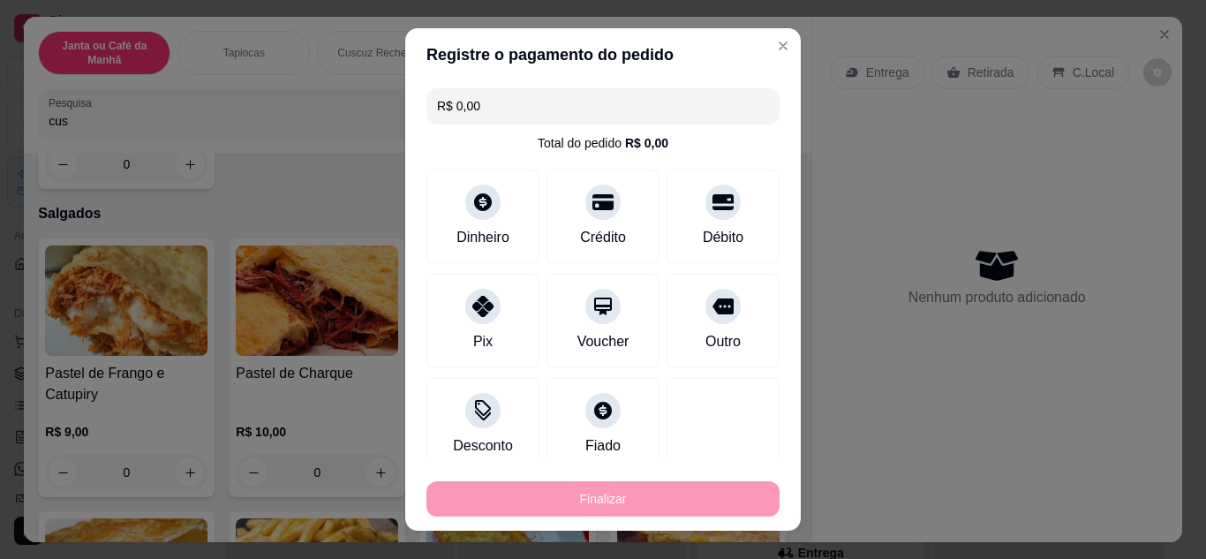
type input "-R$ 30,00"
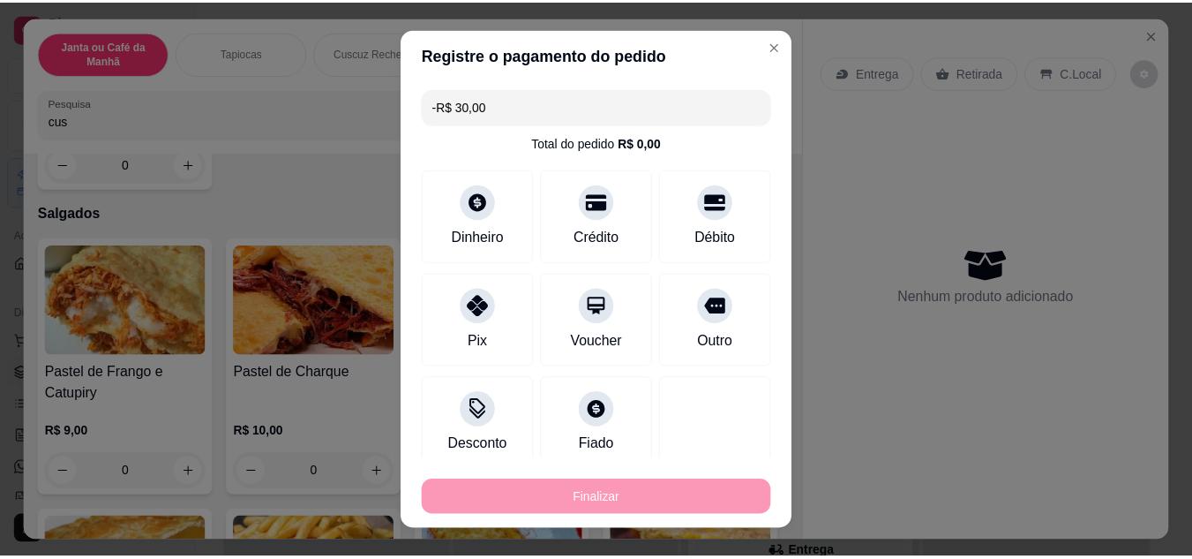
scroll to position [5649, 0]
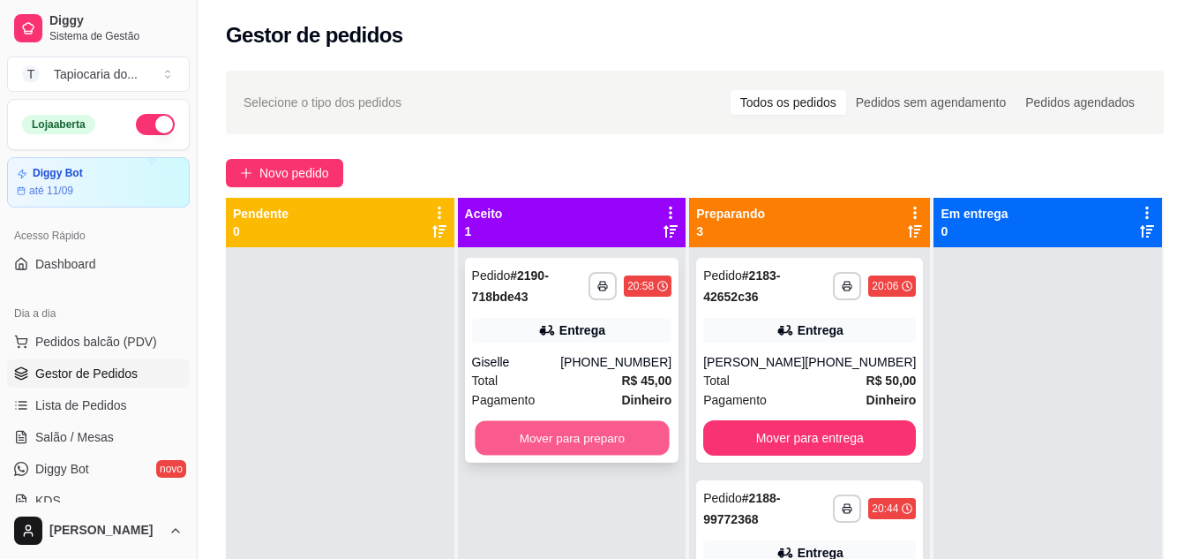
click at [596, 442] on button "Mover para preparo" at bounding box center [572, 438] width 194 height 34
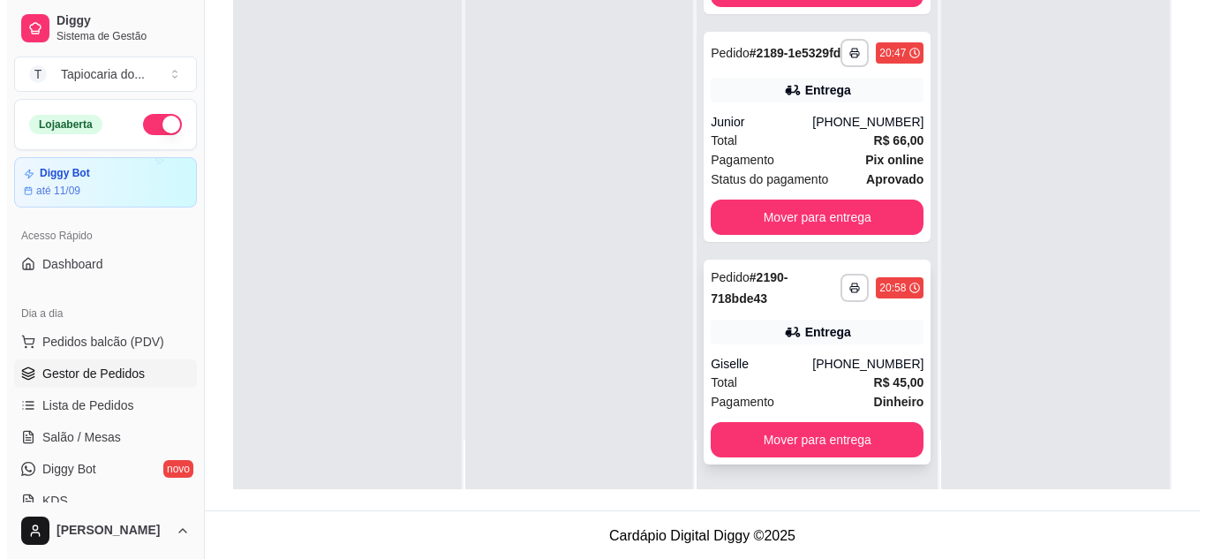
scroll to position [269, 0]
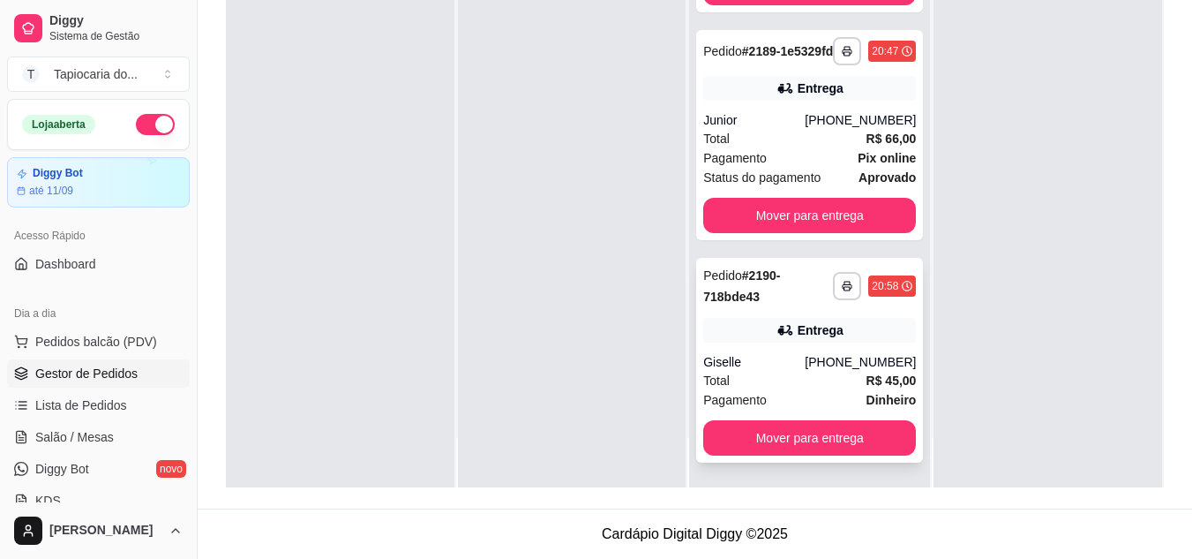
click at [811, 377] on div "Total R$ 45,00" at bounding box center [809, 380] width 213 height 19
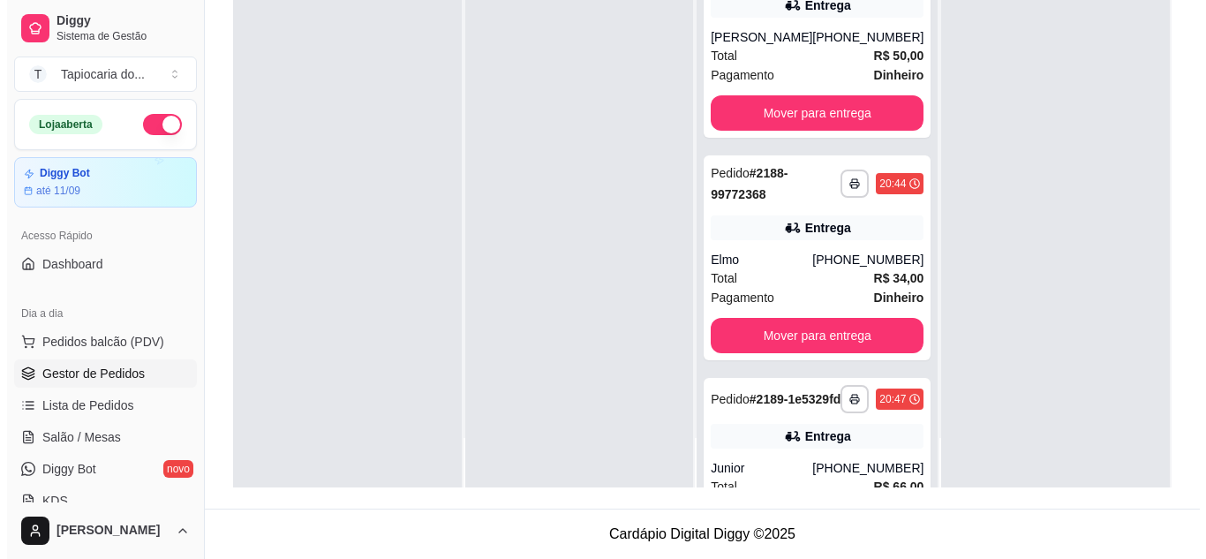
scroll to position [0, 0]
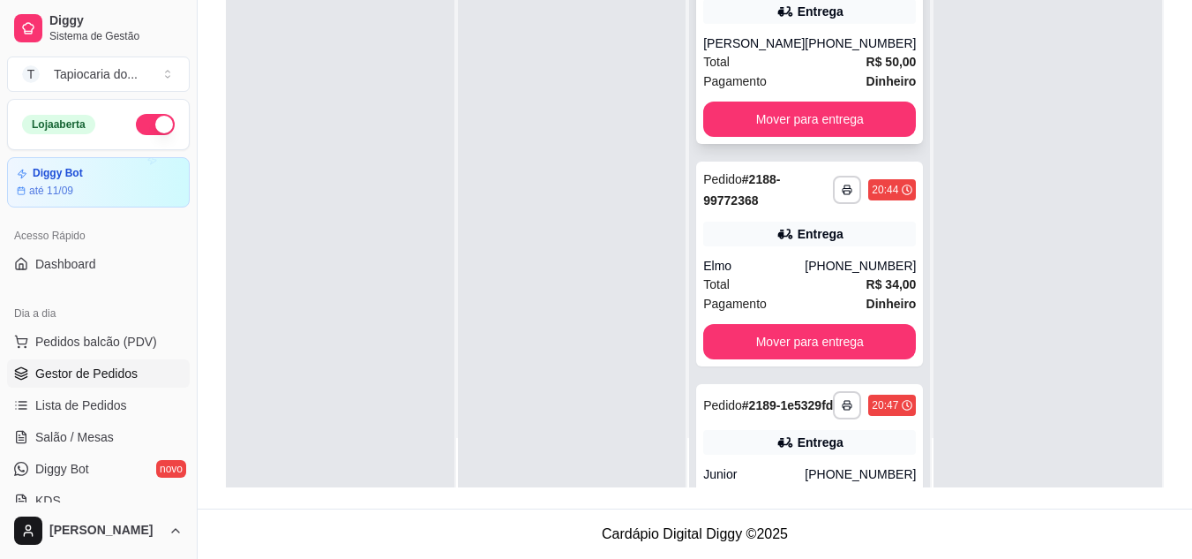
click at [740, 71] on div "Total R$ 50,00" at bounding box center [809, 61] width 213 height 19
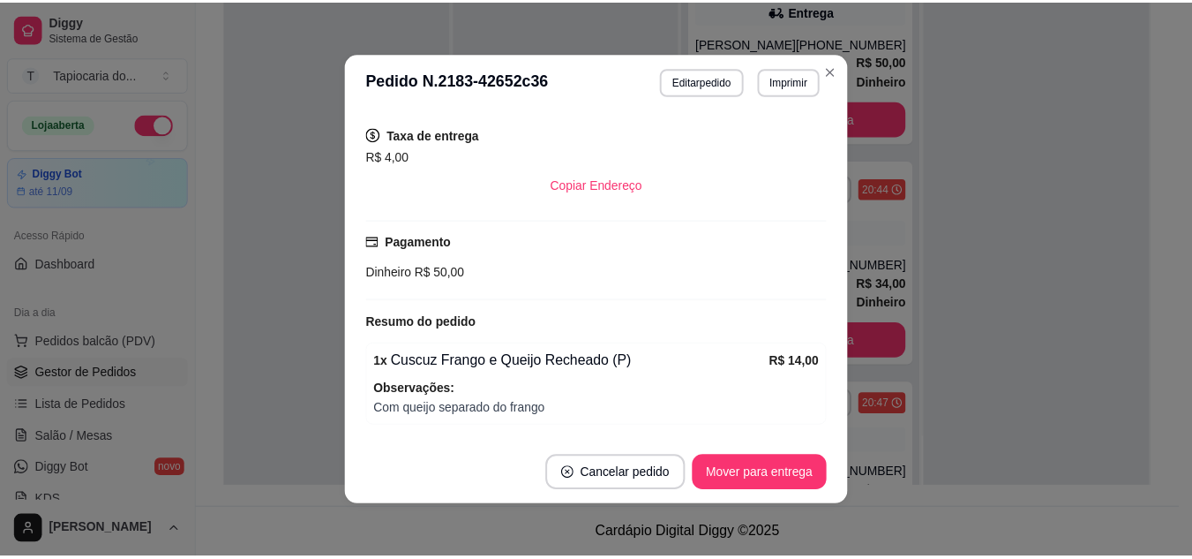
scroll to position [568, 0]
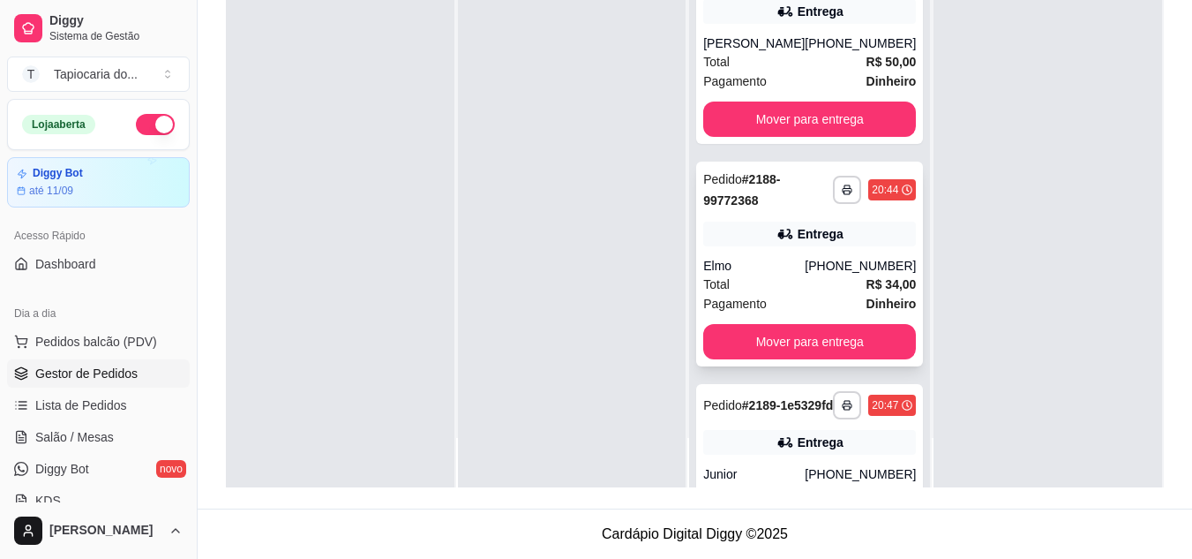
click at [781, 274] on div "Elmo" at bounding box center [753, 266] width 101 height 18
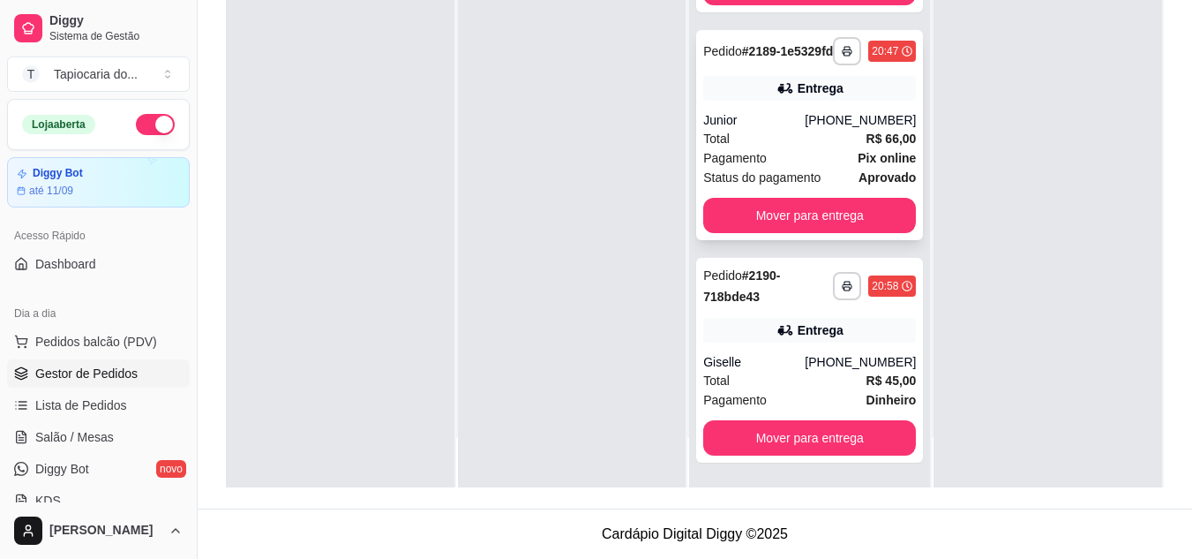
scroll to position [386, 0]
click at [770, 372] on div "Total R$ 45,00" at bounding box center [809, 380] width 213 height 19
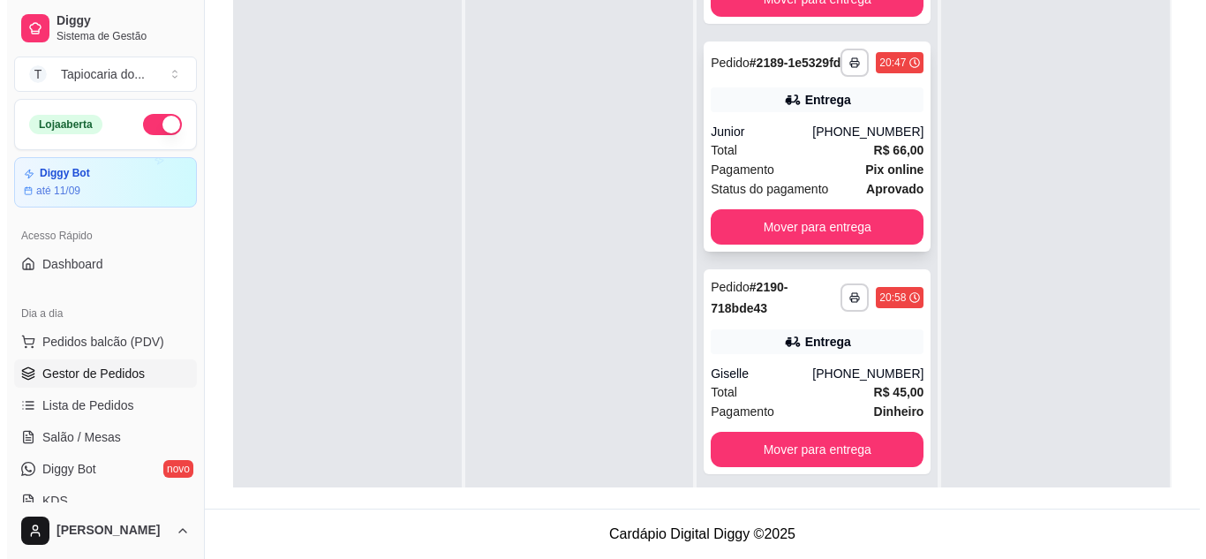
scroll to position [618, 0]
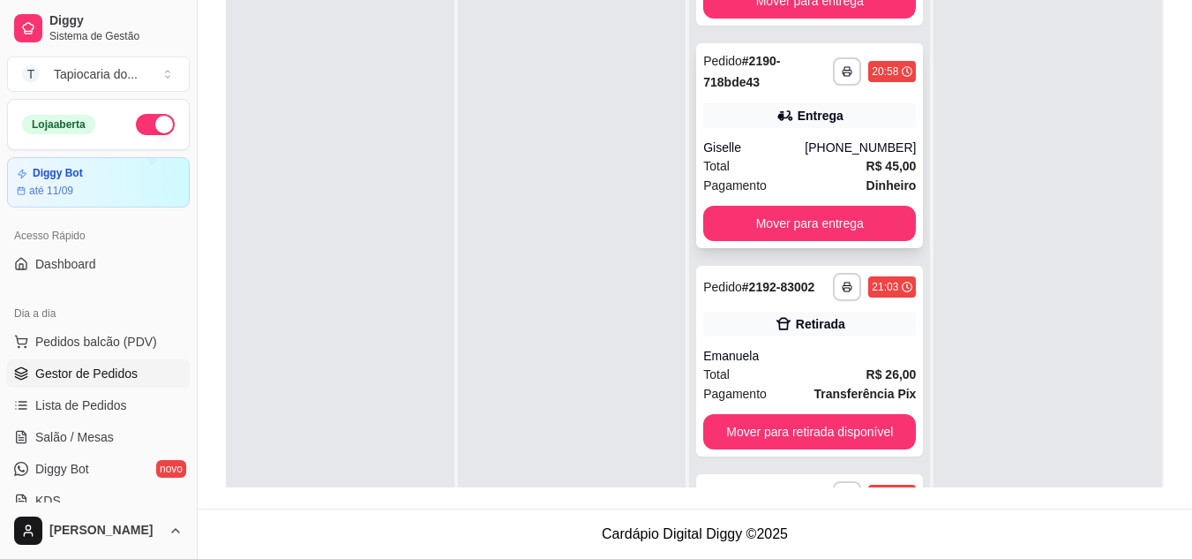
click at [819, 166] on div "**********" at bounding box center [809, 145] width 227 height 205
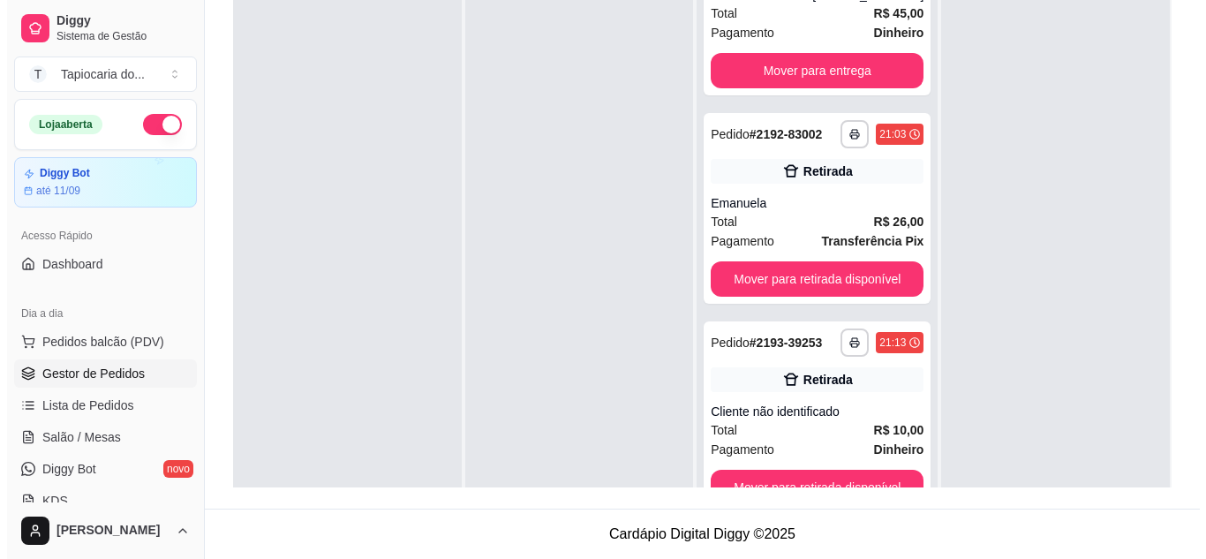
scroll to position [794, 0]
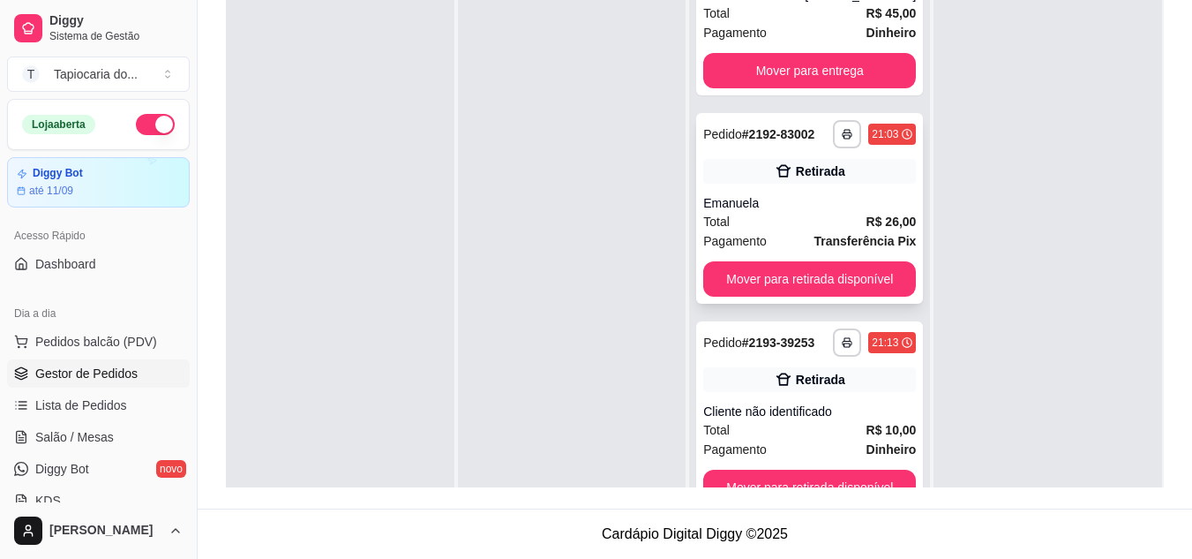
click at [802, 212] on div "Emanuela" at bounding box center [809, 203] width 213 height 18
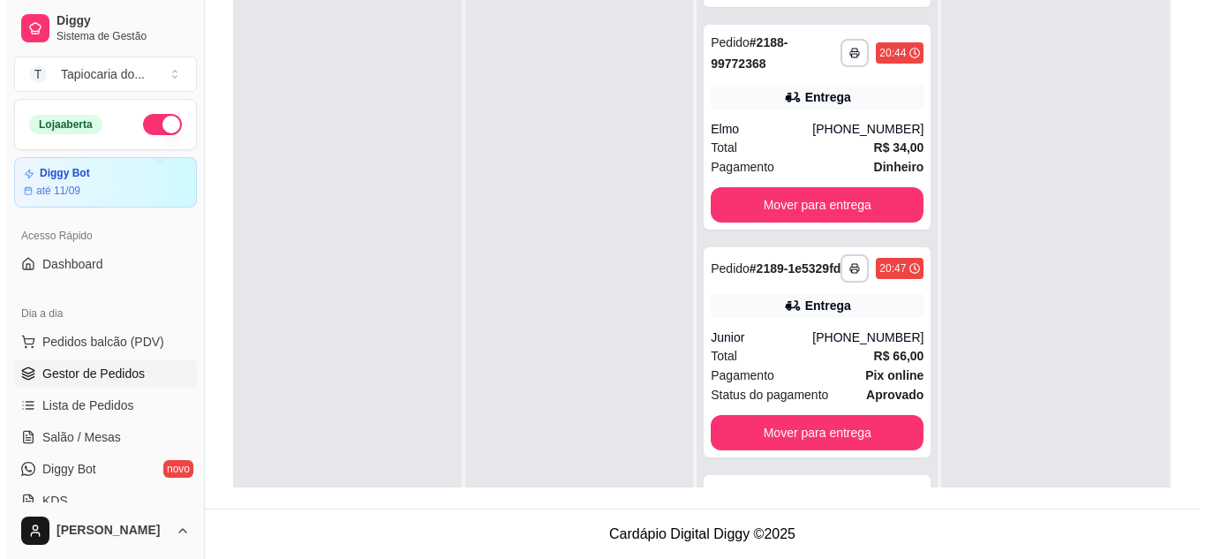
scroll to position [184, 0]
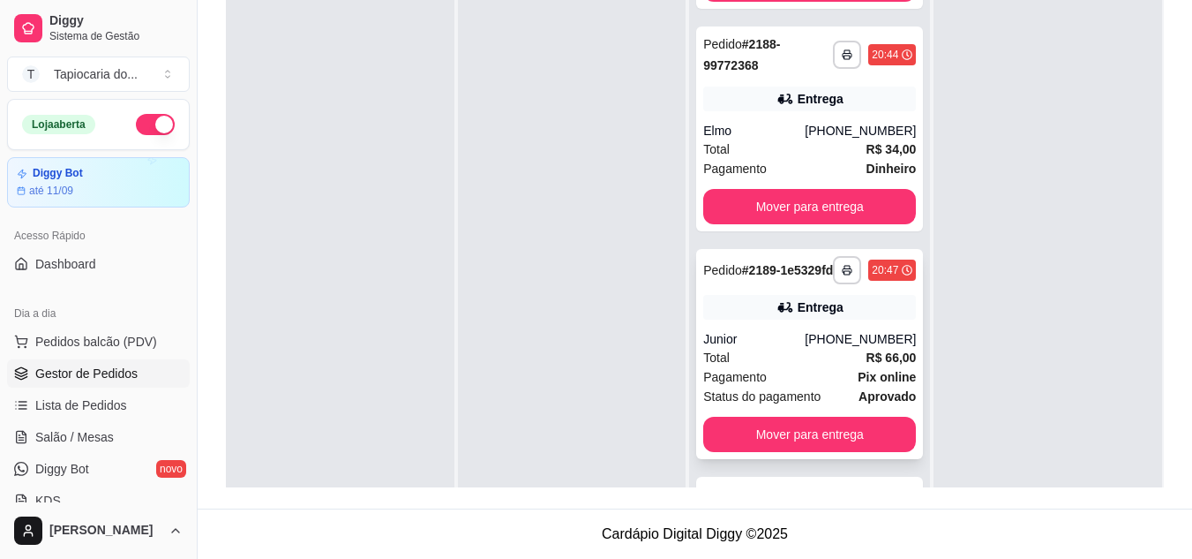
click at [845, 348] on div "[PHONE_NUMBER]" at bounding box center [860, 339] width 111 height 18
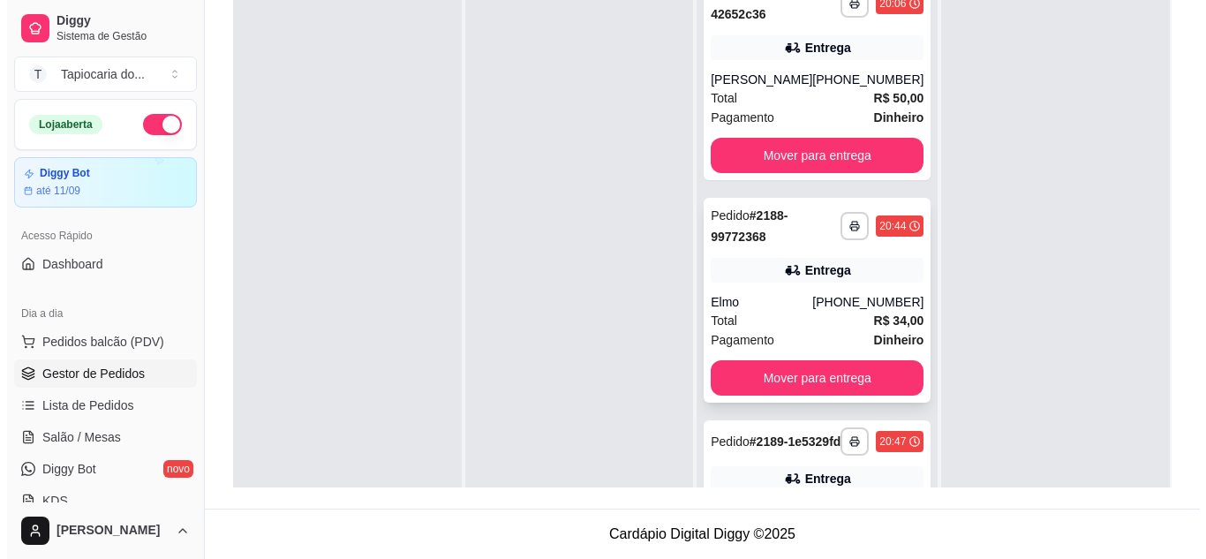
scroll to position [0, 0]
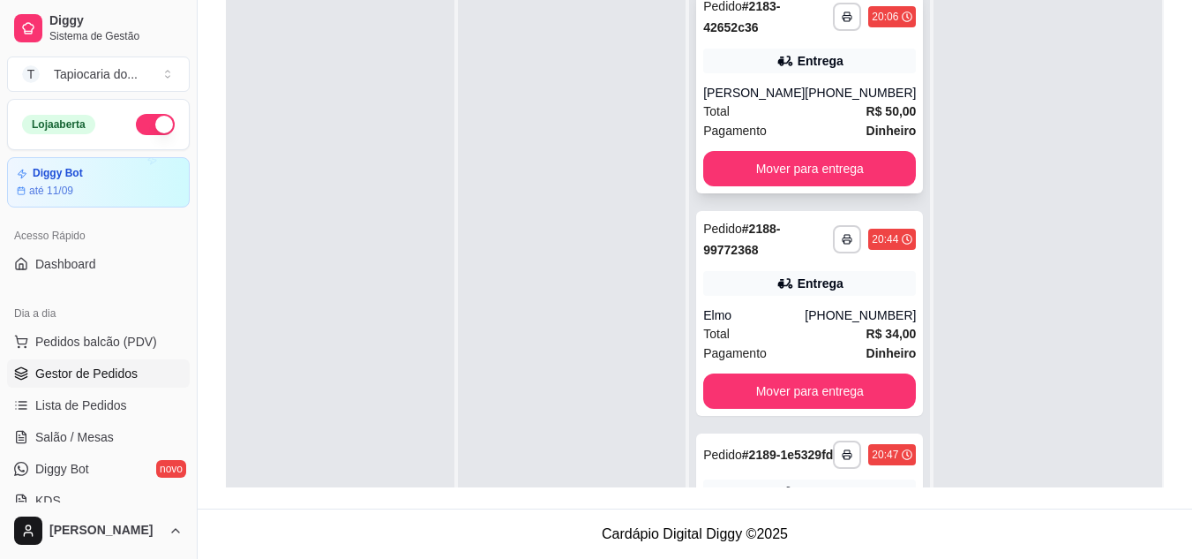
click at [799, 74] on div "**********" at bounding box center [809, 91] width 227 height 205
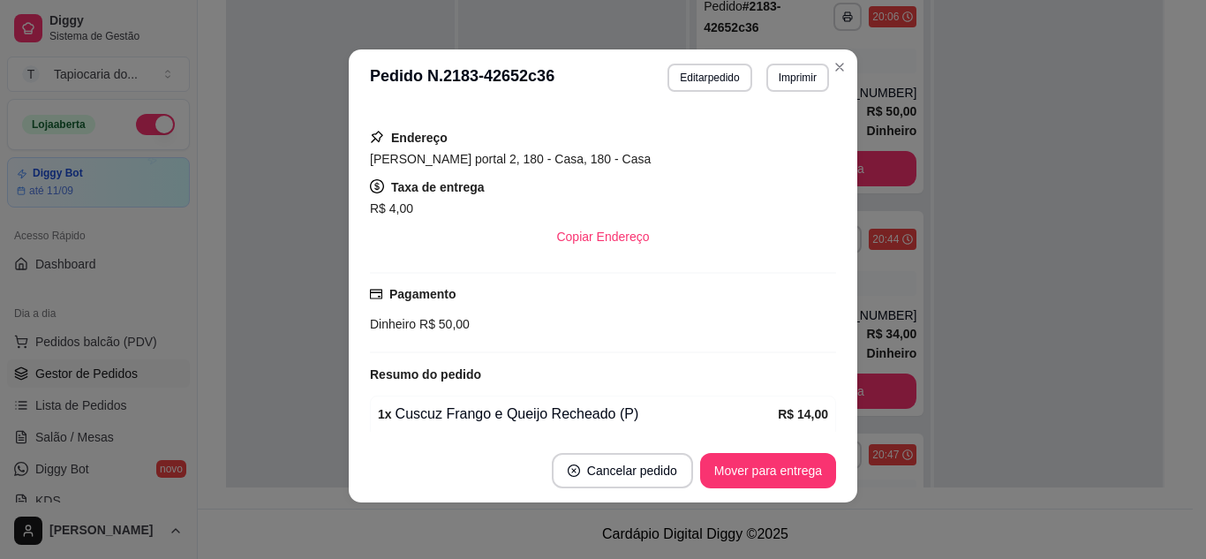
scroll to position [568, 0]
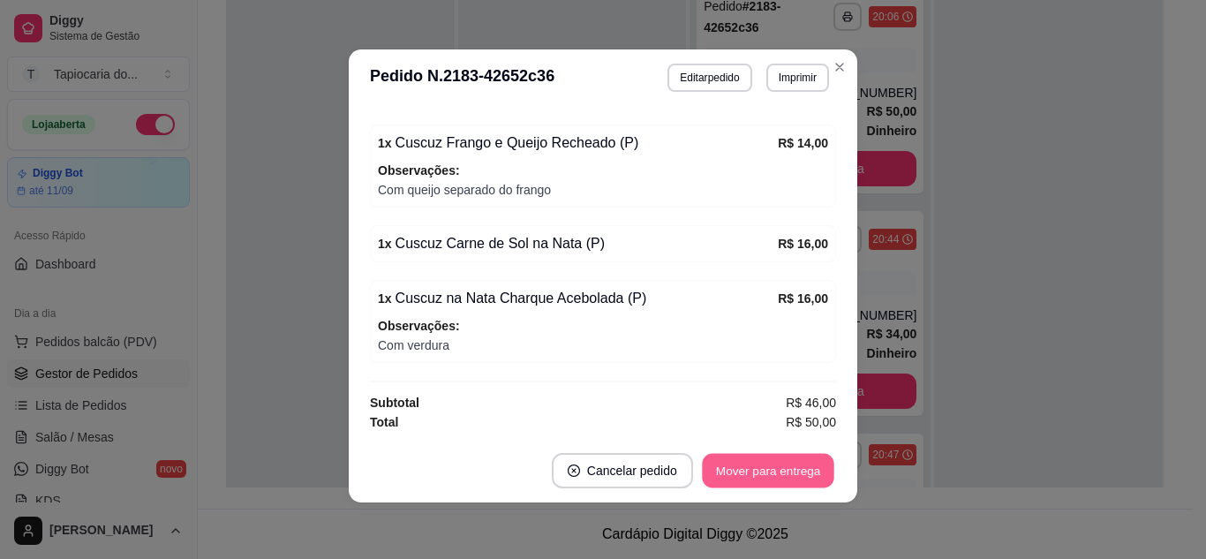
click at [778, 461] on button "Mover para entrega" at bounding box center [768, 471] width 132 height 34
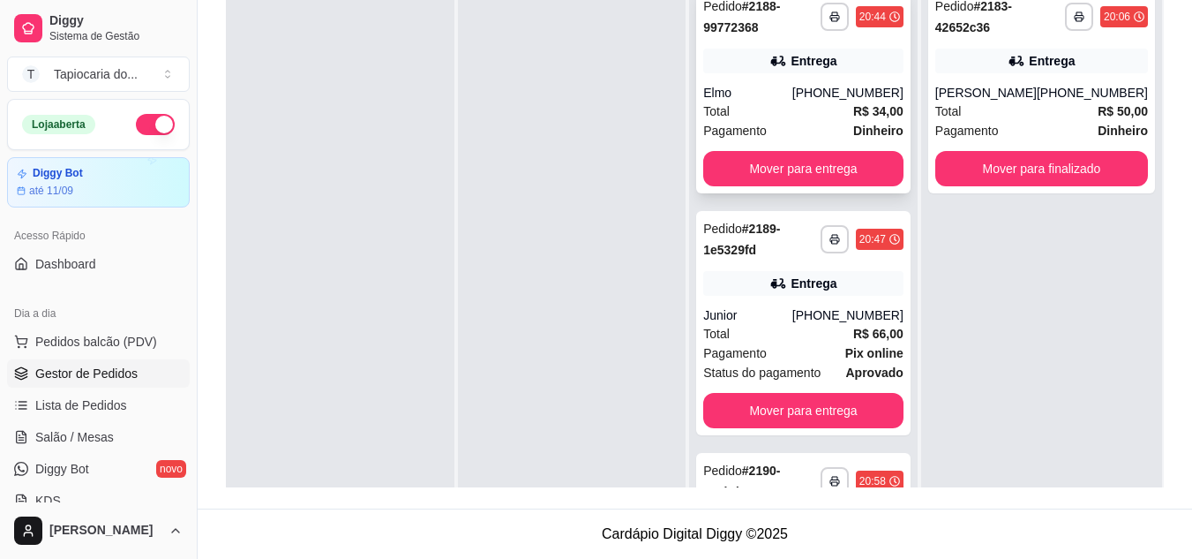
click at [824, 109] on div "Total R$ 34,00" at bounding box center [803, 110] width 200 height 19
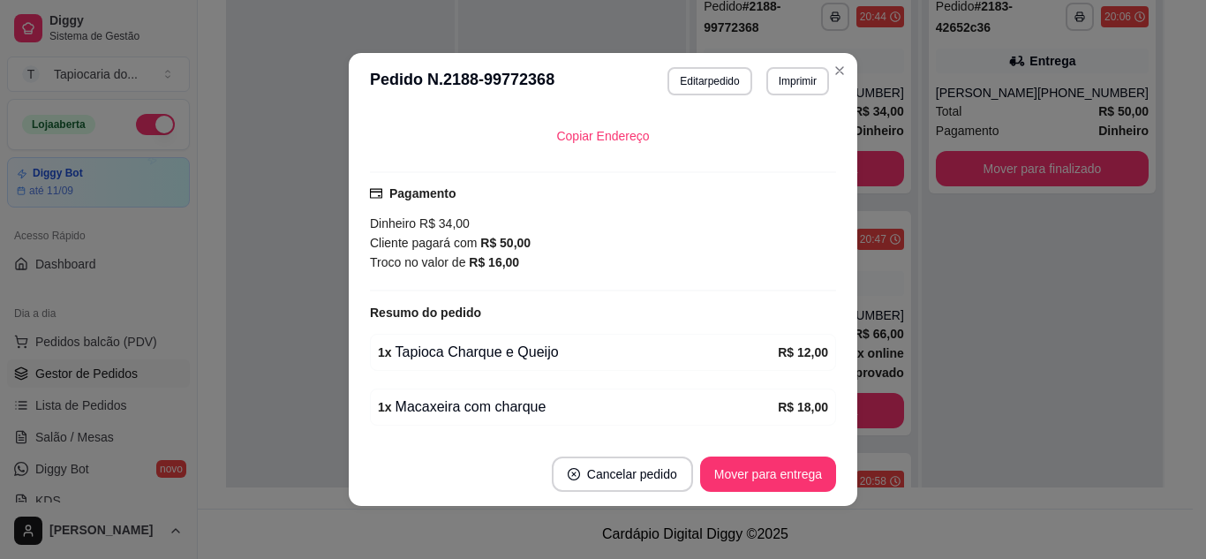
scroll to position [441, 0]
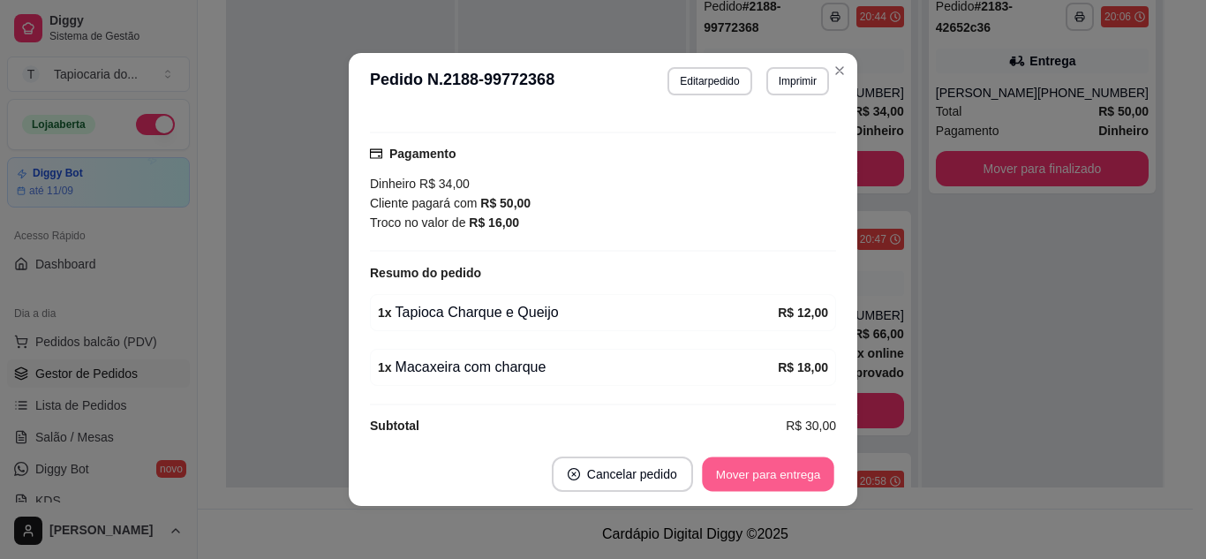
click at [807, 466] on button "Mover para entrega" at bounding box center [768, 474] width 132 height 34
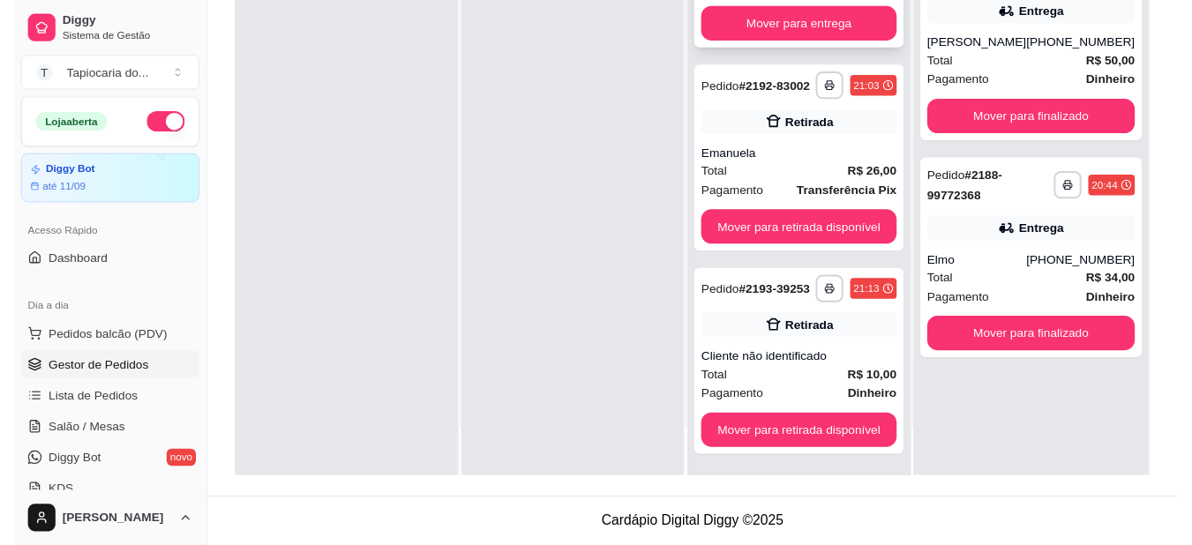
scroll to position [340, 0]
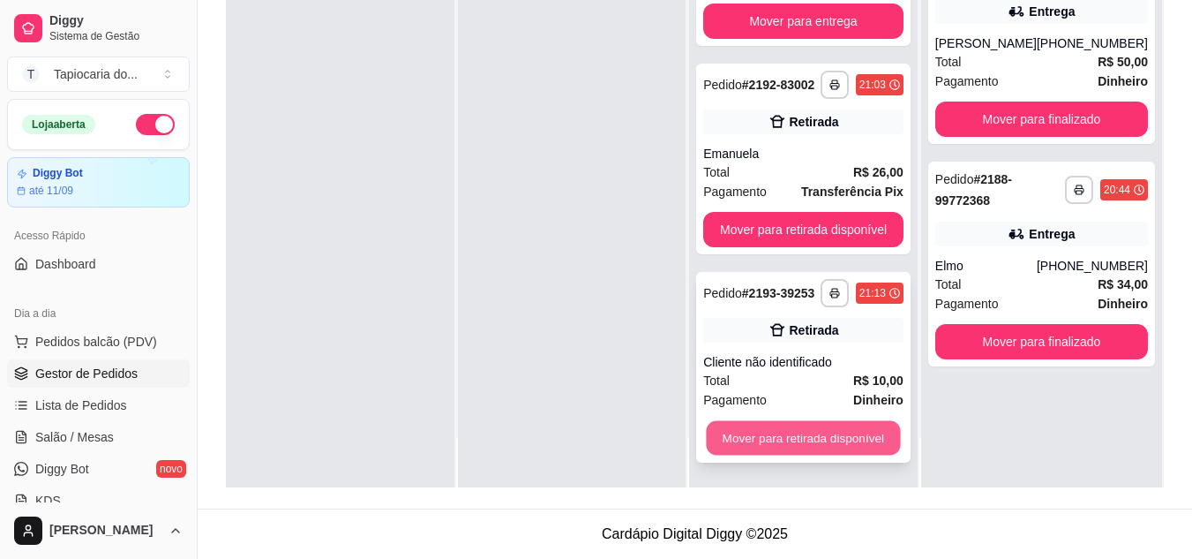
click at [848, 428] on button "Mover para retirada disponível" at bounding box center [804, 438] width 194 height 34
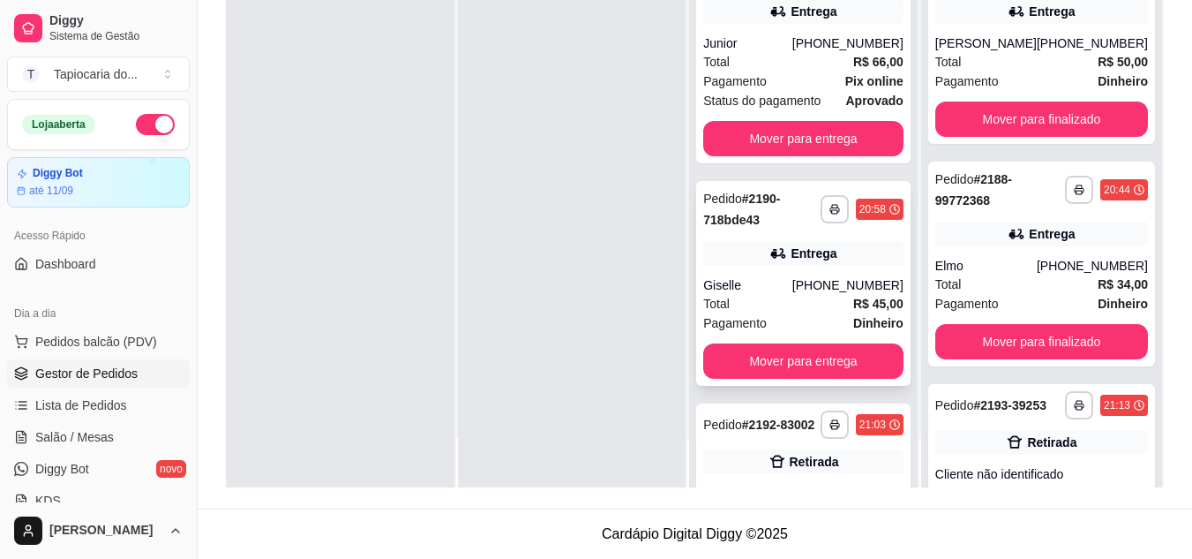
scroll to position [0, 0]
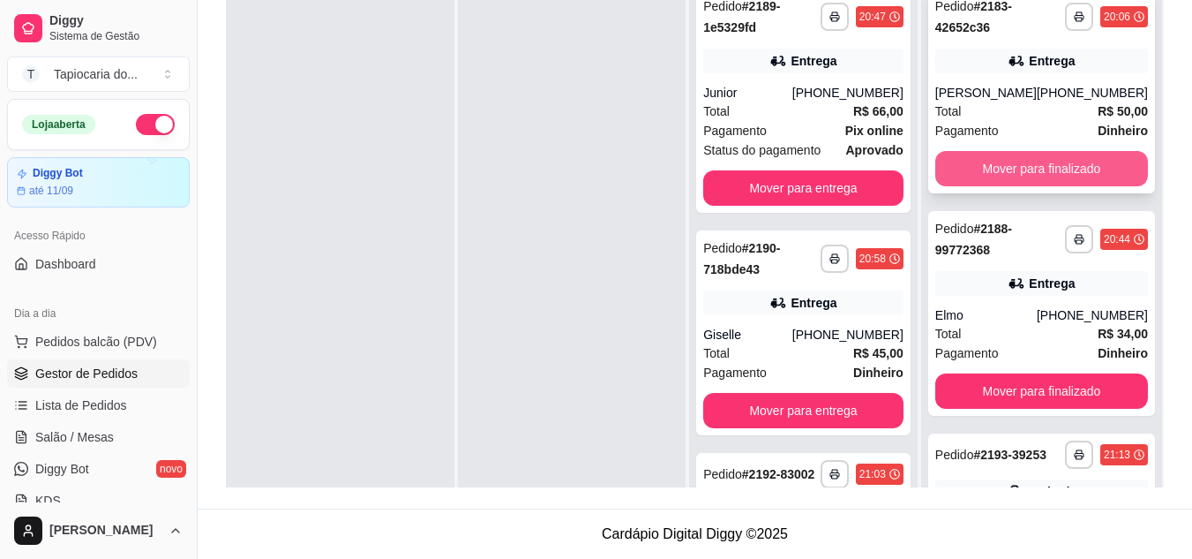
click at [996, 180] on button "Mover para finalizado" at bounding box center [1041, 168] width 213 height 35
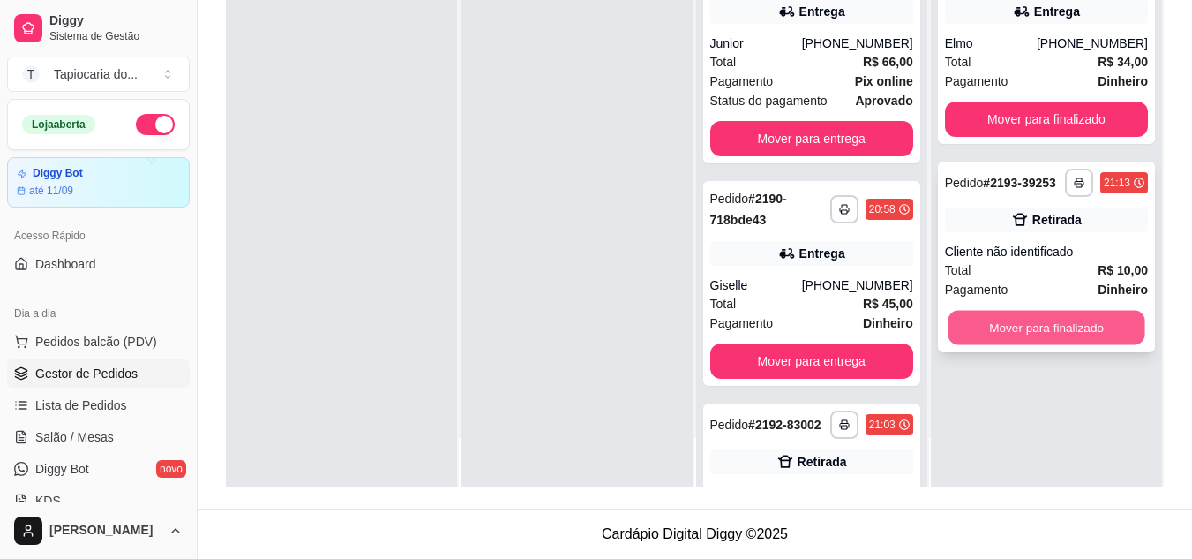
click at [1045, 322] on button "Mover para finalizado" at bounding box center [1046, 328] width 197 height 34
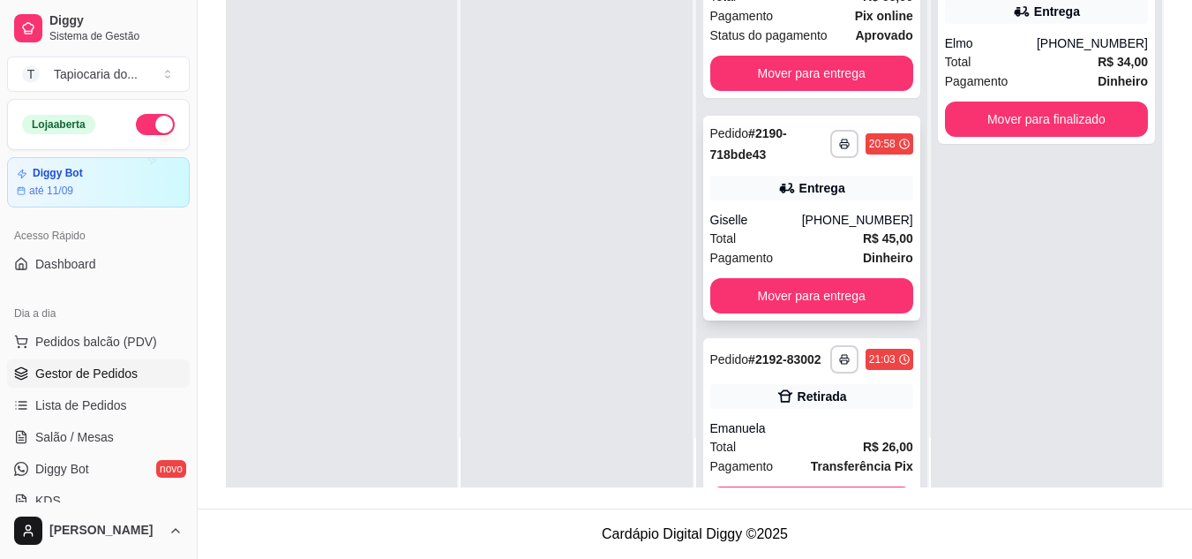
scroll to position [131, 0]
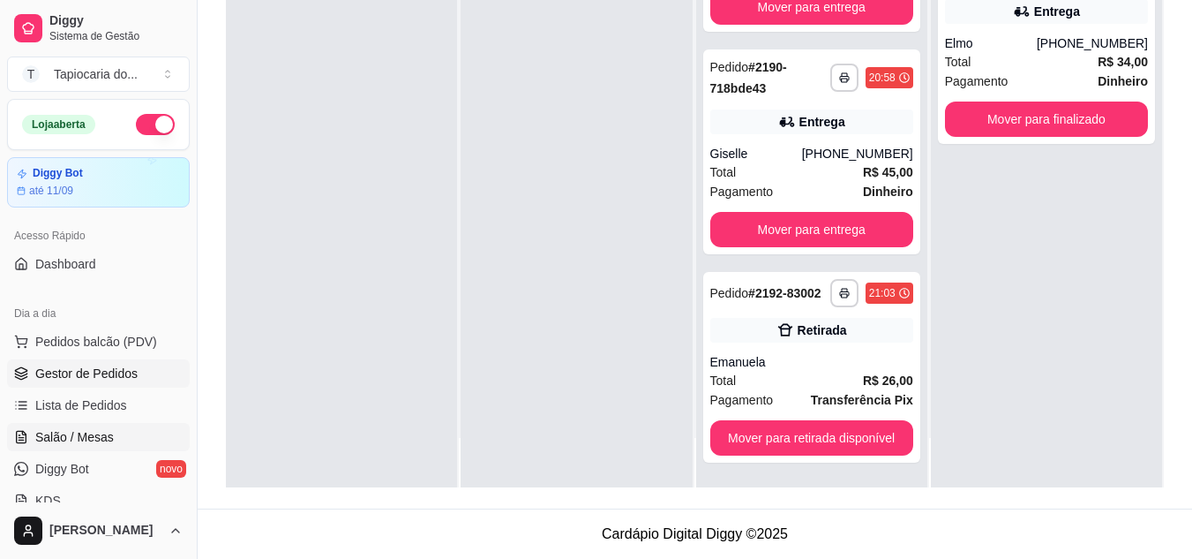
click at [150, 446] on link "Salão / Mesas" at bounding box center [98, 437] width 183 height 28
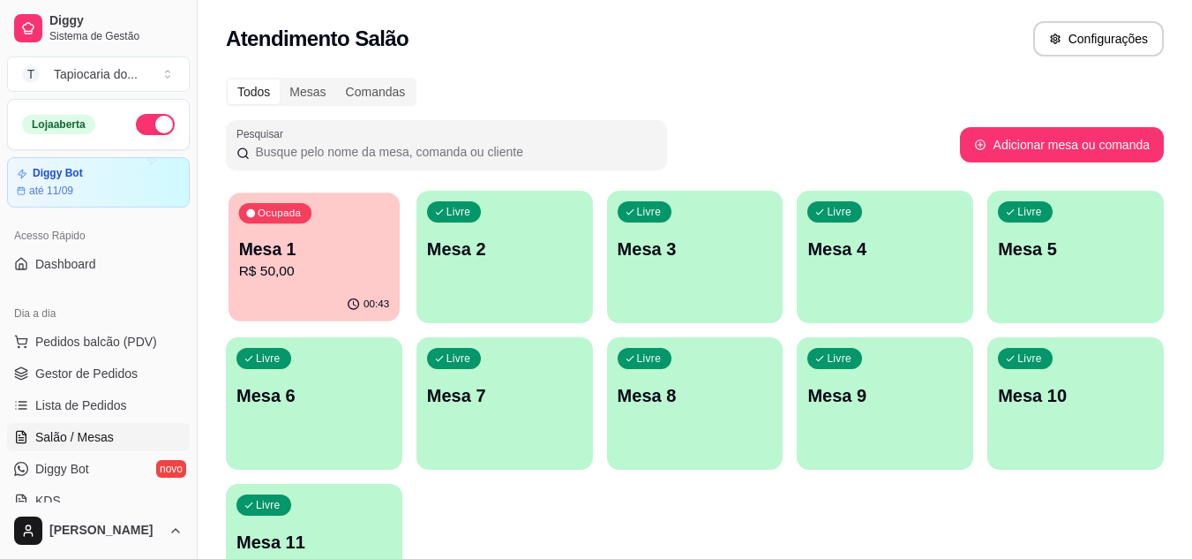
click at [366, 269] on p "R$ 50,00" at bounding box center [314, 271] width 151 height 20
click at [389, 281] on p "R$ 50,00" at bounding box center [314, 271] width 155 height 21
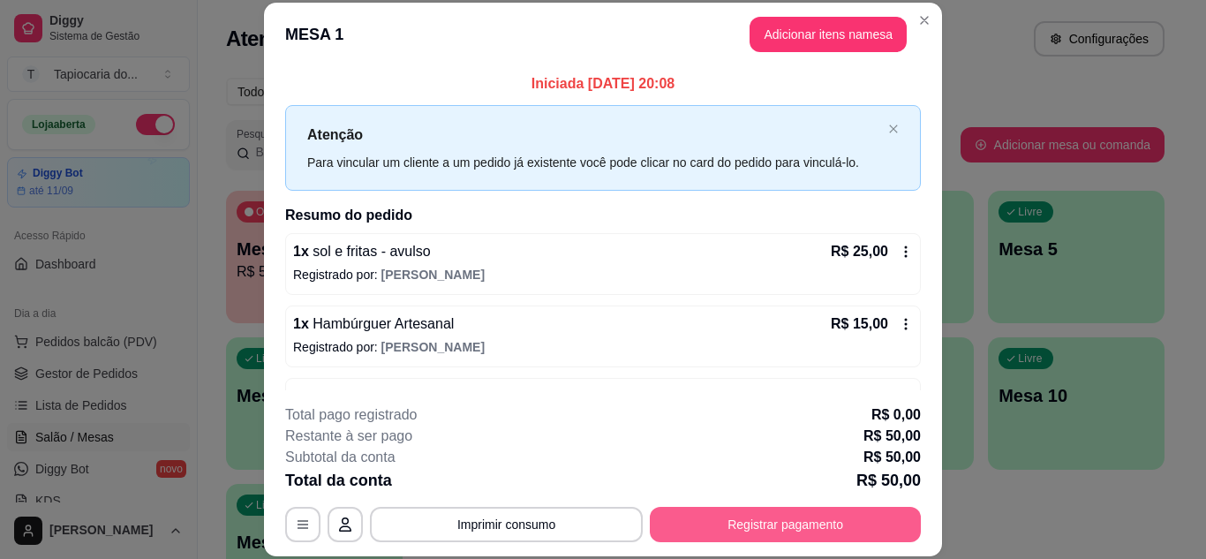
click at [745, 522] on button "Registrar pagamento" at bounding box center [785, 524] width 271 height 35
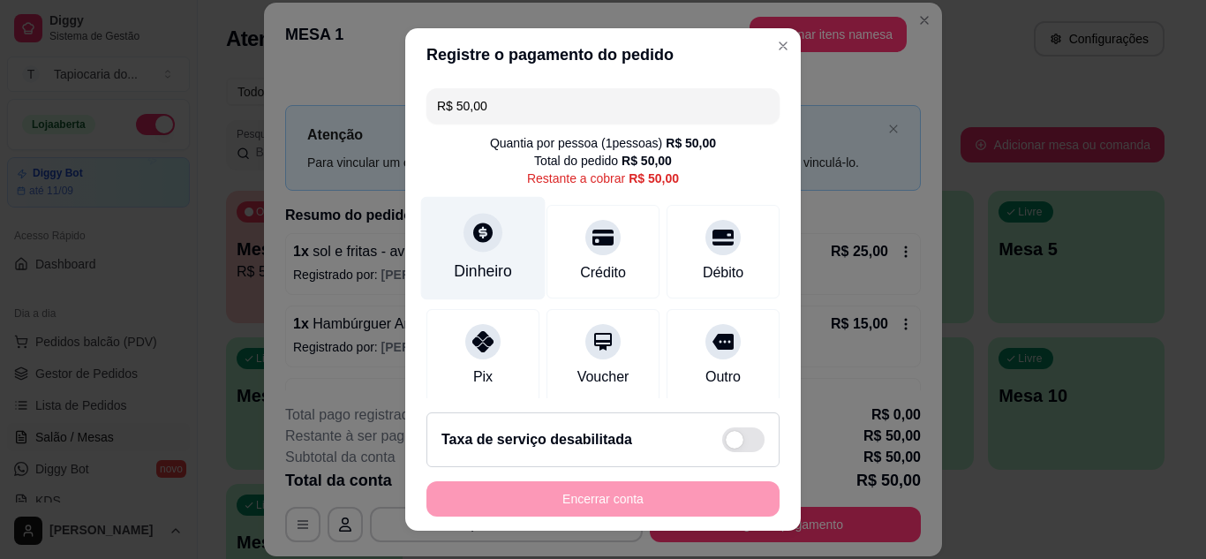
click at [457, 269] on div "Dinheiro" at bounding box center [483, 270] width 58 height 23
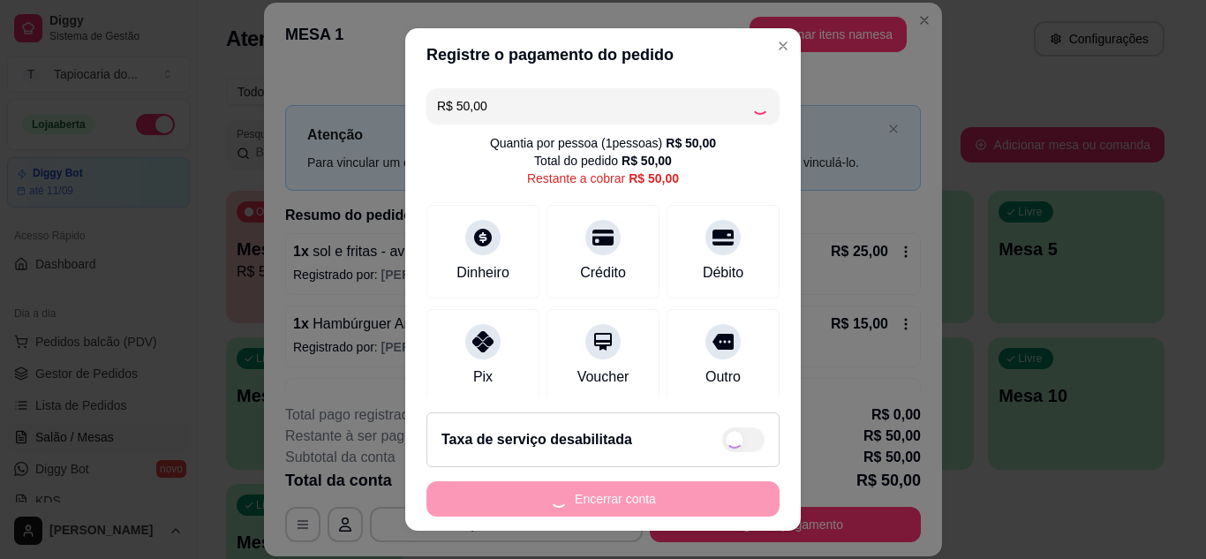
type input "R$ 0,00"
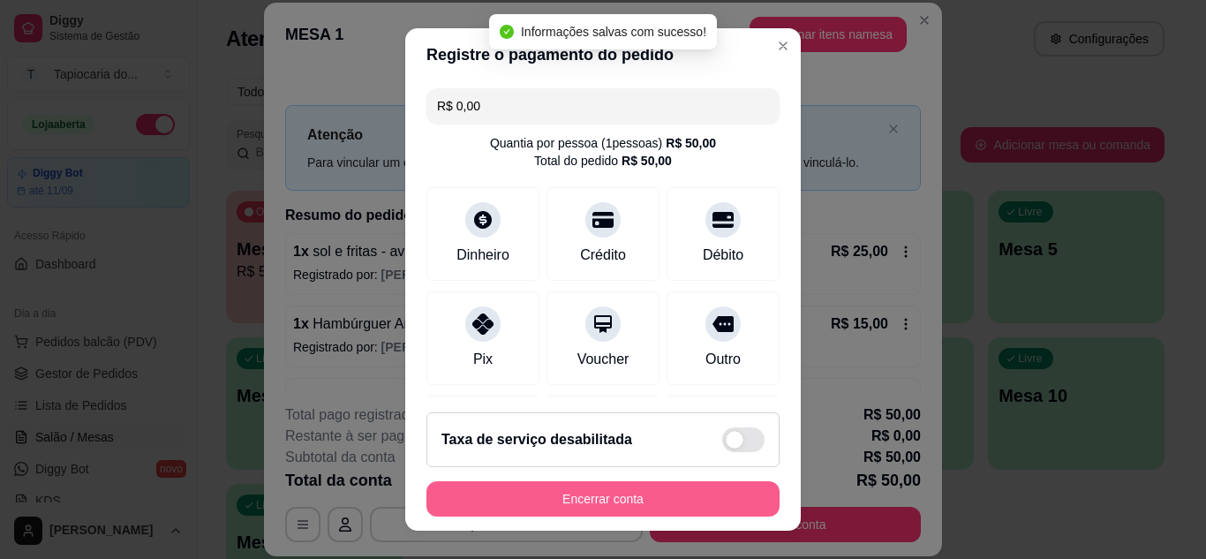
click at [734, 495] on button "Encerrar conta" at bounding box center [602, 498] width 353 height 35
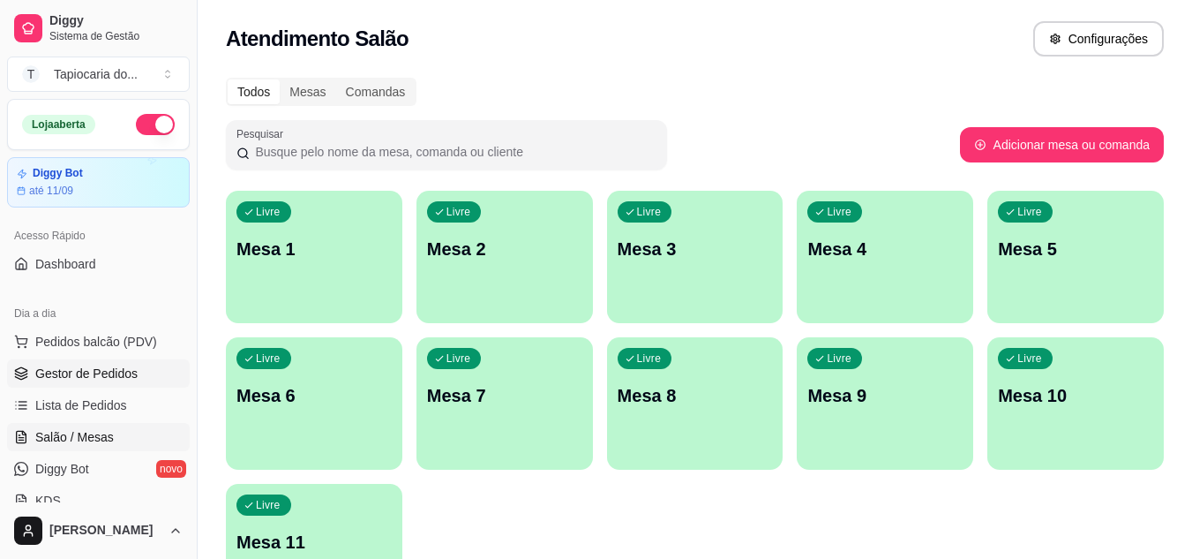
click at [131, 367] on span "Gestor de Pedidos" at bounding box center [86, 373] width 102 height 18
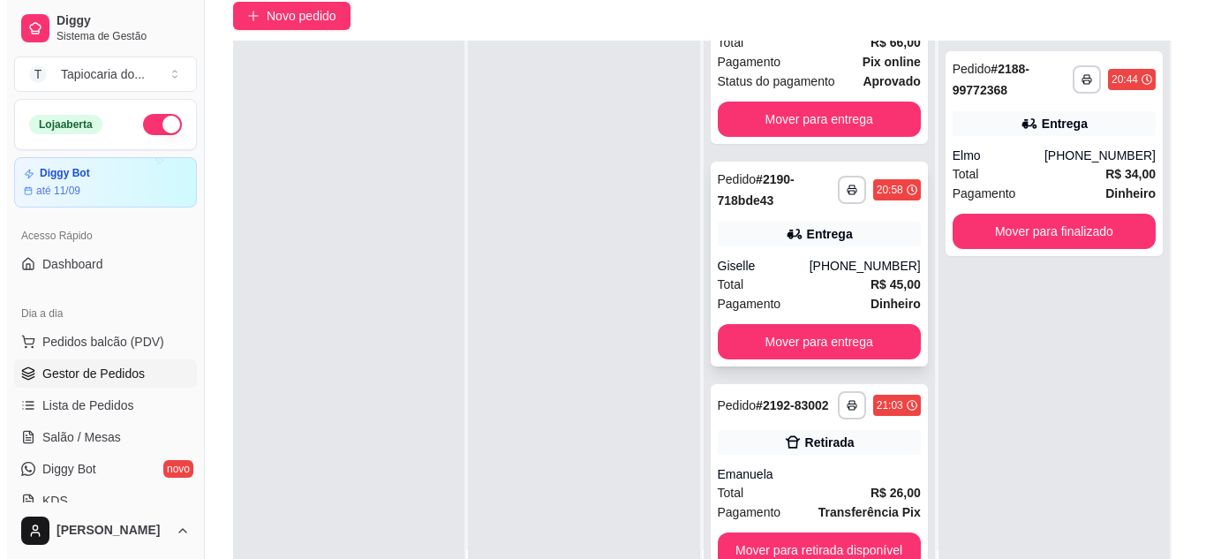
scroll to position [177, 0]
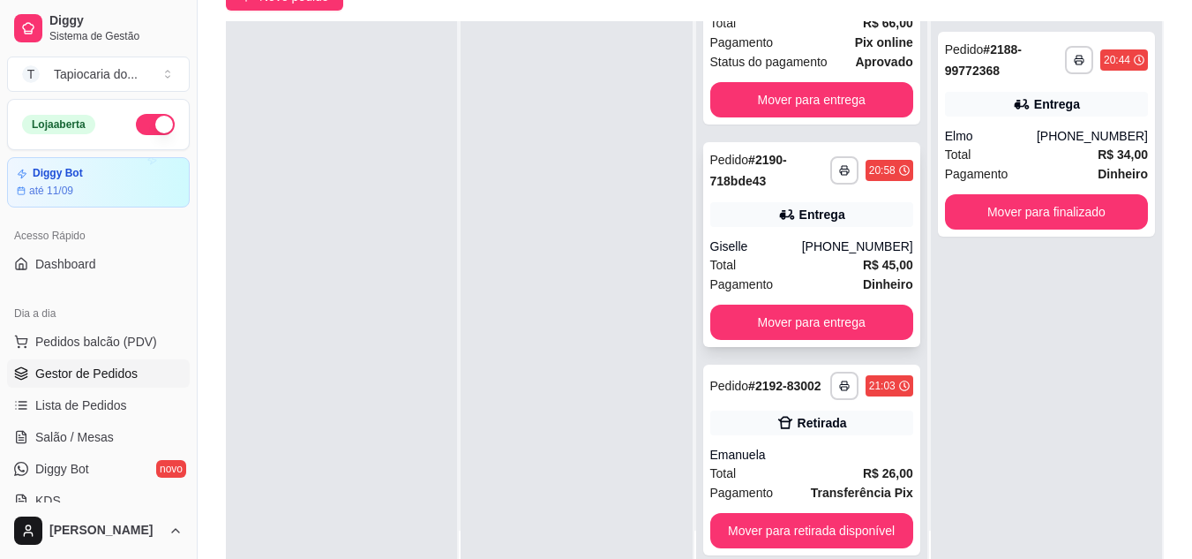
click at [740, 209] on div "Entrega" at bounding box center [811, 214] width 203 height 25
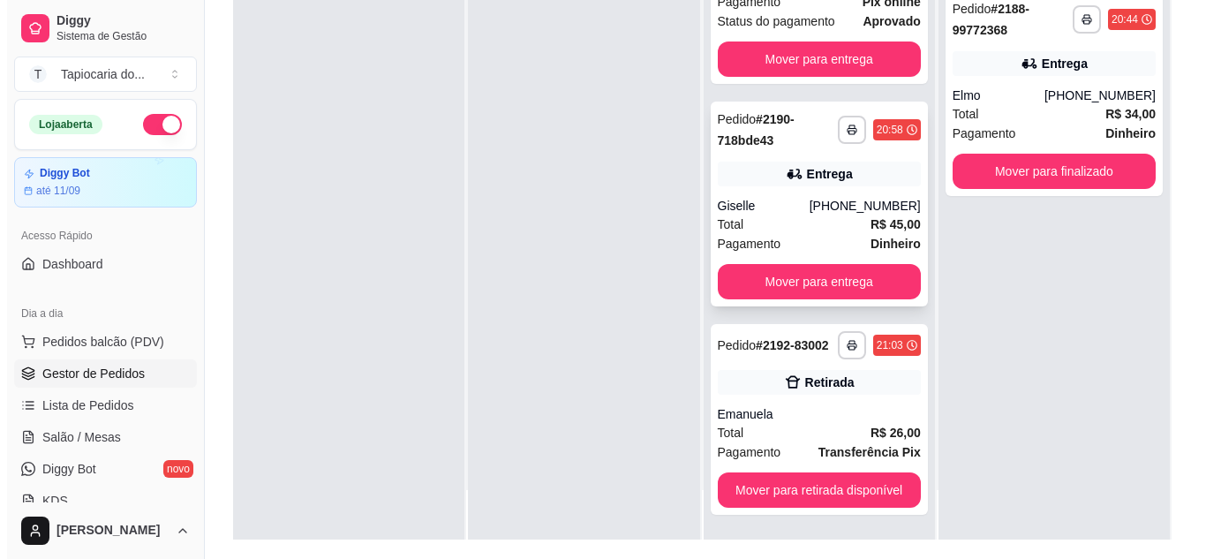
scroll to position [269, 0]
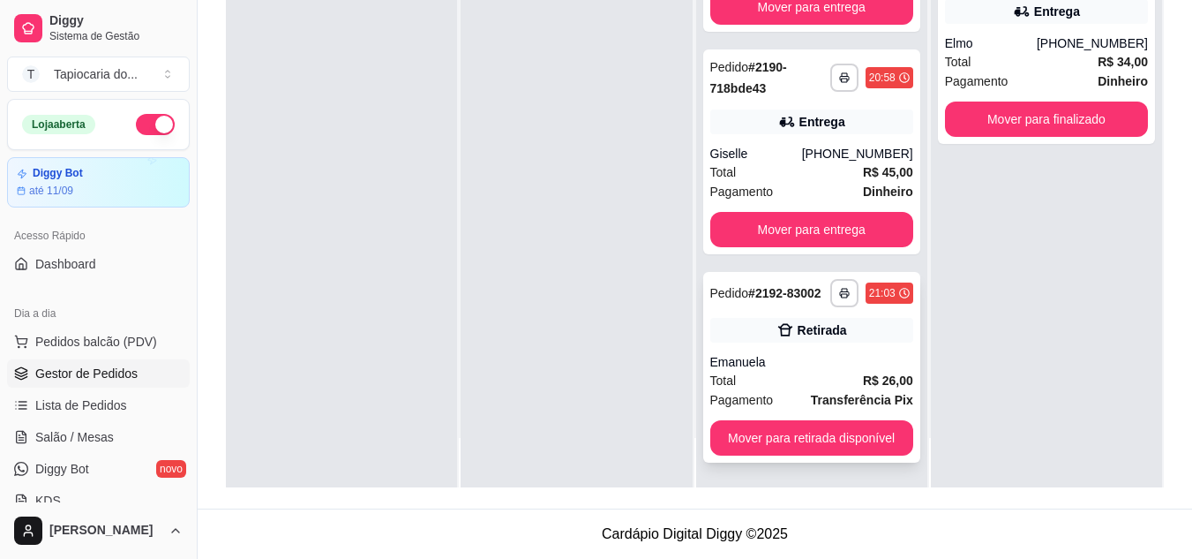
click at [821, 335] on div "Retirada" at bounding box center [822, 330] width 49 height 18
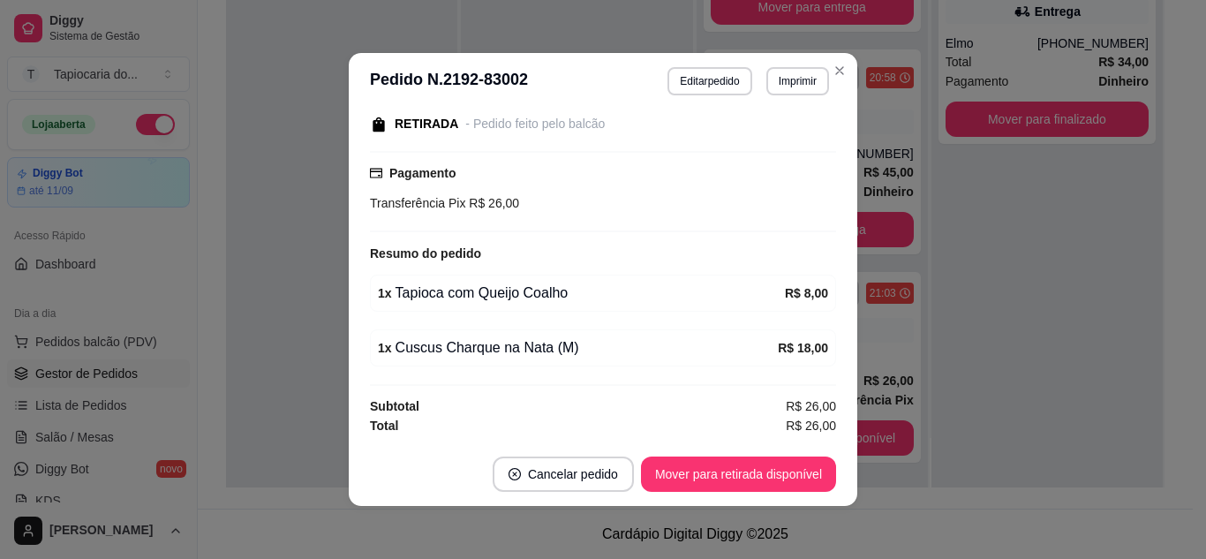
scroll to position [4, 0]
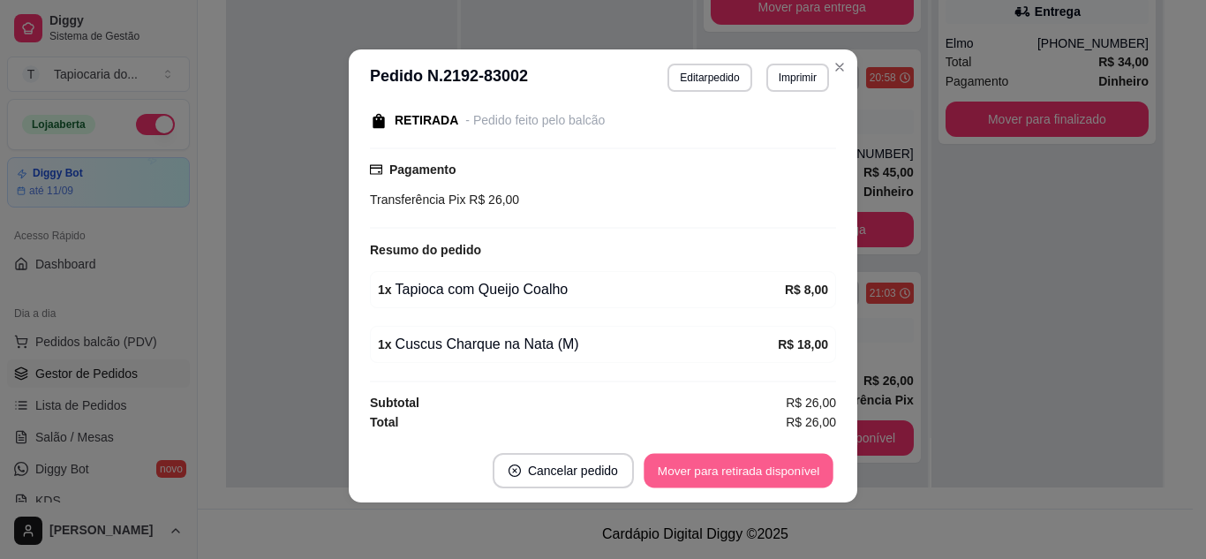
click at [692, 472] on button "Mover para retirada disponível" at bounding box center [737, 471] width 189 height 34
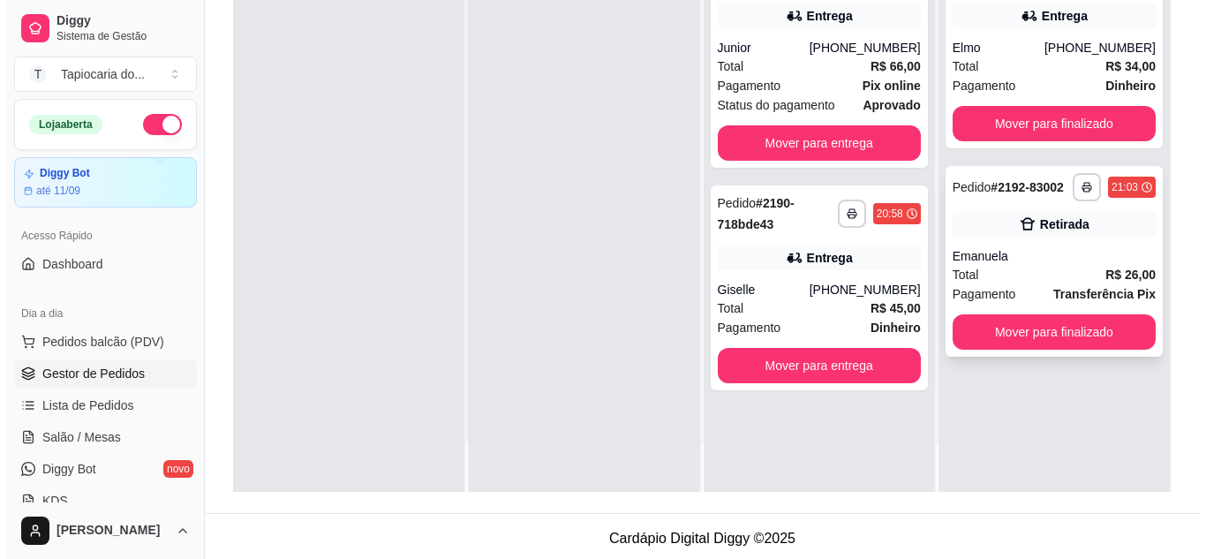
scroll to position [0, 0]
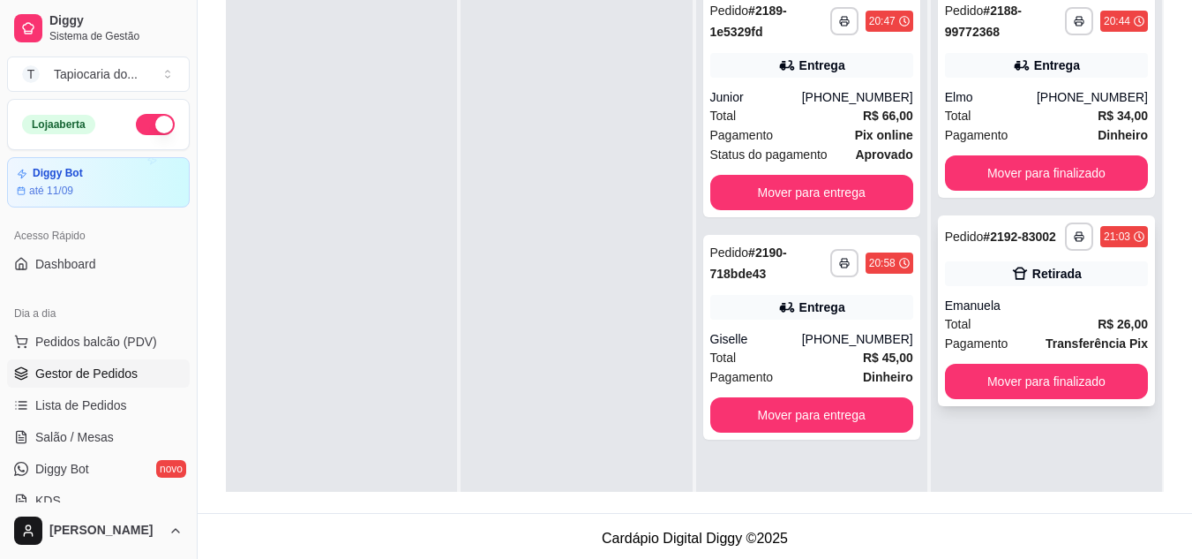
click at [978, 292] on div "**********" at bounding box center [1046, 310] width 217 height 191
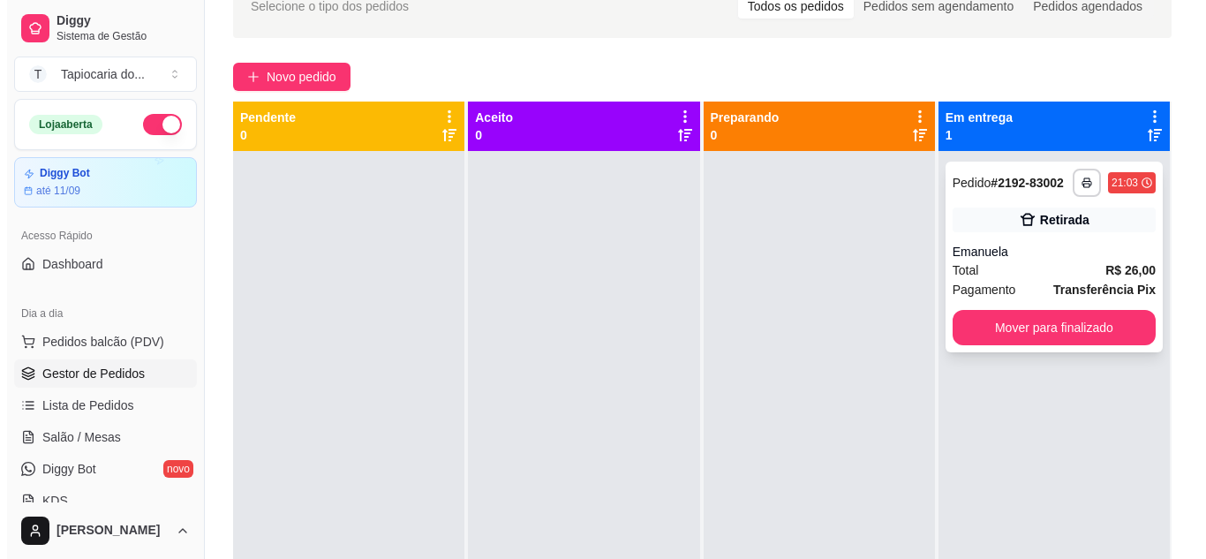
scroll to position [93, 0]
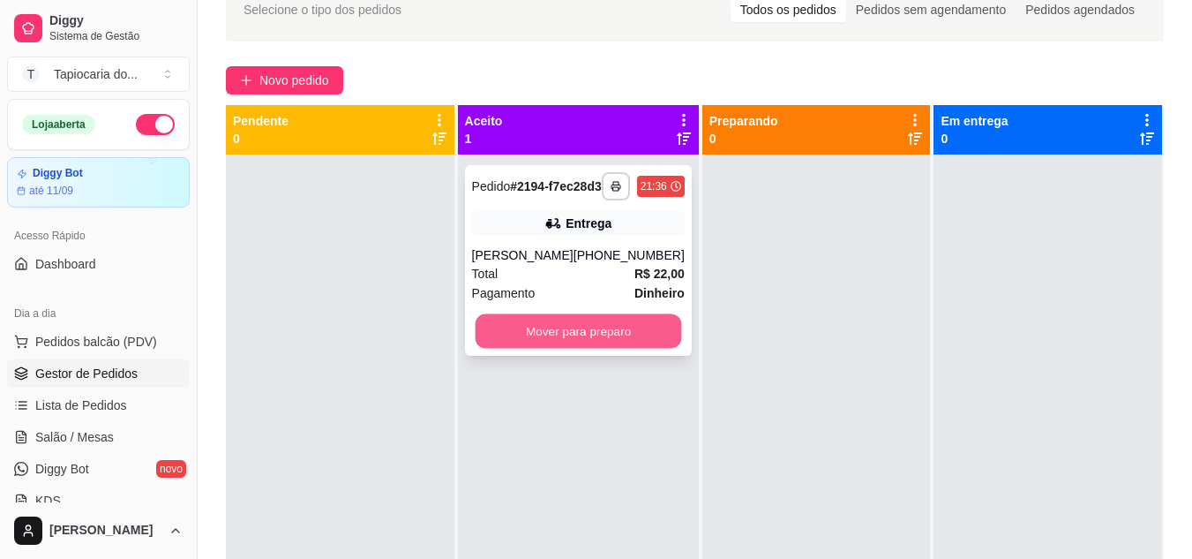
click at [515, 334] on button "Mover para preparo" at bounding box center [578, 331] width 207 height 34
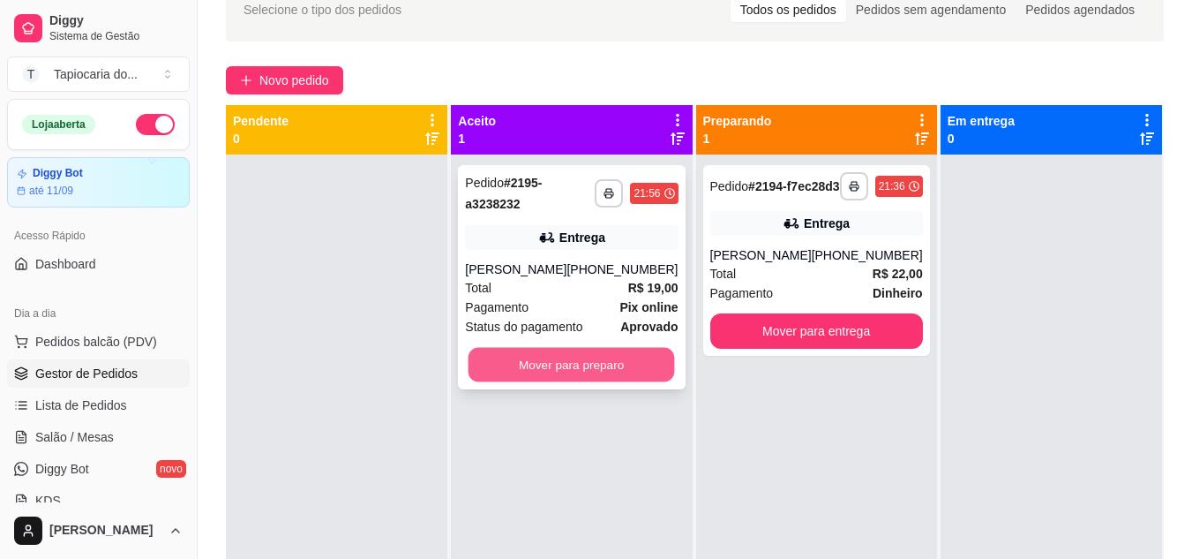
click at [614, 372] on button "Mover para preparo" at bounding box center [572, 365] width 207 height 34
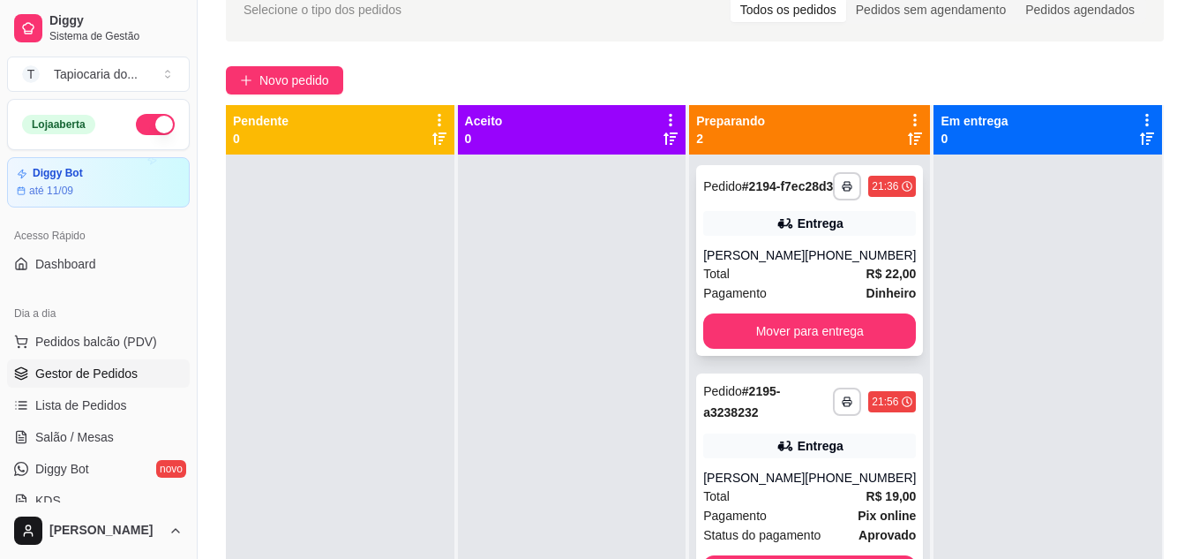
click at [837, 283] on div "Total R$ 22,00" at bounding box center [809, 273] width 213 height 19
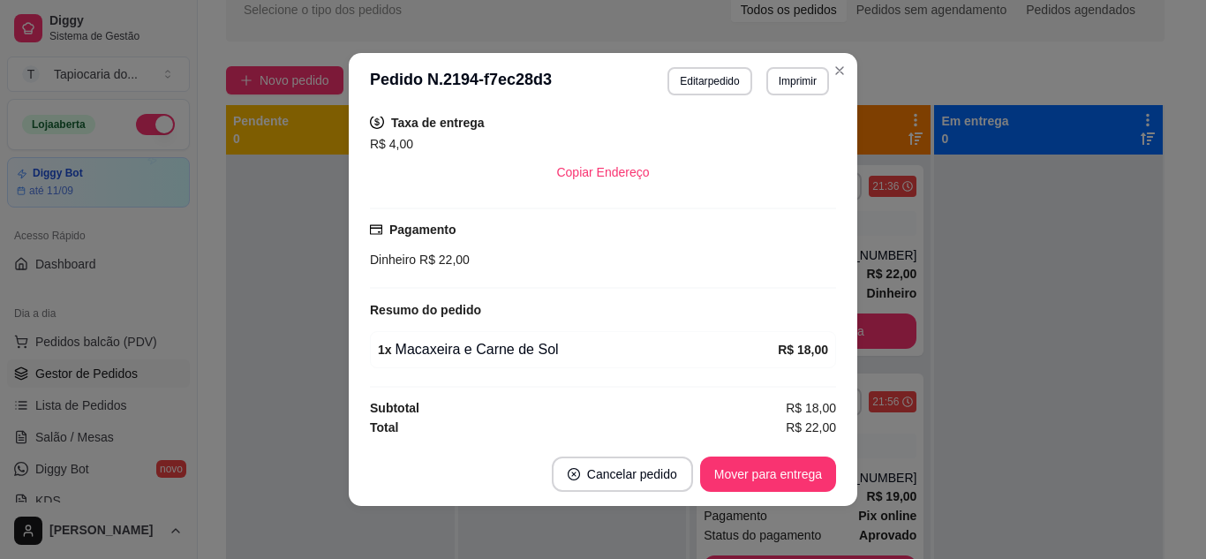
scroll to position [367, 0]
click at [724, 465] on button "Mover para entrega" at bounding box center [768, 473] width 136 height 35
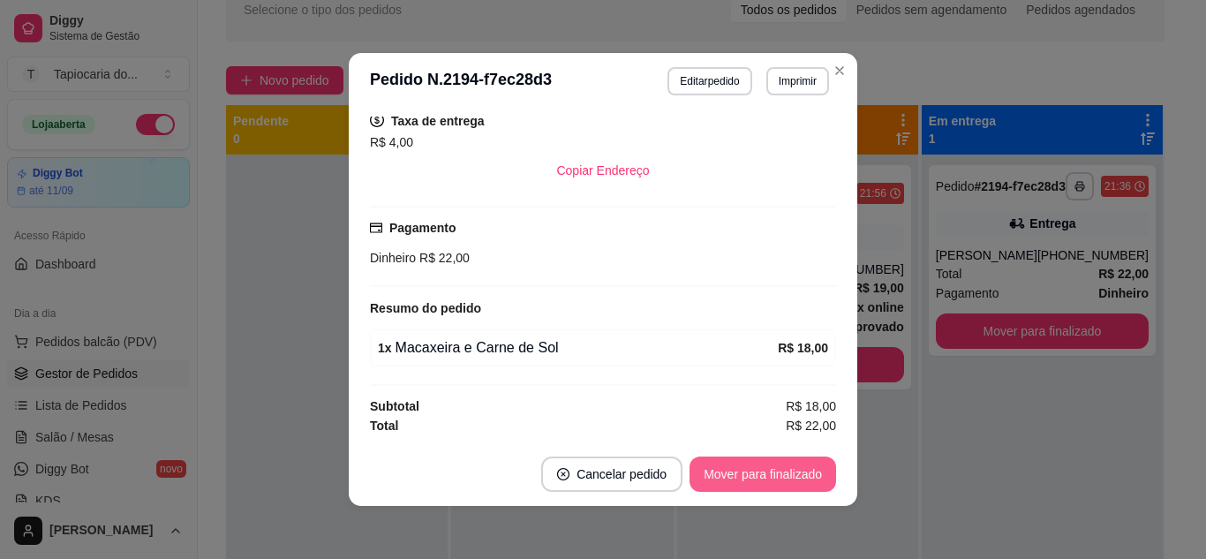
click at [815, 476] on button "Mover para finalizado" at bounding box center [762, 473] width 146 height 35
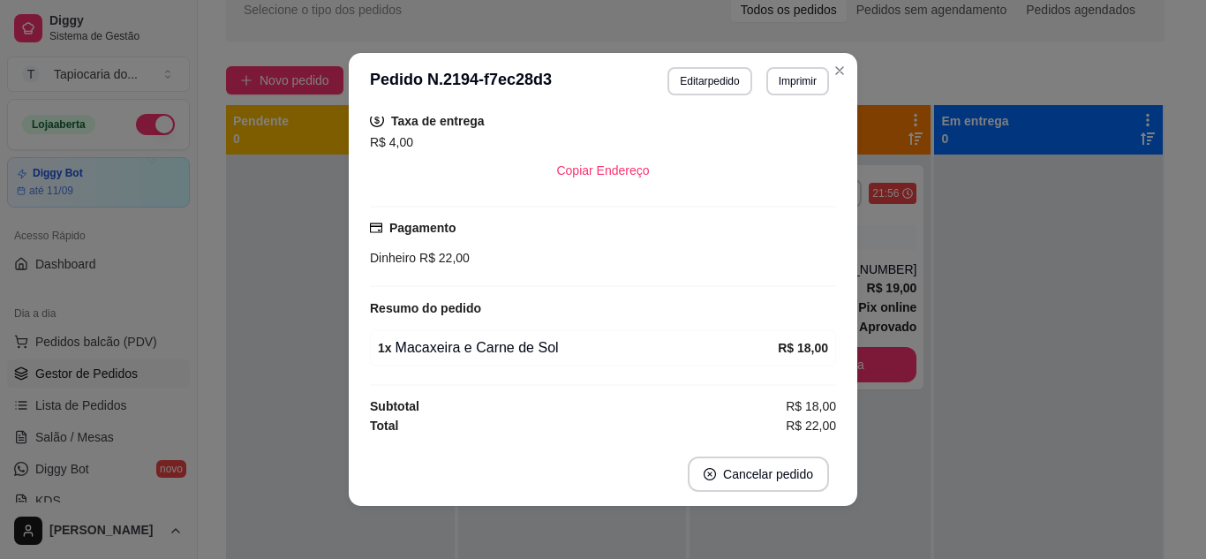
scroll to position [327, 0]
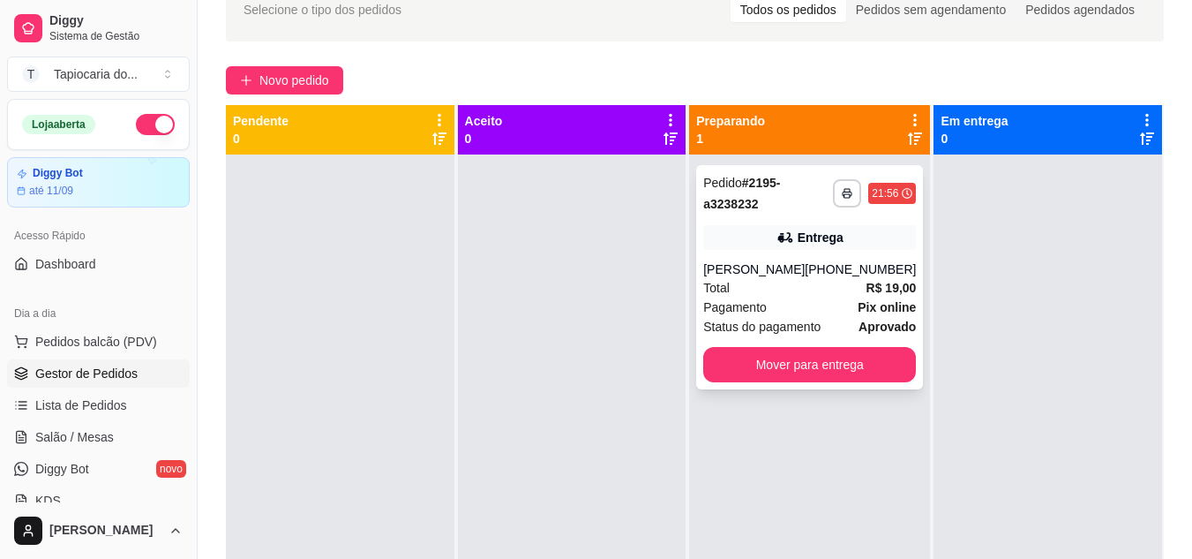
click at [804, 308] on div "Pagamento Pix online" at bounding box center [809, 306] width 213 height 19
click at [139, 124] on button "button" at bounding box center [155, 124] width 39 height 21
click at [877, 291] on strong "R$ 19,00" at bounding box center [892, 288] width 50 height 14
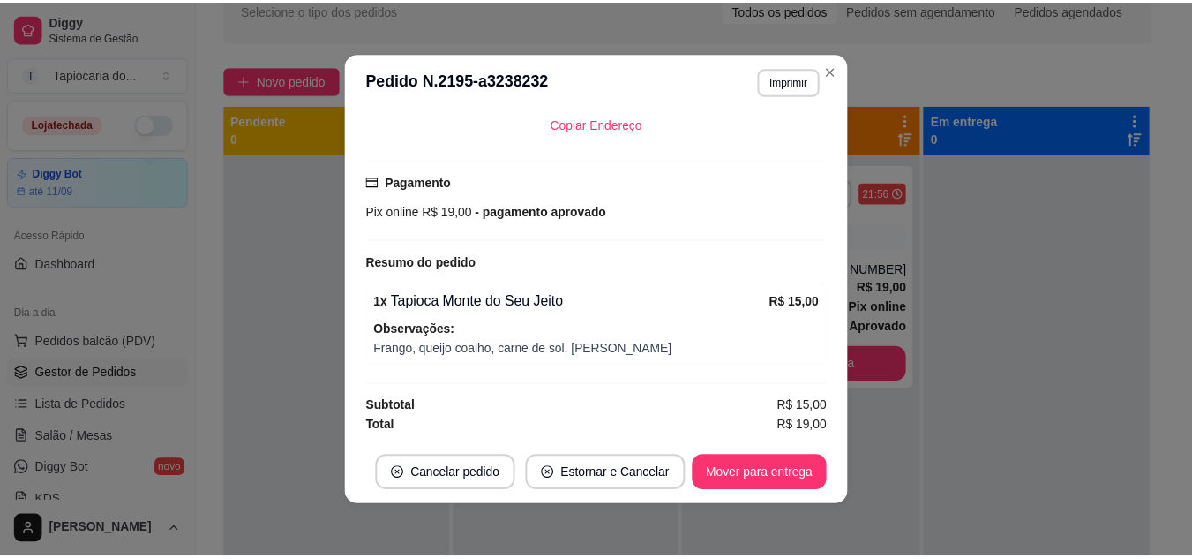
scroll to position [4, 0]
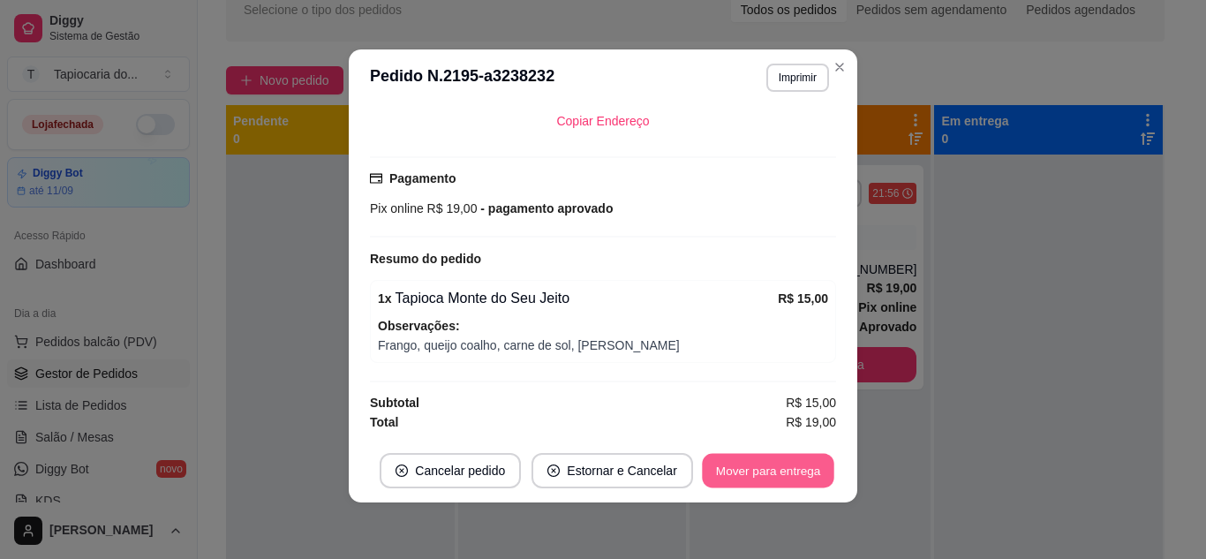
click at [748, 472] on button "Mover para entrega" at bounding box center [768, 471] width 132 height 34
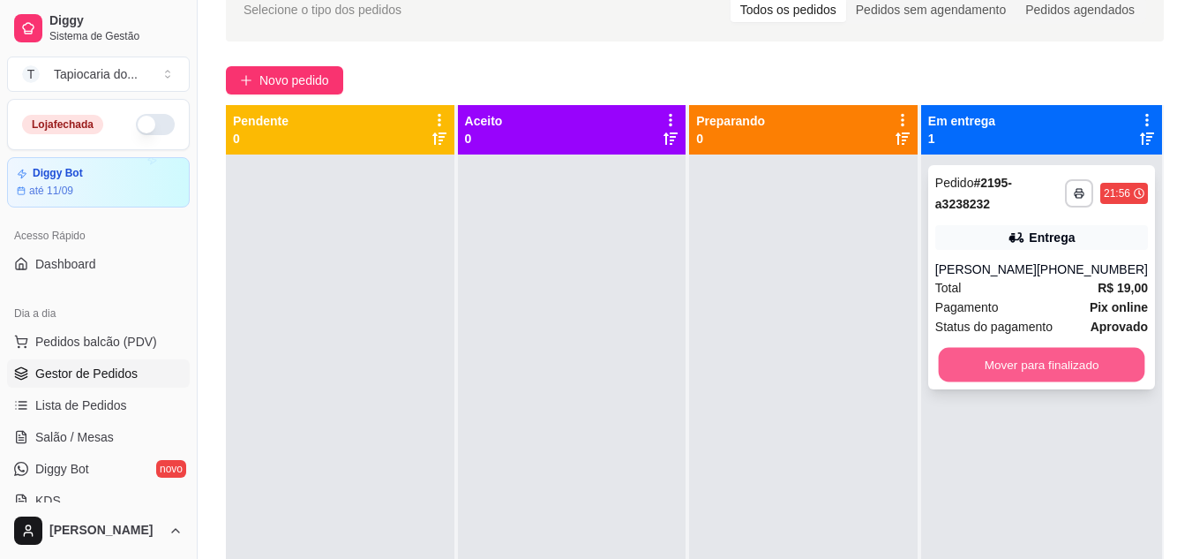
click at [1050, 364] on button "Mover para finalizado" at bounding box center [1041, 365] width 207 height 34
